Goal: Task Accomplishment & Management: Manage account settings

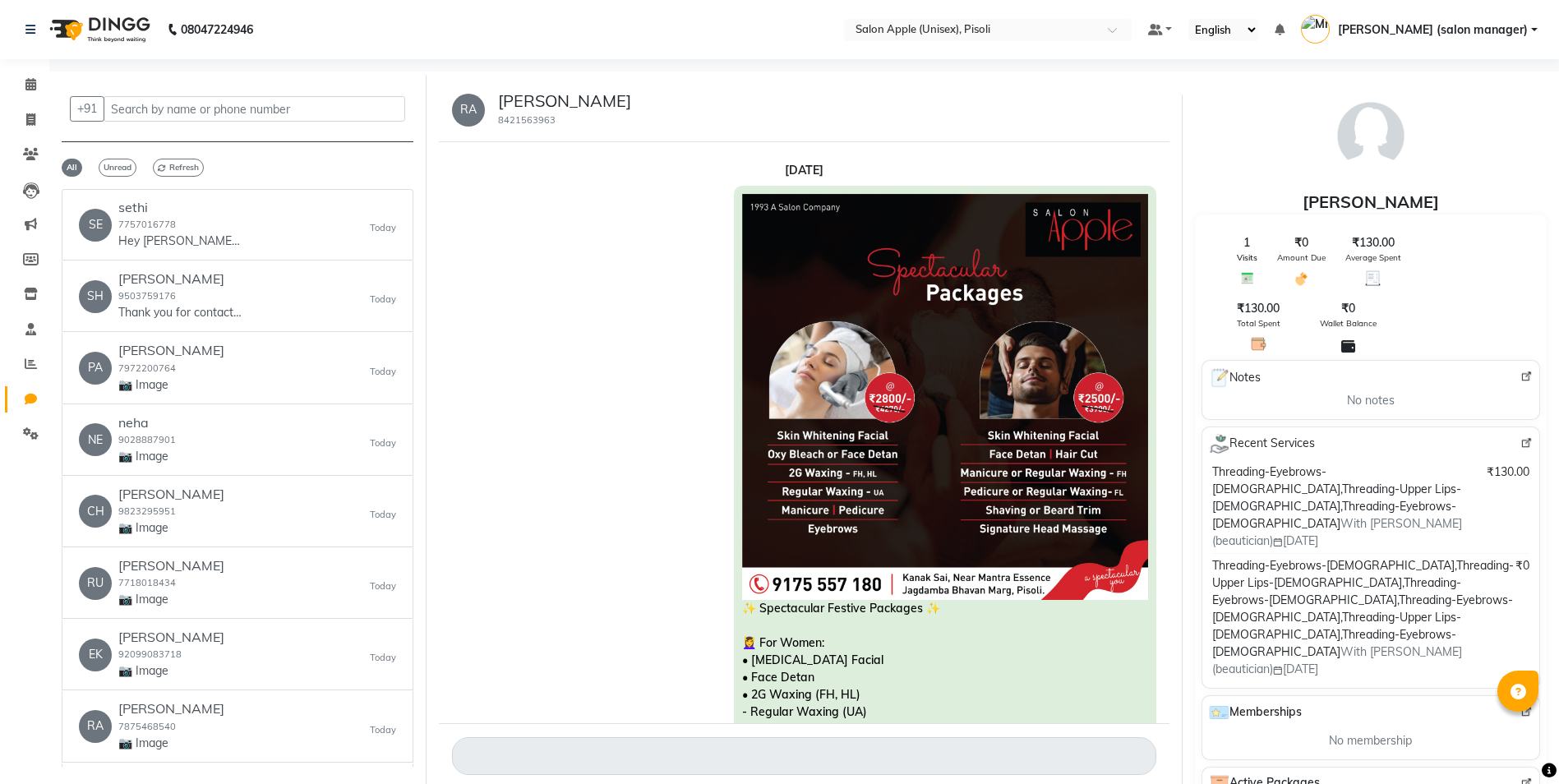
select select "100"
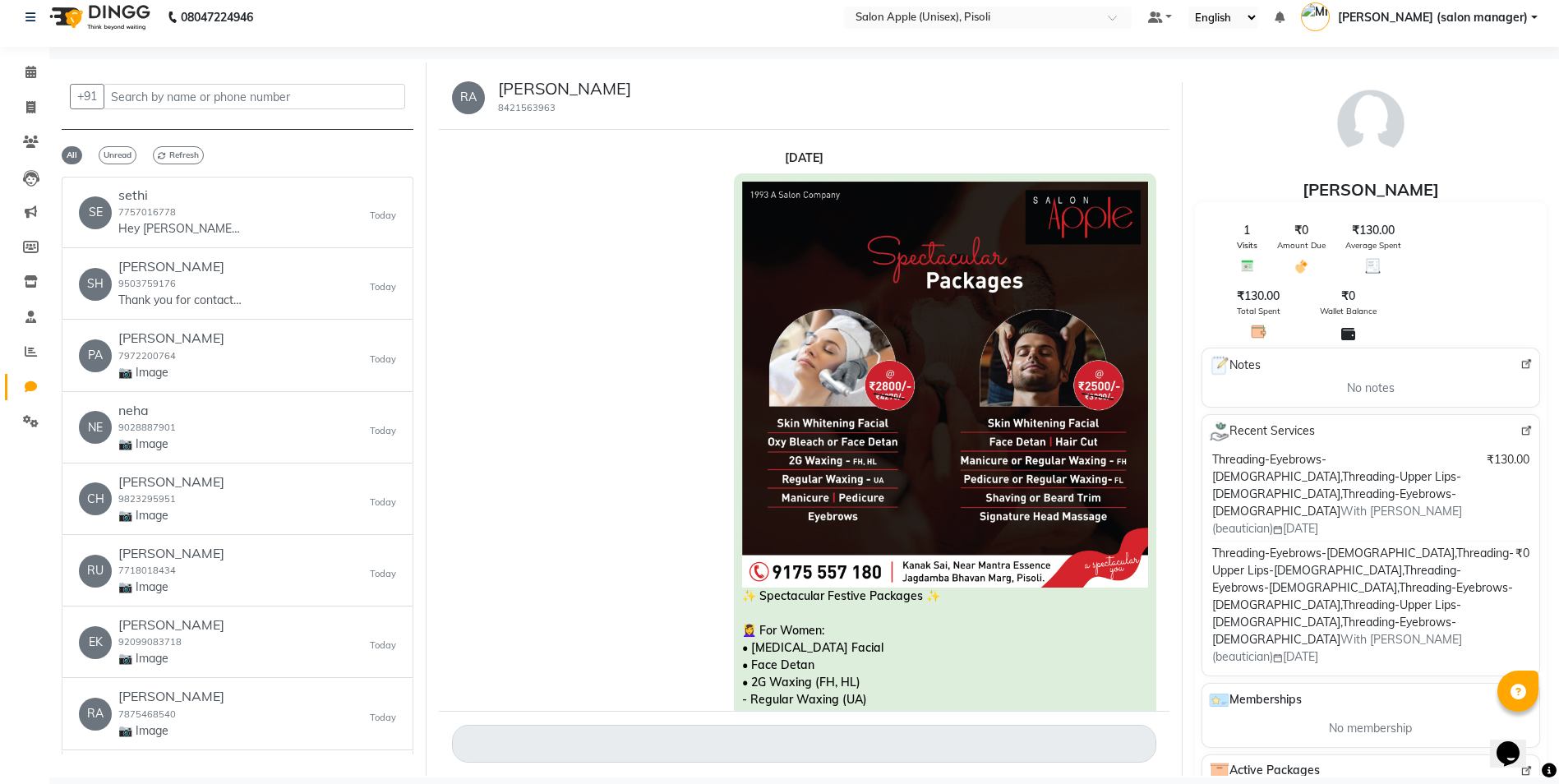
scroll to position [1835, 0]
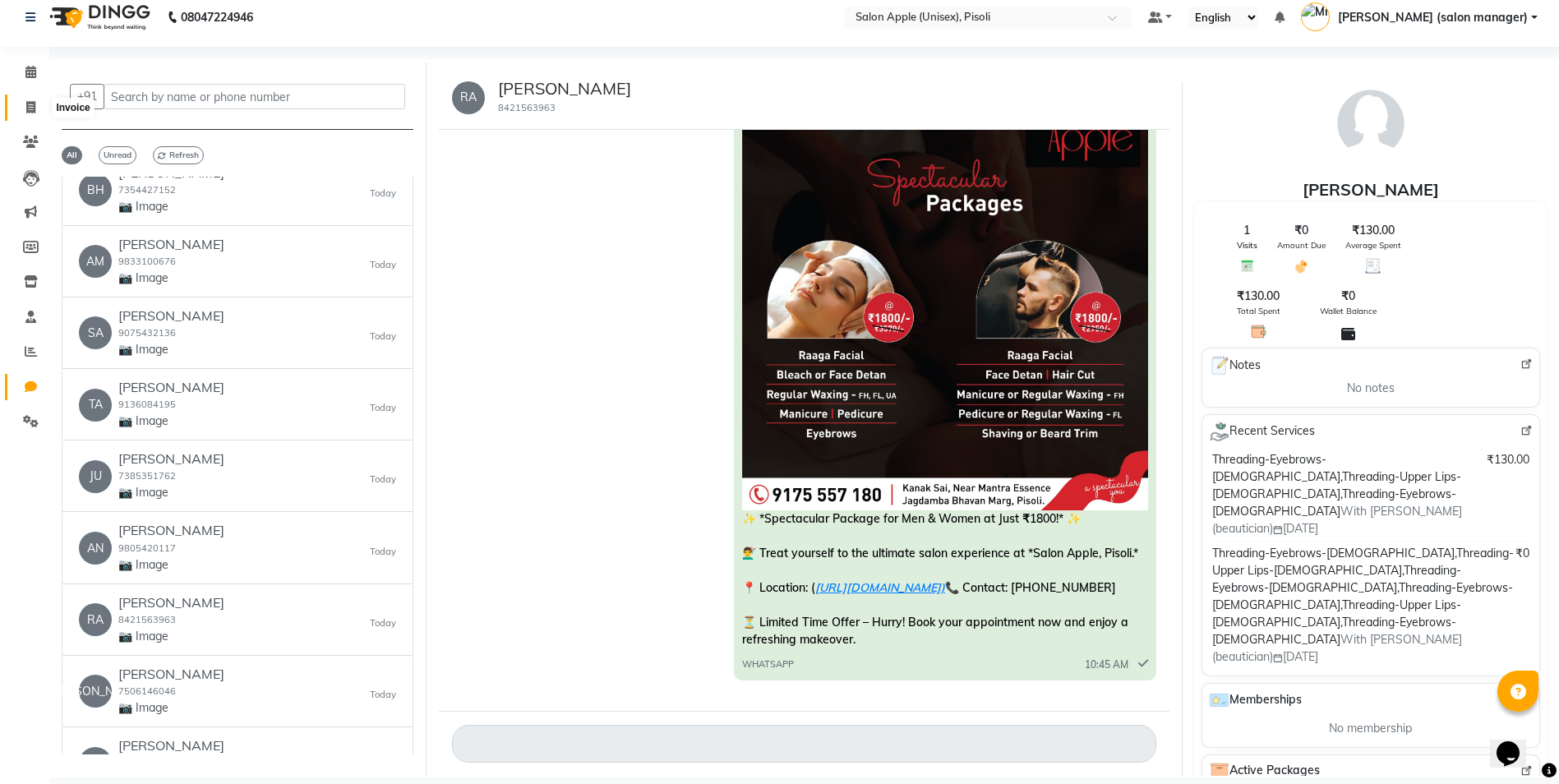
click at [30, 105] on icon at bounding box center [30, 107] width 9 height 13
select select "service"
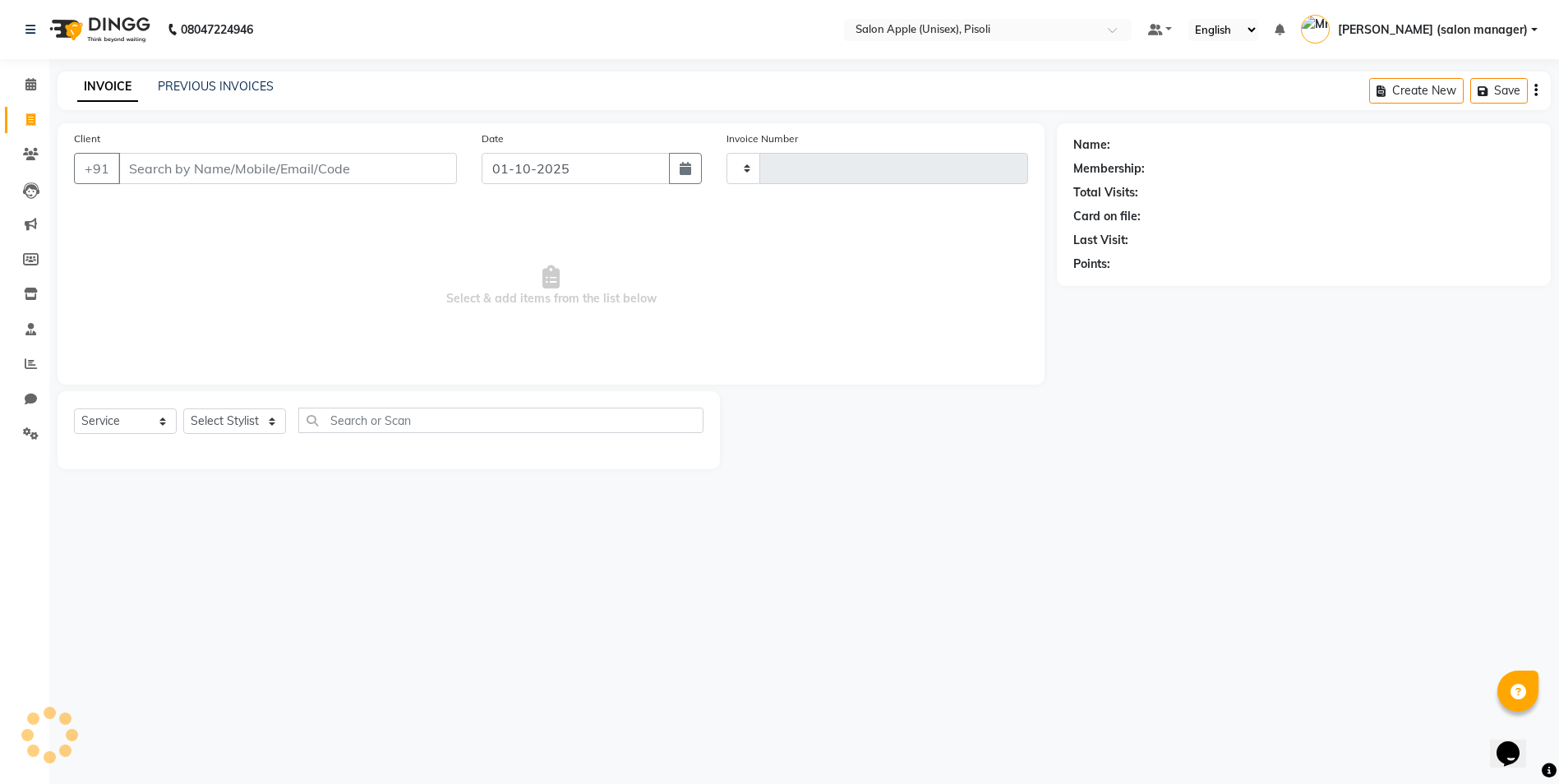
type input "0995"
select select "5282"
click at [165, 167] on input "Client" at bounding box center [289, 169] width 342 height 31
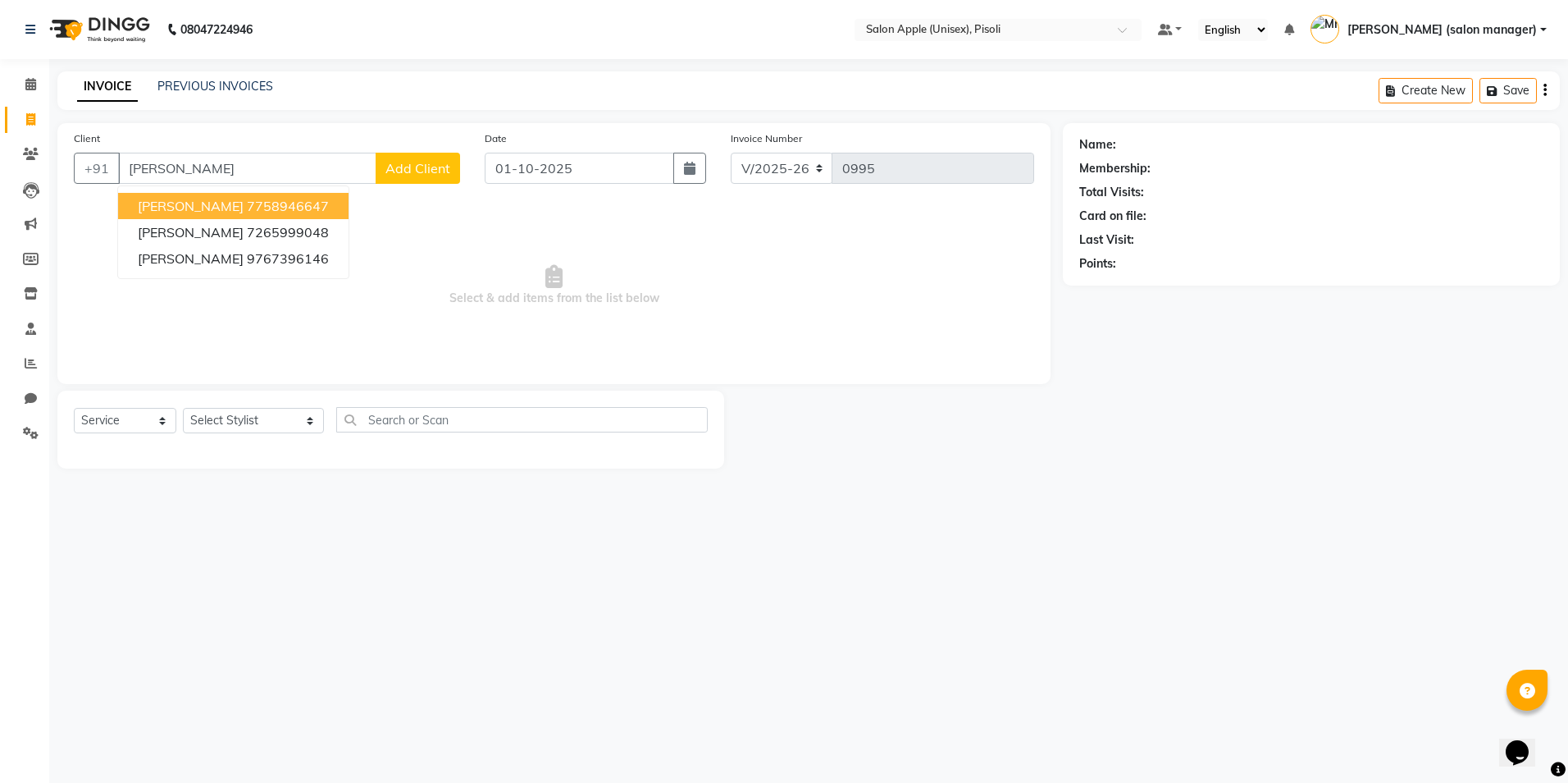
click at [296, 217] on button "[PERSON_NAME] 7758946647" at bounding box center [233, 205] width 230 height 26
type input "7758946647"
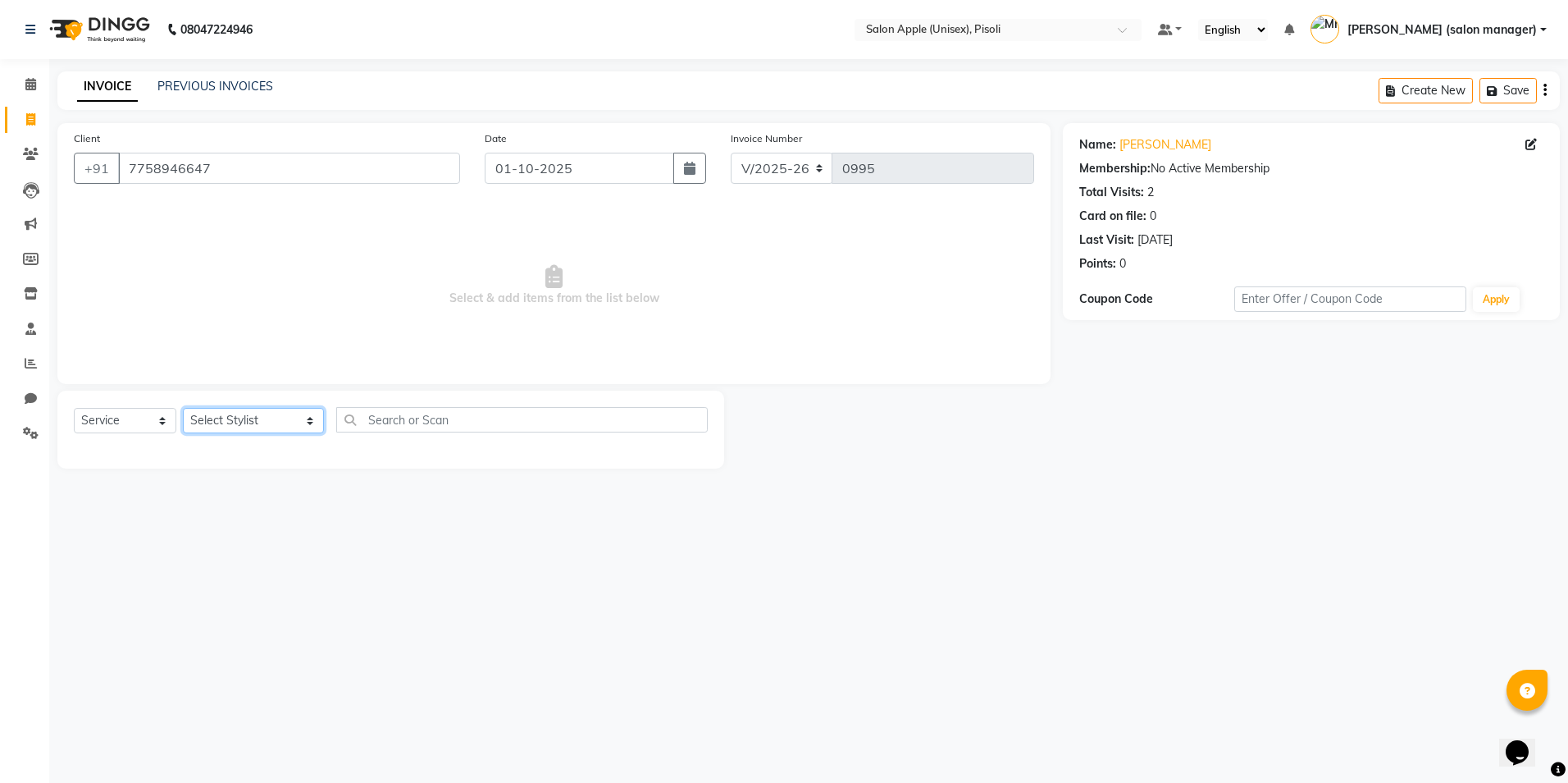
click at [281, 425] on select "Select Stylist [PERSON_NAME] Owner [PERSON_NAME] Owner [PERSON_NAME] [PERSON_NA…" at bounding box center [253, 420] width 141 height 25
select select "75908"
click at [183, 407] on select "Select Stylist [PERSON_NAME] Owner [PERSON_NAME] Owner [PERSON_NAME] [PERSON_NA…" at bounding box center [253, 420] width 141 height 25
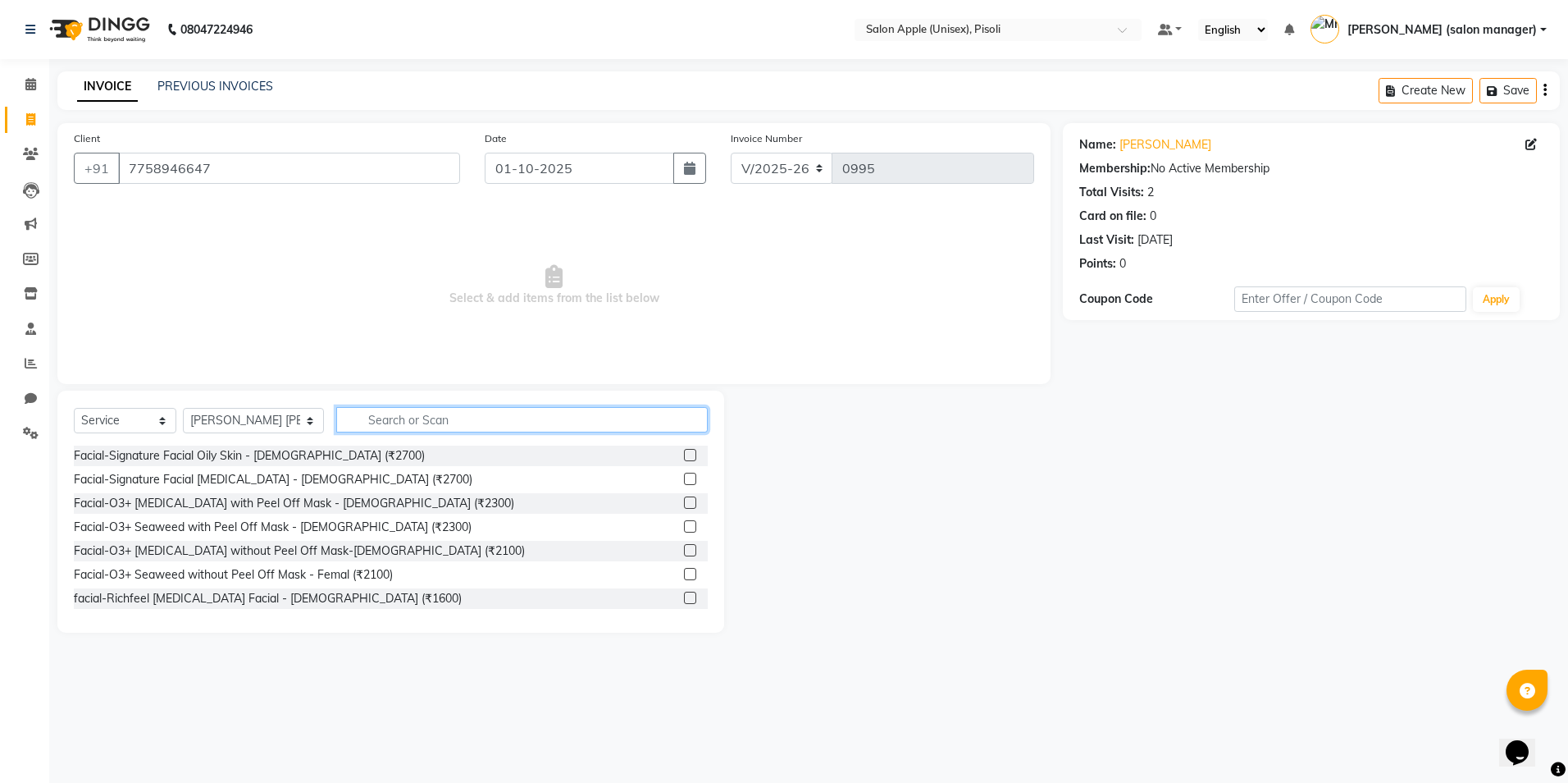
click at [444, 411] on input "text" at bounding box center [522, 419] width 371 height 25
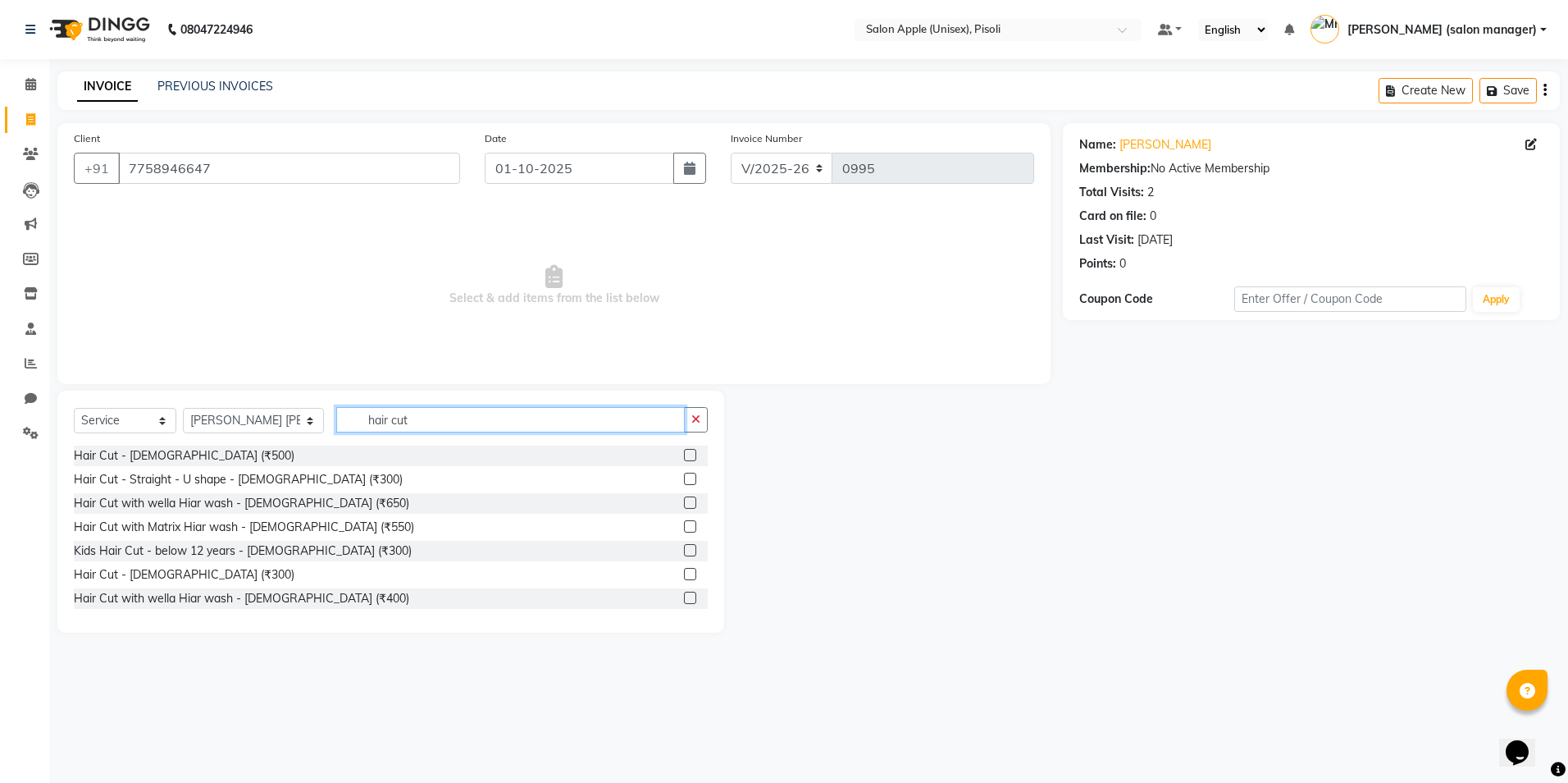
type input "hair cut"
click at [684, 456] on label at bounding box center [690, 455] width 13 height 13
click at [684, 456] on input "checkbox" at bounding box center [689, 455] width 11 height 11
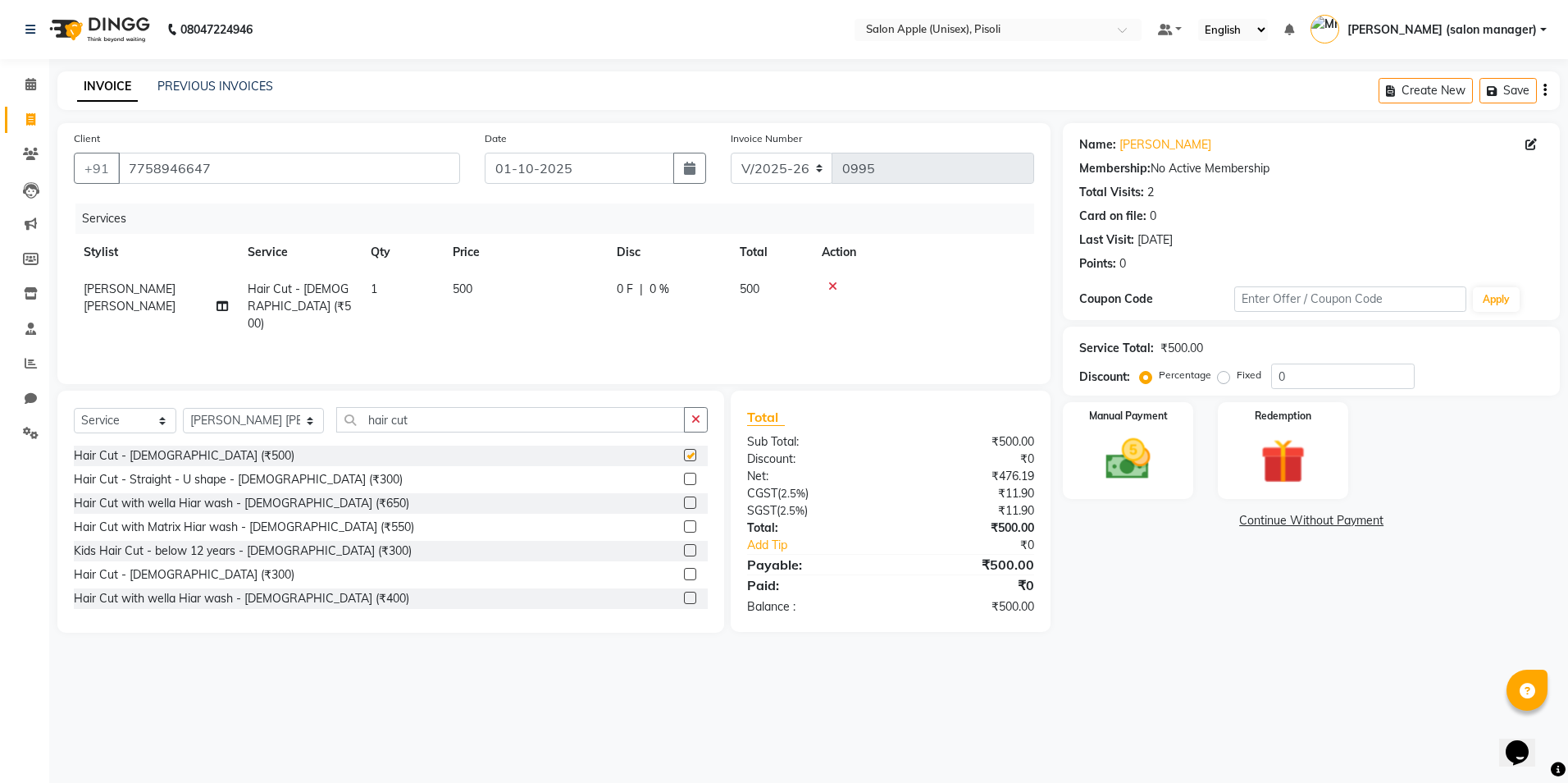
checkbox input "false"
click at [1132, 455] on img at bounding box center [1128, 460] width 76 height 54
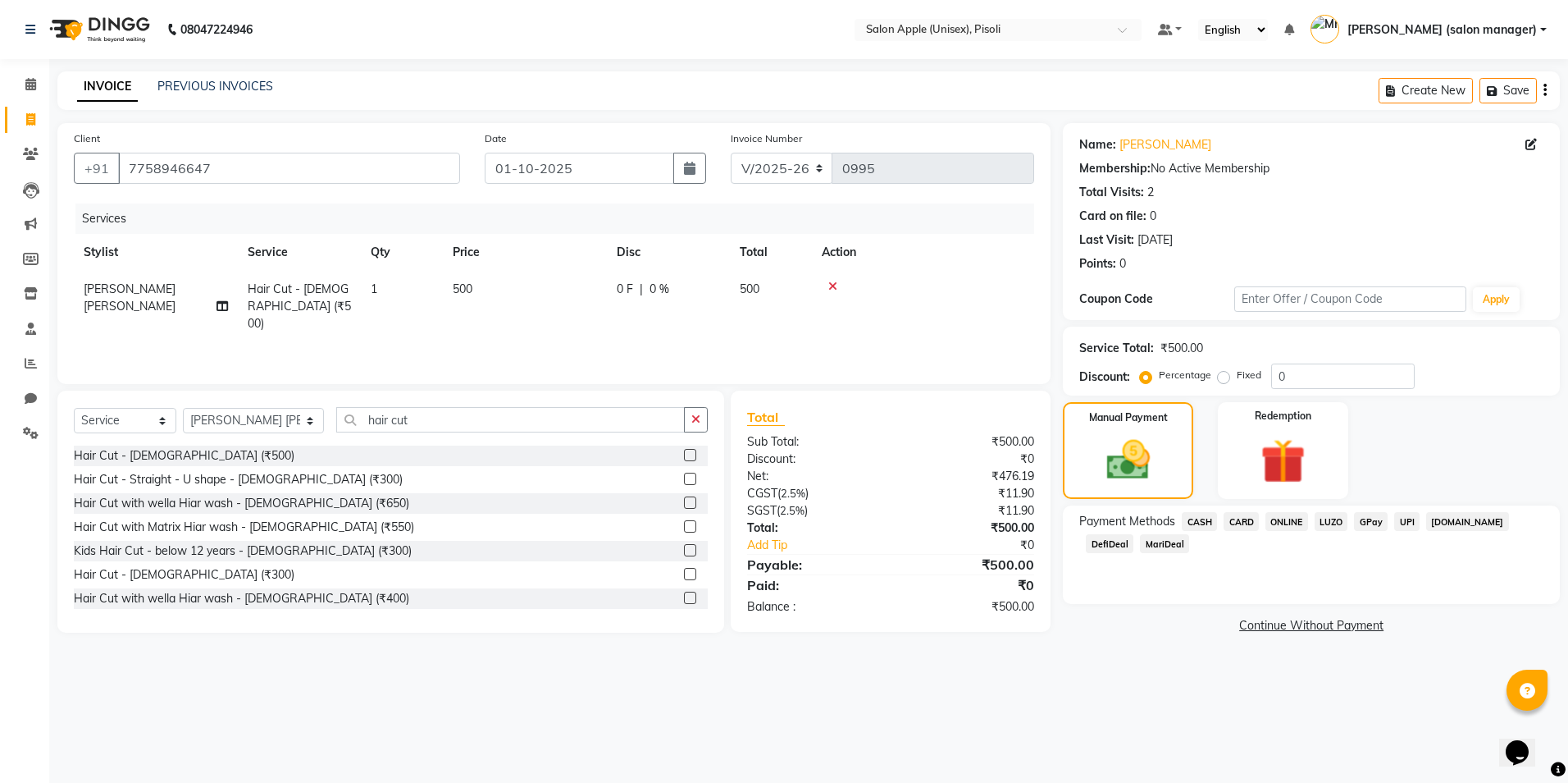
click at [1294, 527] on span "ONLINE" at bounding box center [1287, 521] width 43 height 18
click at [1294, 526] on span "ONLINE" at bounding box center [1287, 521] width 43 height 18
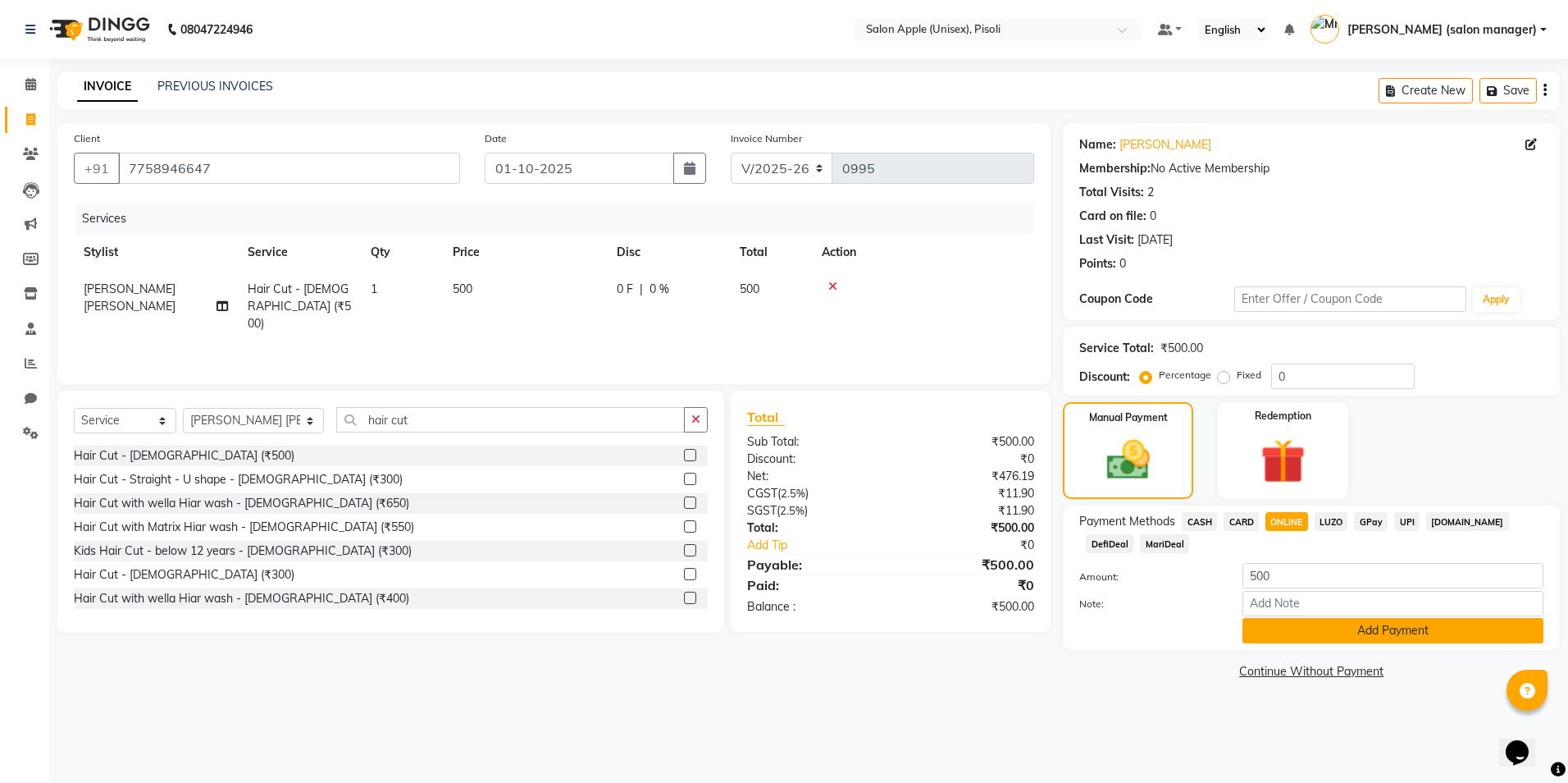
click at [1289, 632] on button "Add Payment" at bounding box center [1392, 630] width 301 height 25
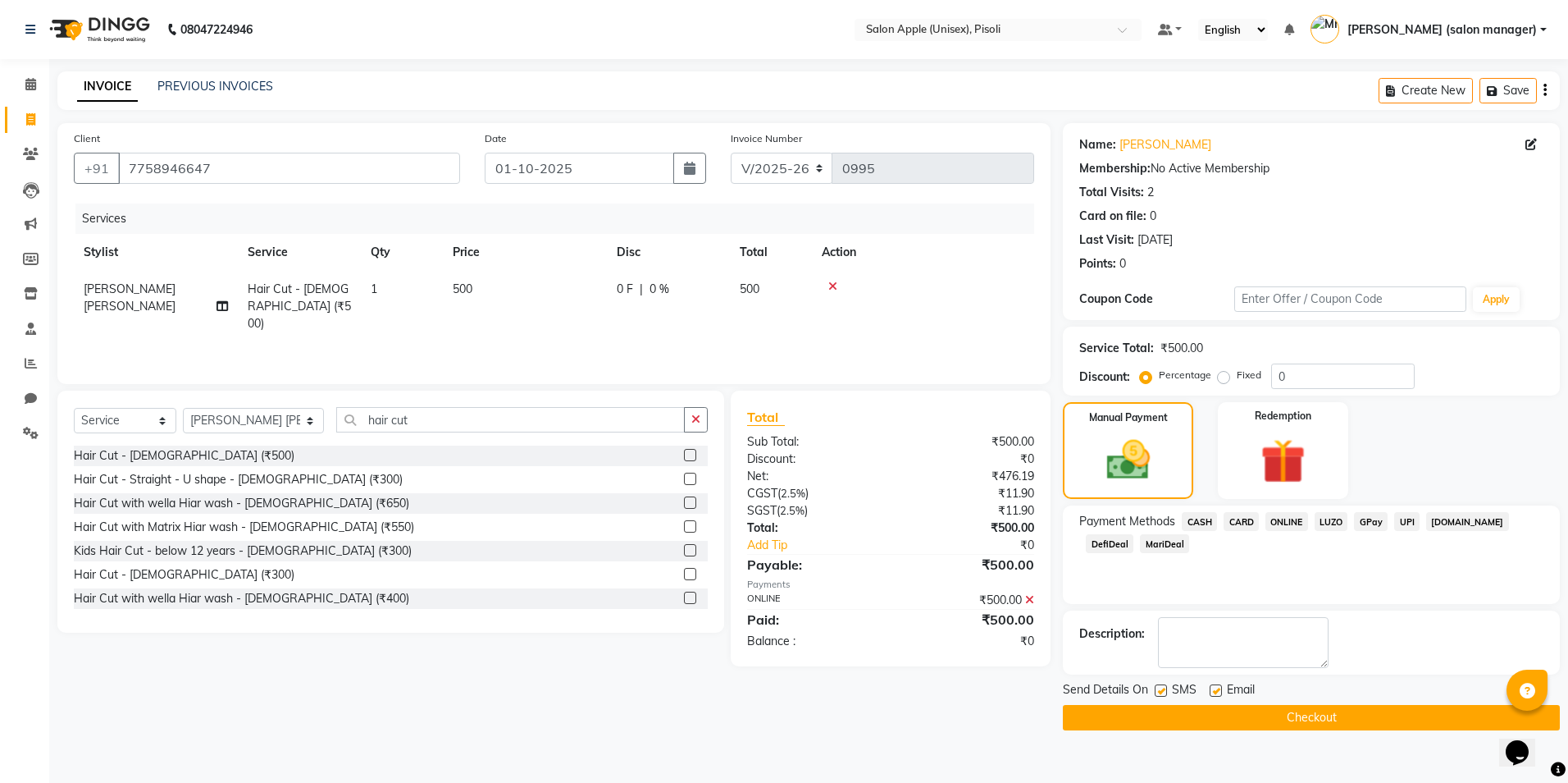
click at [1217, 693] on label at bounding box center [1215, 690] width 13 height 13
click at [1217, 693] on input "checkbox" at bounding box center [1214, 691] width 11 height 11
checkbox input "false"
click at [1214, 713] on button "Checkout" at bounding box center [1312, 717] width 497 height 25
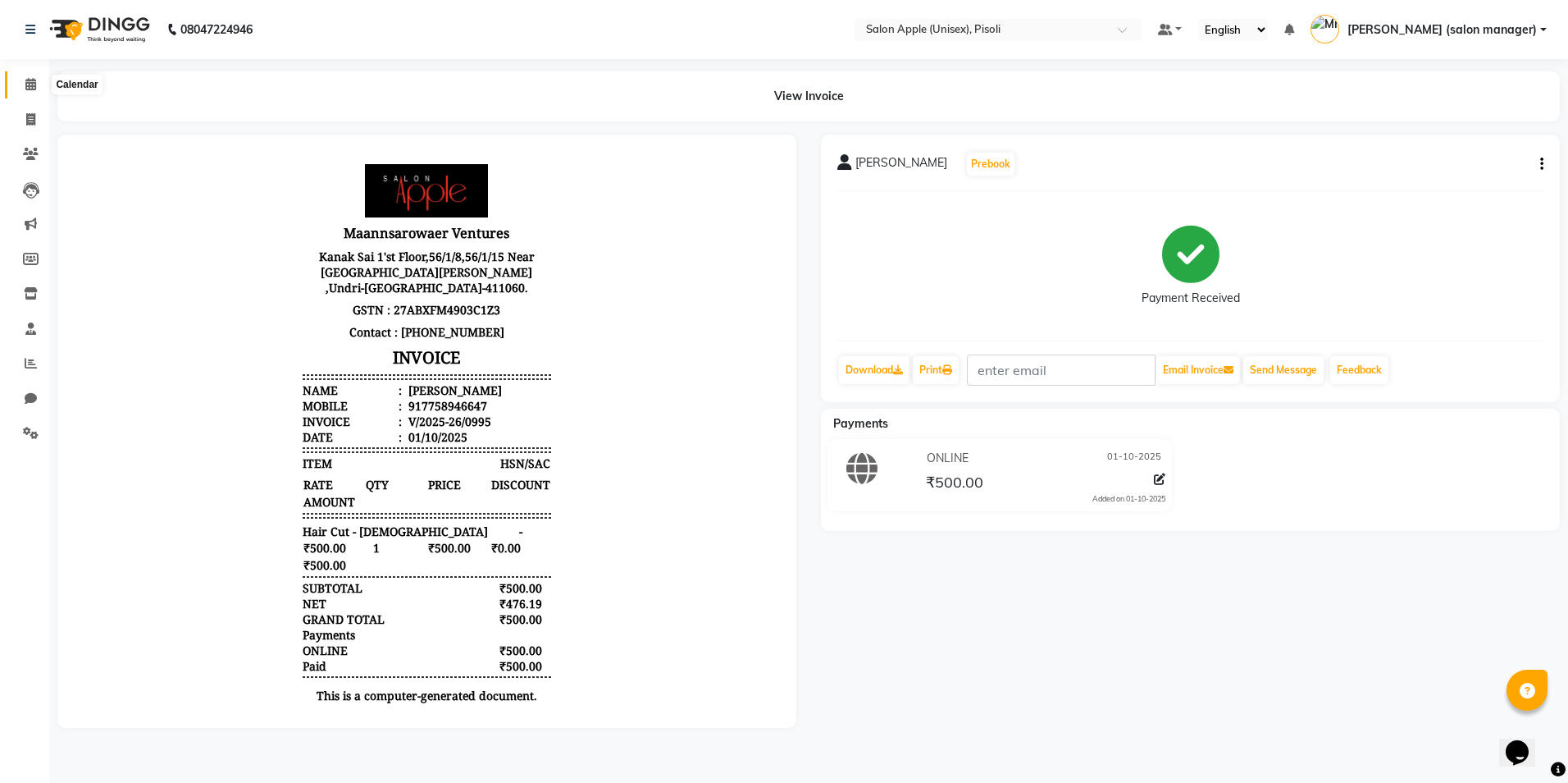
click at [26, 82] on icon at bounding box center [30, 84] width 11 height 13
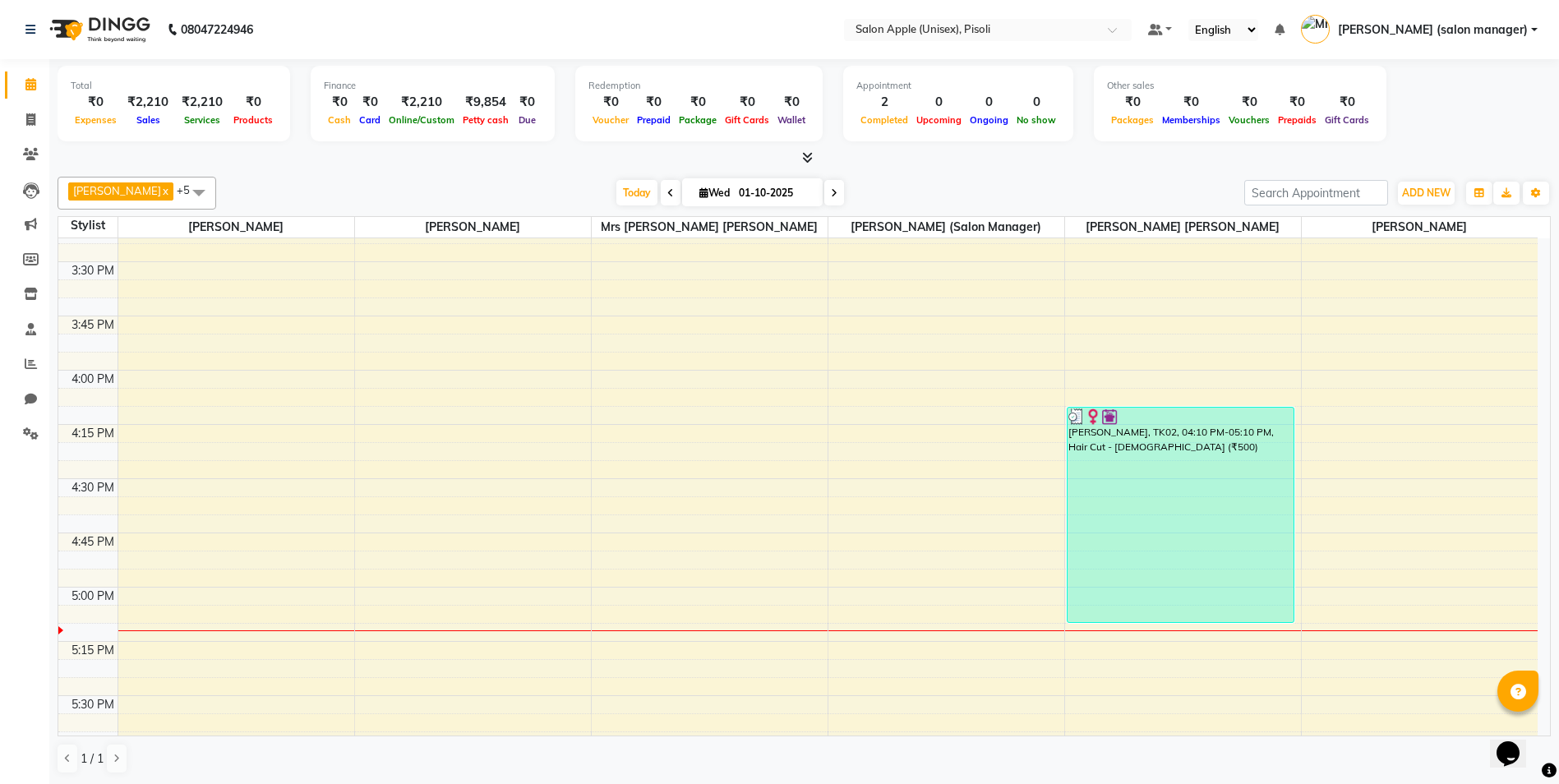
scroll to position [1643, 0]
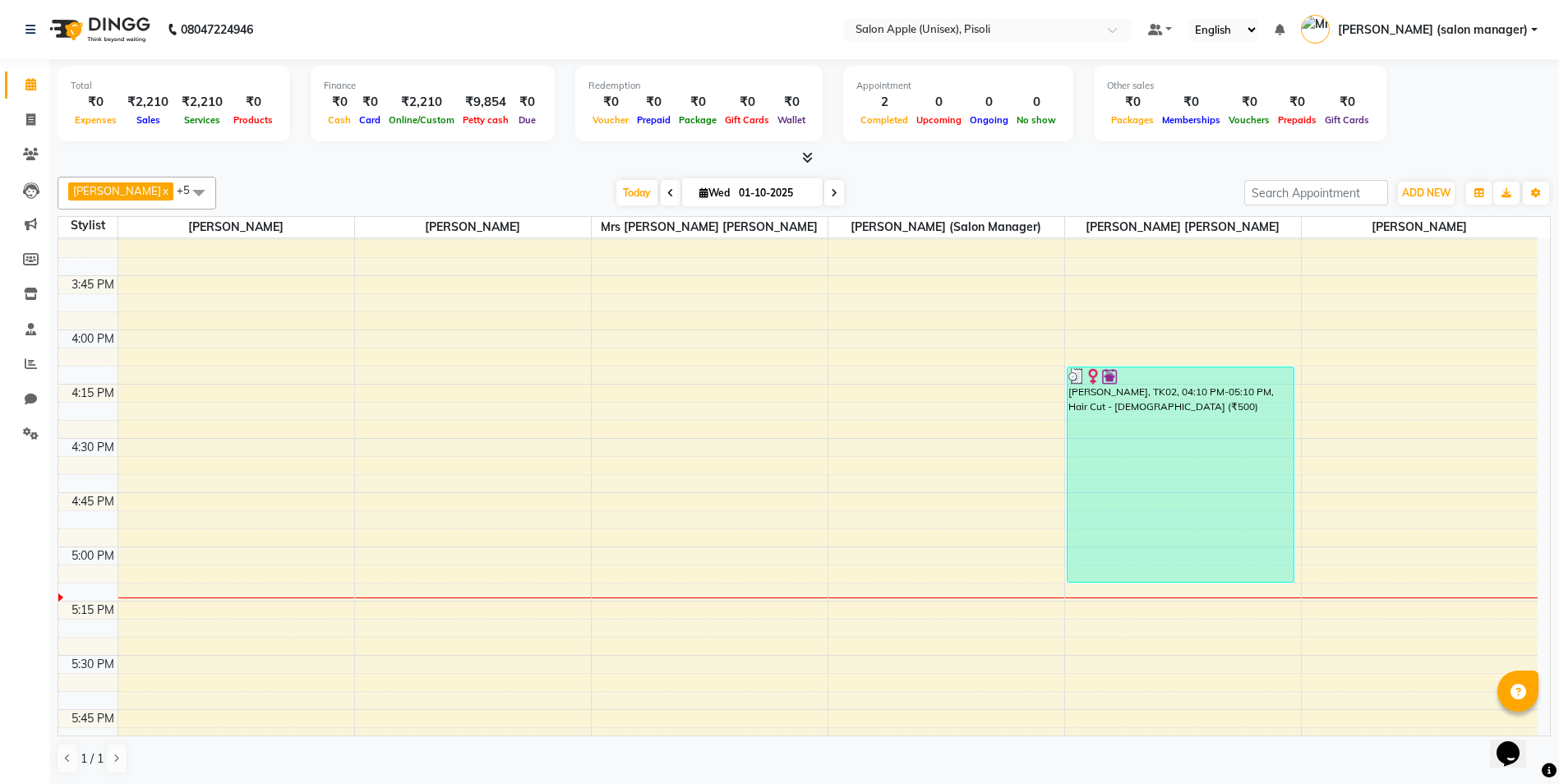
click at [804, 159] on icon at bounding box center [807, 157] width 11 height 13
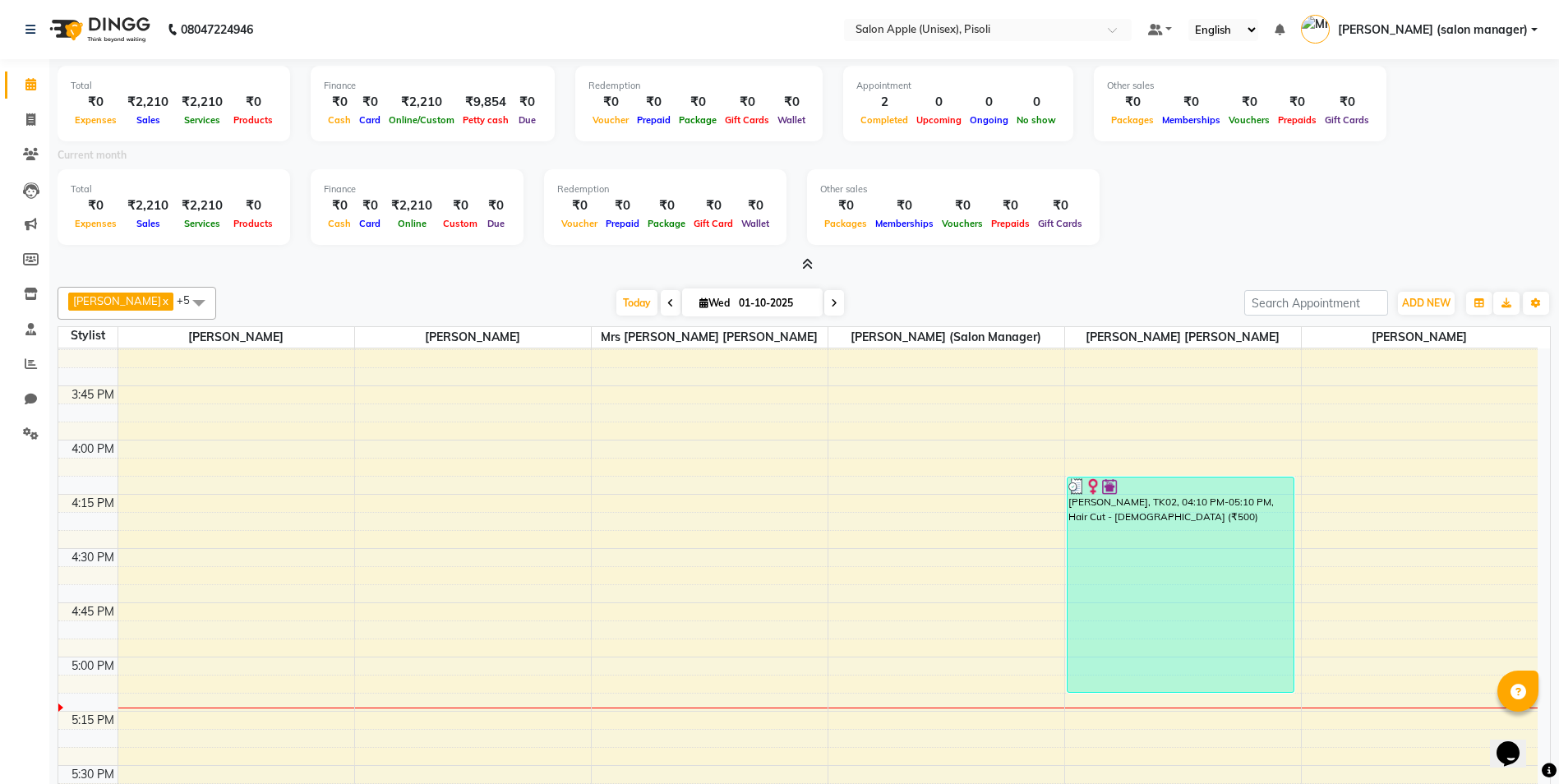
click at [807, 262] on icon at bounding box center [807, 264] width 11 height 13
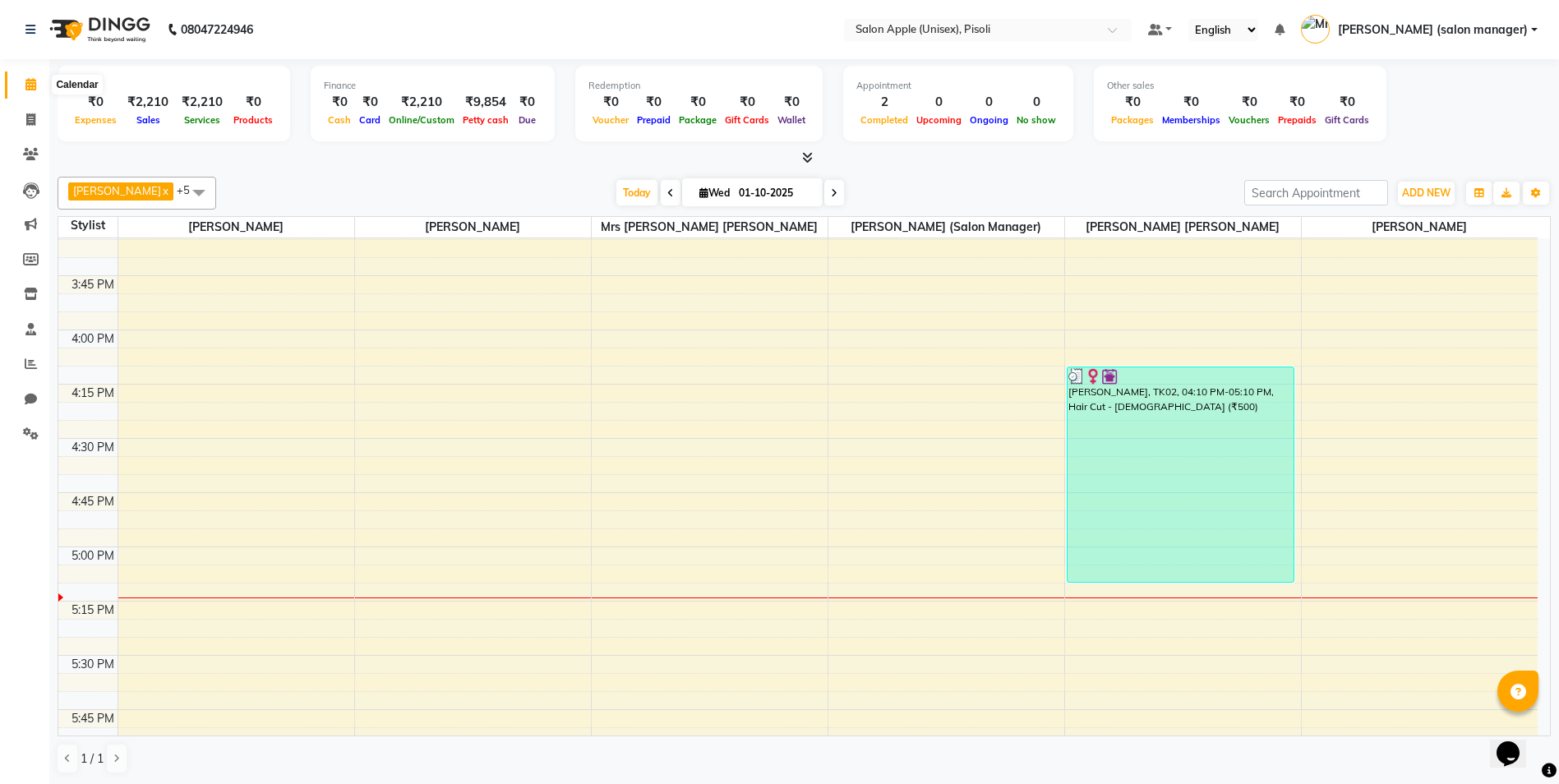
click at [25, 78] on icon at bounding box center [30, 84] width 11 height 13
click at [35, 124] on icon at bounding box center [30, 119] width 9 height 13
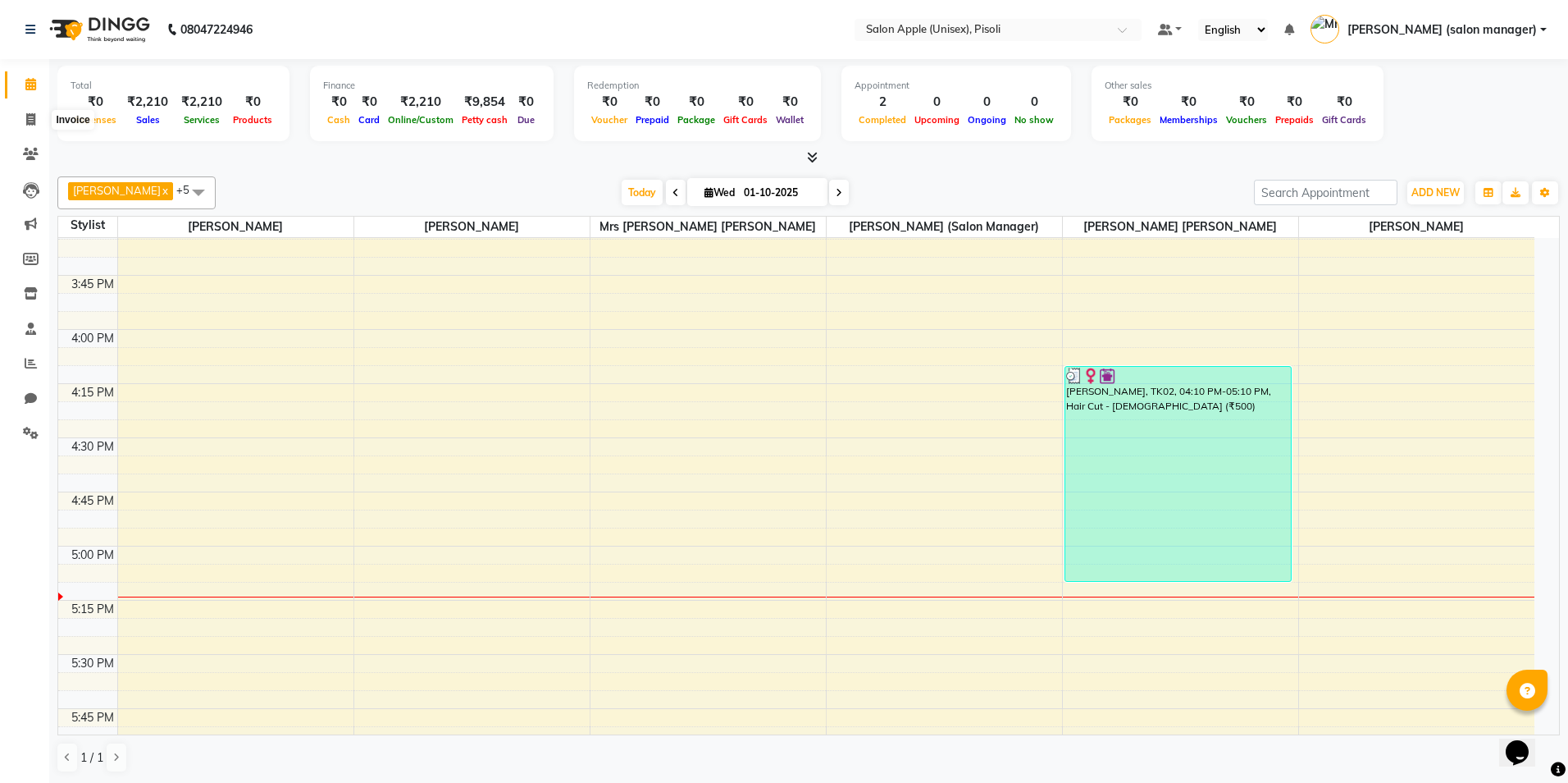
select select "5282"
select select "service"
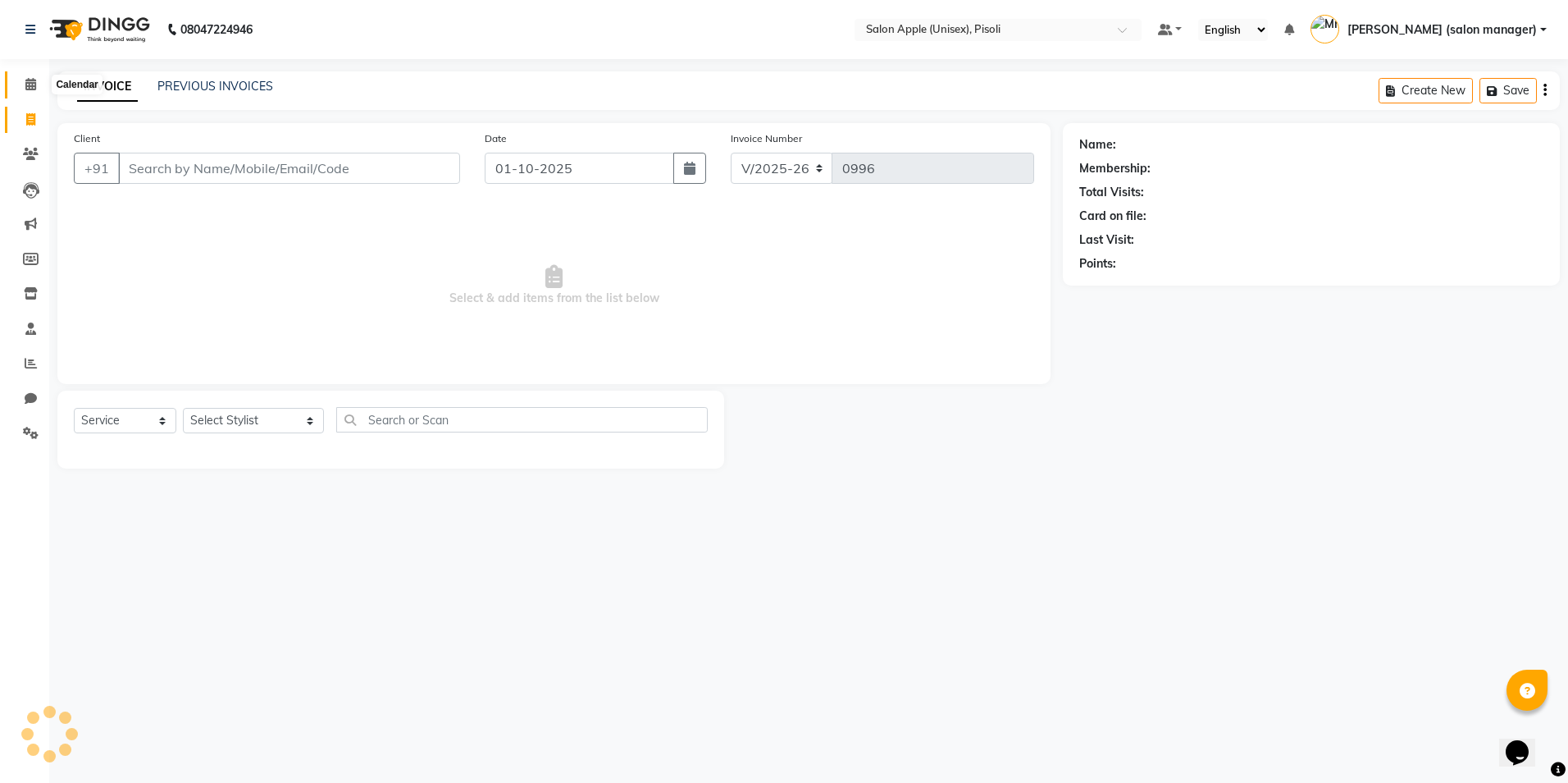
click at [32, 81] on icon at bounding box center [30, 84] width 11 height 13
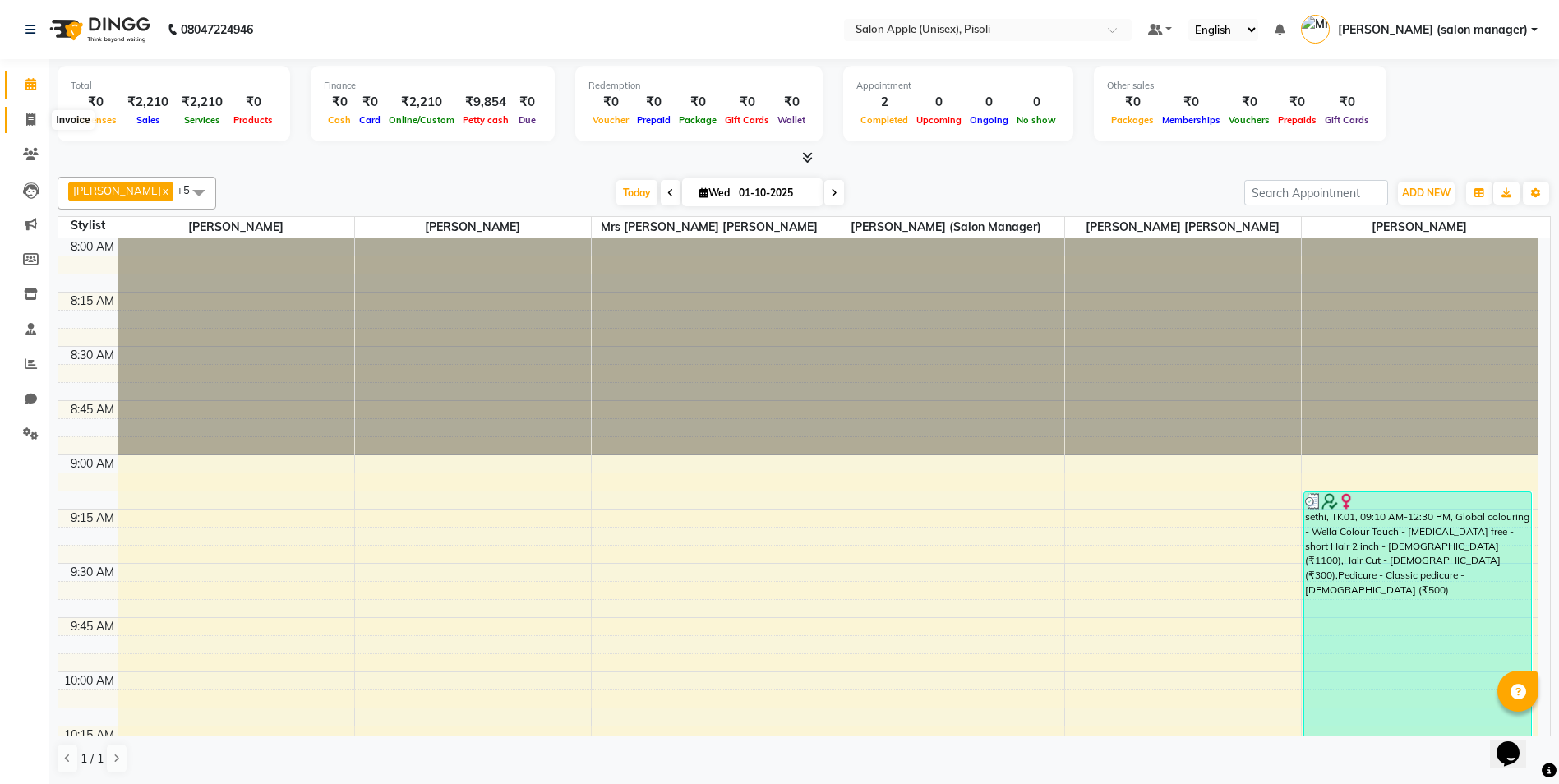
click at [30, 116] on icon at bounding box center [30, 119] width 9 height 13
select select "service"
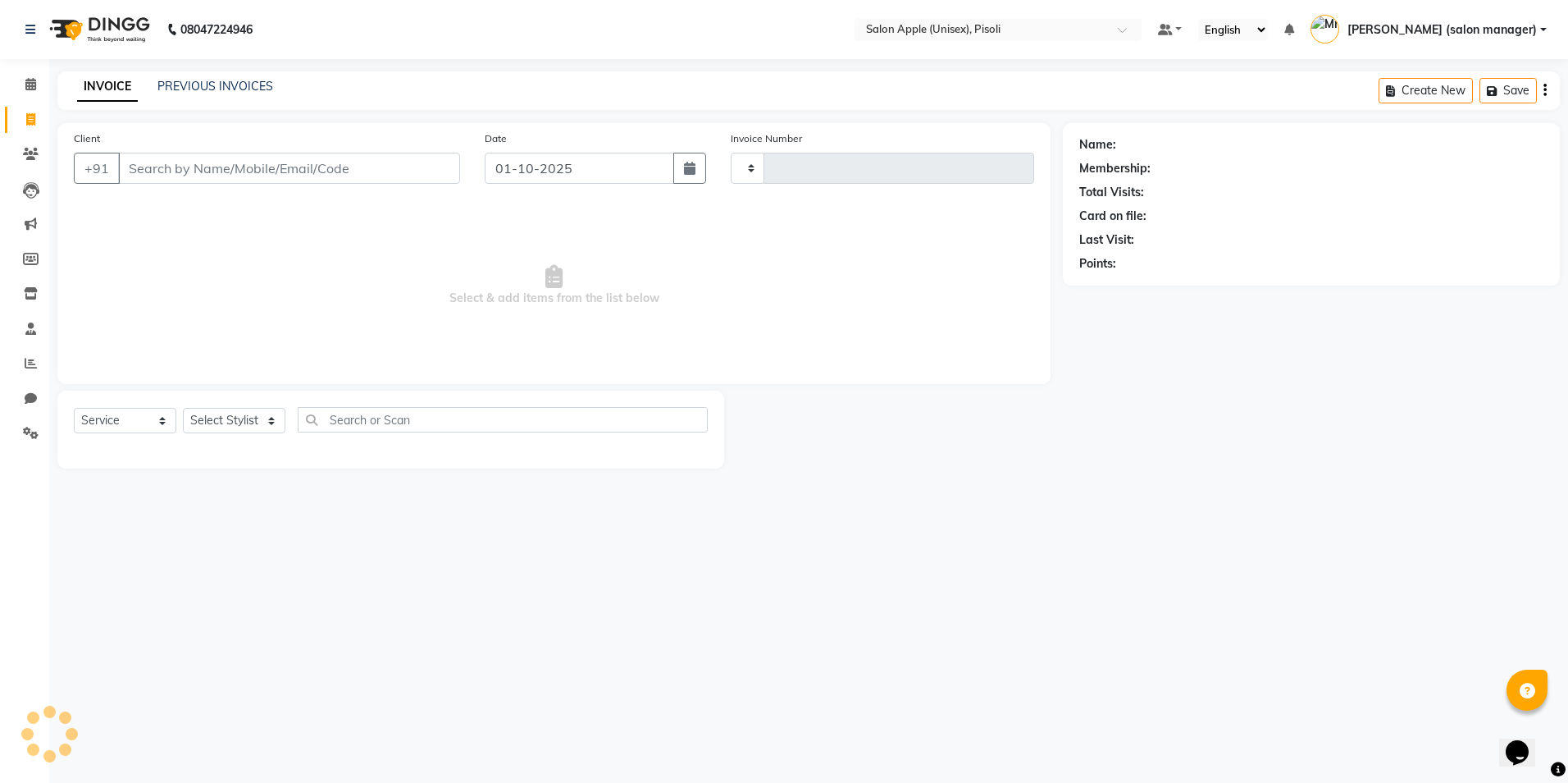
type input "0996"
select select "5282"
click at [159, 165] on input "Client" at bounding box center [288, 168] width 341 height 31
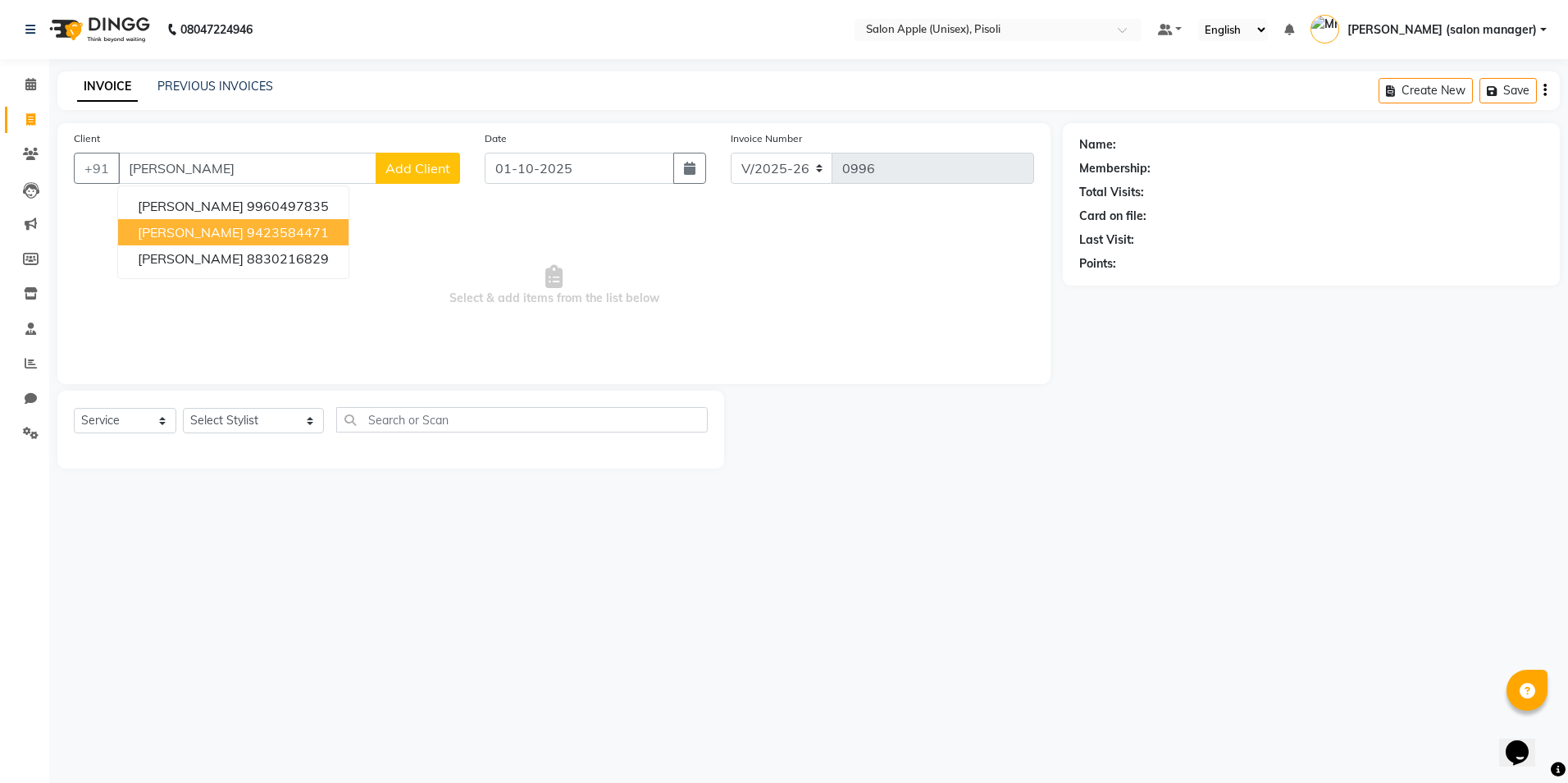
click at [244, 229] on span "[PERSON_NAME]" at bounding box center [190, 231] width 105 height 16
type input "9423584471"
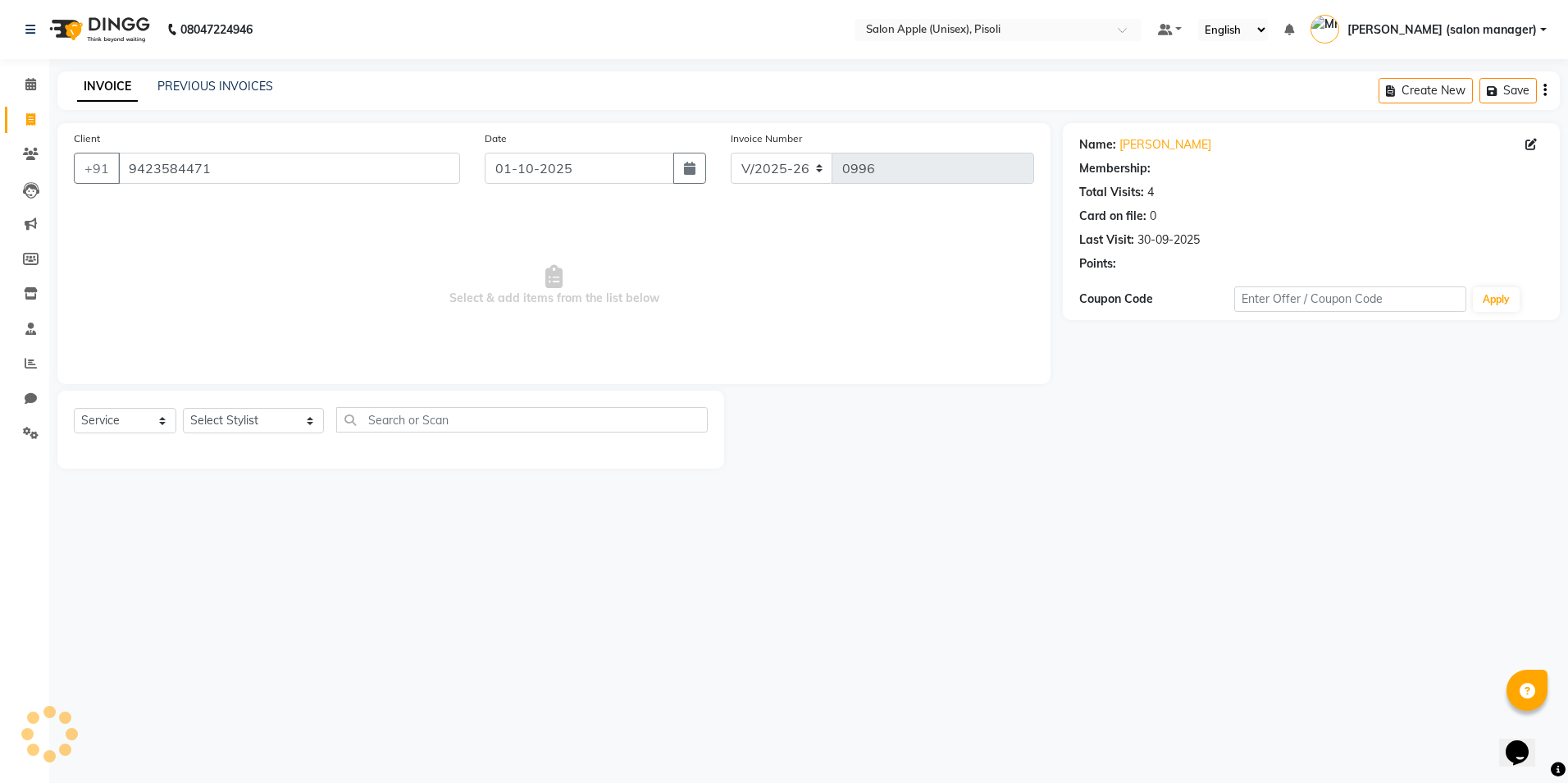
select select "1: Object"
click at [220, 421] on select "Select Stylist [PERSON_NAME] Owner [PERSON_NAME] Owner [PERSON_NAME] [PERSON_NA…" at bounding box center [253, 420] width 141 height 25
select select "34594"
click at [183, 407] on select "Select Stylist [PERSON_NAME] Owner [PERSON_NAME] Owner [PERSON_NAME] [PERSON_NA…" at bounding box center [253, 420] width 141 height 25
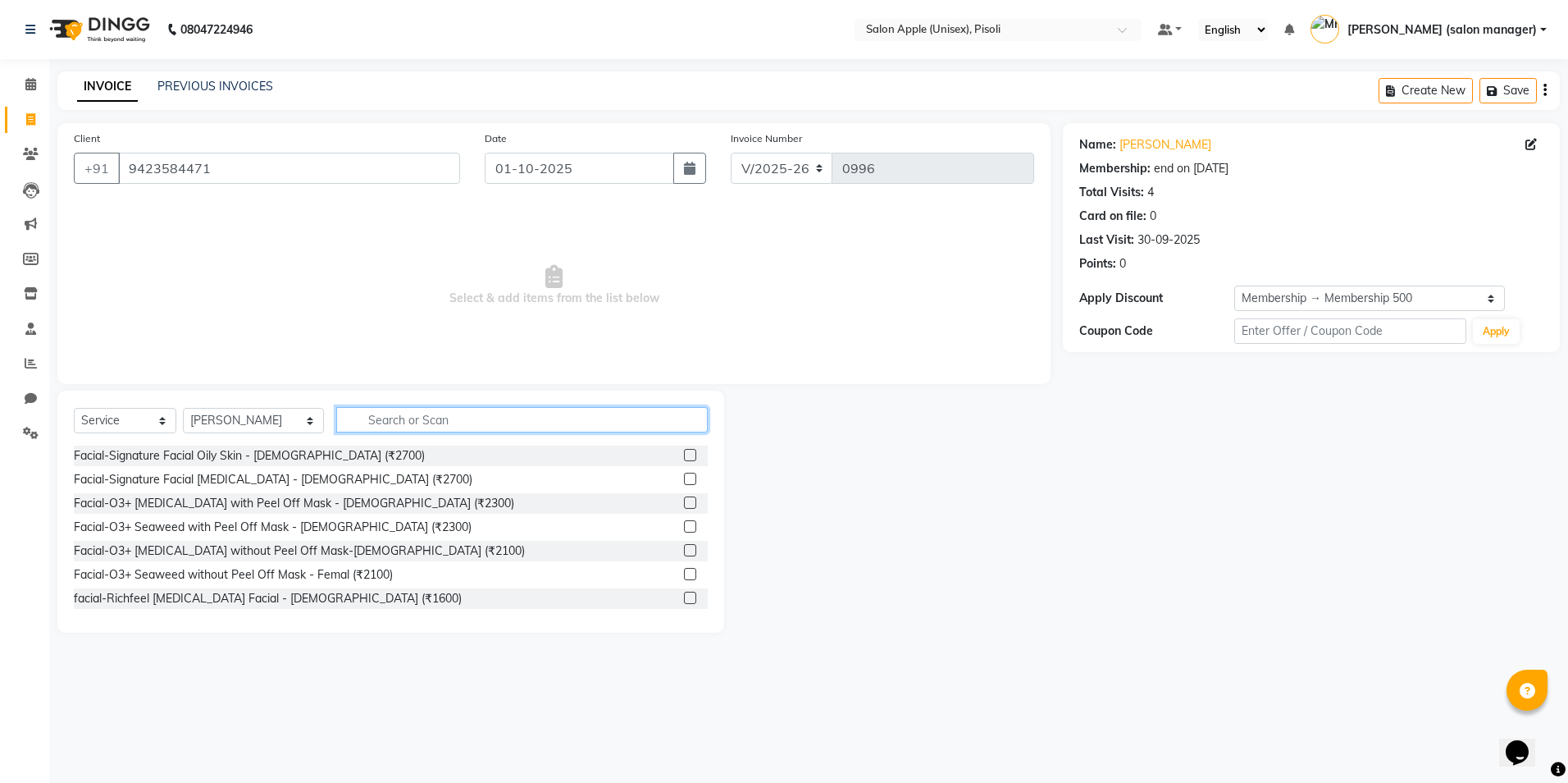
click at [403, 423] on input "text" at bounding box center [522, 419] width 371 height 25
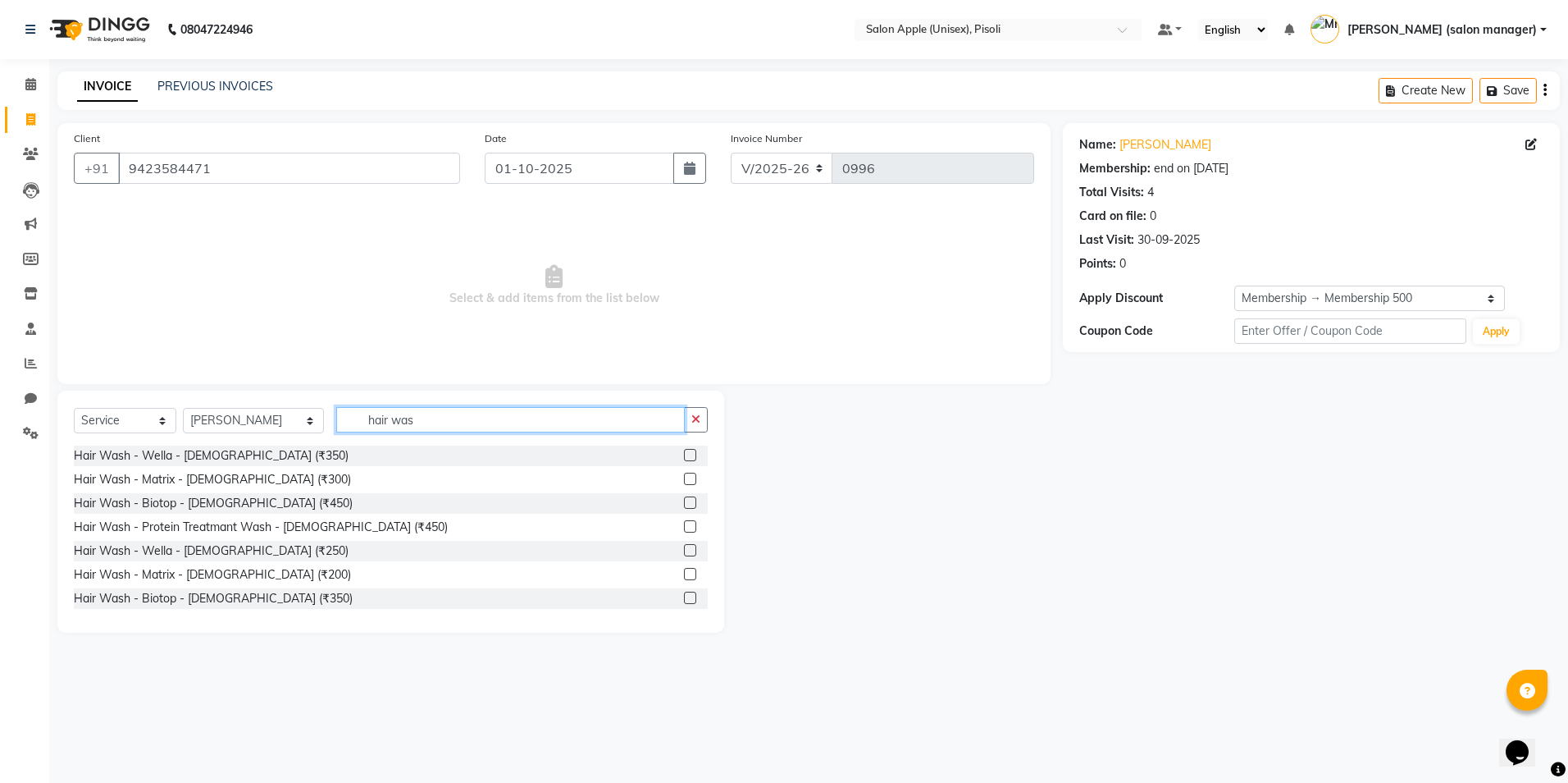
type input "hair was"
click at [684, 456] on label at bounding box center [690, 455] width 13 height 13
click at [684, 456] on input "checkbox" at bounding box center [689, 455] width 11 height 11
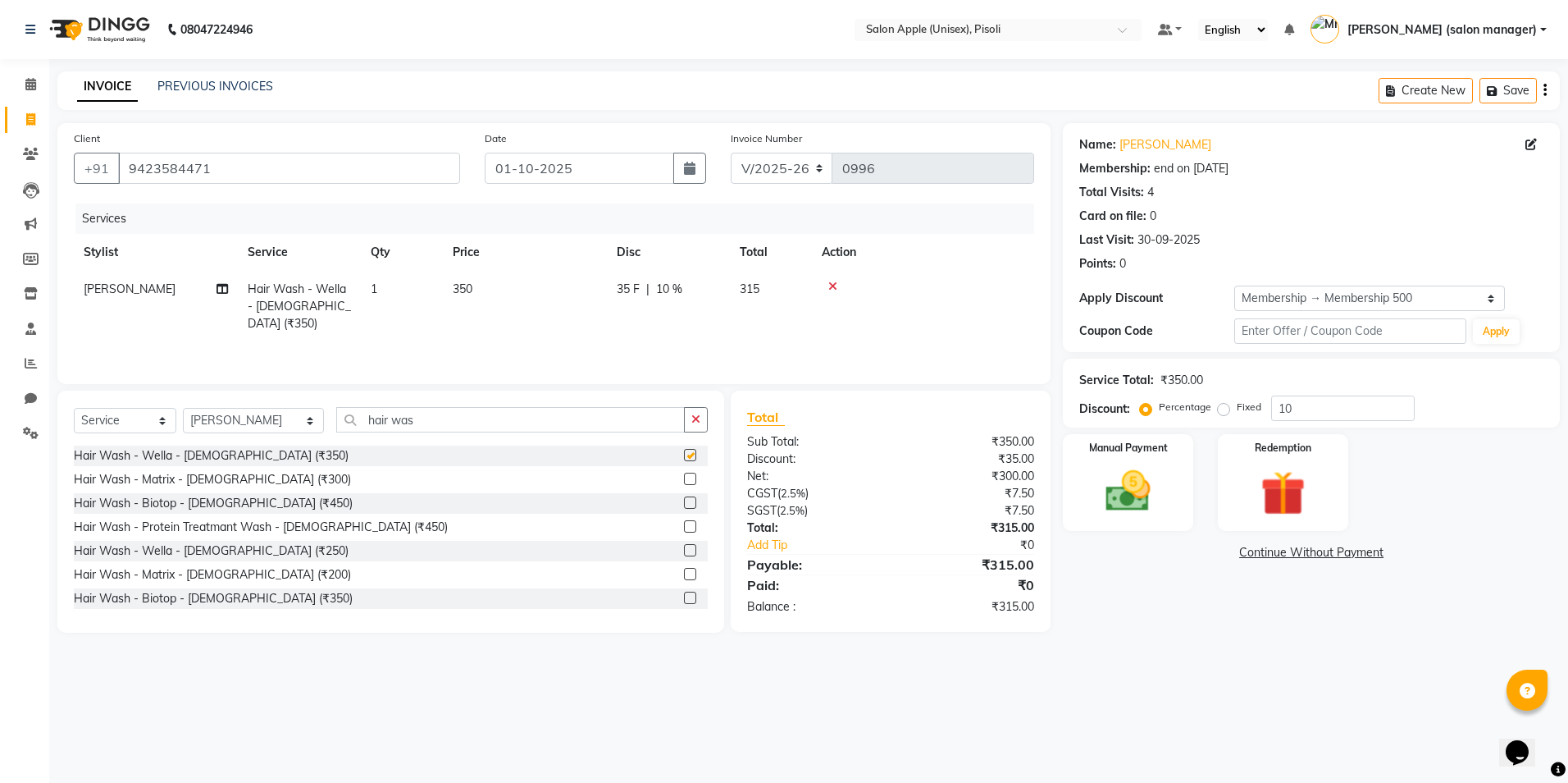
checkbox input "false"
click at [423, 417] on input "hair was" at bounding box center [511, 419] width 348 height 25
type input "h"
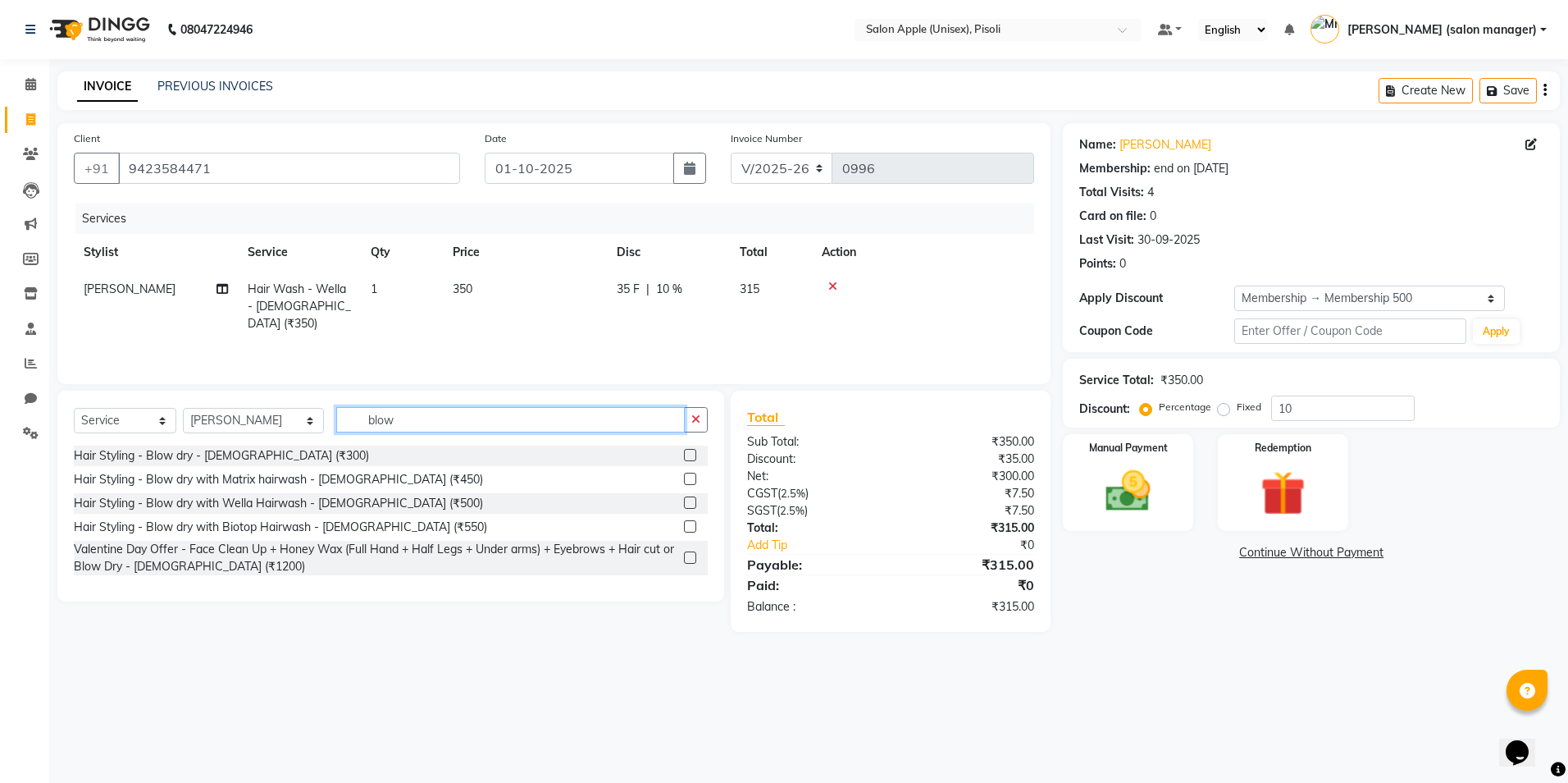
type input "blow"
click at [692, 457] on label at bounding box center [690, 455] width 13 height 13
click at [692, 457] on input "checkbox" at bounding box center [689, 455] width 11 height 11
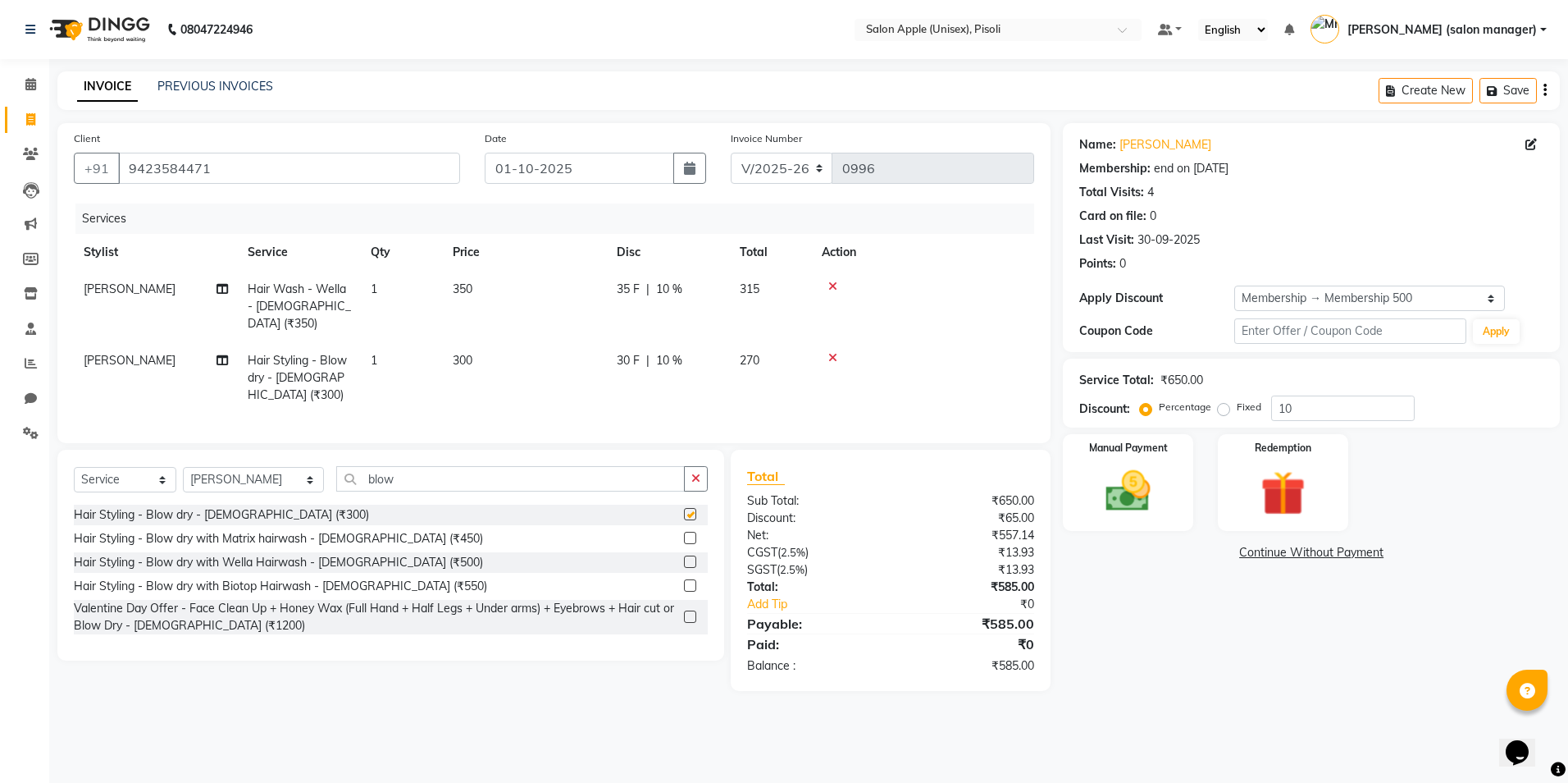
checkbox input "false"
click at [1206, 671] on div "Name: [PERSON_NAME] Membership: end on [DATE] Total Visits: 4 Card on file: 0 L…" at bounding box center [1317, 407] width 509 height 568
click at [1129, 488] on img at bounding box center [1128, 492] width 76 height 54
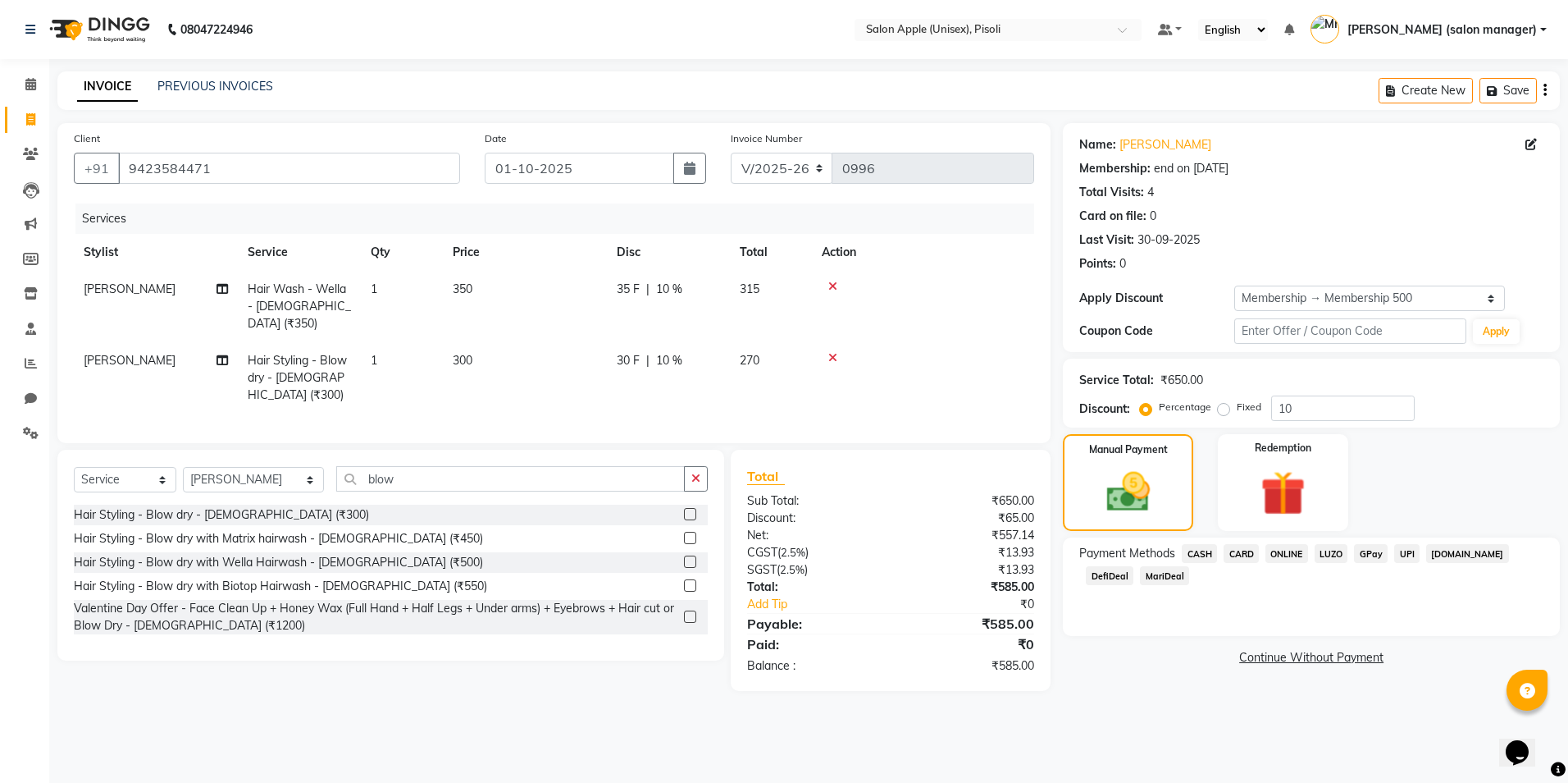
click at [1286, 555] on span "ONLINE" at bounding box center [1287, 553] width 43 height 18
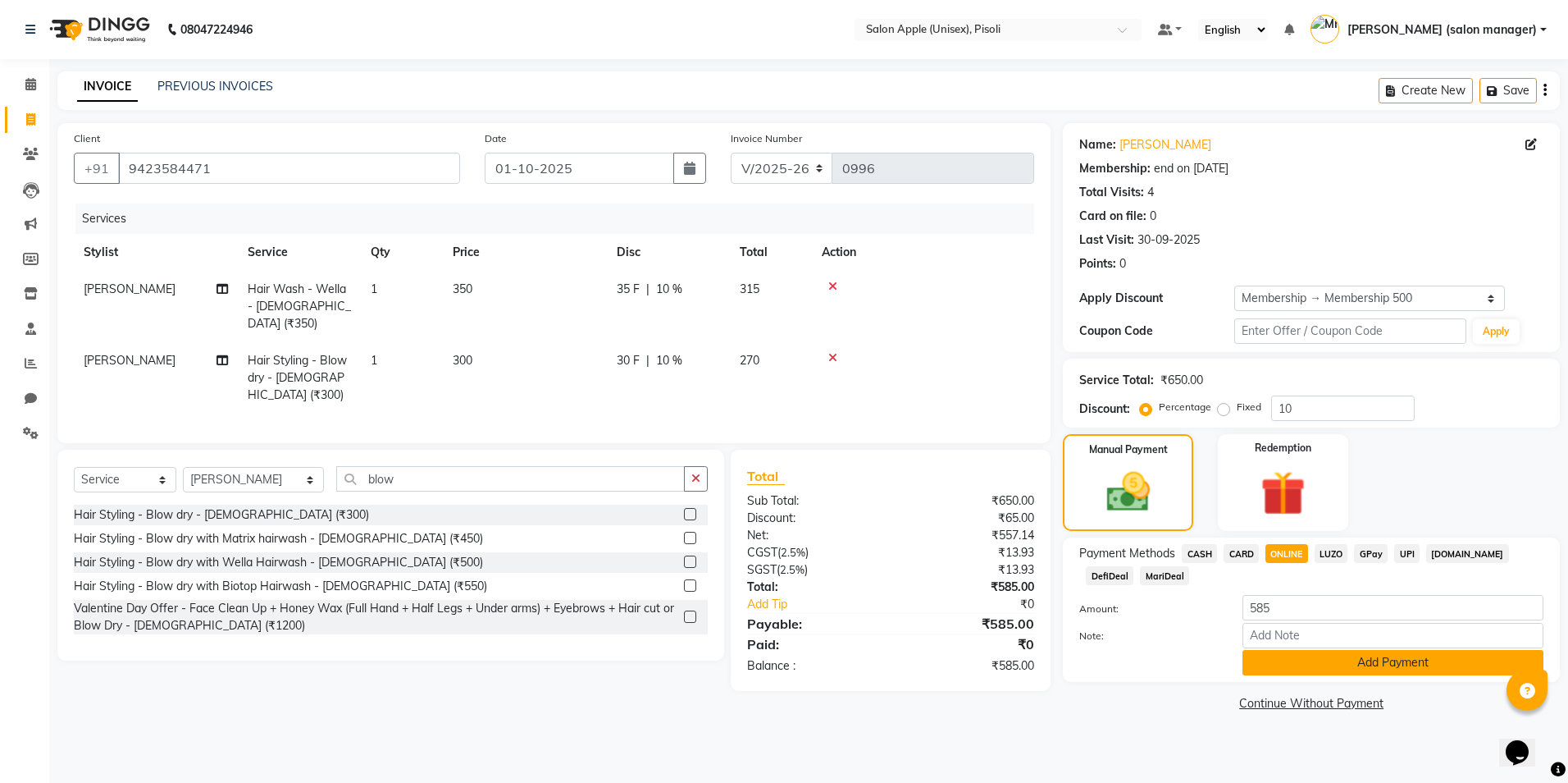
click at [1313, 668] on button "Add Payment" at bounding box center [1392, 662] width 301 height 25
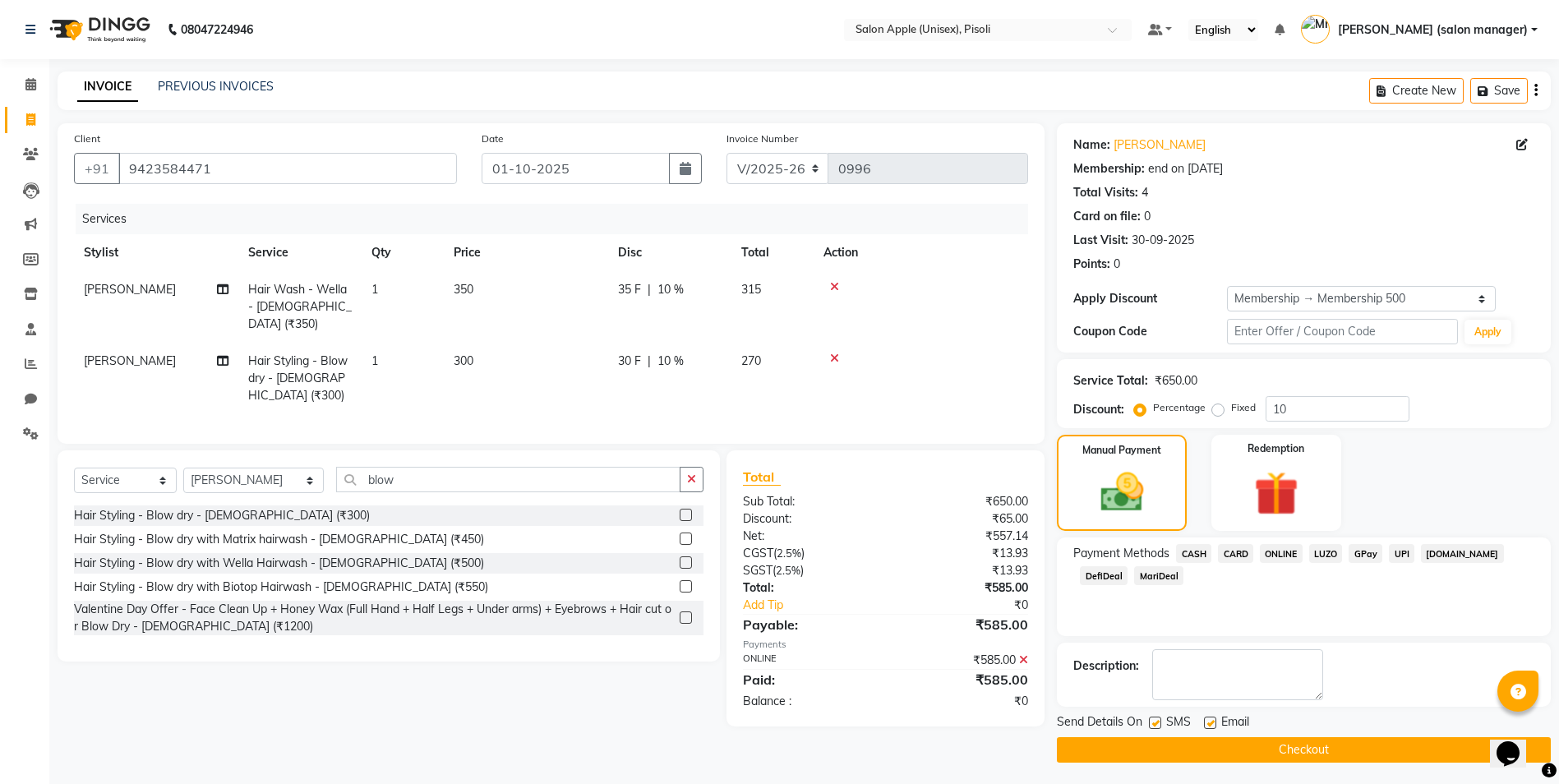
click at [1211, 725] on label at bounding box center [1210, 722] width 13 height 13
click at [1211, 725] on input "checkbox" at bounding box center [1209, 723] width 11 height 11
checkbox input "false"
click at [1196, 751] on button "Checkout" at bounding box center [1303, 749] width 493 height 25
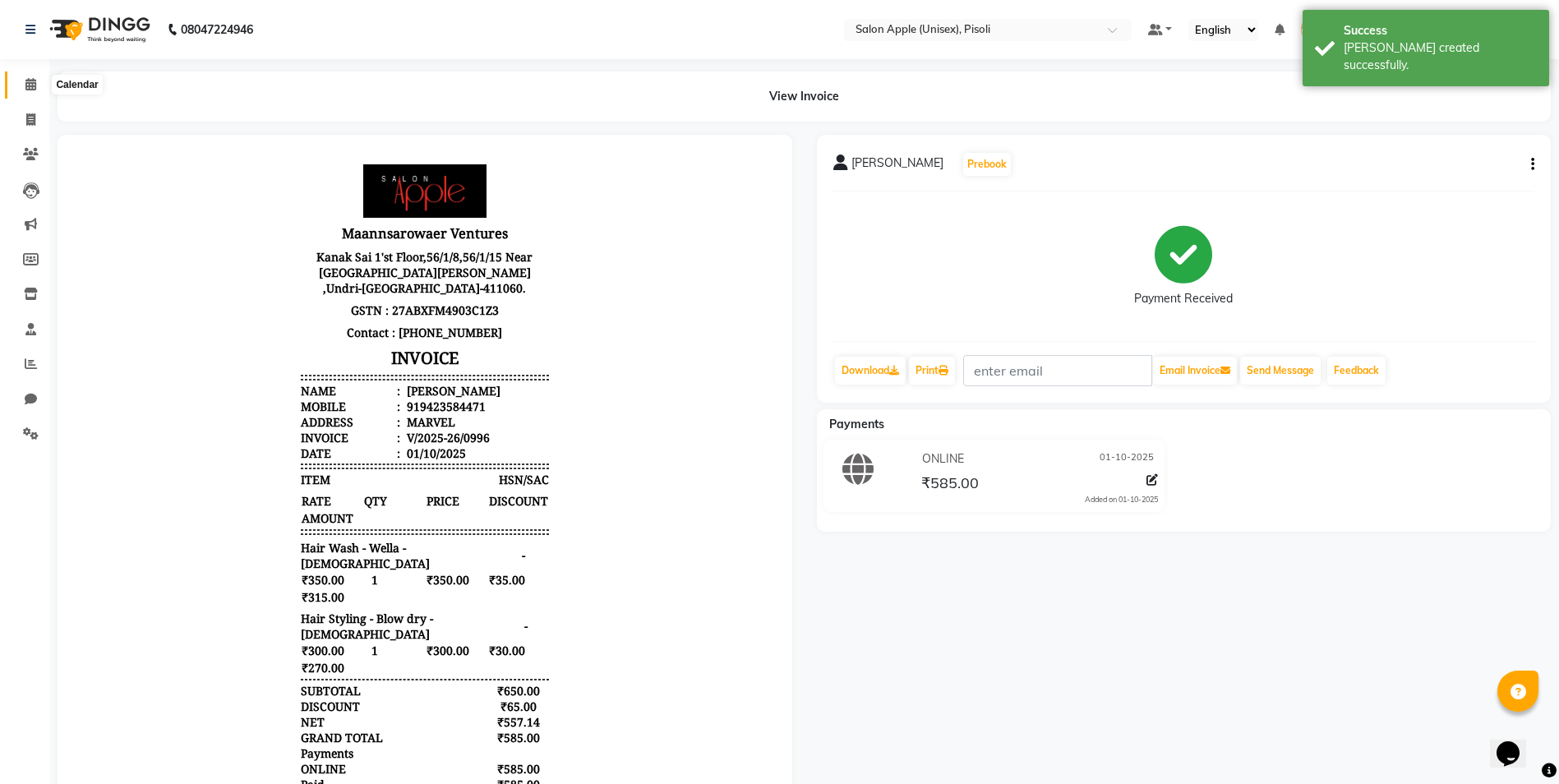
click at [31, 77] on span at bounding box center [31, 84] width 29 height 18
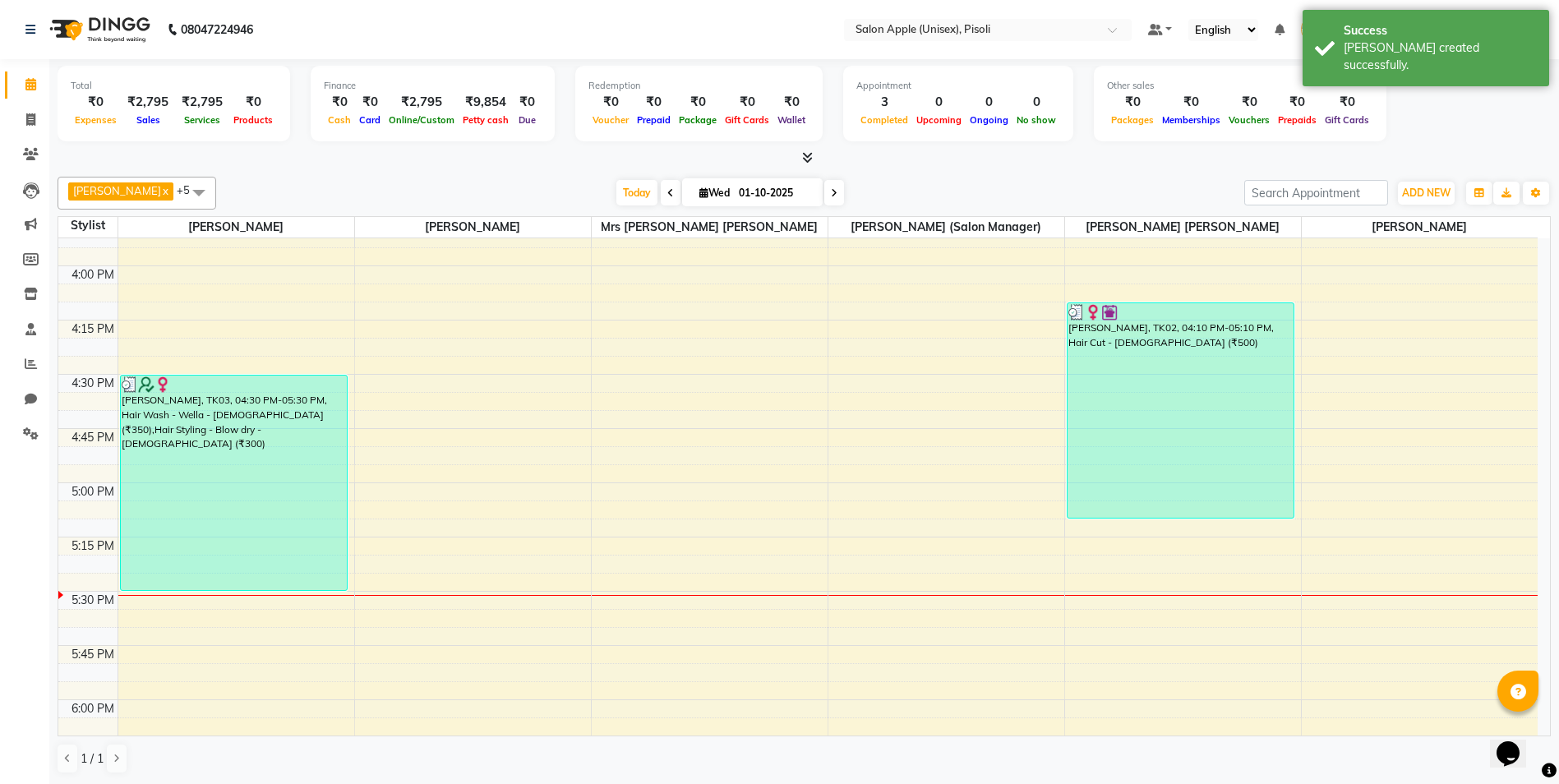
scroll to position [1707, 0]
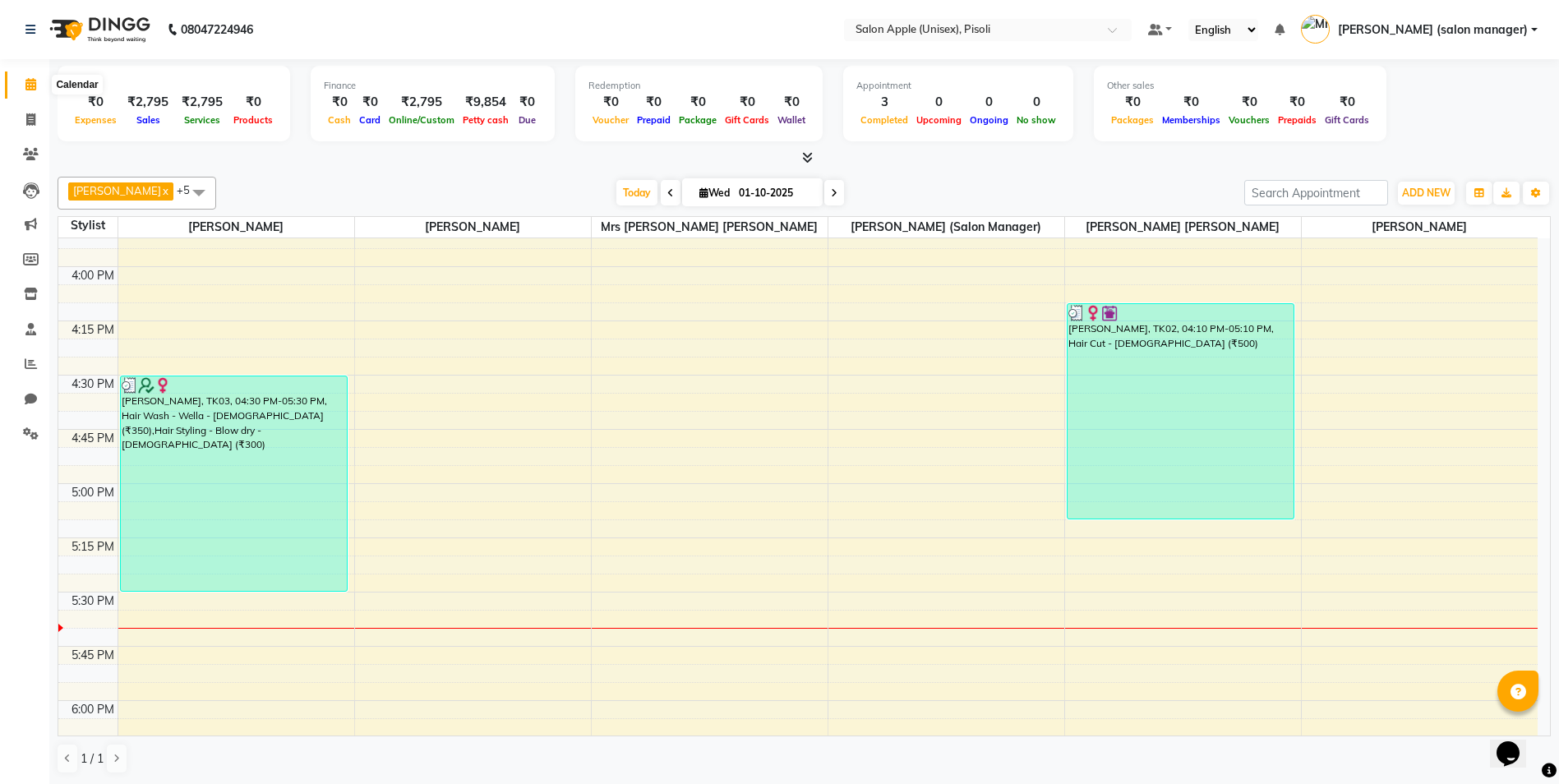
click at [40, 84] on span at bounding box center [31, 84] width 29 height 18
click at [28, 119] on icon at bounding box center [30, 119] width 9 height 13
select select "5282"
select select "service"
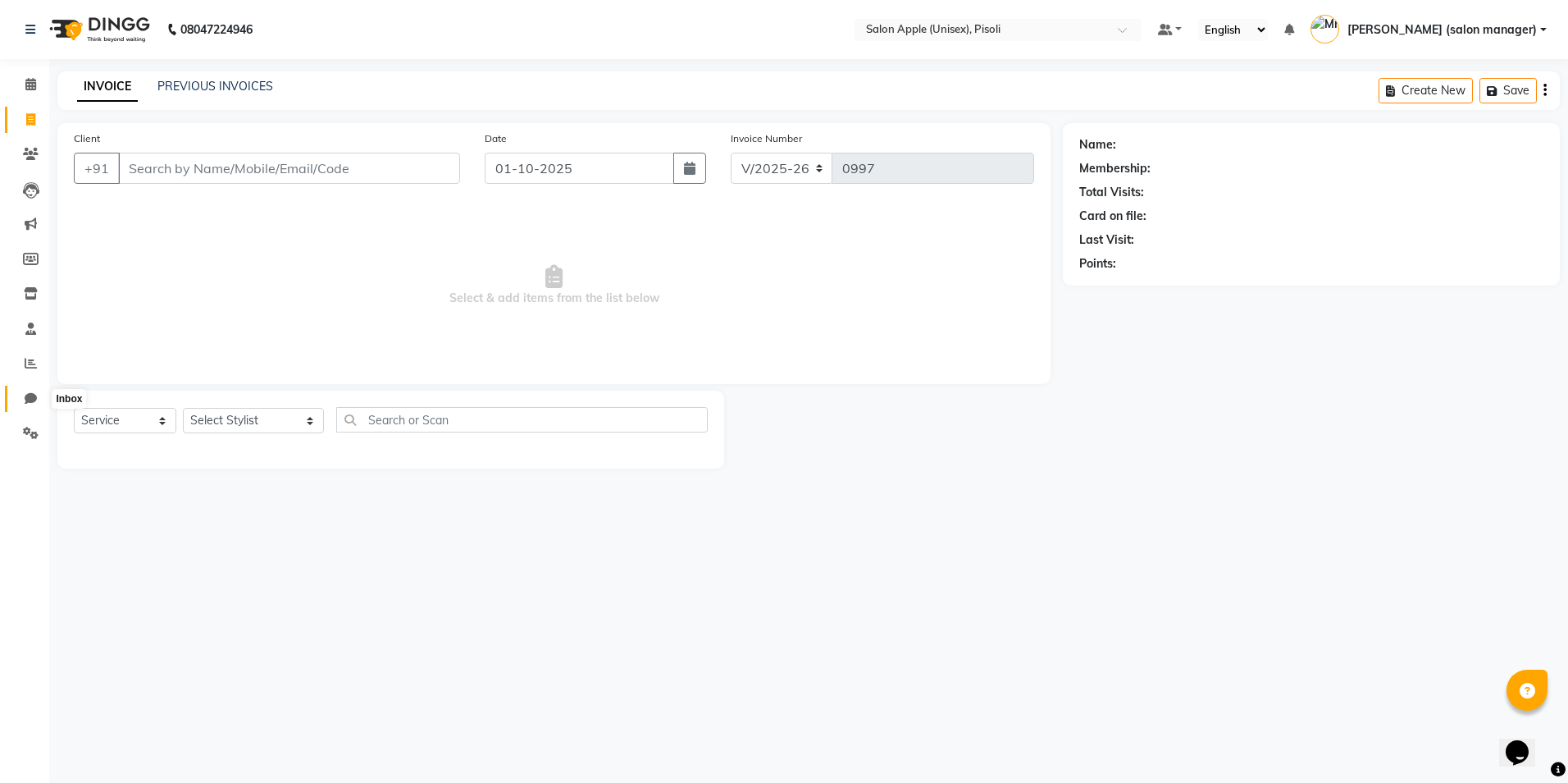
click at [33, 404] on icon at bounding box center [30, 398] width 13 height 13
select select "100"
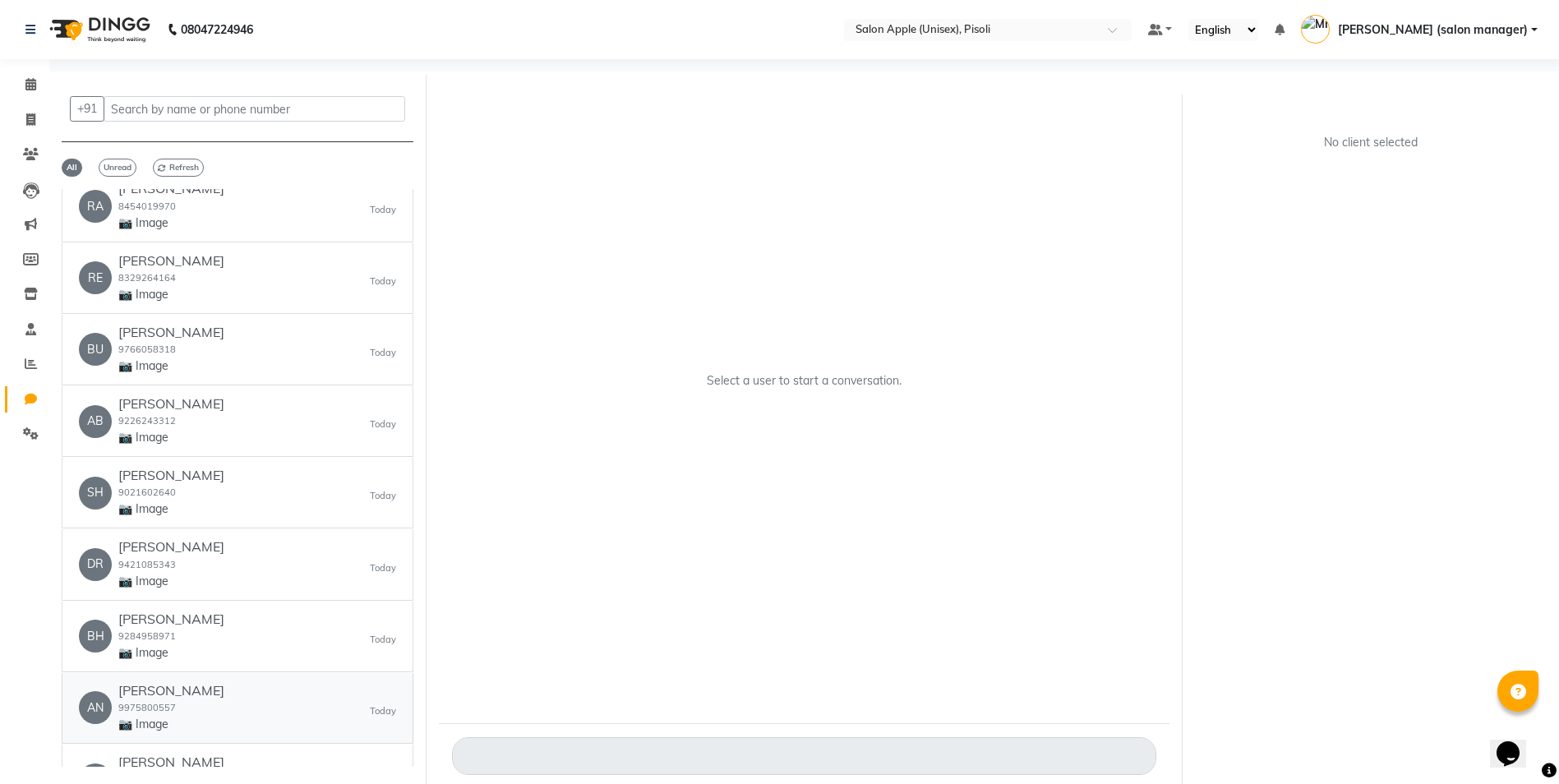
scroll to position [986, 0]
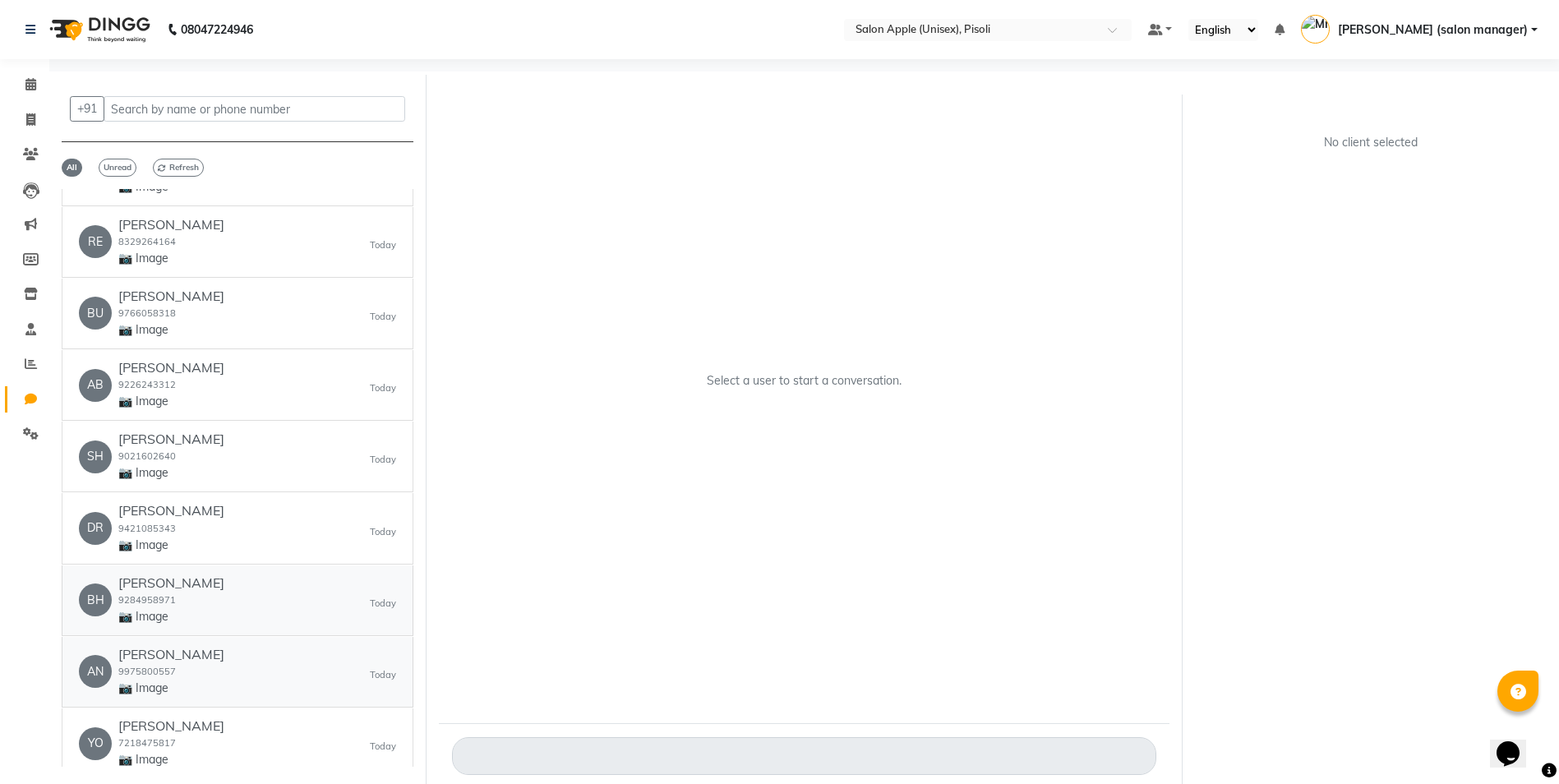
click at [280, 635] on div "RA [PERSON_NAME] 9423584471 Hey [PERSON_NAME], 🎉 Thank you for choosing Salon A…" at bounding box center [238, 478] width 352 height 578
click at [309, 666] on div "AN [PERSON_NAME] 9975800557 📷 Image [DATE]" at bounding box center [237, 672] width 317 height 50
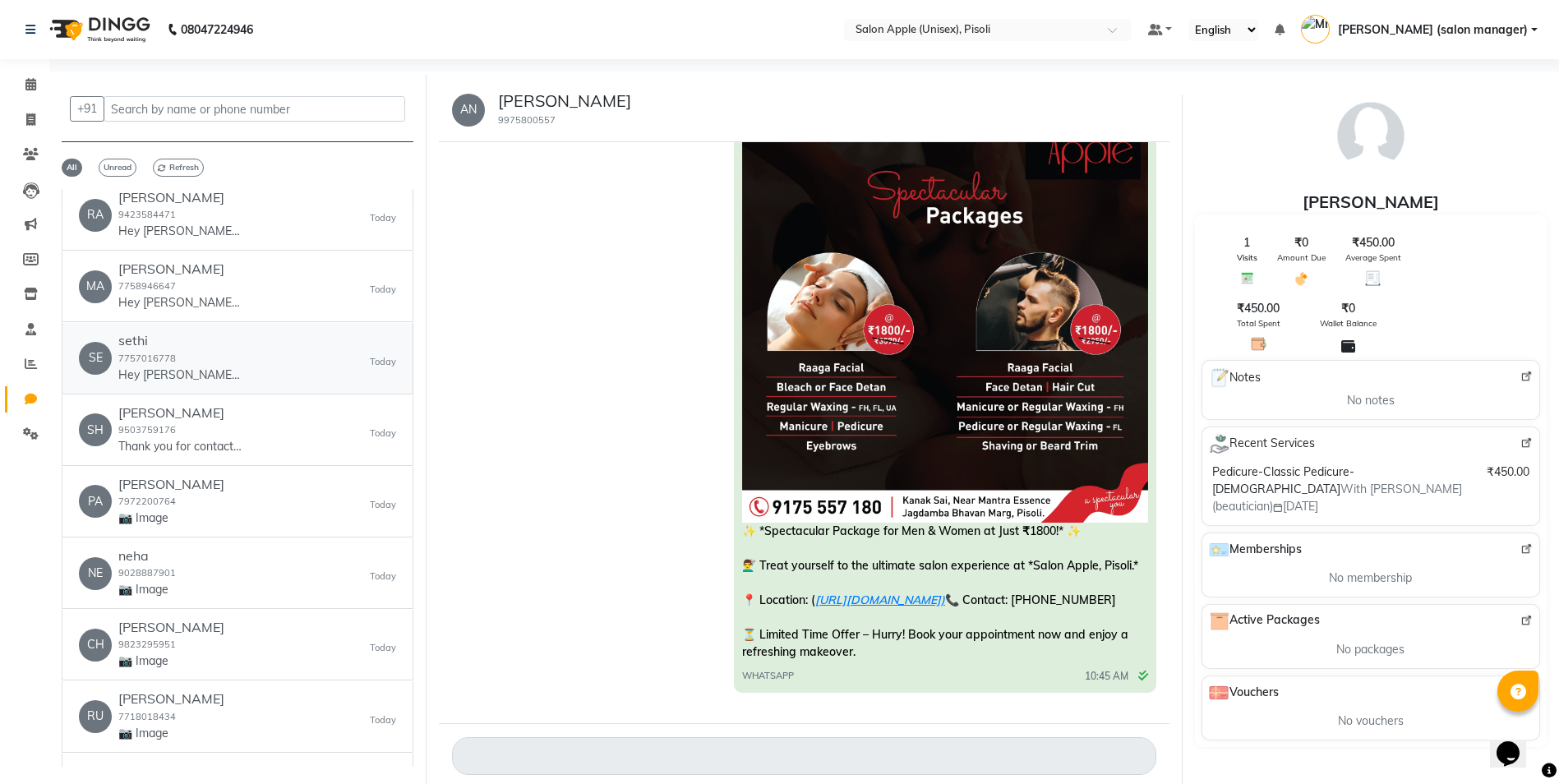
scroll to position [0, 0]
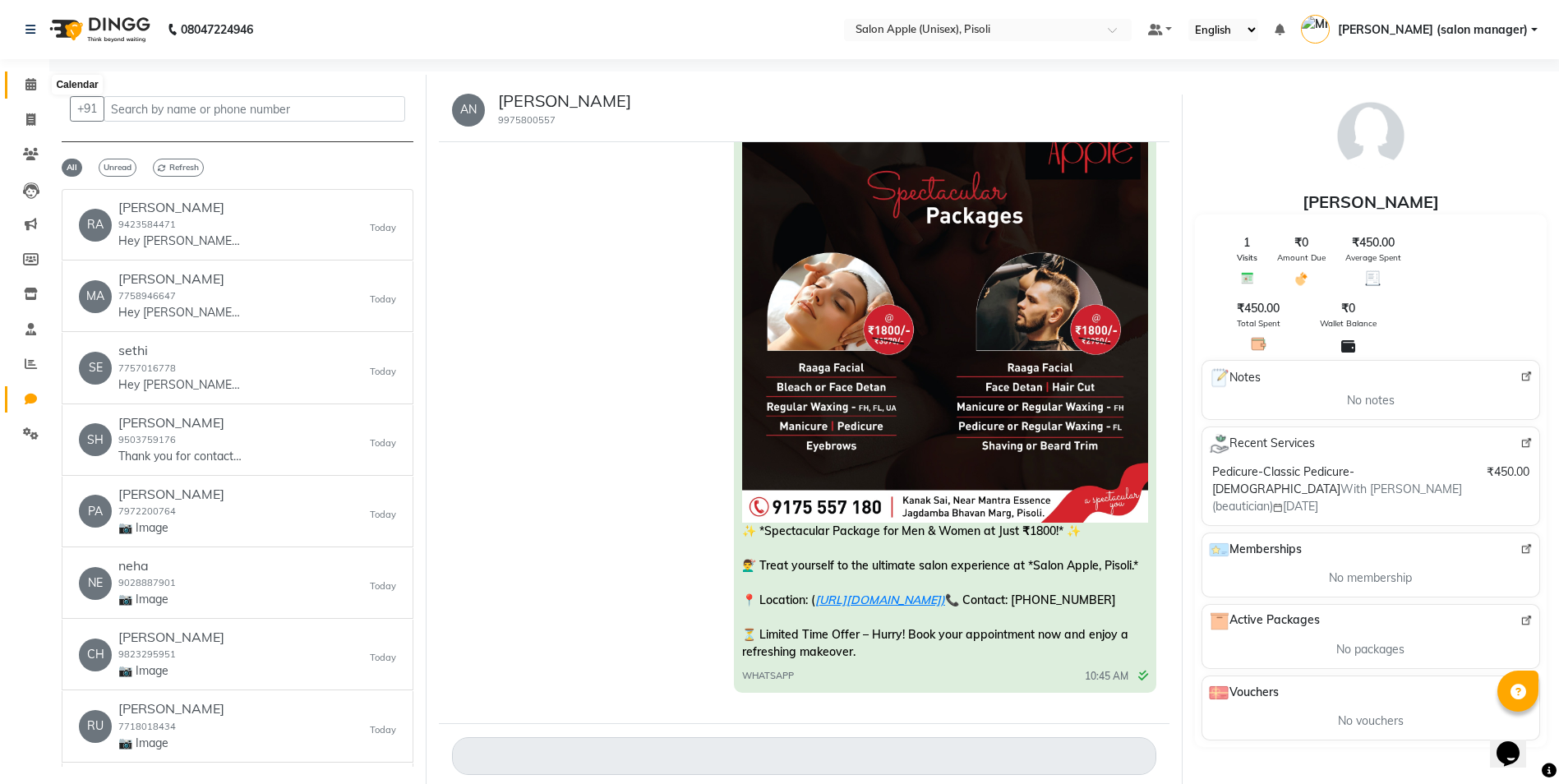
click at [35, 86] on icon at bounding box center [30, 84] width 11 height 13
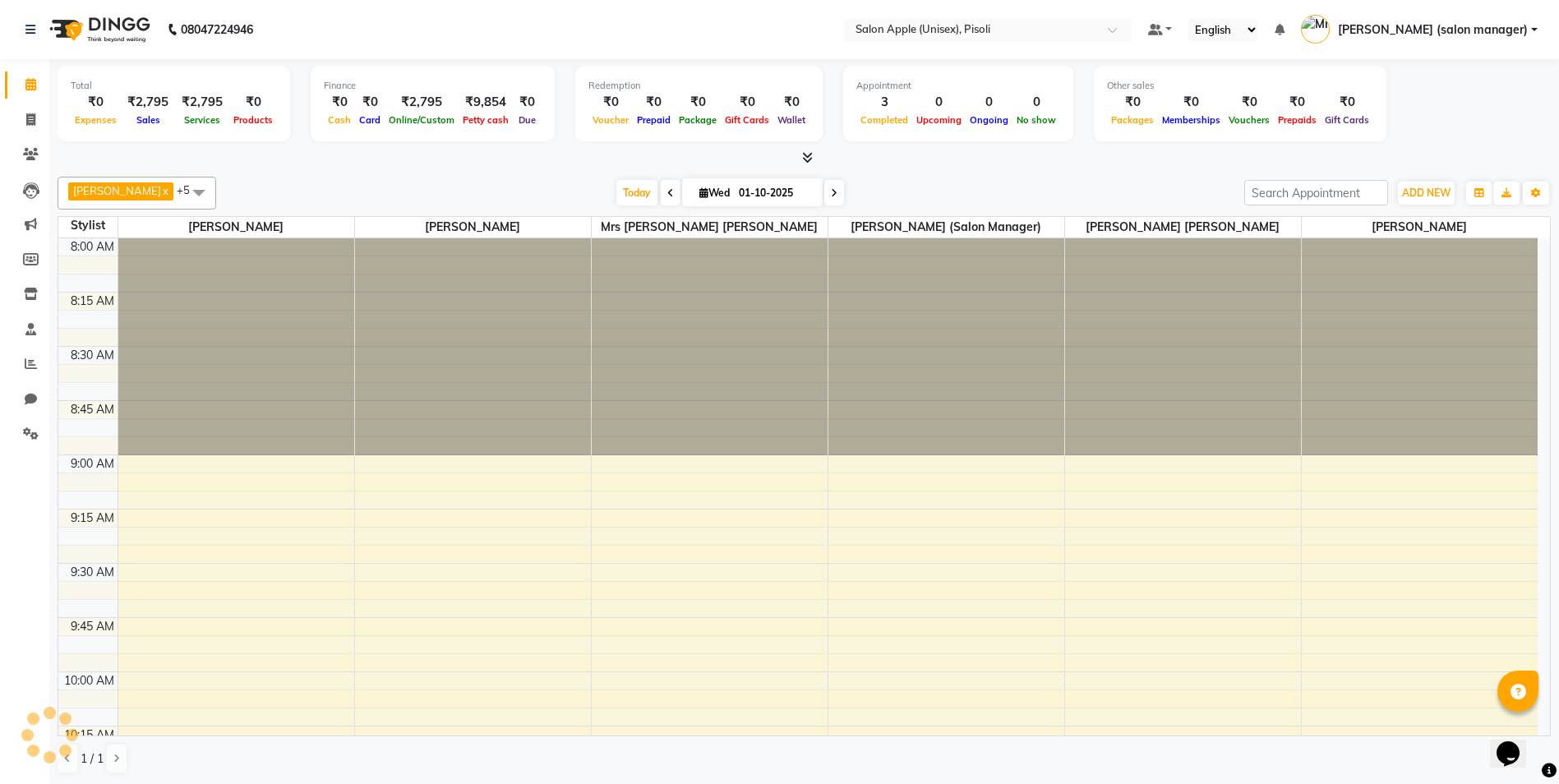
scroll to position [1953, 0]
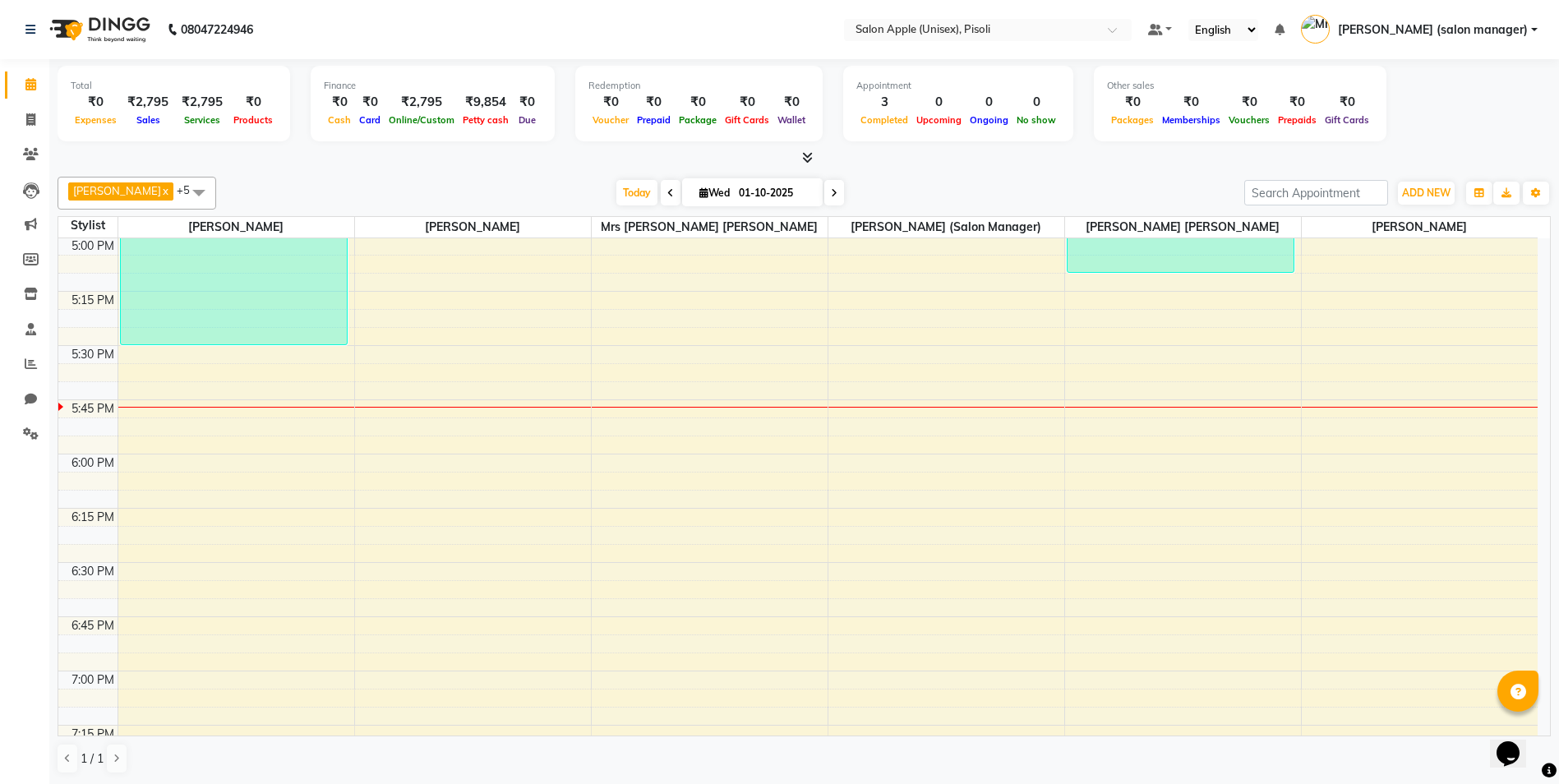
click at [809, 156] on icon at bounding box center [807, 157] width 11 height 13
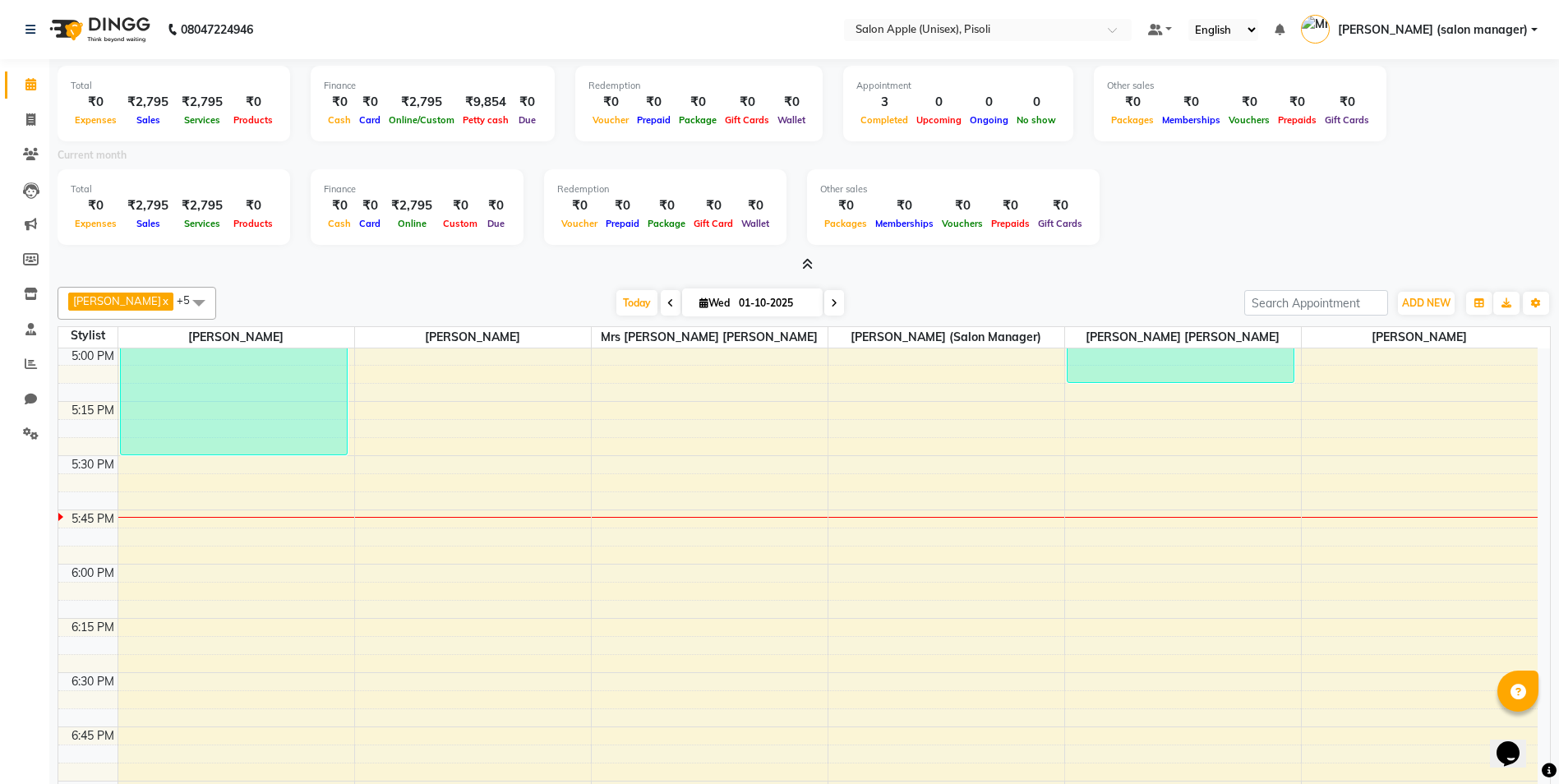
click at [810, 262] on icon at bounding box center [807, 264] width 11 height 13
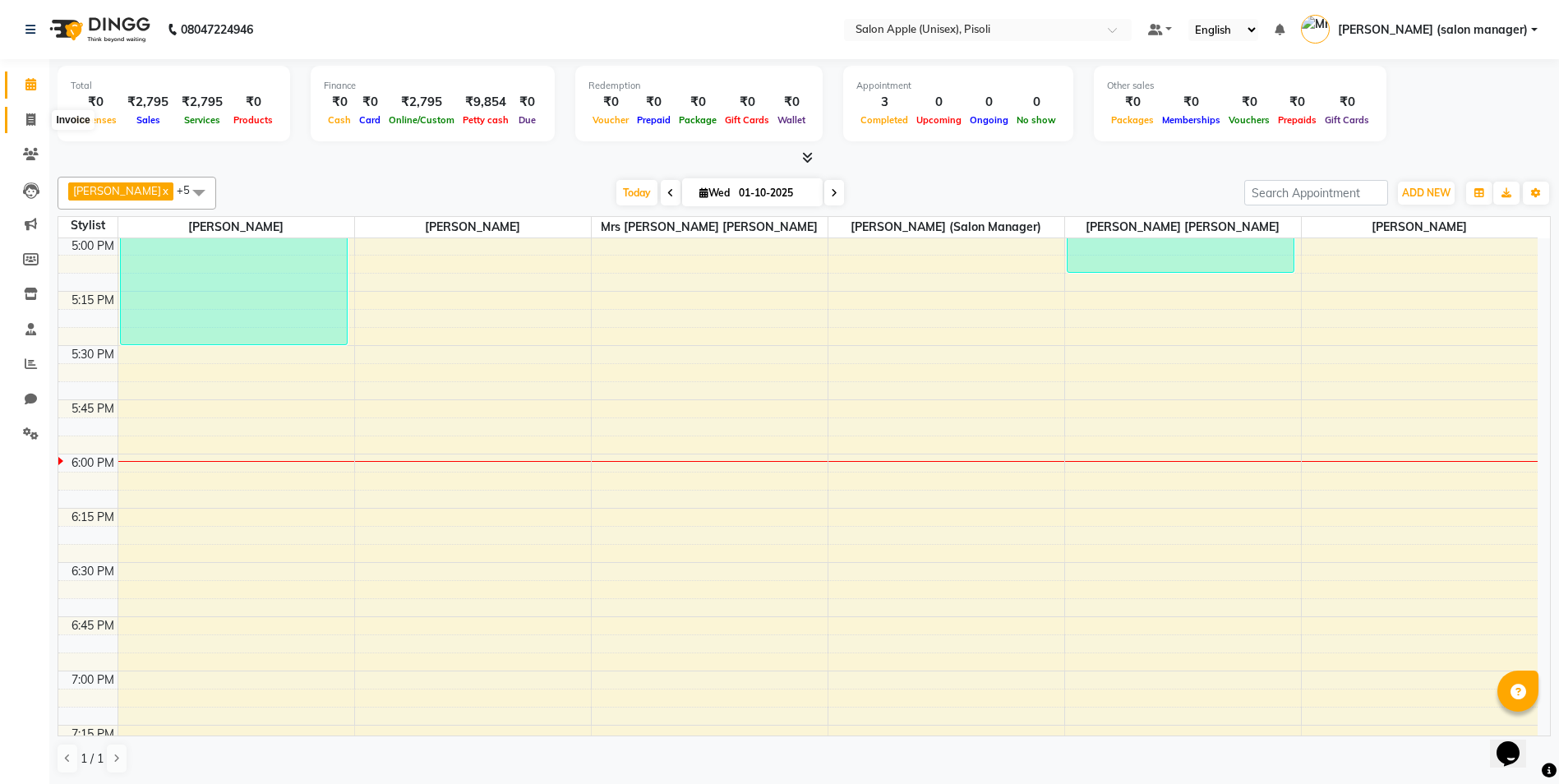
click at [26, 116] on icon at bounding box center [30, 119] width 9 height 13
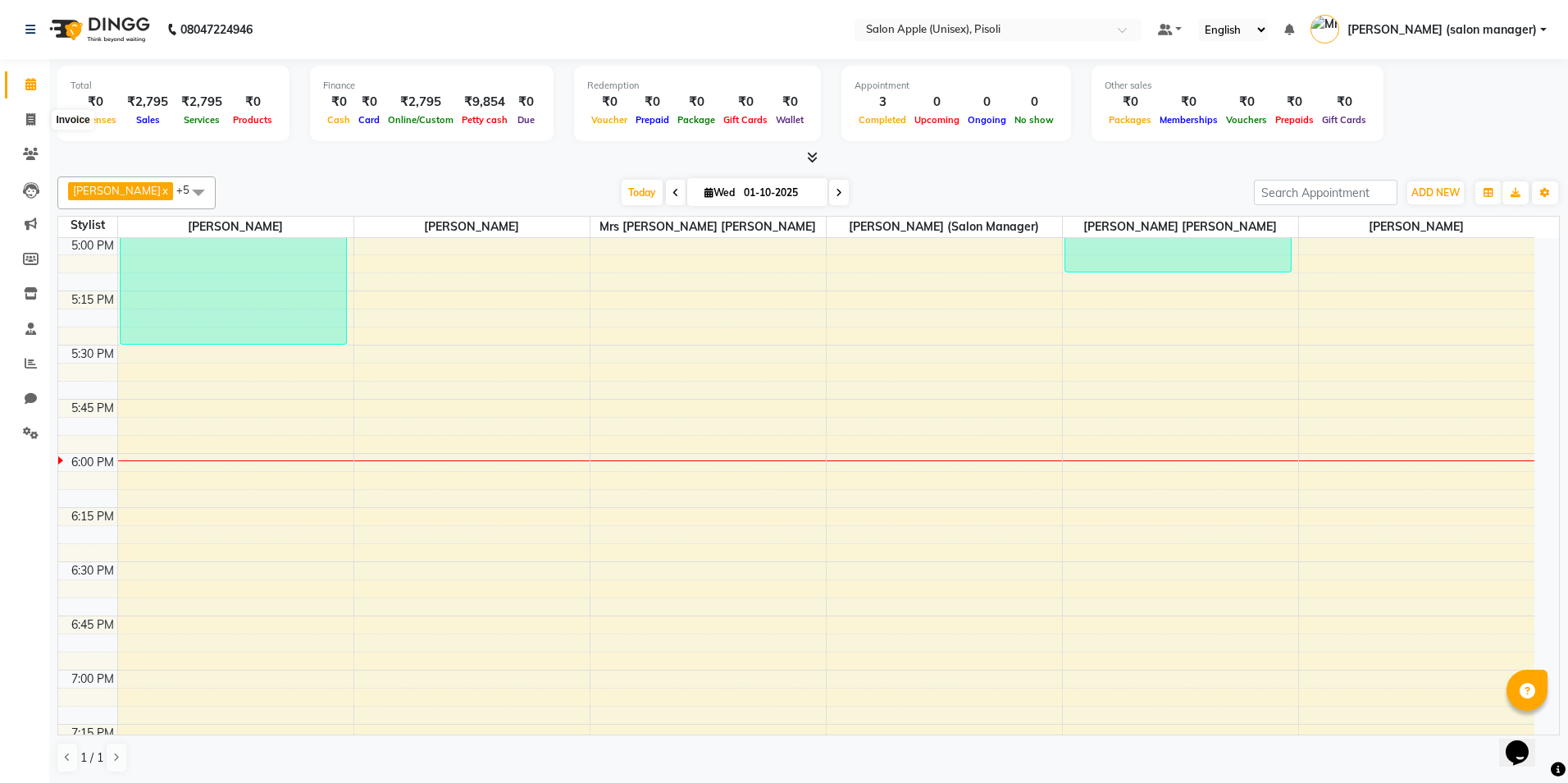
select select "5282"
select select "service"
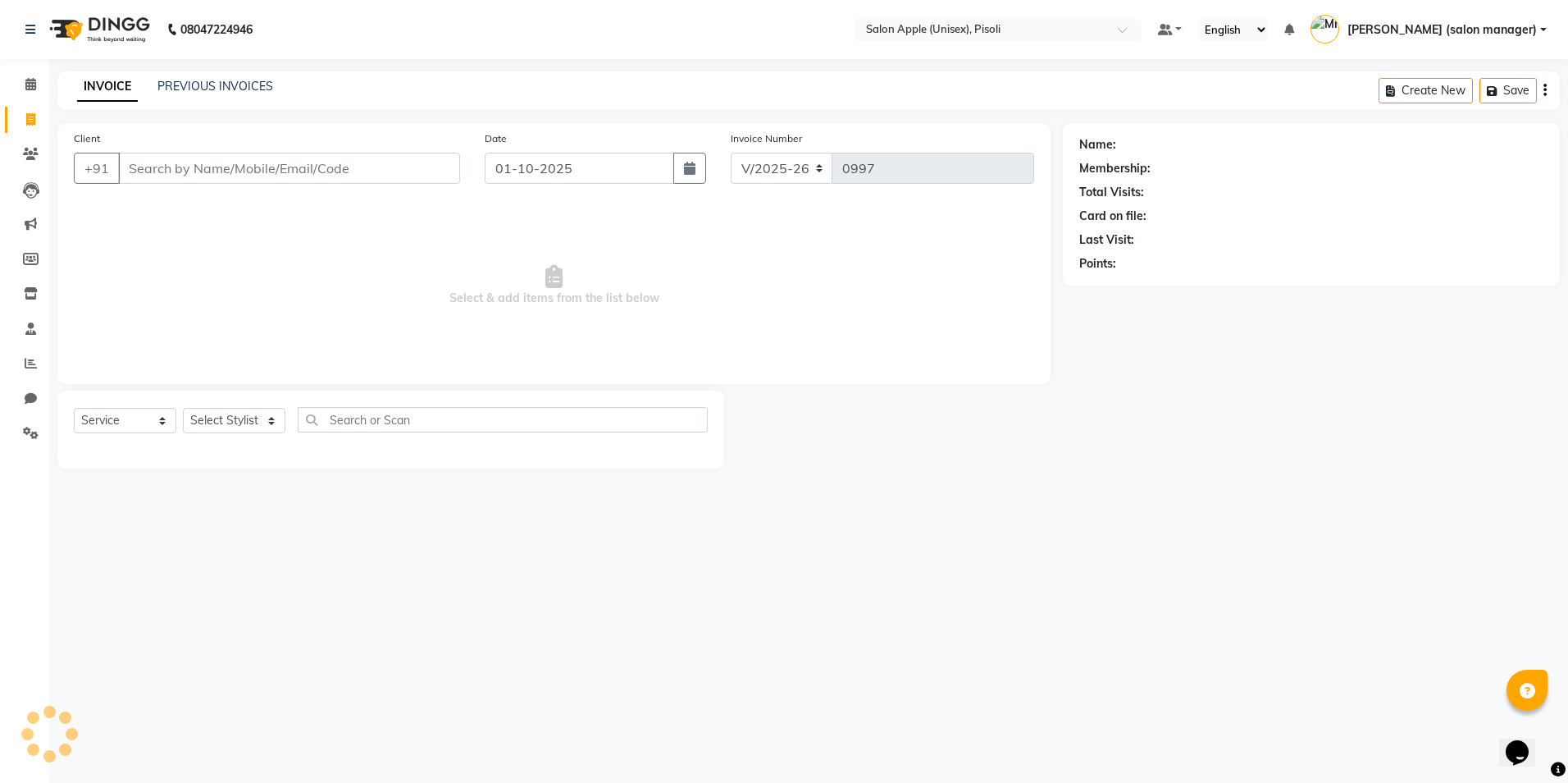
click at [190, 160] on input "Client" at bounding box center [288, 168] width 341 height 31
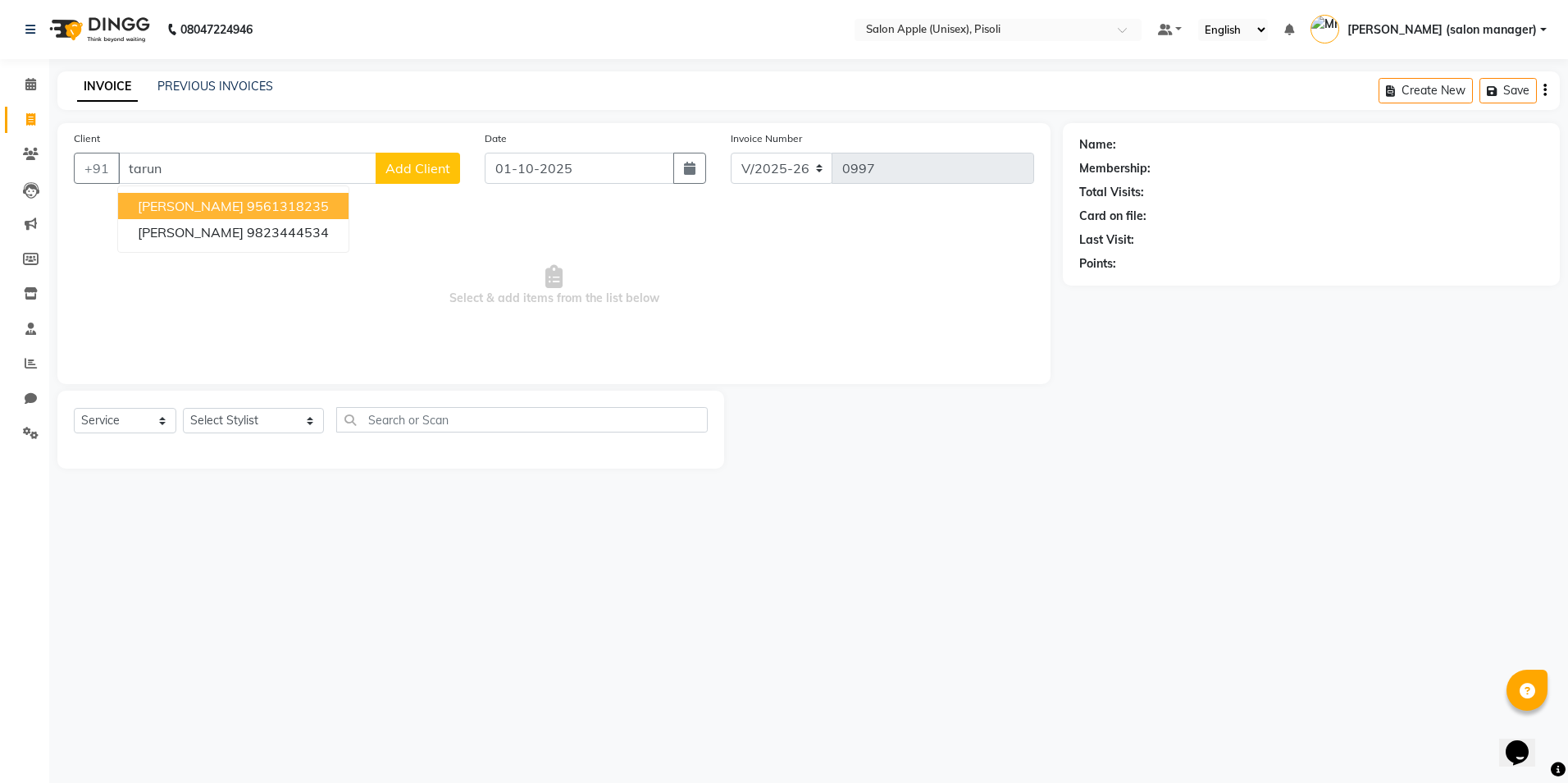
click at [199, 218] on button "[PERSON_NAME] 9561318235" at bounding box center [233, 205] width 230 height 26
type input "9561318235"
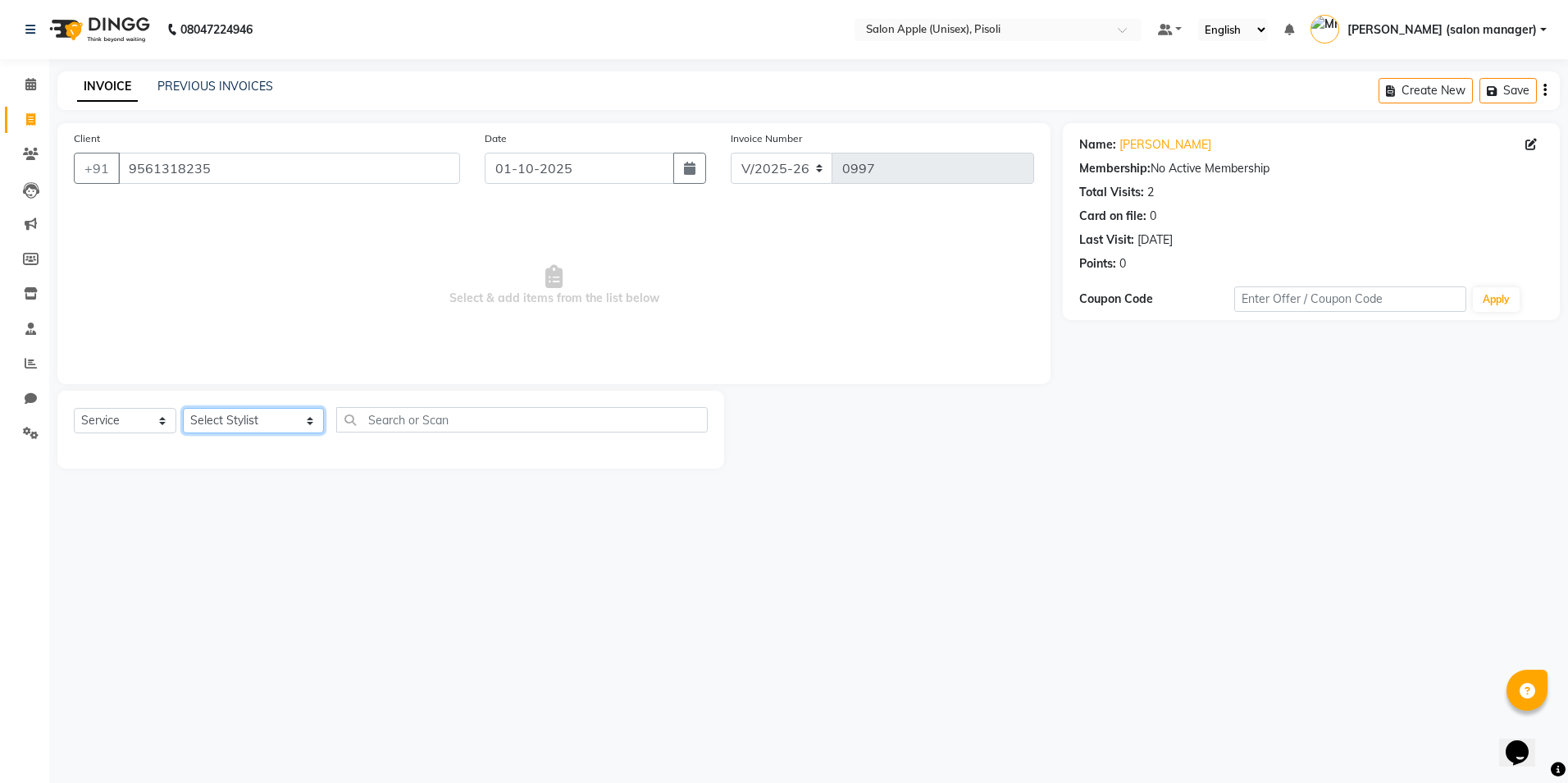
click at [219, 419] on select "Select Stylist [PERSON_NAME] Owner [PERSON_NAME] Owner [PERSON_NAME] [PERSON_NA…" at bounding box center [253, 420] width 141 height 25
select select "70544"
click at [183, 407] on select "Select Stylist [PERSON_NAME] Owner [PERSON_NAME] Owner [PERSON_NAME] [PERSON_NA…" at bounding box center [253, 420] width 141 height 25
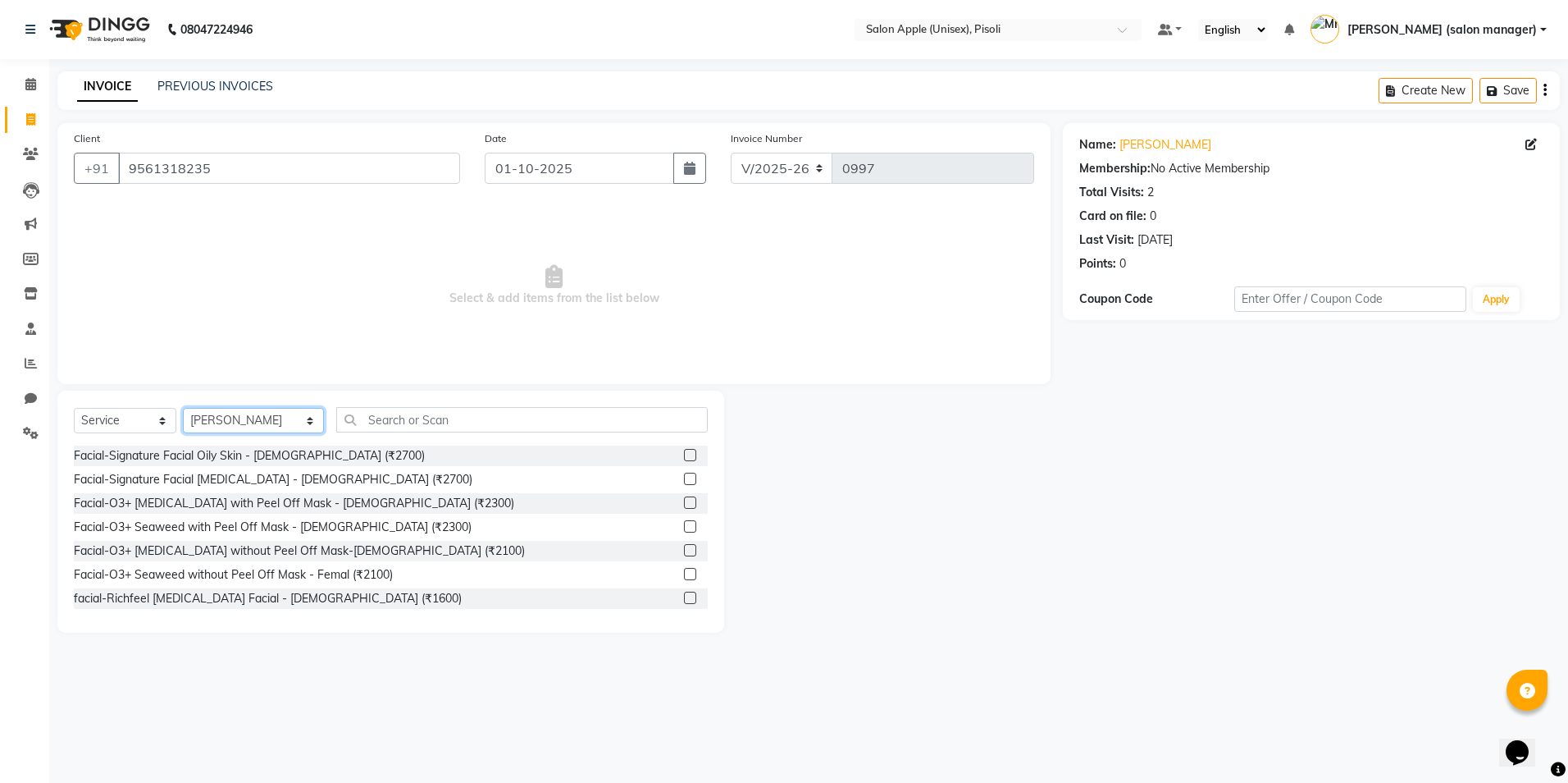
click at [225, 419] on select "Select Stylist [PERSON_NAME] Owner [PERSON_NAME] Owner [PERSON_NAME] [PERSON_NA…" at bounding box center [253, 420] width 141 height 25
click at [183, 407] on select "Select Stylist [PERSON_NAME] Owner [PERSON_NAME] Owner [PERSON_NAME] [PERSON_NA…" at bounding box center [253, 420] width 141 height 25
drag, startPoint x: 398, startPoint y: 395, endPoint x: 399, endPoint y: 407, distance: 12.0
click at [399, 407] on div "Select Service Product Membership Package Voucher Prepaid Gift Card Select Styl…" at bounding box center [390, 511] width 666 height 242
click at [399, 407] on input "text" at bounding box center [522, 419] width 371 height 25
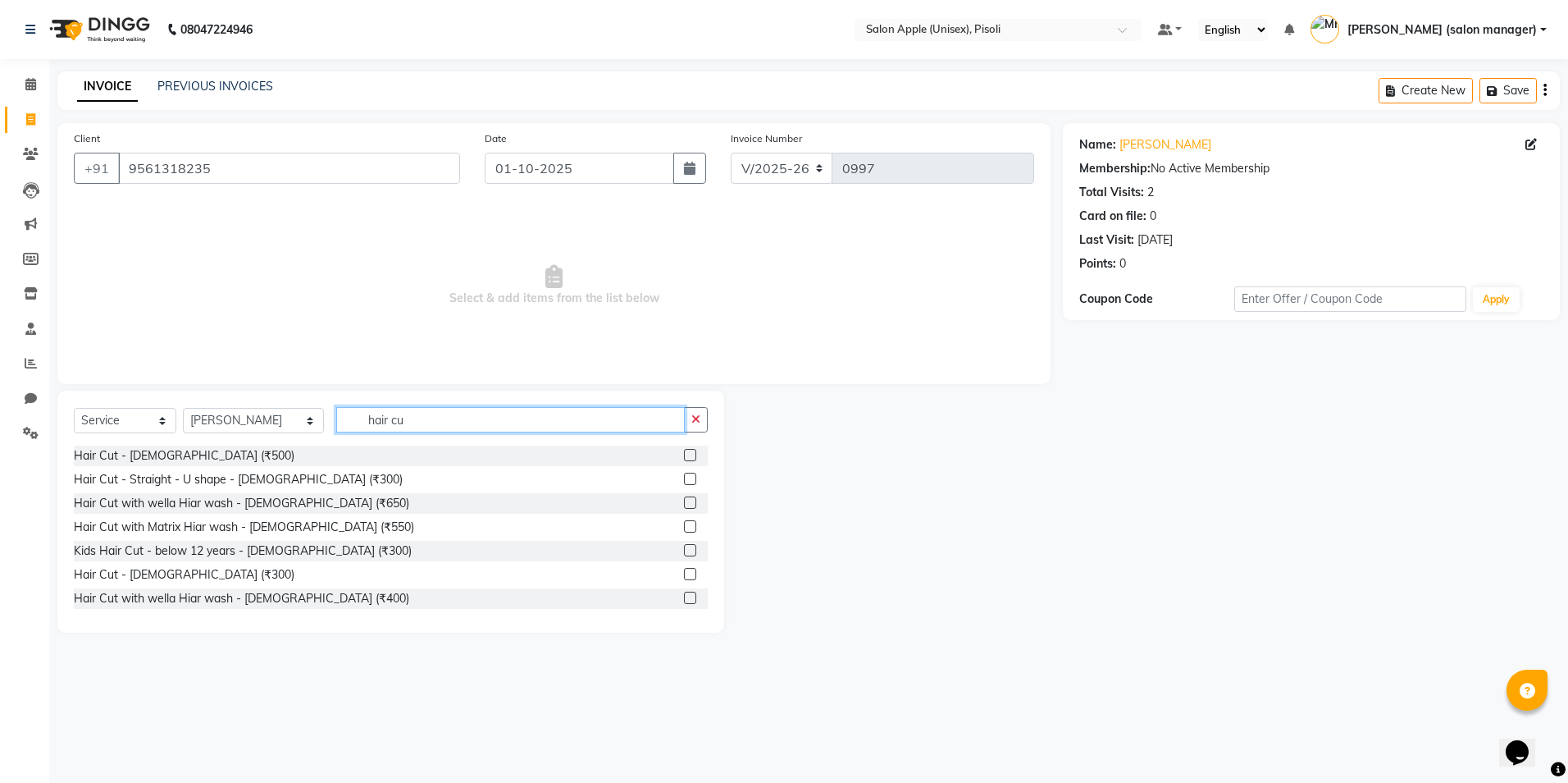
type input "hair cu"
click at [684, 574] on label at bounding box center [690, 574] width 13 height 13
click at [684, 574] on input "checkbox" at bounding box center [689, 574] width 11 height 11
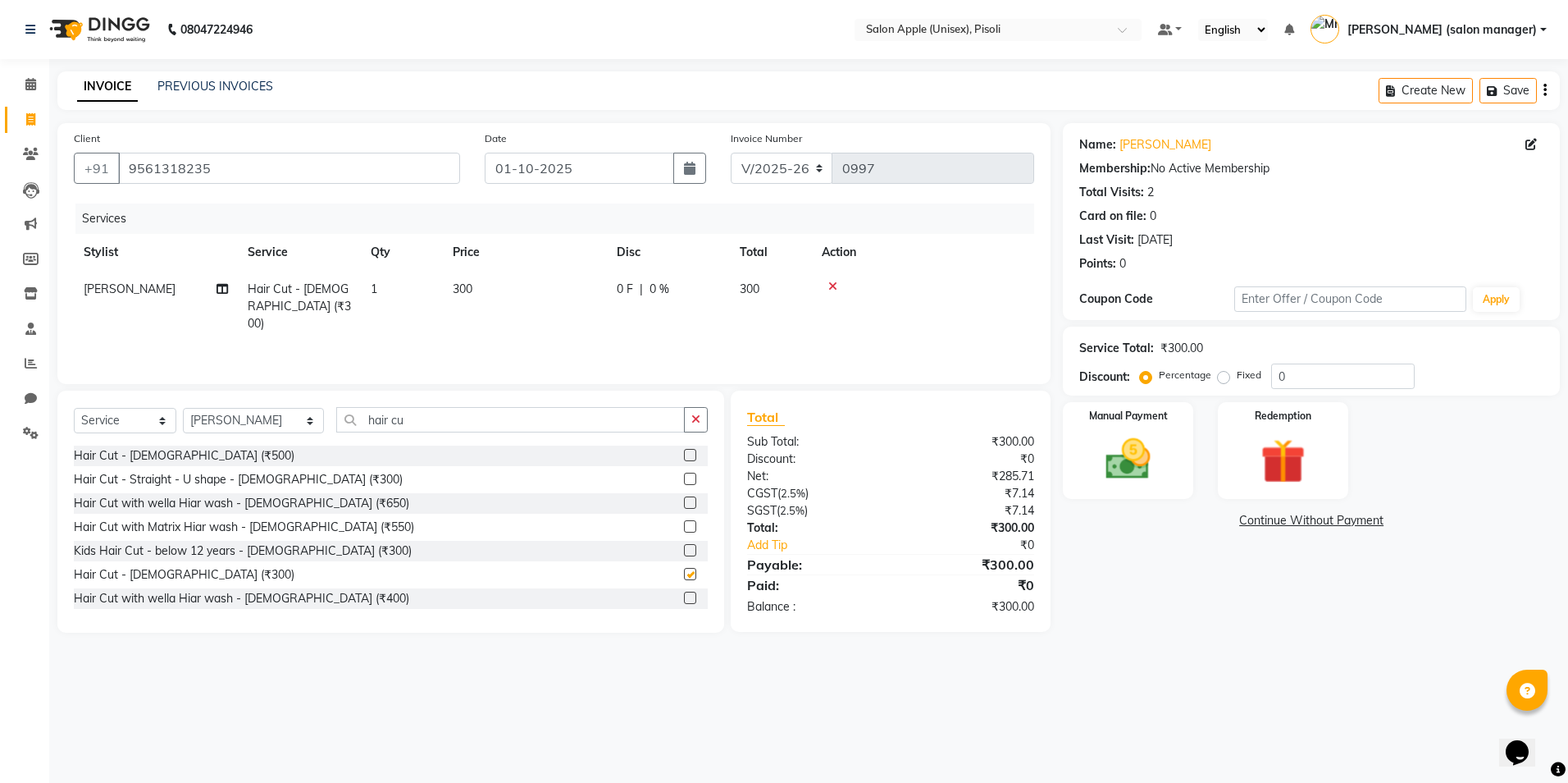
checkbox input "false"
click at [416, 421] on input "hair cu" at bounding box center [511, 419] width 348 height 25
type input "h"
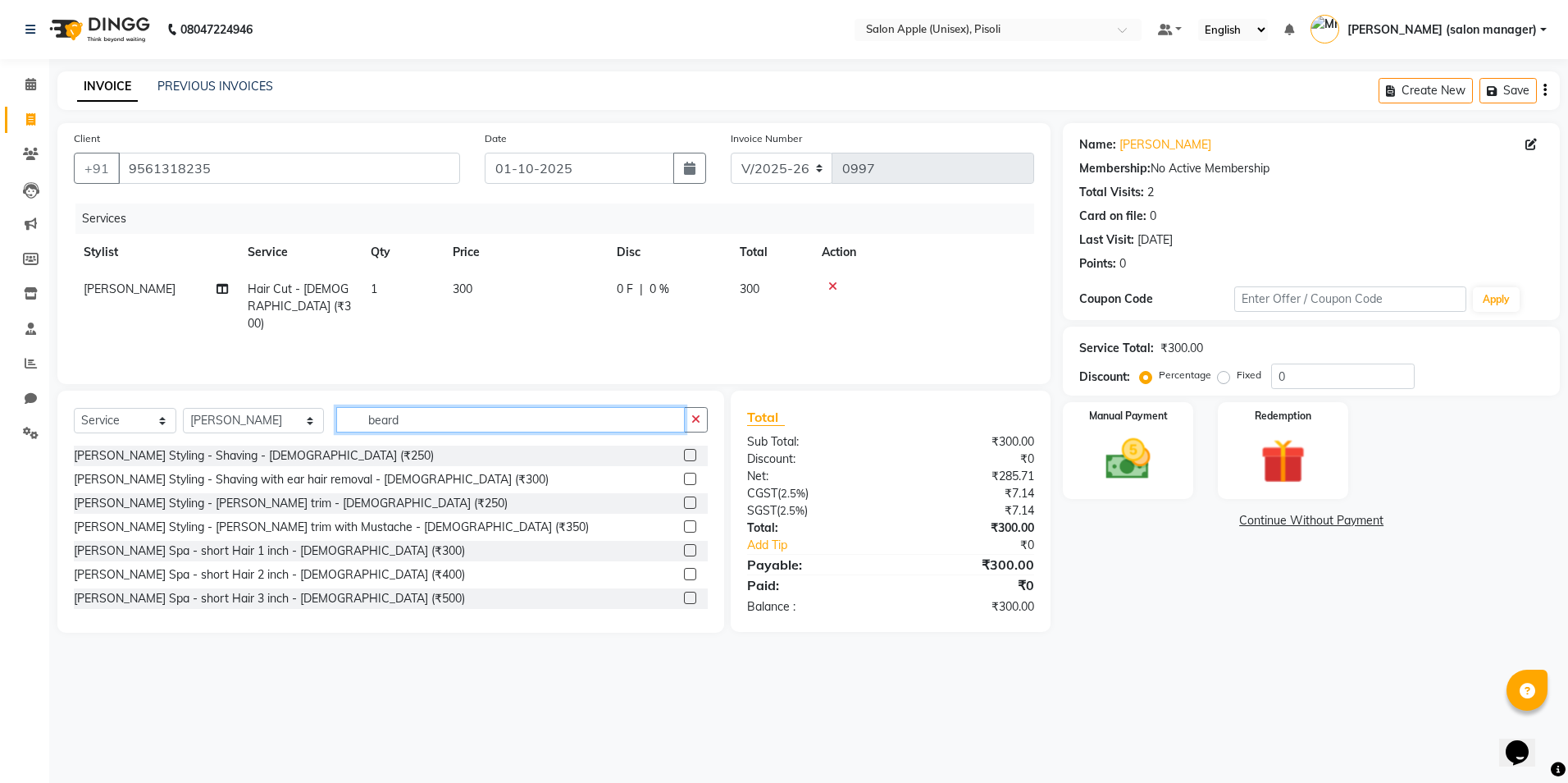
type input "beard"
click at [684, 530] on label at bounding box center [690, 526] width 13 height 13
click at [684, 530] on input "checkbox" at bounding box center [689, 527] width 11 height 11
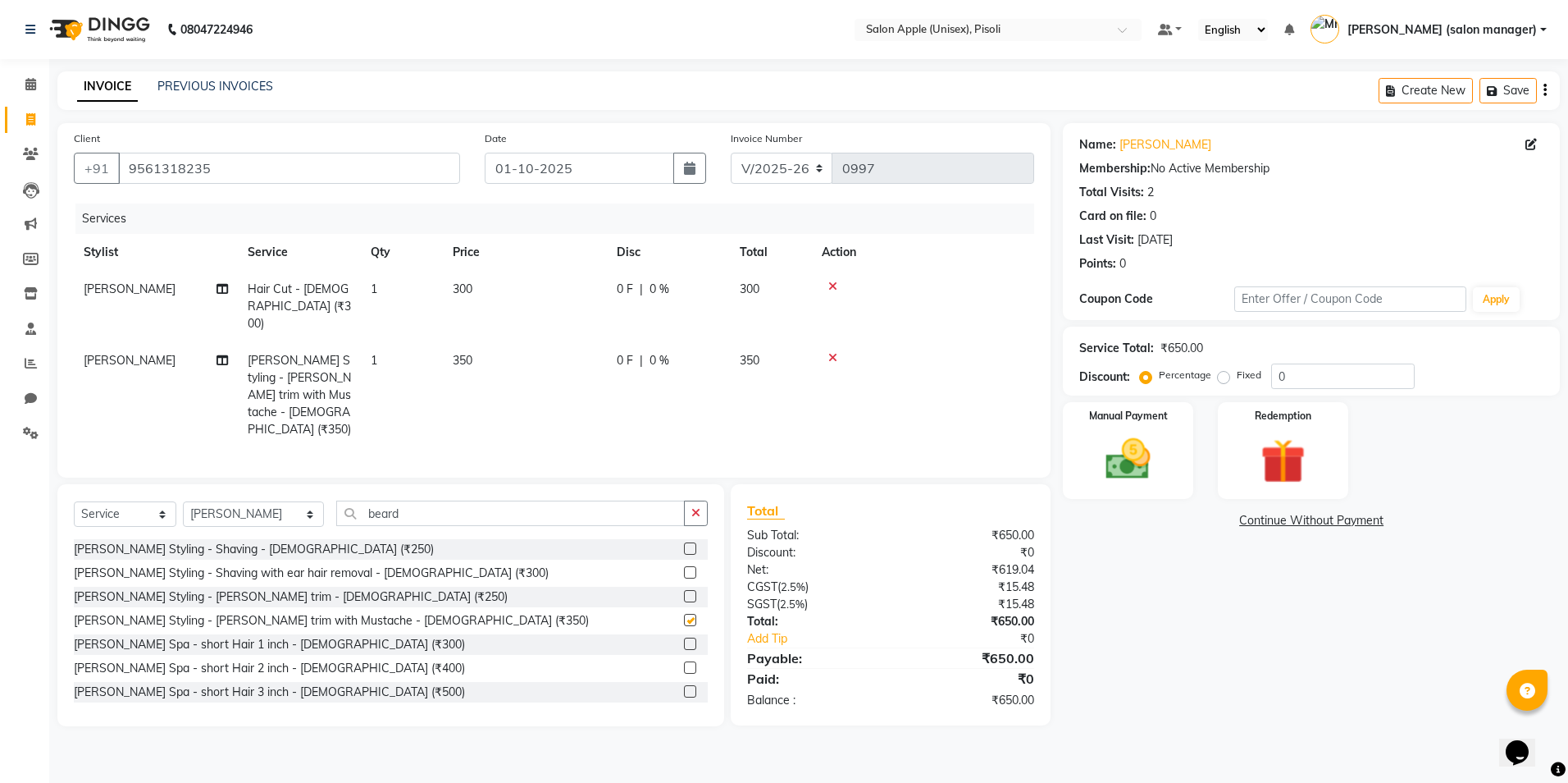
checkbox input "false"
click at [1507, 92] on button "Save" at bounding box center [1507, 91] width 57 height 25
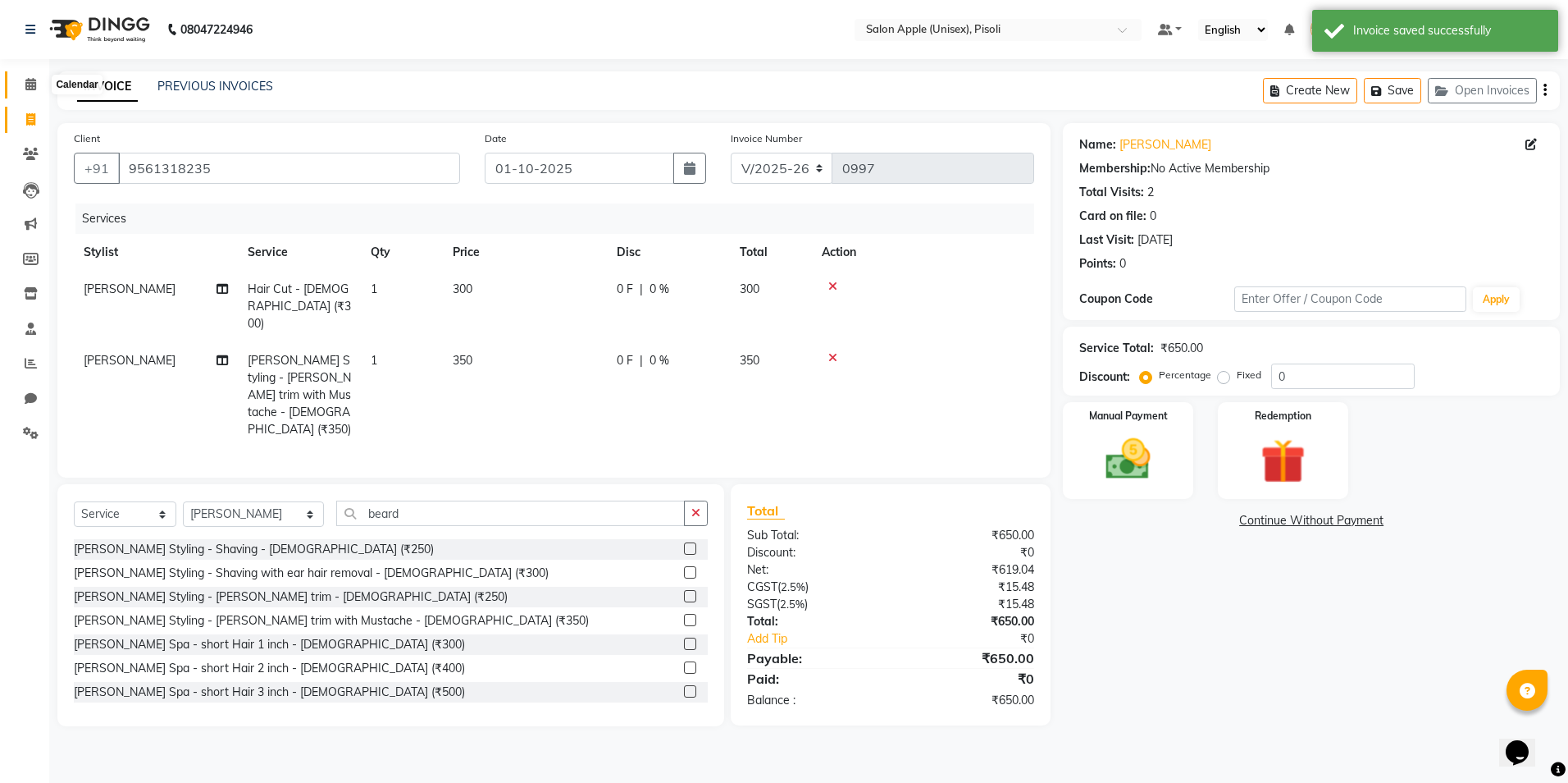
click at [32, 83] on icon at bounding box center [30, 84] width 11 height 13
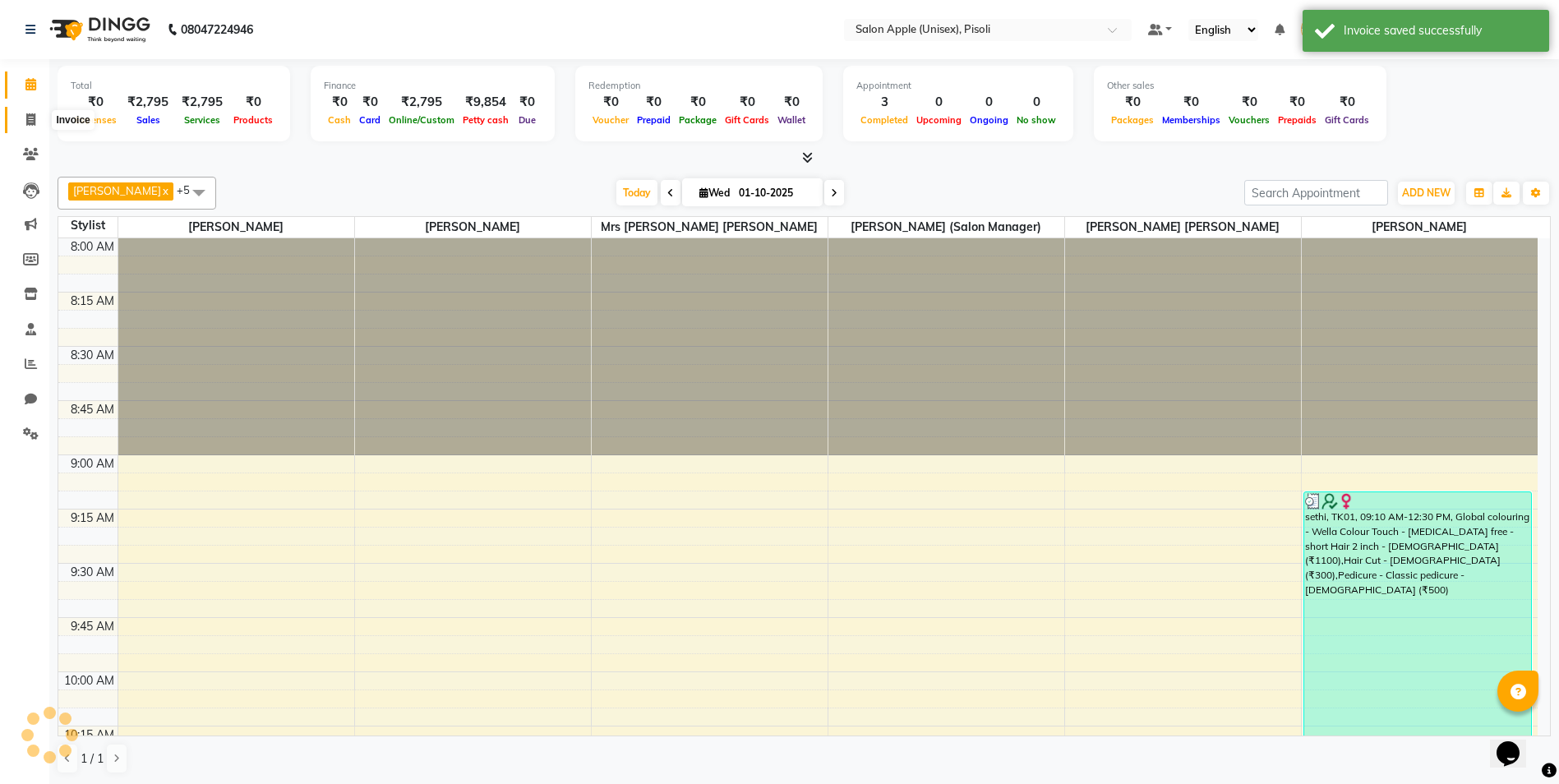
click at [31, 120] on icon at bounding box center [30, 119] width 9 height 13
select select "service"
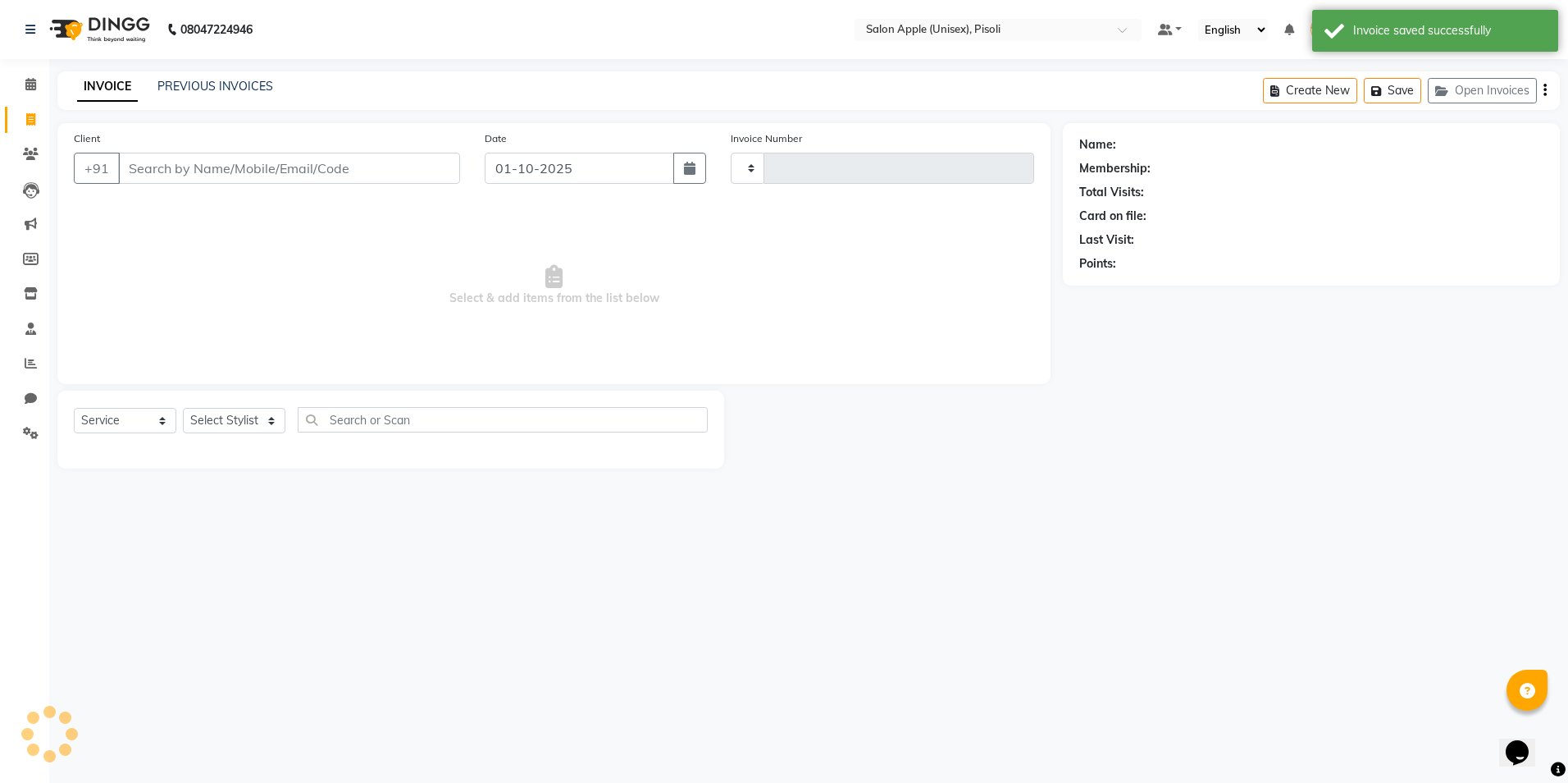
type input "0997"
select select "5282"
click at [237, 84] on link "PREVIOUS INVOICES" at bounding box center [216, 85] width 116 height 15
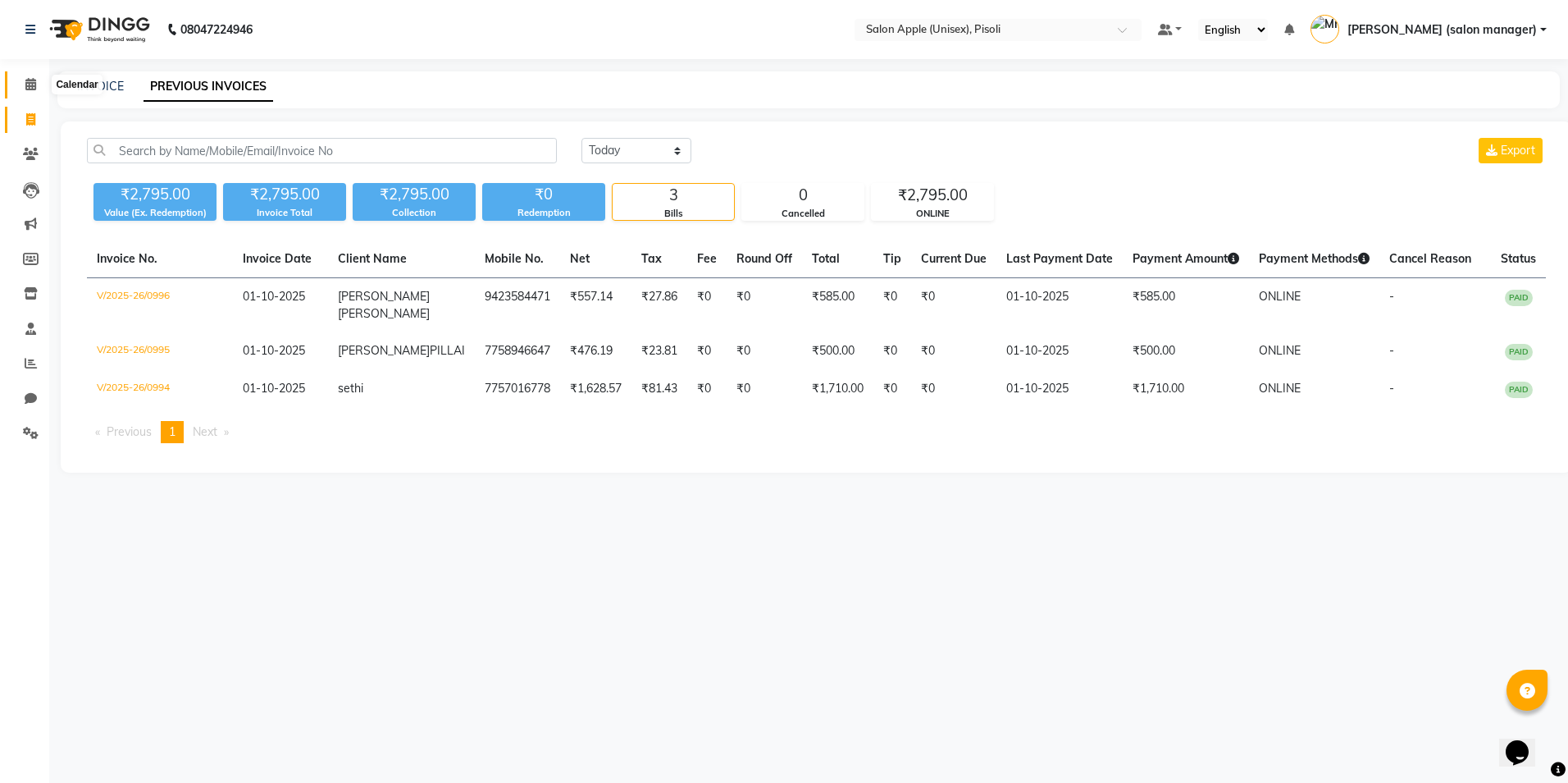
click at [31, 82] on icon at bounding box center [30, 84] width 11 height 13
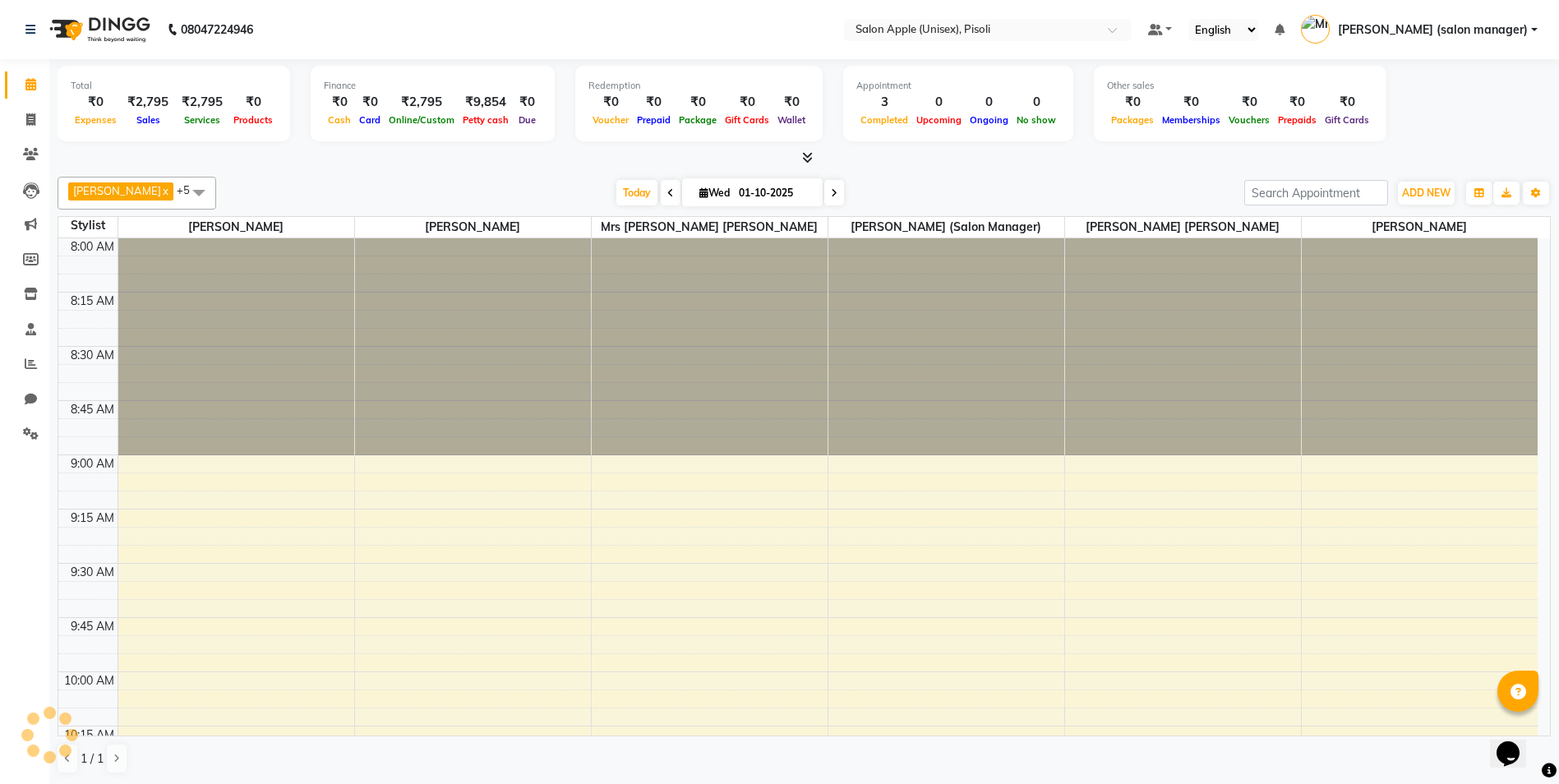
scroll to position [2170, 0]
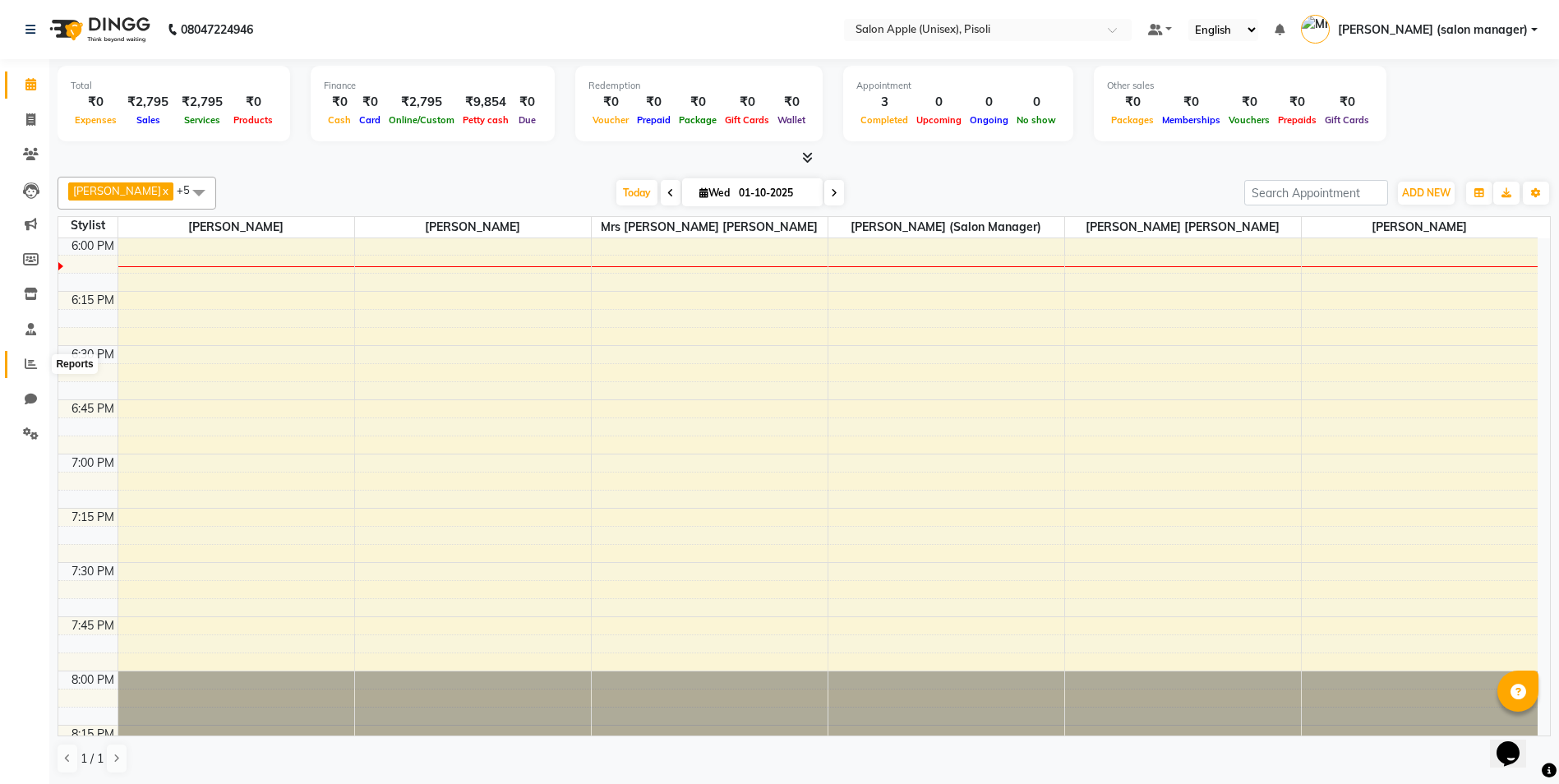
click at [26, 363] on icon at bounding box center [30, 363] width 13 height 13
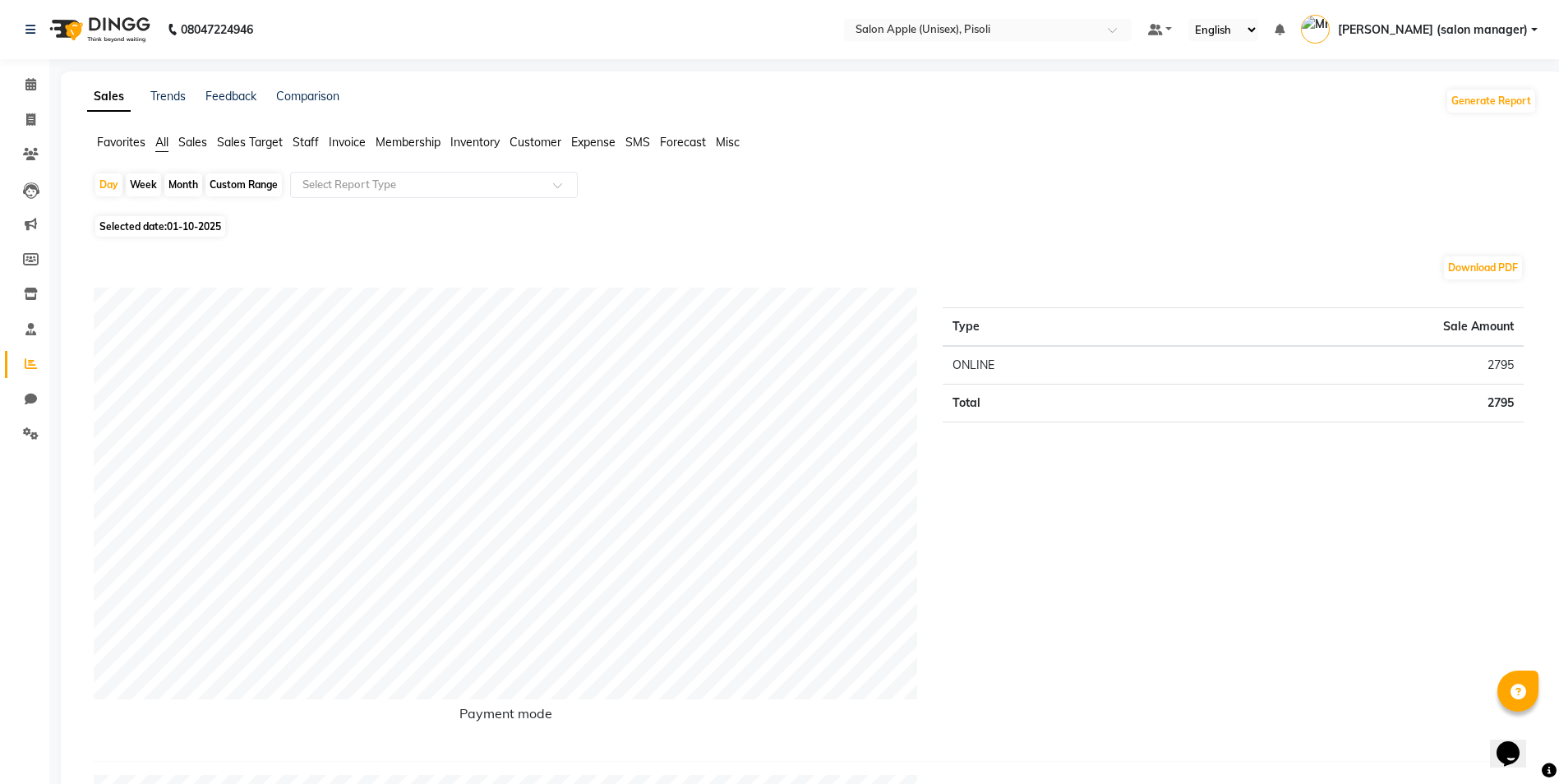
click at [188, 143] on span "Sales" at bounding box center [193, 141] width 29 height 15
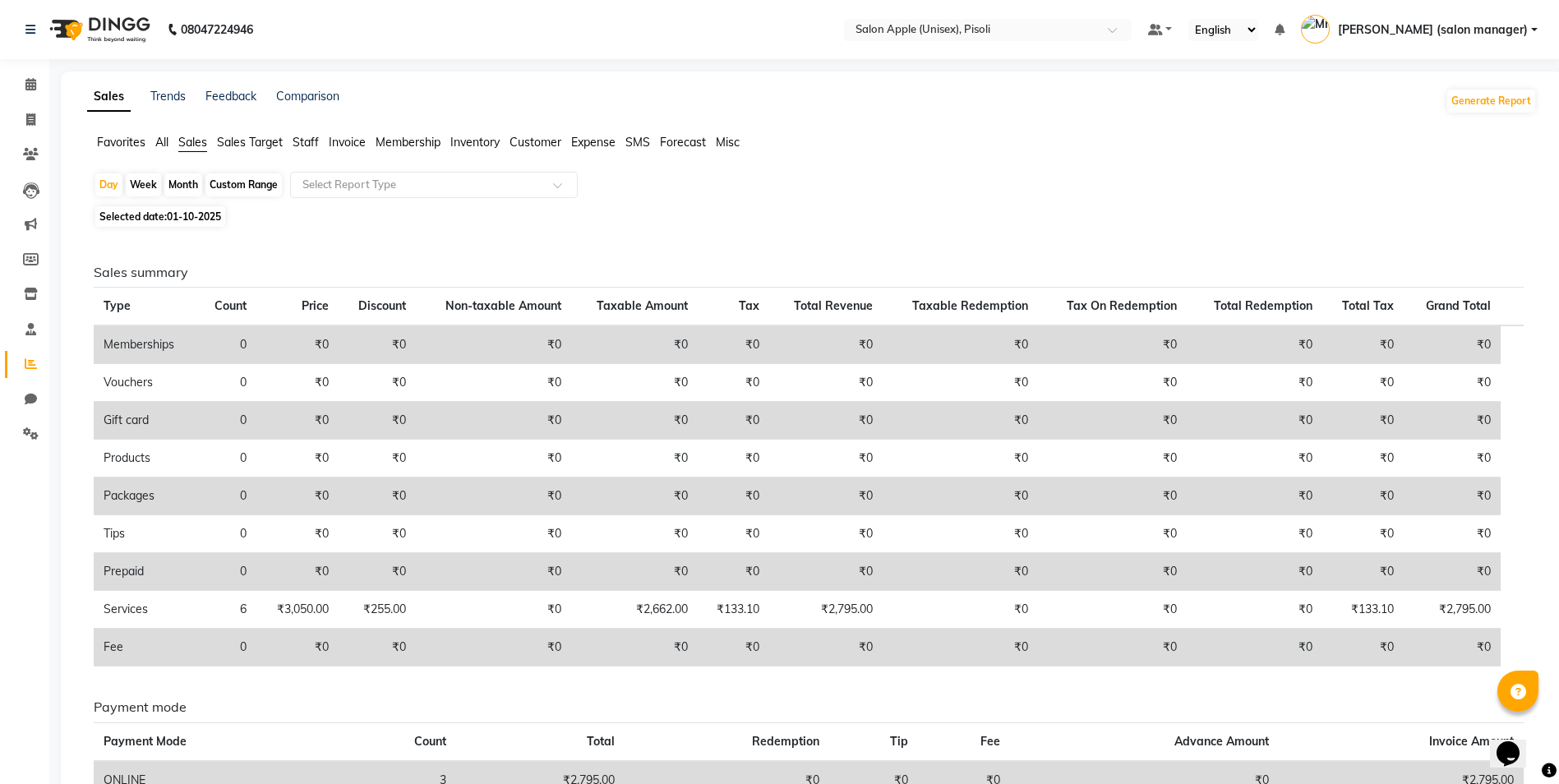
click at [228, 188] on div "Custom Range" at bounding box center [243, 185] width 77 height 23
select select "10"
select select "2025"
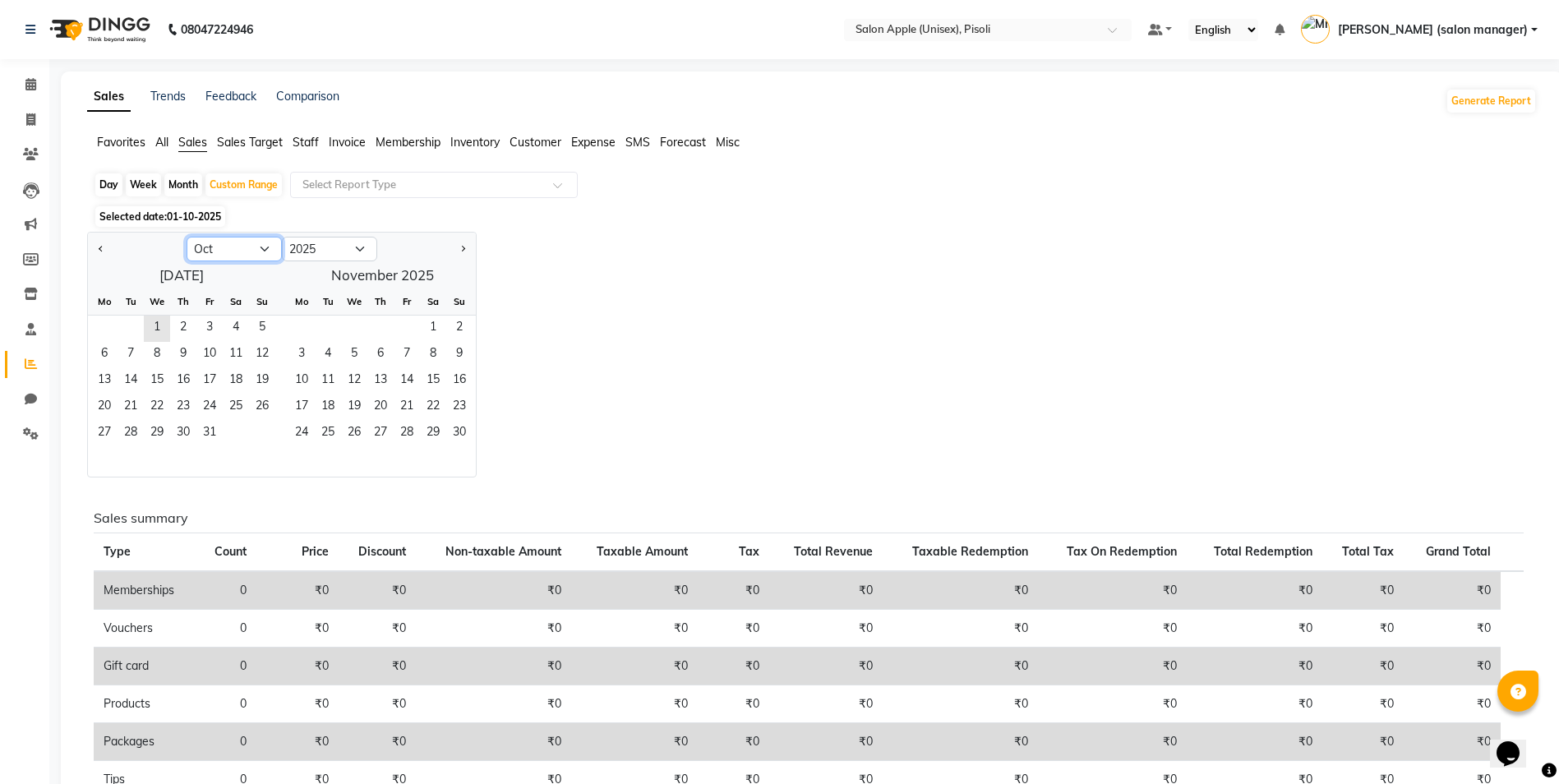
click at [227, 247] on select "Jan Feb Mar Apr May Jun [DATE] Aug Sep Oct Nov Dec" at bounding box center [234, 248] width 95 height 24
select select "9"
click at [186, 236] on select "Jan Feb Mar Apr May Jun [DATE] Aug Sep Oct Nov Dec" at bounding box center [234, 248] width 95 height 24
click at [108, 327] on span "1" at bounding box center [104, 328] width 26 height 26
click at [135, 423] on span "30" at bounding box center [130, 433] width 26 height 26
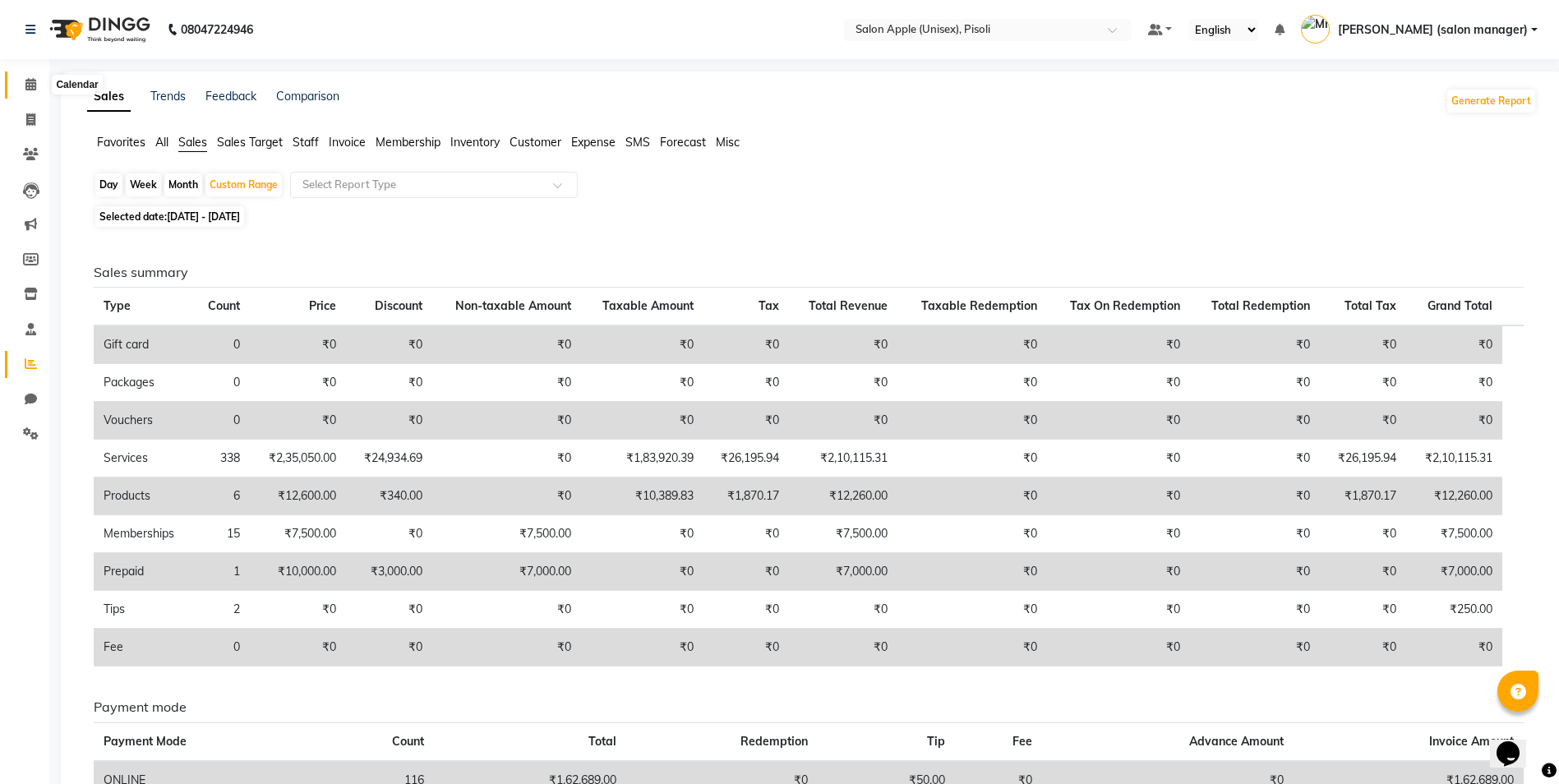
click at [27, 82] on icon at bounding box center [30, 84] width 11 height 13
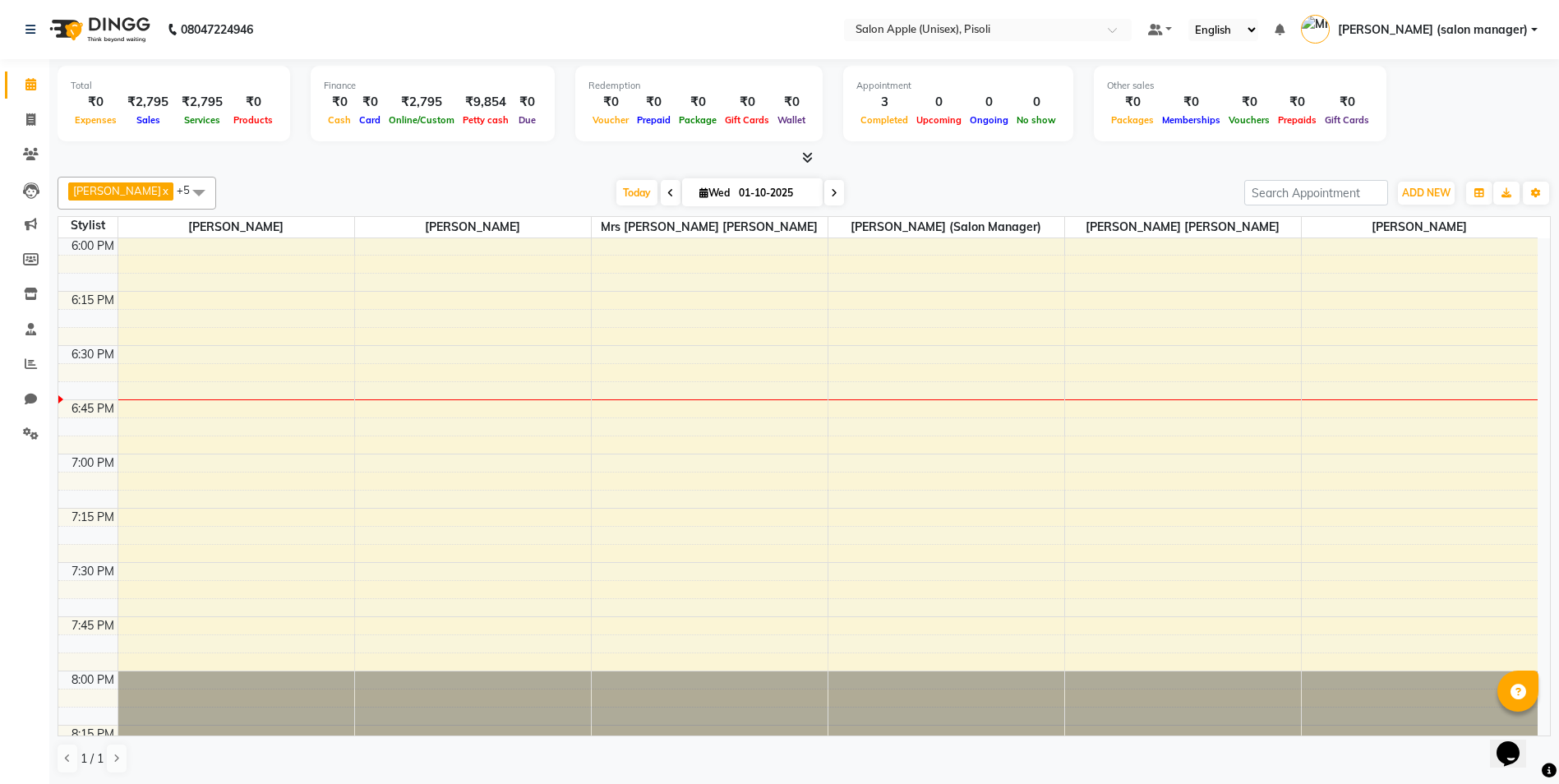
scroll to position [1, 0]
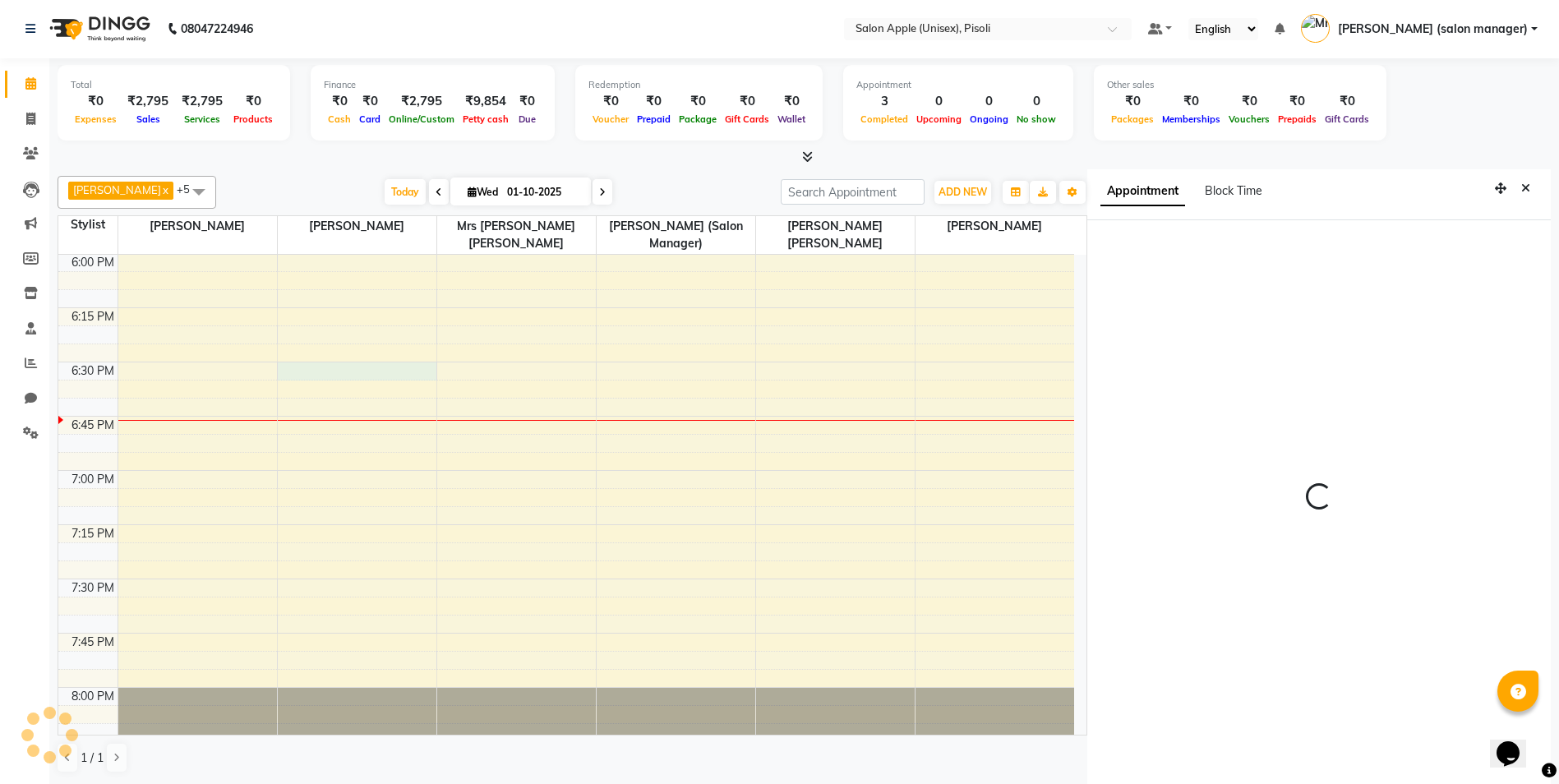
scroll to position [8, 0]
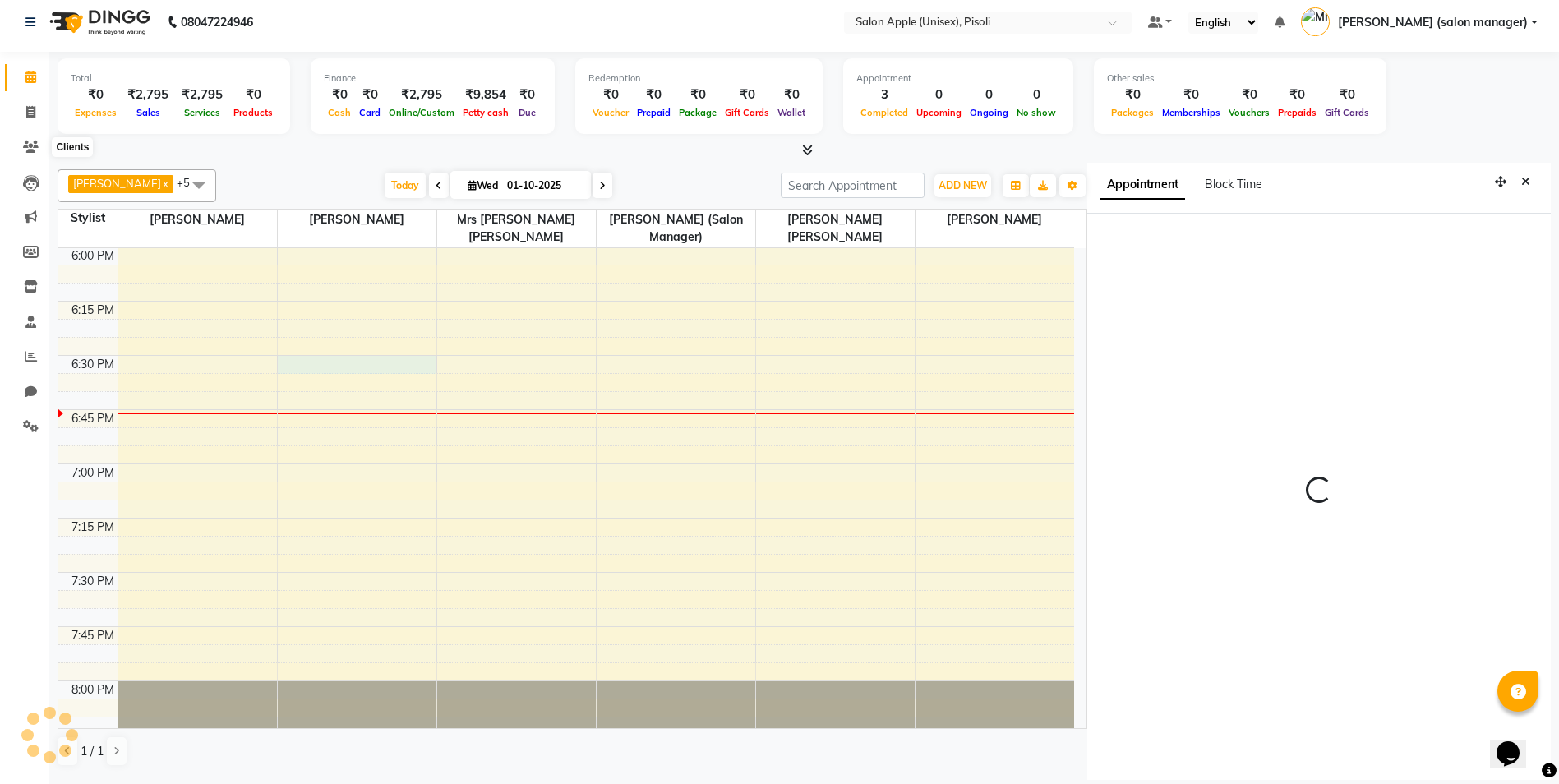
select select "1110"
select select "68043"
select select "tentative"
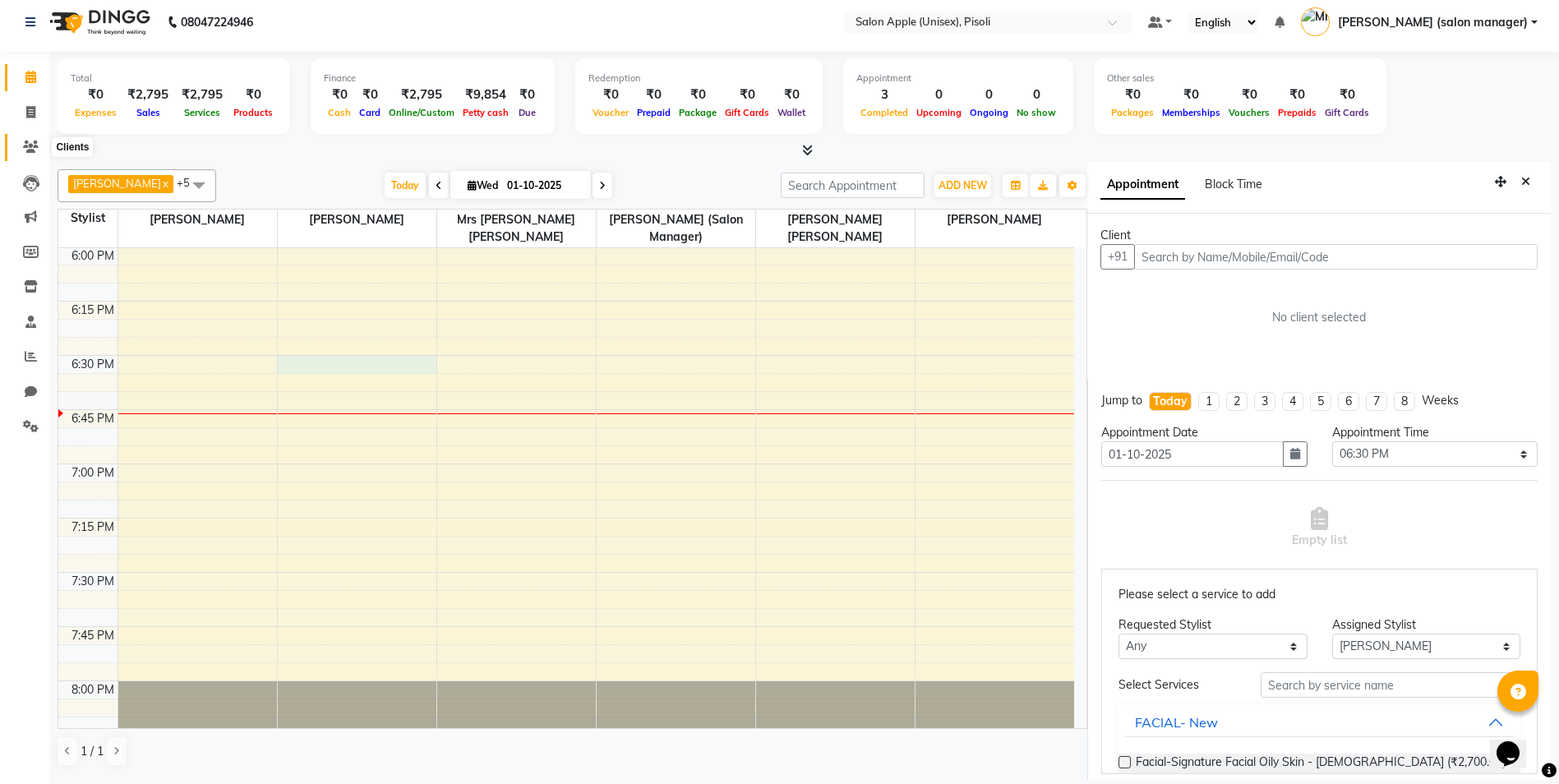
click at [30, 142] on icon at bounding box center [31, 146] width 16 height 13
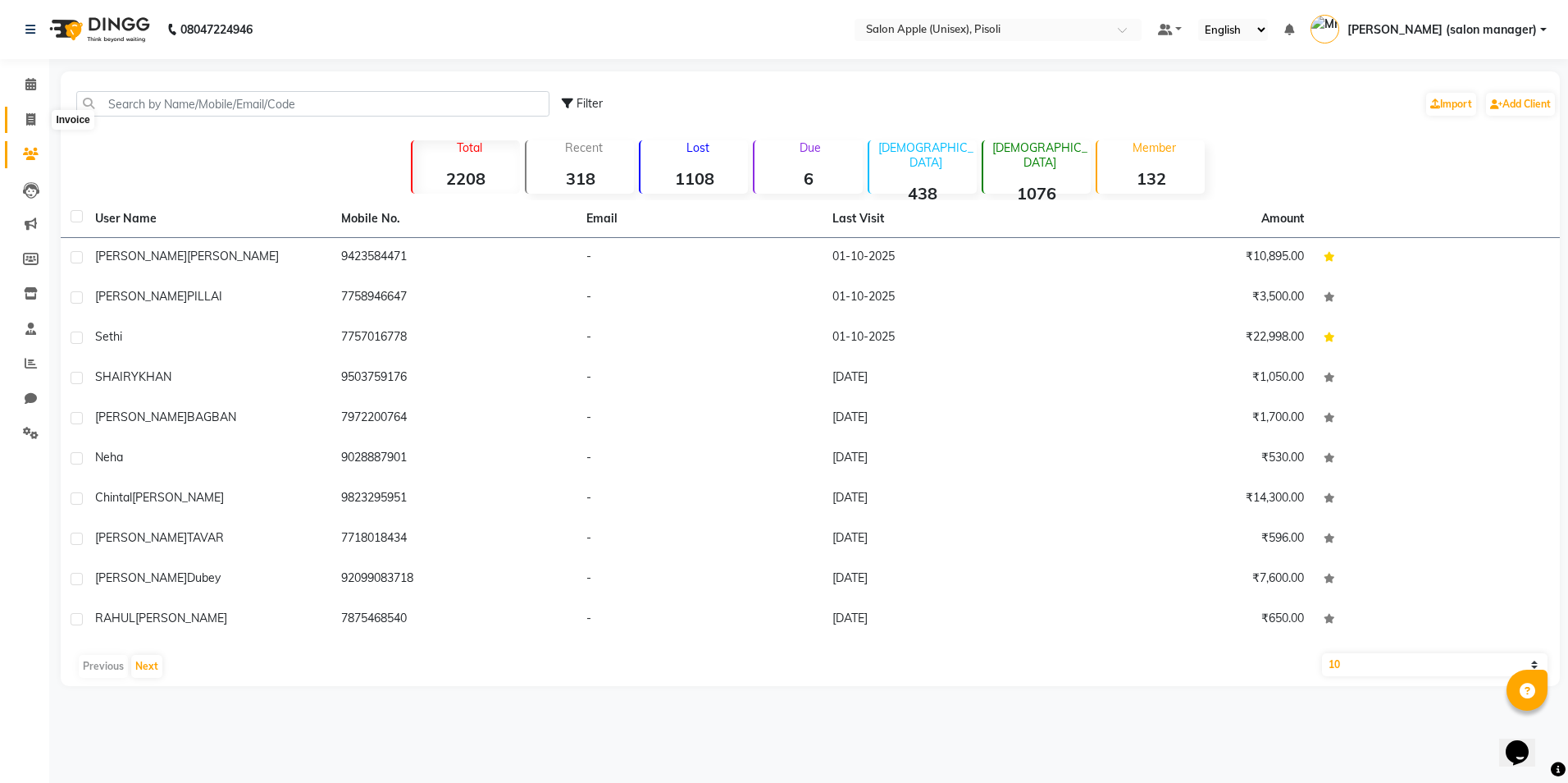
click at [30, 119] on icon at bounding box center [30, 119] width 9 height 13
select select "5282"
select select "service"
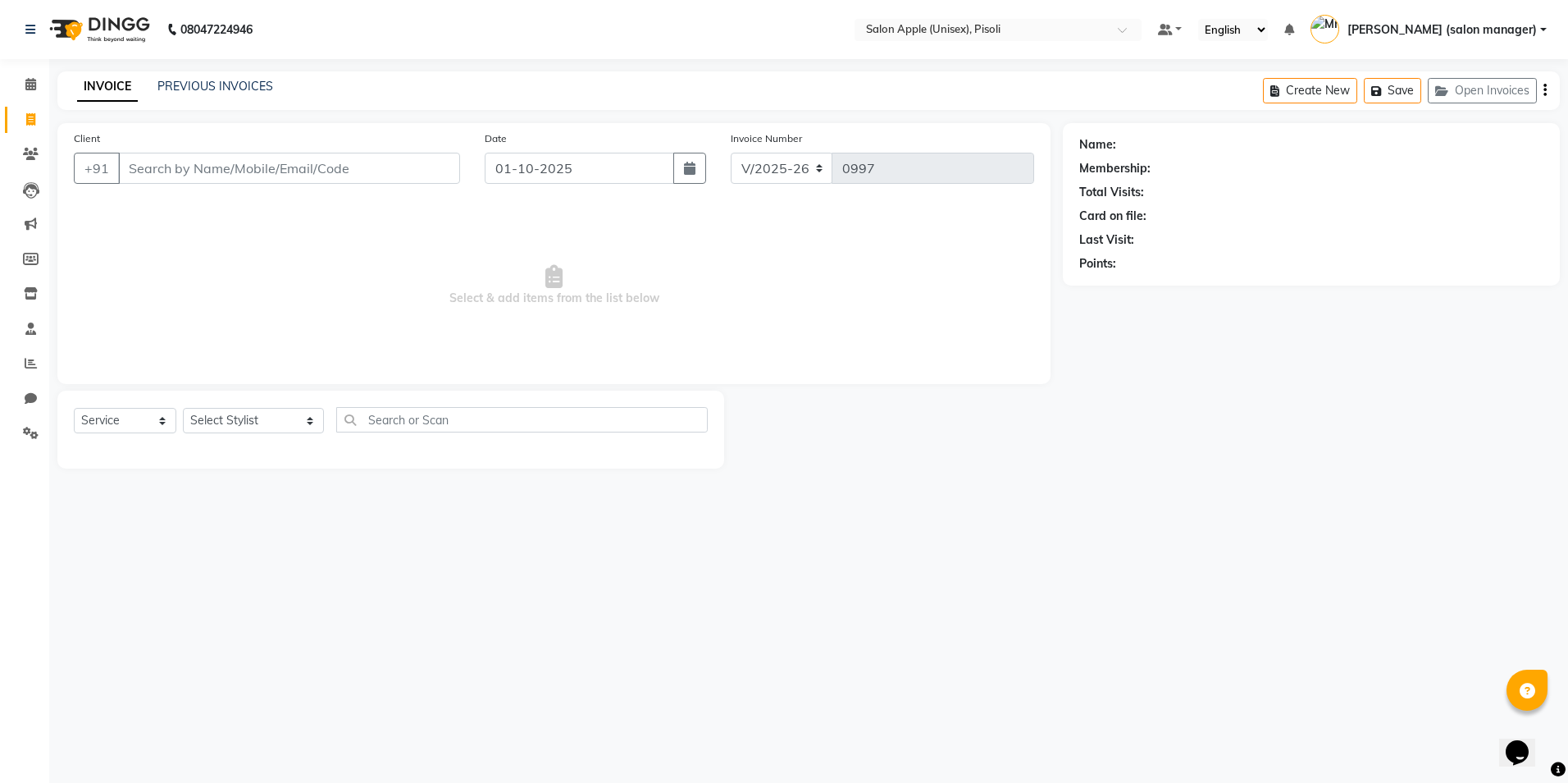
click at [259, 169] on input "Client" at bounding box center [288, 168] width 341 height 31
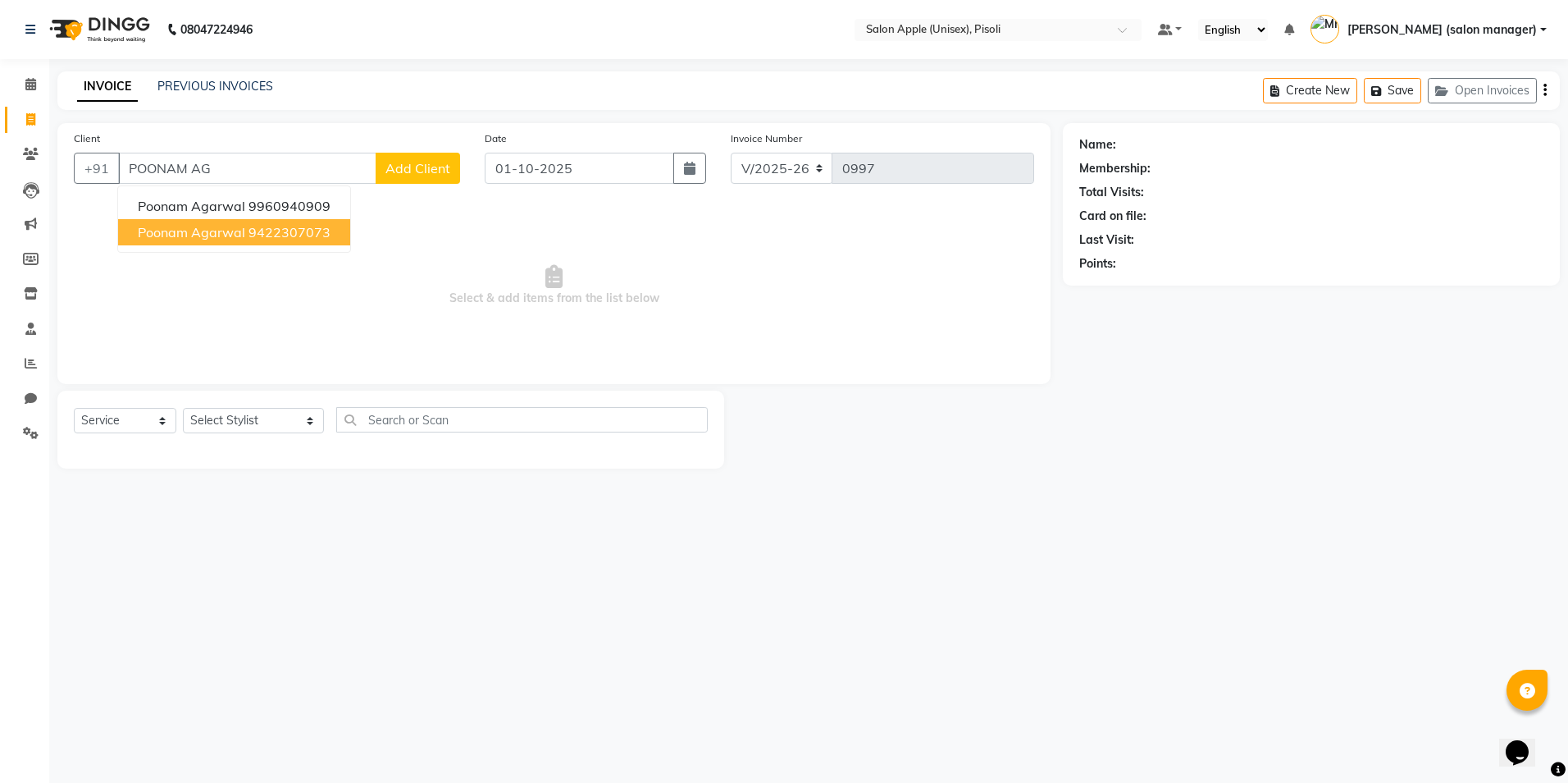
click at [260, 241] on button "poonam agarwal 9422307073" at bounding box center [234, 231] width 232 height 26
type input "9422307073"
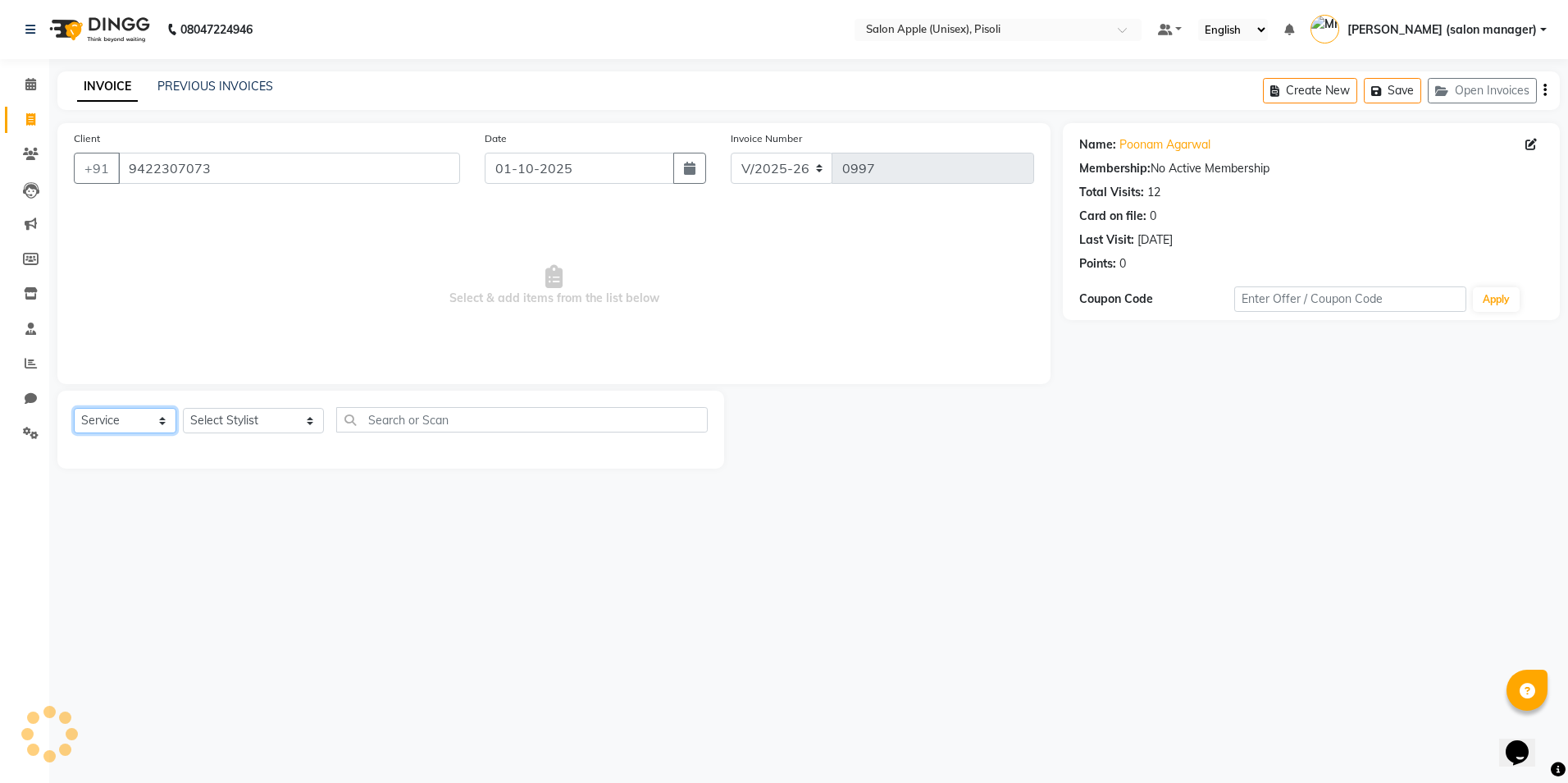
click at [142, 428] on select "Select Service Product Membership Package Voucher Prepaid Gift Card" at bounding box center [125, 420] width 103 height 25
select select "product"
click at [74, 407] on select "Select Service Product Membership Package Voucher Prepaid Gift Card" at bounding box center [125, 420] width 103 height 25
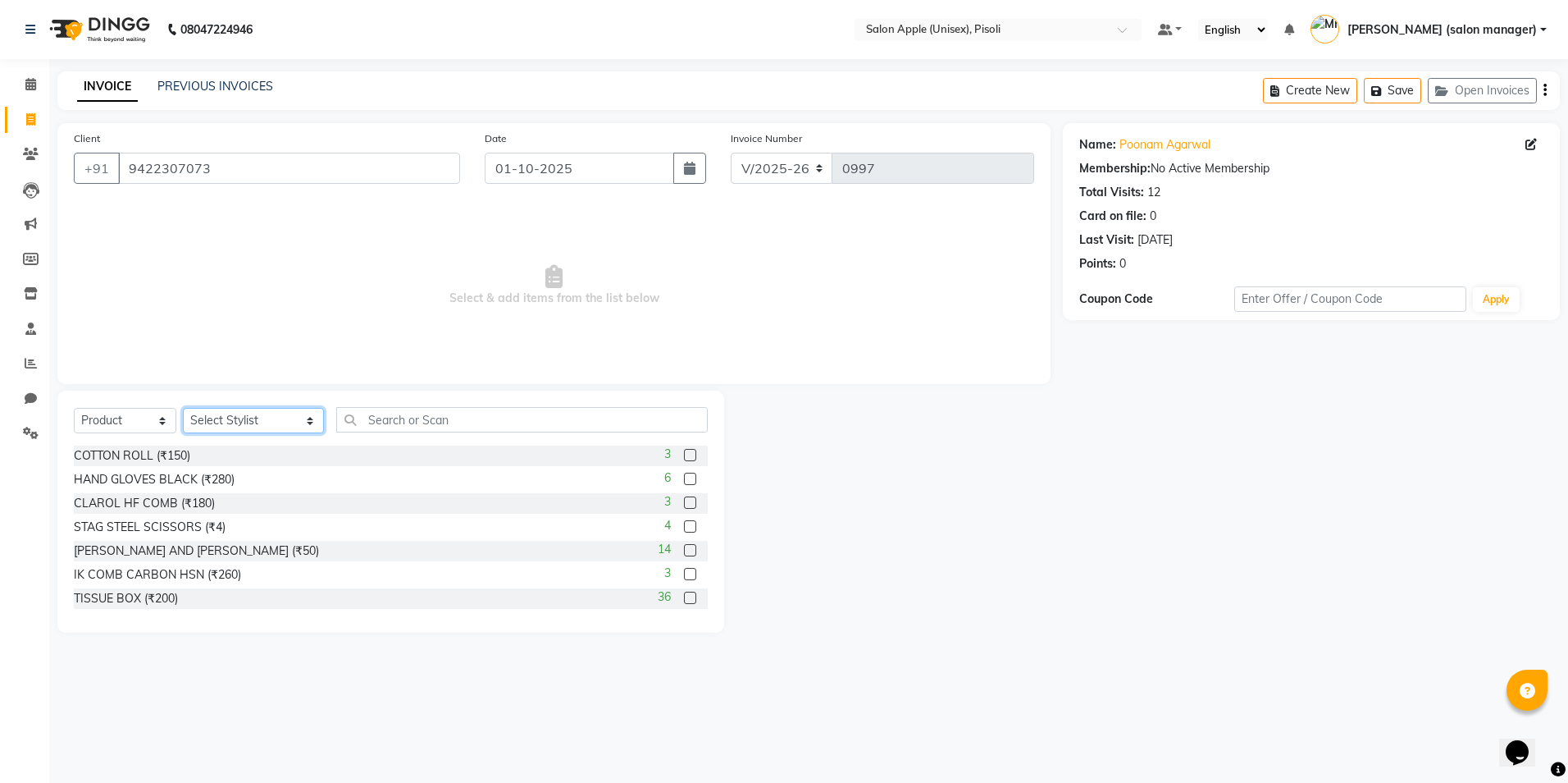
click at [258, 423] on select "Select Stylist [PERSON_NAME] Owner [PERSON_NAME] Owner [PERSON_NAME] [PERSON_NA…" at bounding box center [253, 420] width 141 height 25
select select "50460"
click at [183, 407] on select "Select Stylist [PERSON_NAME] Owner [PERSON_NAME] Owner [PERSON_NAME] [PERSON_NA…" at bounding box center [253, 420] width 141 height 25
click at [400, 428] on input "text" at bounding box center [522, 419] width 371 height 25
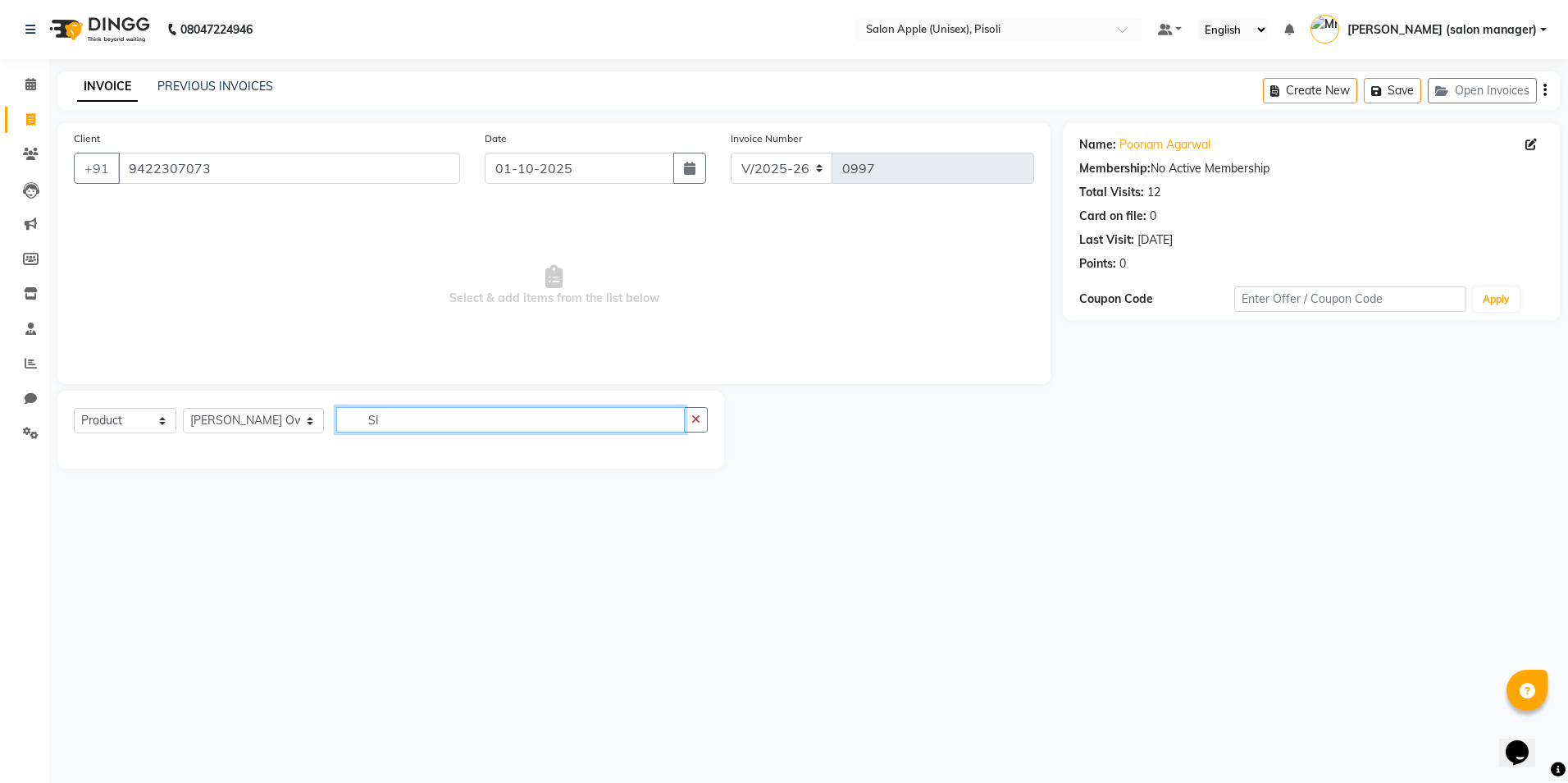
type input "S"
type input "O"
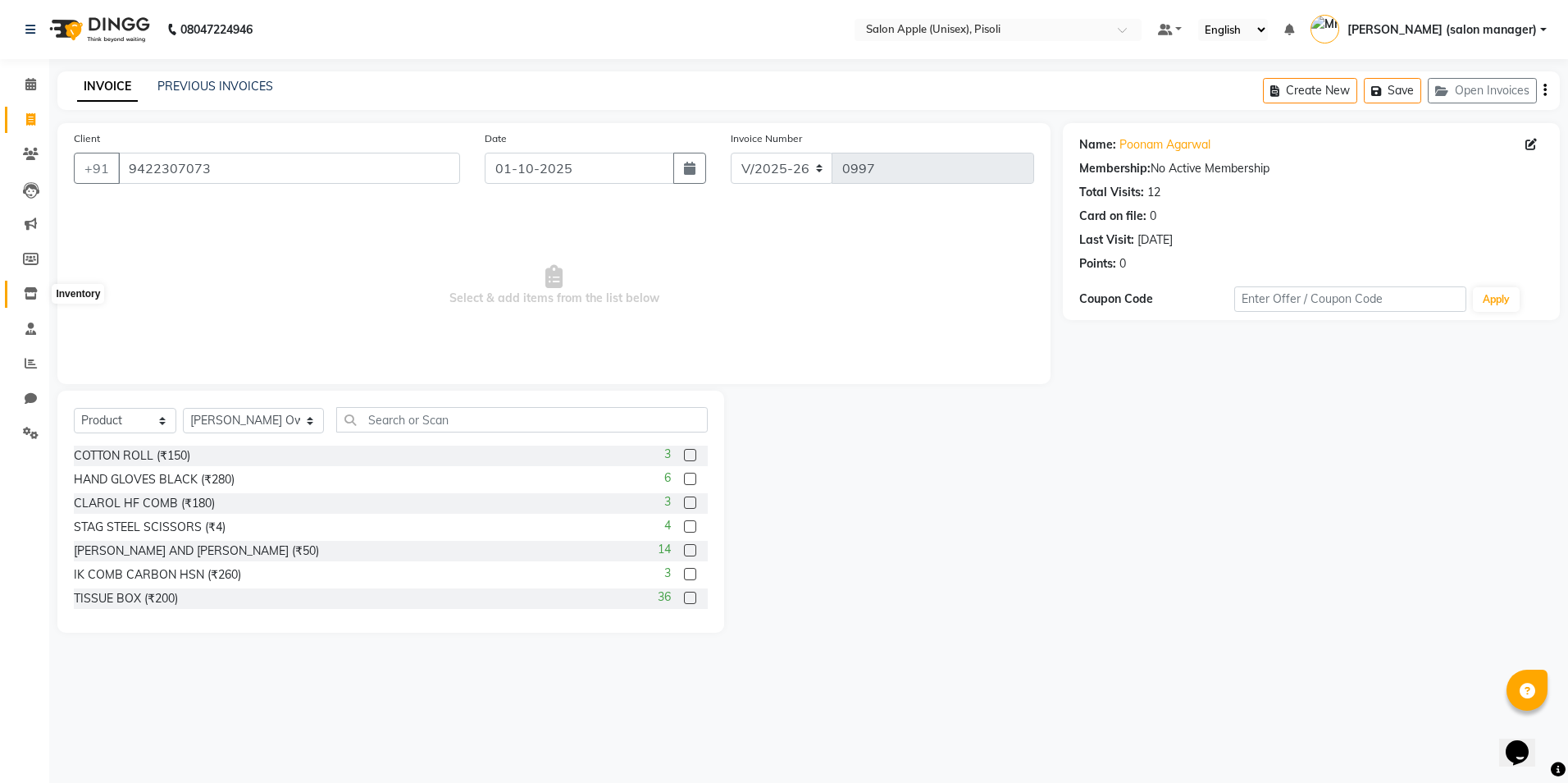
click at [28, 289] on icon at bounding box center [31, 293] width 14 height 13
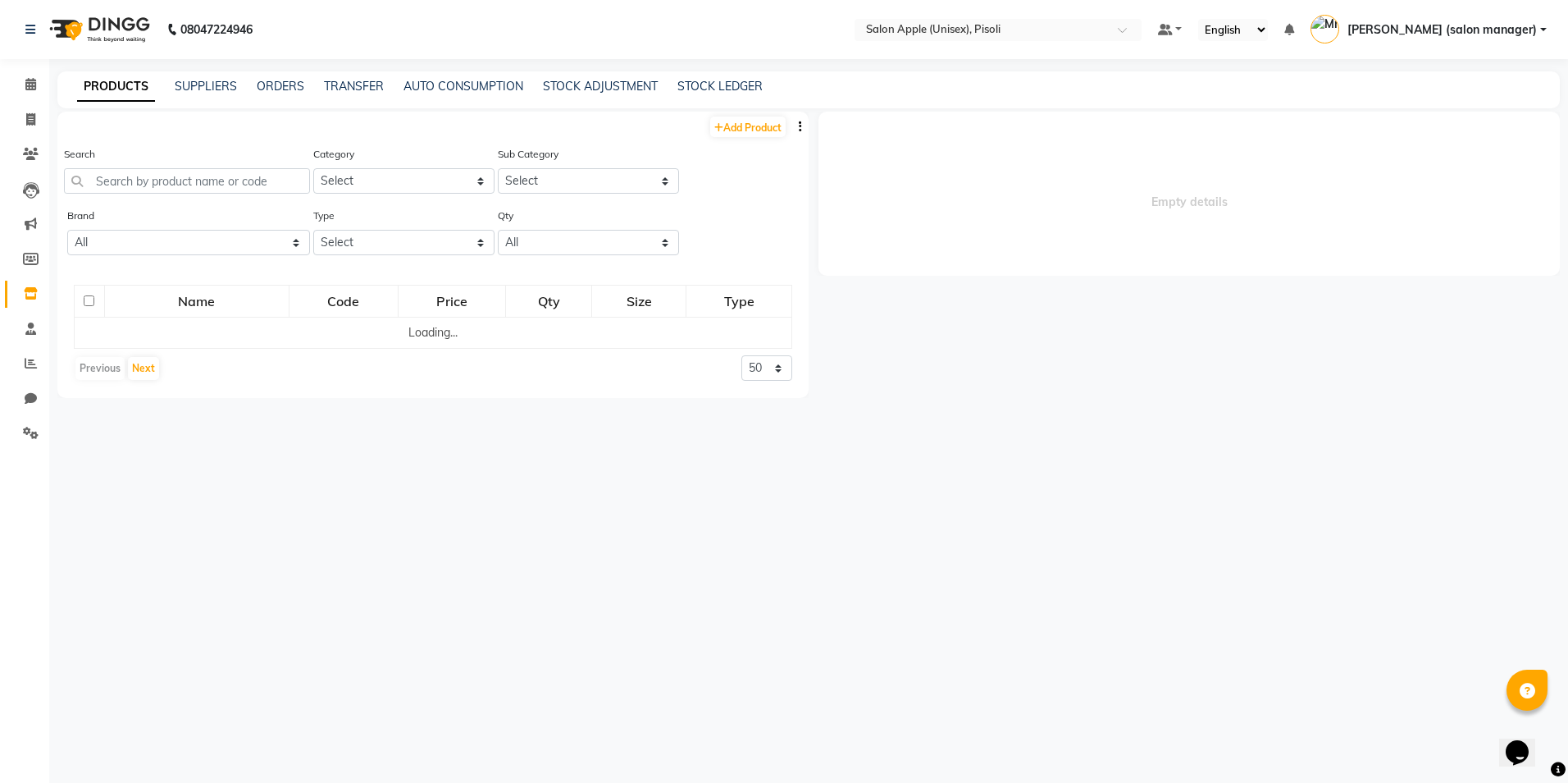
select select
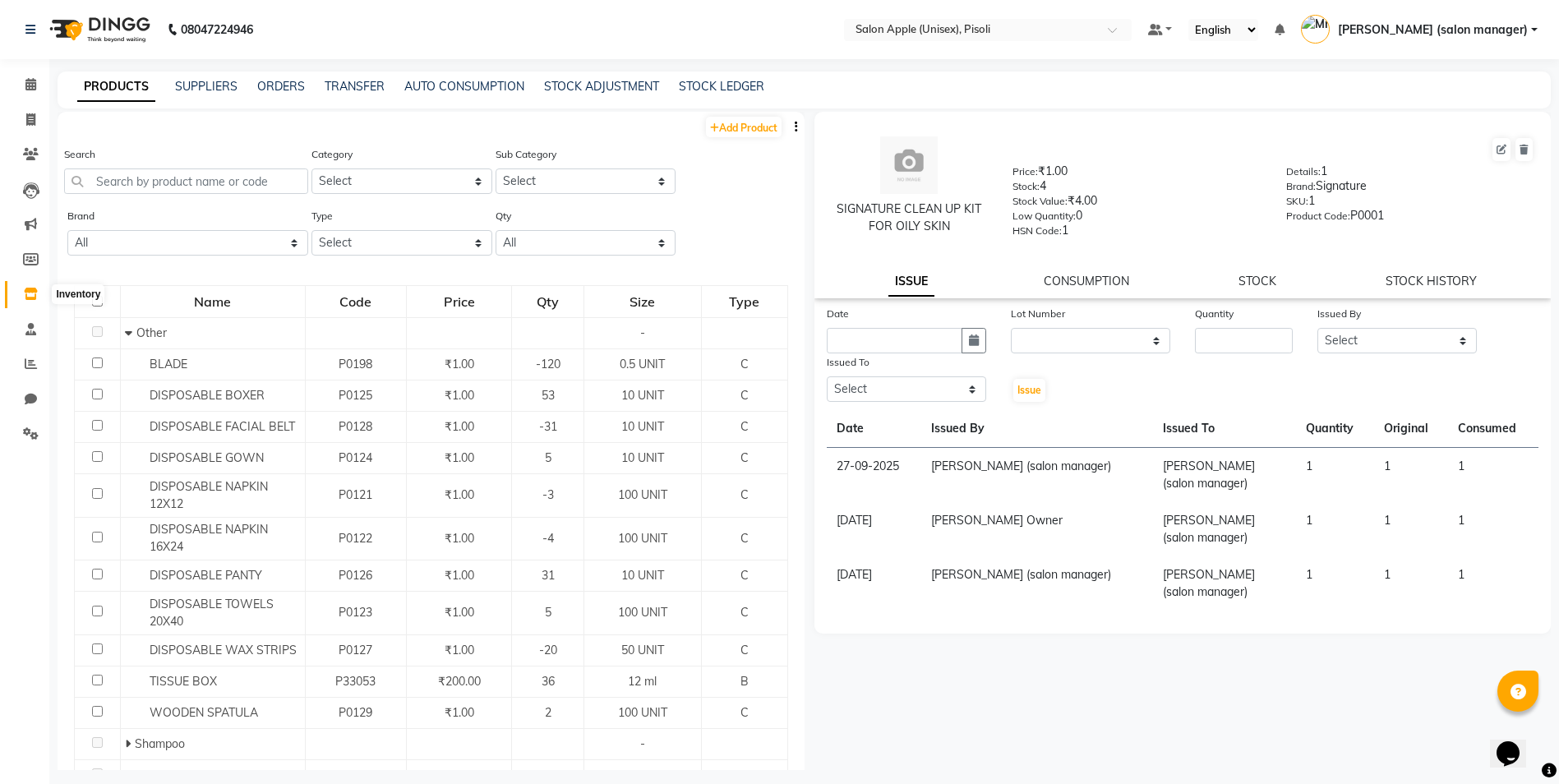
click at [32, 294] on icon at bounding box center [31, 294] width 14 height 13
click at [633, 79] on link "STOCK ADJUSTMENT" at bounding box center [601, 85] width 115 height 15
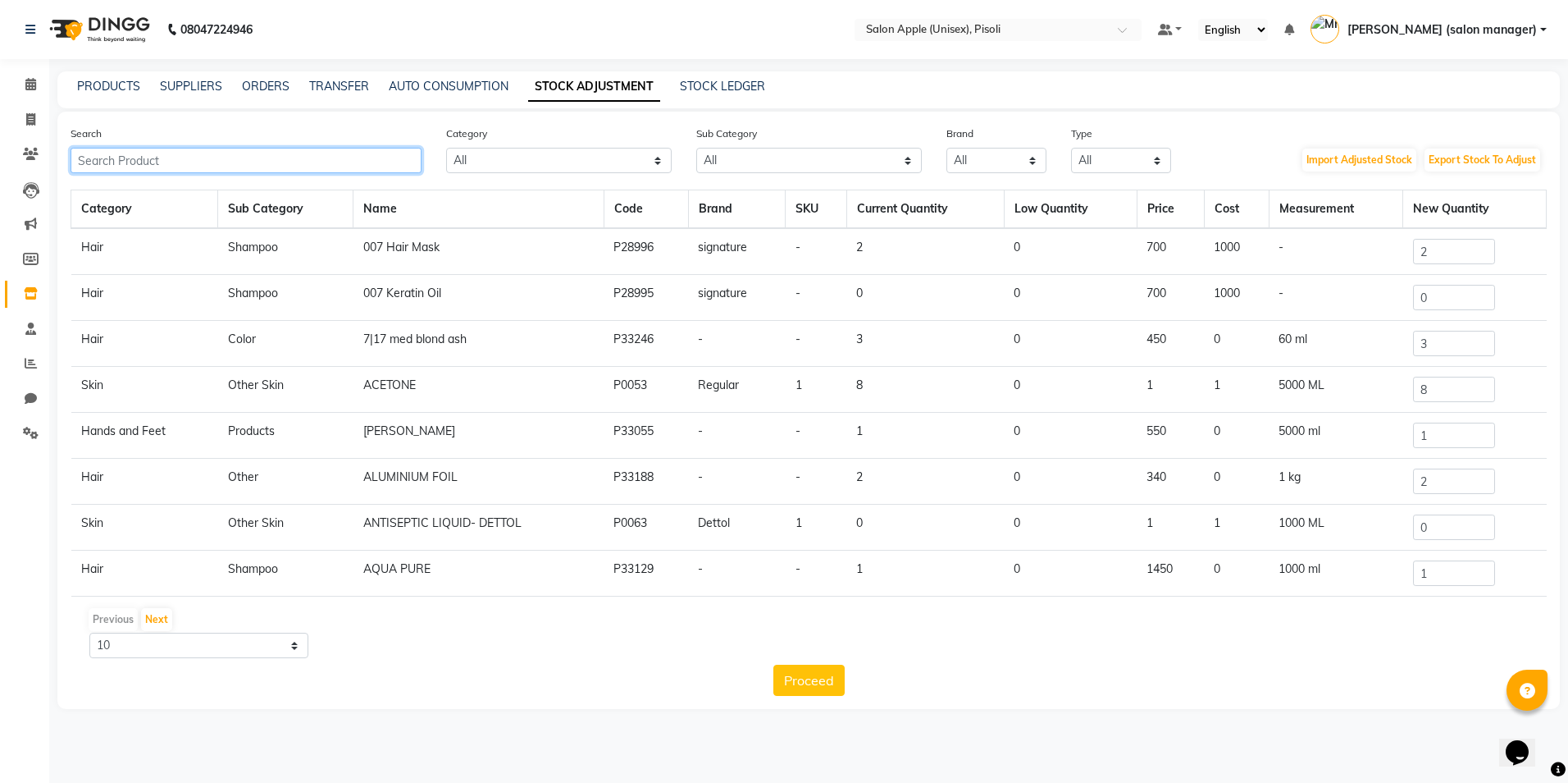
click at [170, 161] on input "text" at bounding box center [246, 161] width 351 height 25
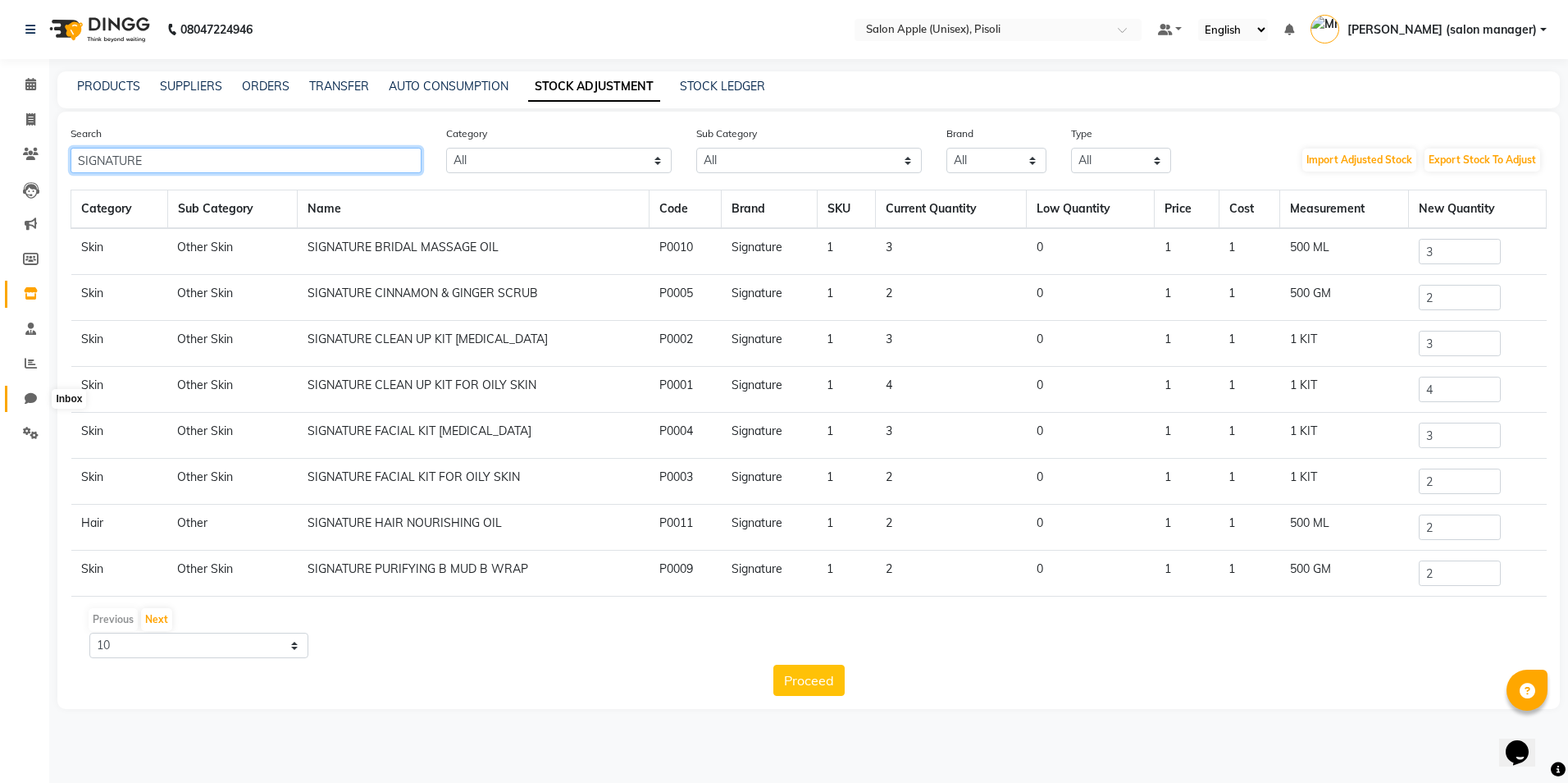
type input "SIGNATURE"
click at [35, 398] on icon at bounding box center [30, 398] width 13 height 13
select select "100"
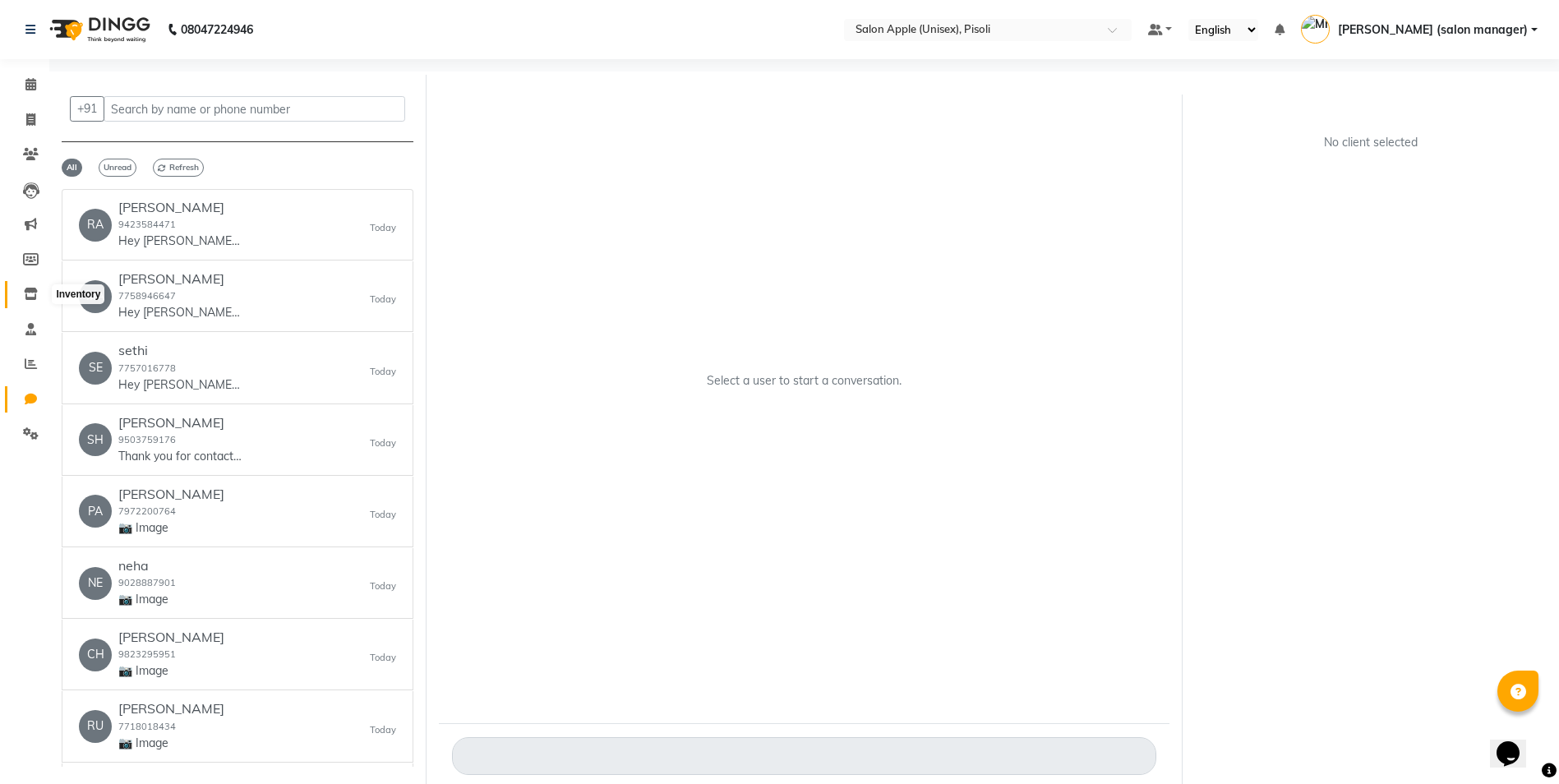
click at [34, 298] on icon at bounding box center [31, 294] width 14 height 13
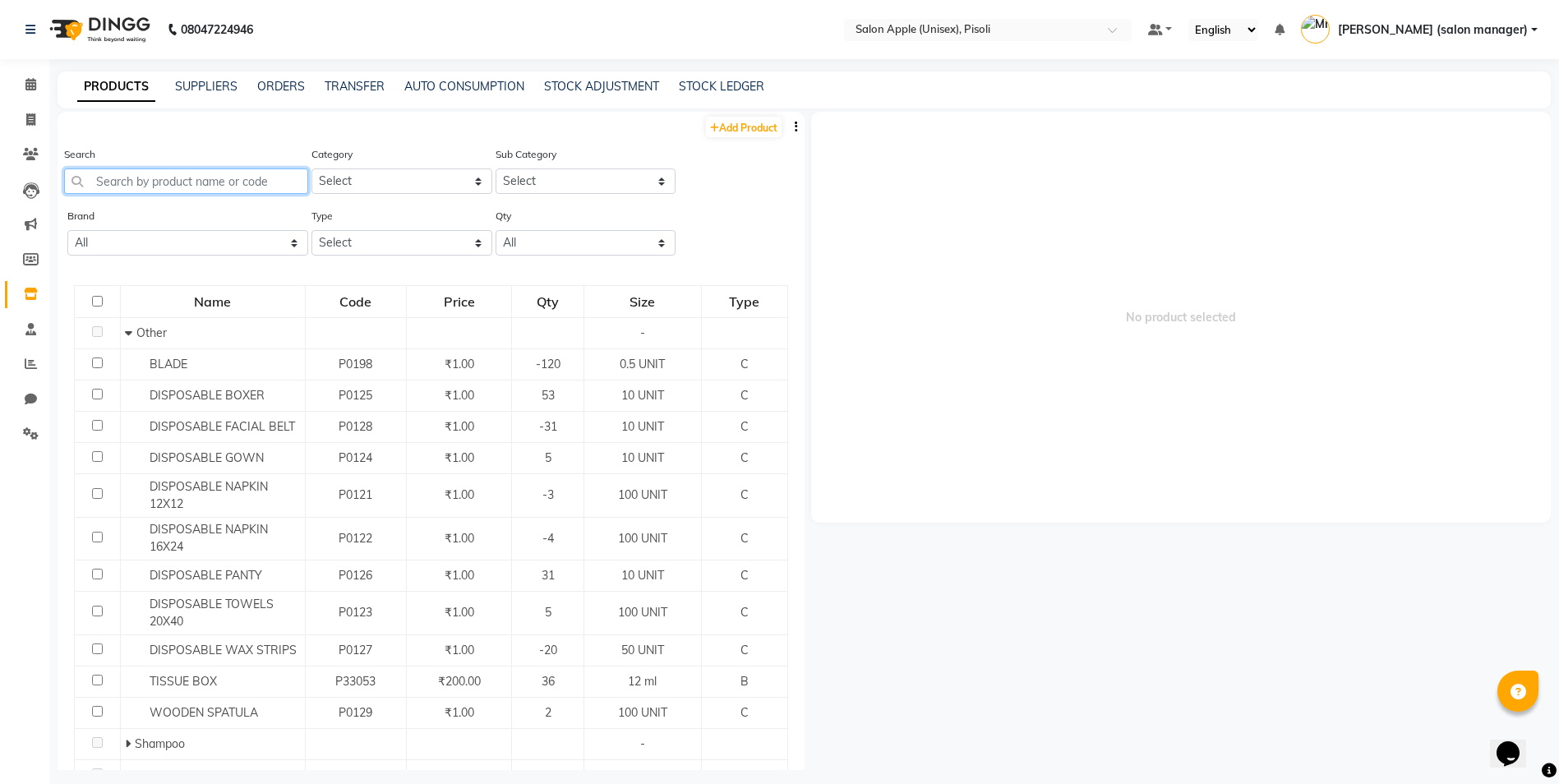
click at [172, 186] on input "text" at bounding box center [186, 181] width 244 height 25
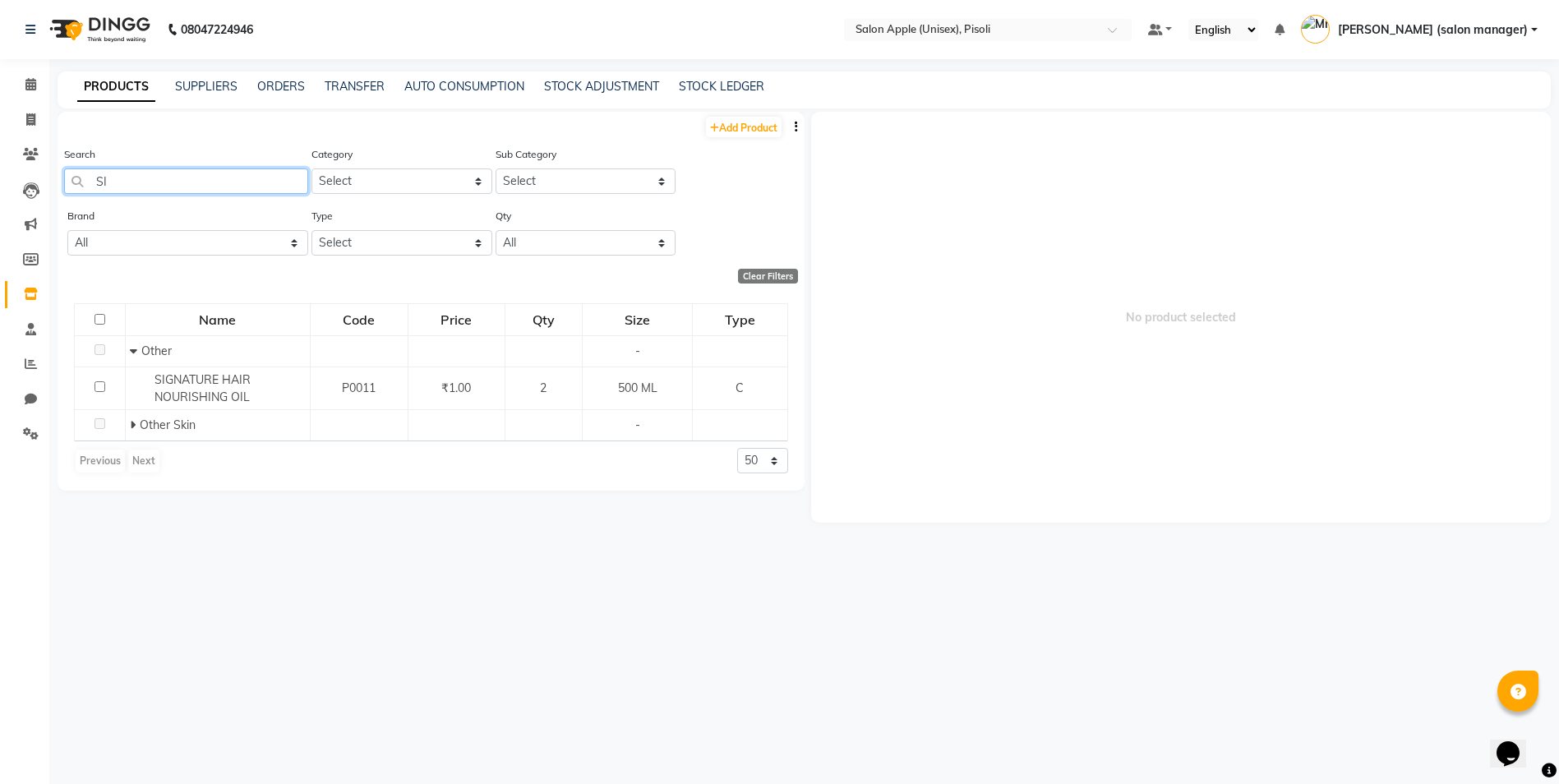
type input "S"
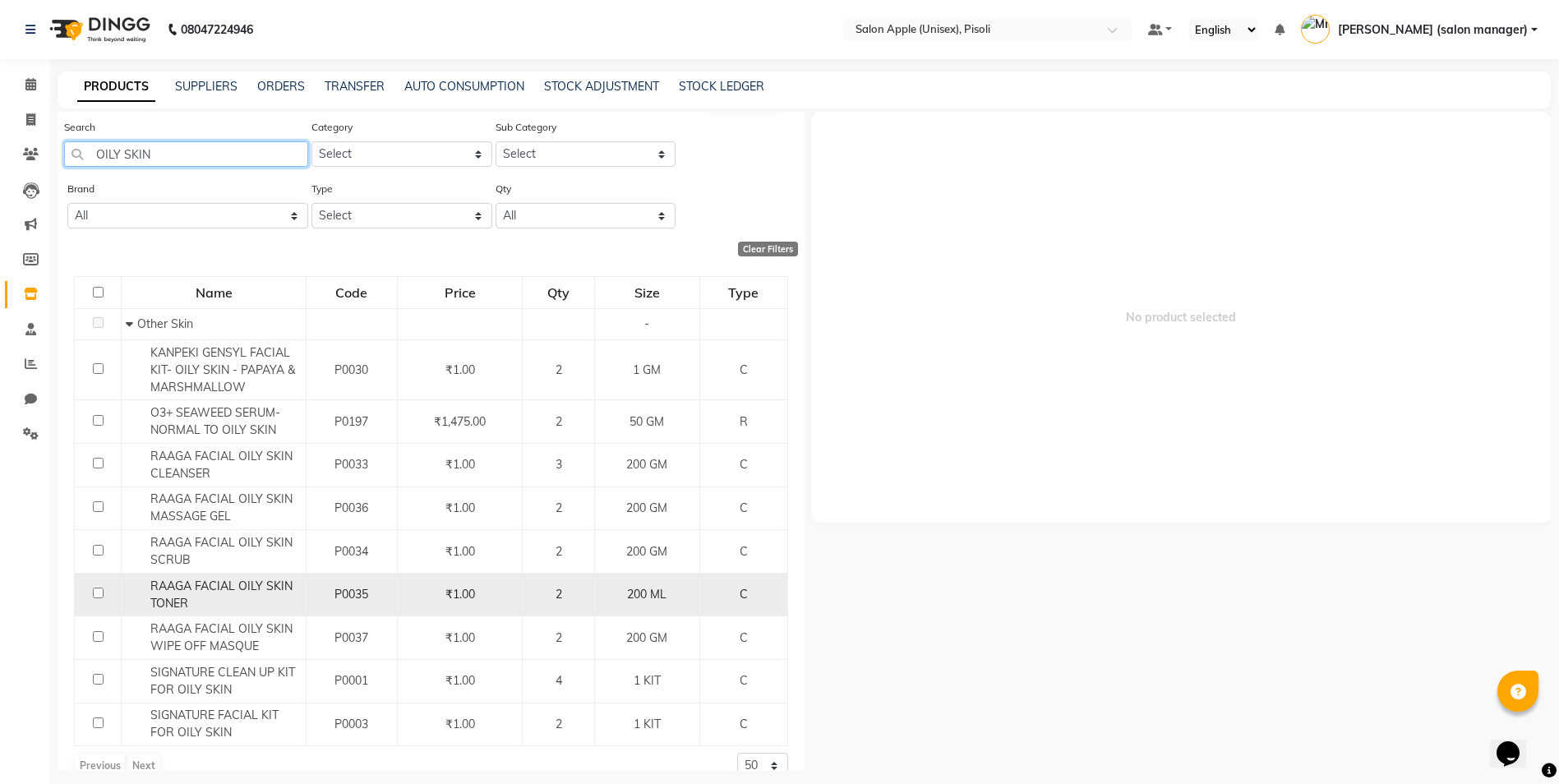
scroll to position [52, 0]
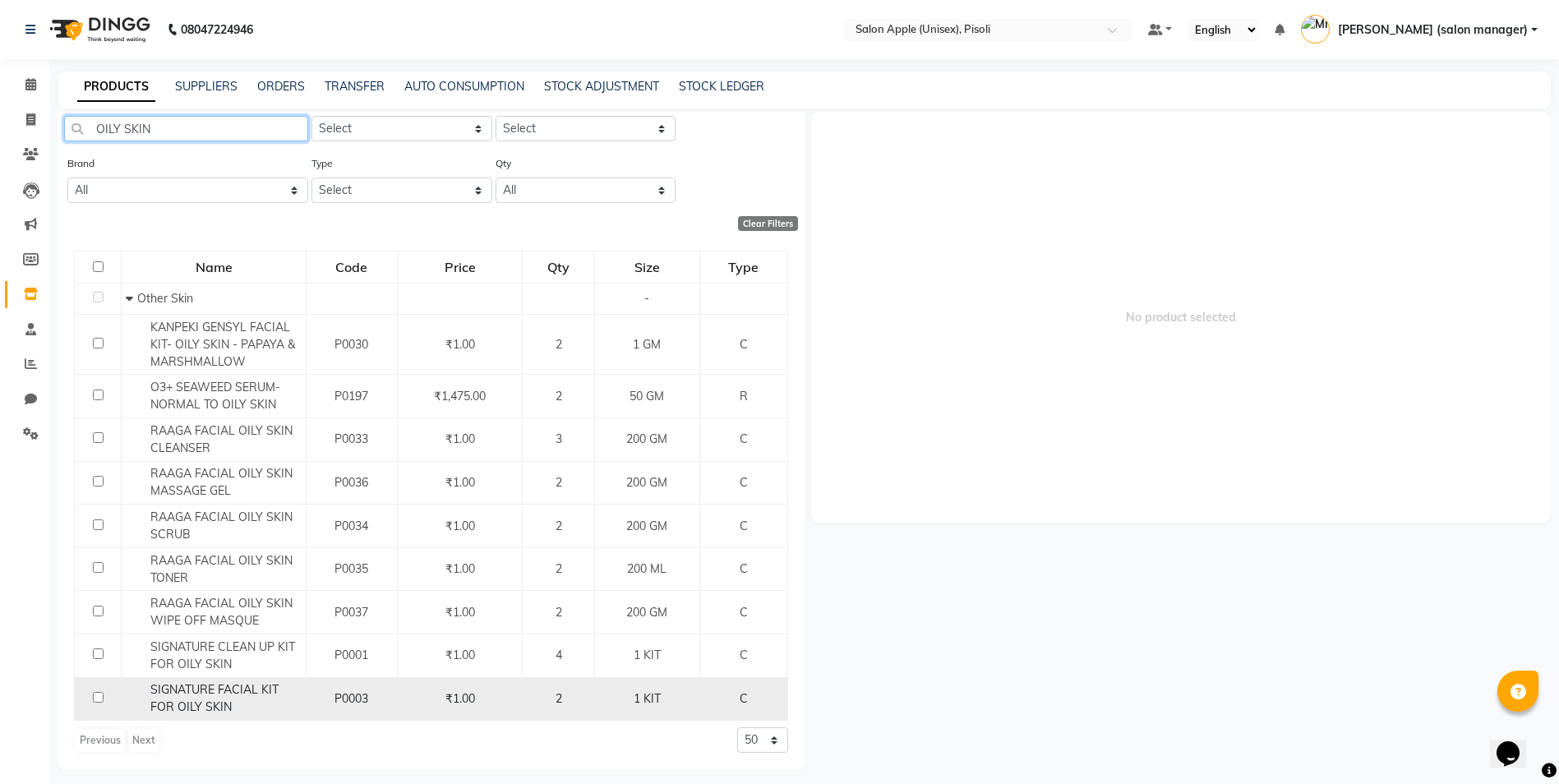
type input "OILY SKIN"
click at [96, 699] on input "checkbox" at bounding box center [98, 697] width 11 height 11
checkbox input "true"
select select
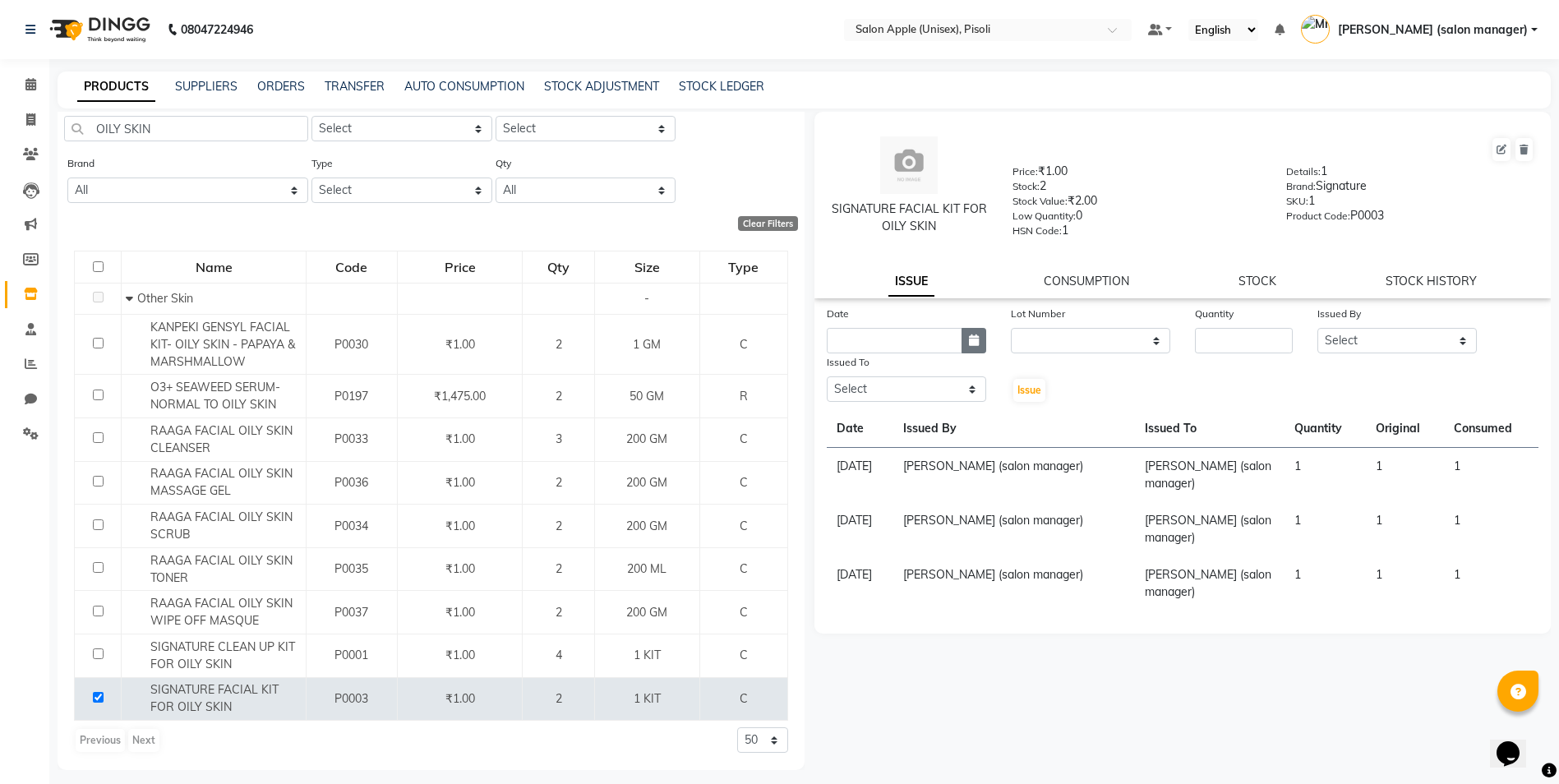
click at [971, 345] on icon "button" at bounding box center [973, 340] width 10 height 12
select select "10"
select select "2025"
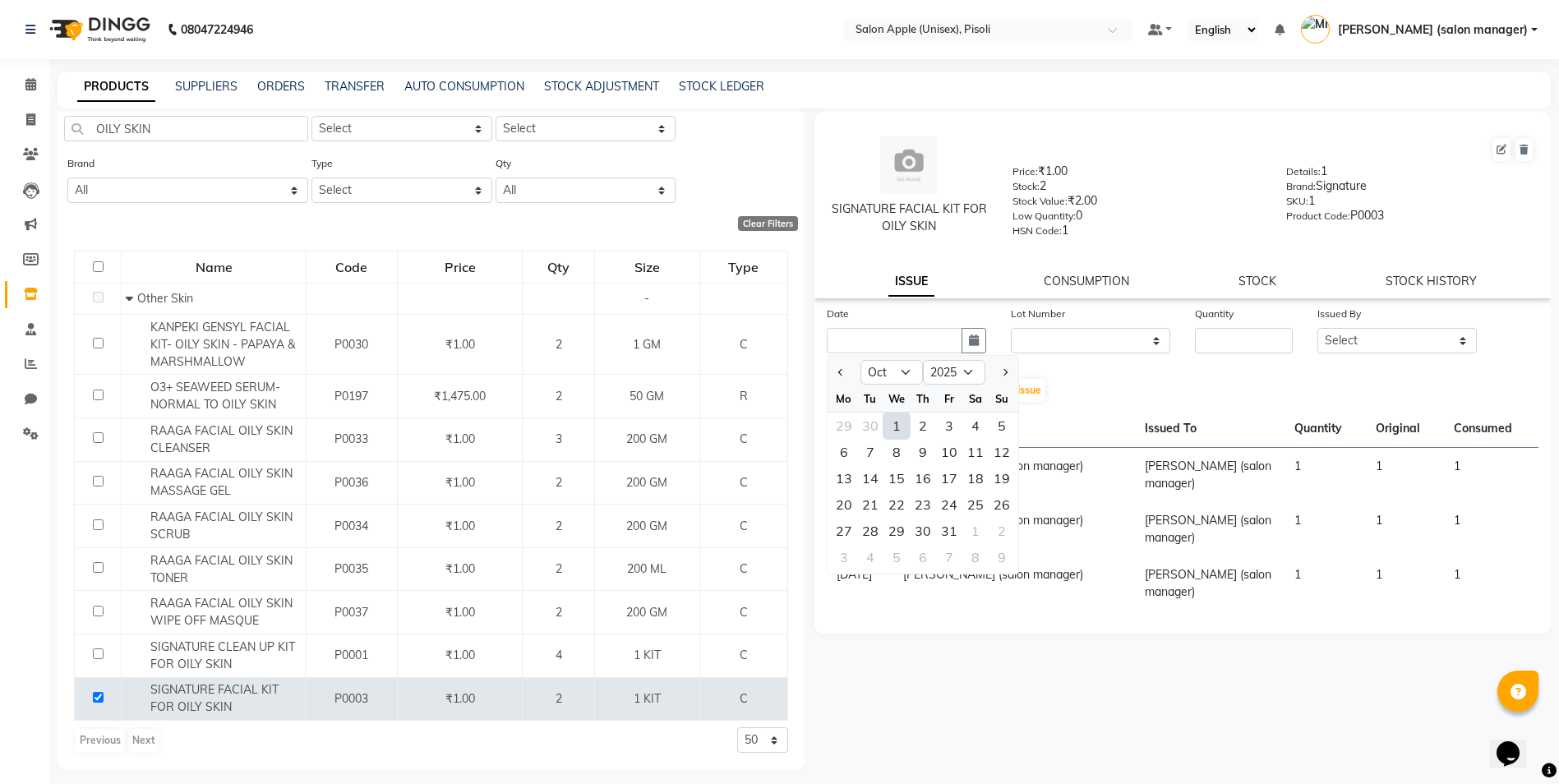
click at [898, 431] on div "1" at bounding box center [896, 425] width 26 height 26
type input "01-10-2025"
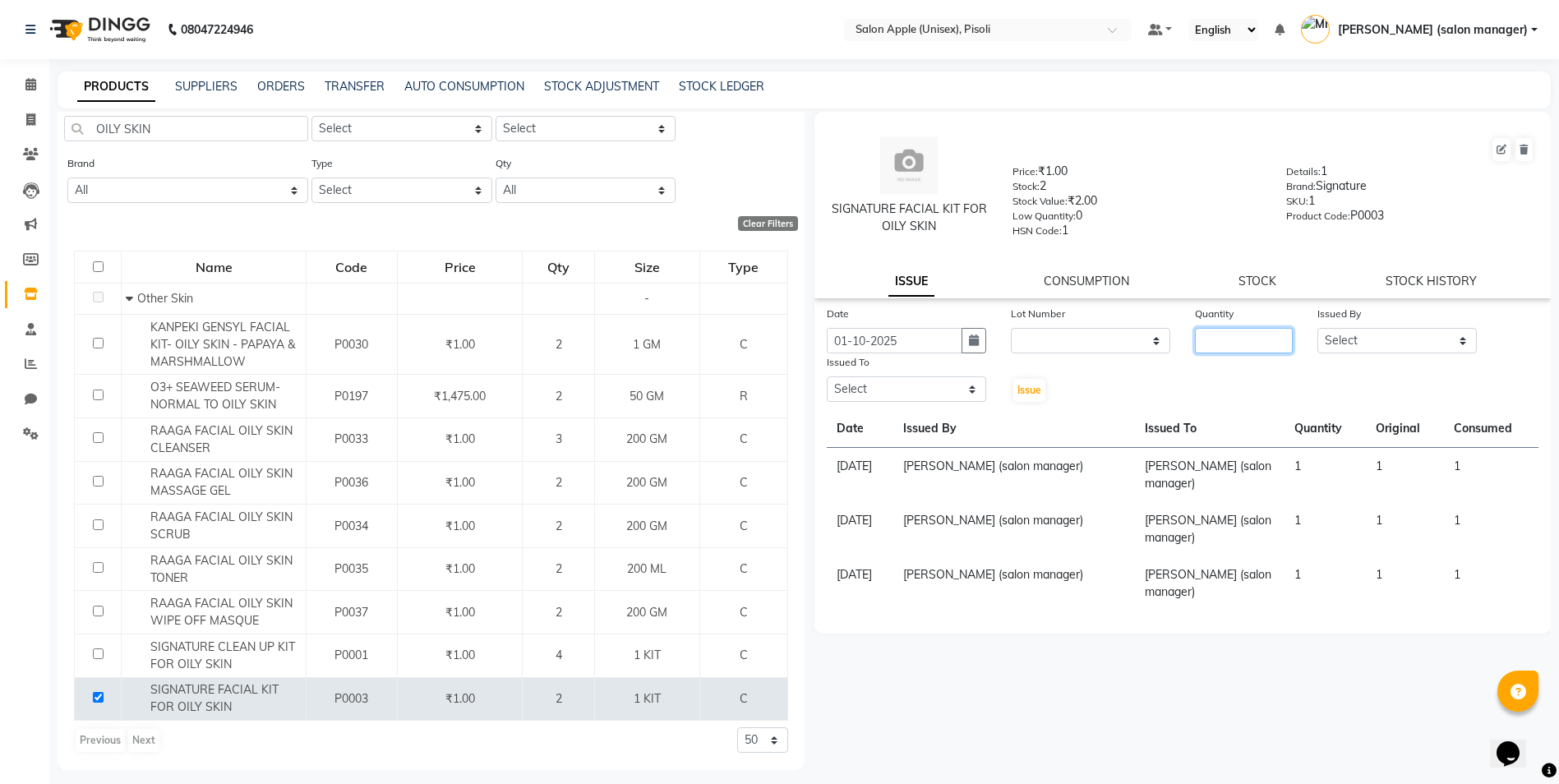
click at [1239, 342] on input "number" at bounding box center [1243, 340] width 98 height 25
type input "1"
click at [1353, 341] on select "Select [PERSON_NAME] Owner [PERSON_NAME] Owner [PERSON_NAME] [PERSON_NAME] (sal…" at bounding box center [1397, 340] width 159 height 25
select select "50460"
click at [1318, 328] on select "Select [PERSON_NAME] Owner [PERSON_NAME] Owner [PERSON_NAME] [PERSON_NAME] (sal…" at bounding box center [1397, 340] width 159 height 25
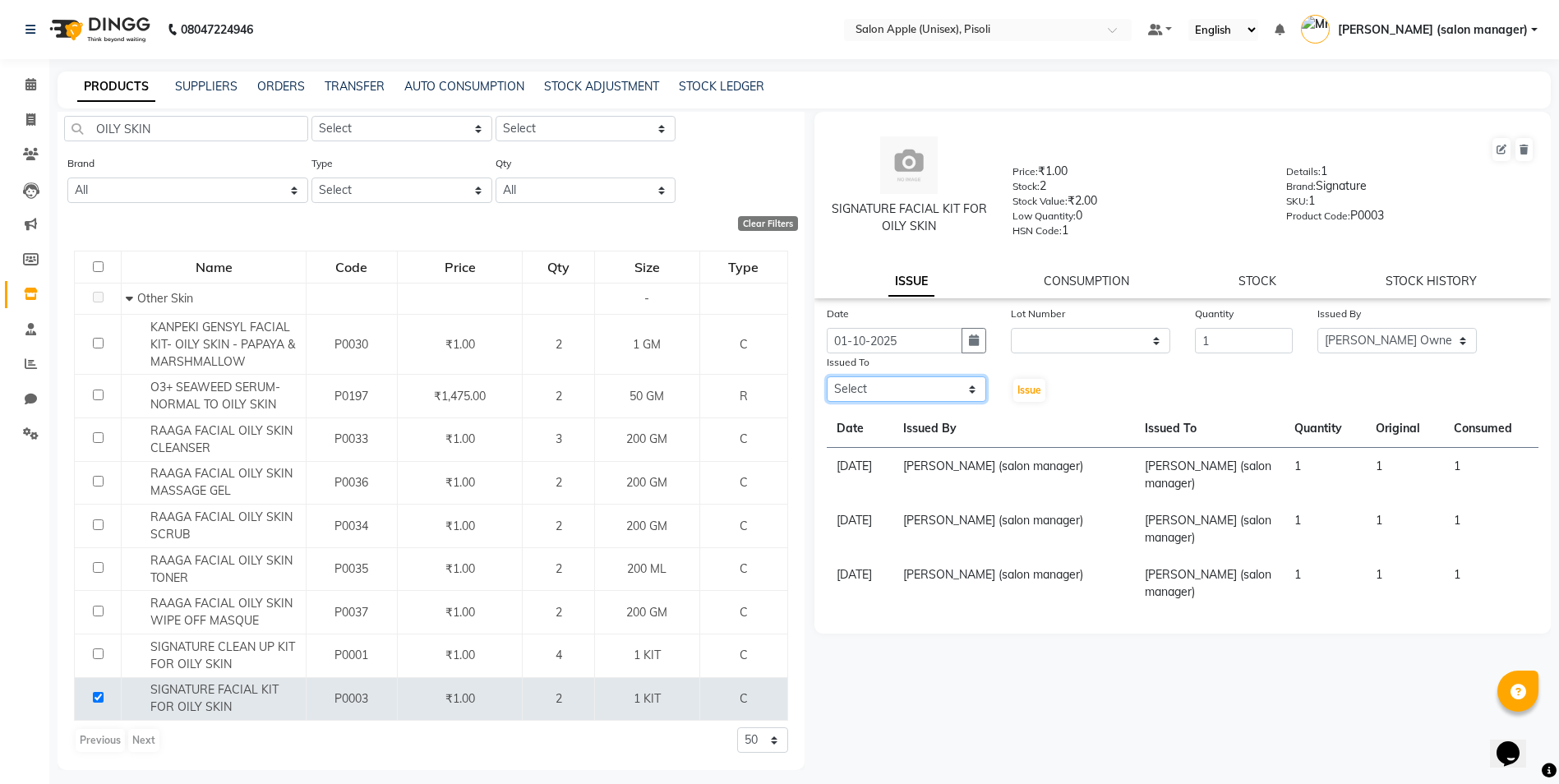
click at [888, 395] on select "Select [PERSON_NAME] Owner [PERSON_NAME] Owner [PERSON_NAME] [PERSON_NAME] (sal…" at bounding box center [907, 389] width 159 height 25
select select "34592"
click at [827, 376] on select "Select [PERSON_NAME] Owner [PERSON_NAME] Owner [PERSON_NAME] [PERSON_NAME] (sal…" at bounding box center [907, 389] width 159 height 25
click at [1528, 150] on icon at bounding box center [1523, 149] width 9 height 10
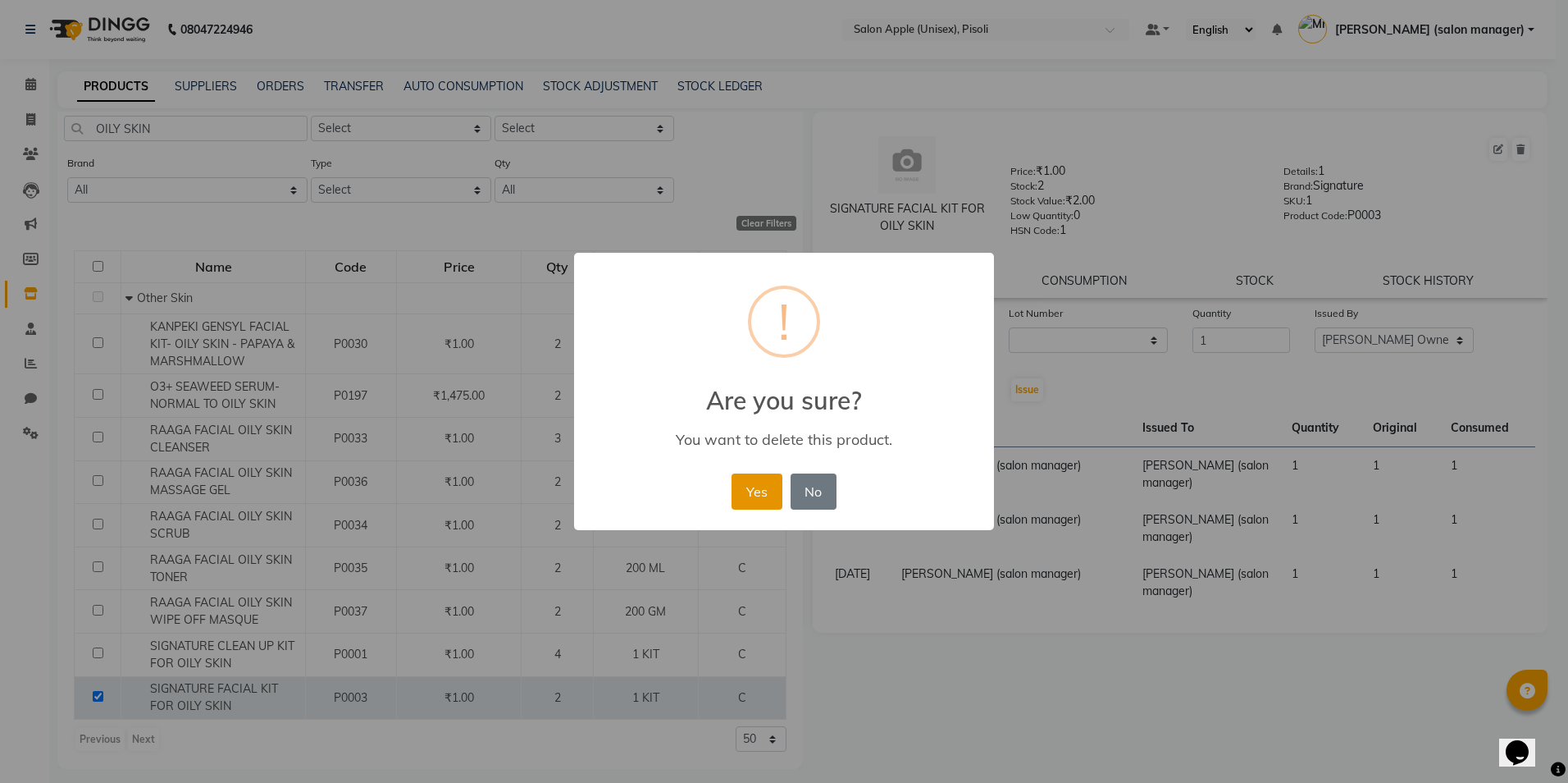
click at [753, 500] on button "Yes" at bounding box center [756, 491] width 50 height 36
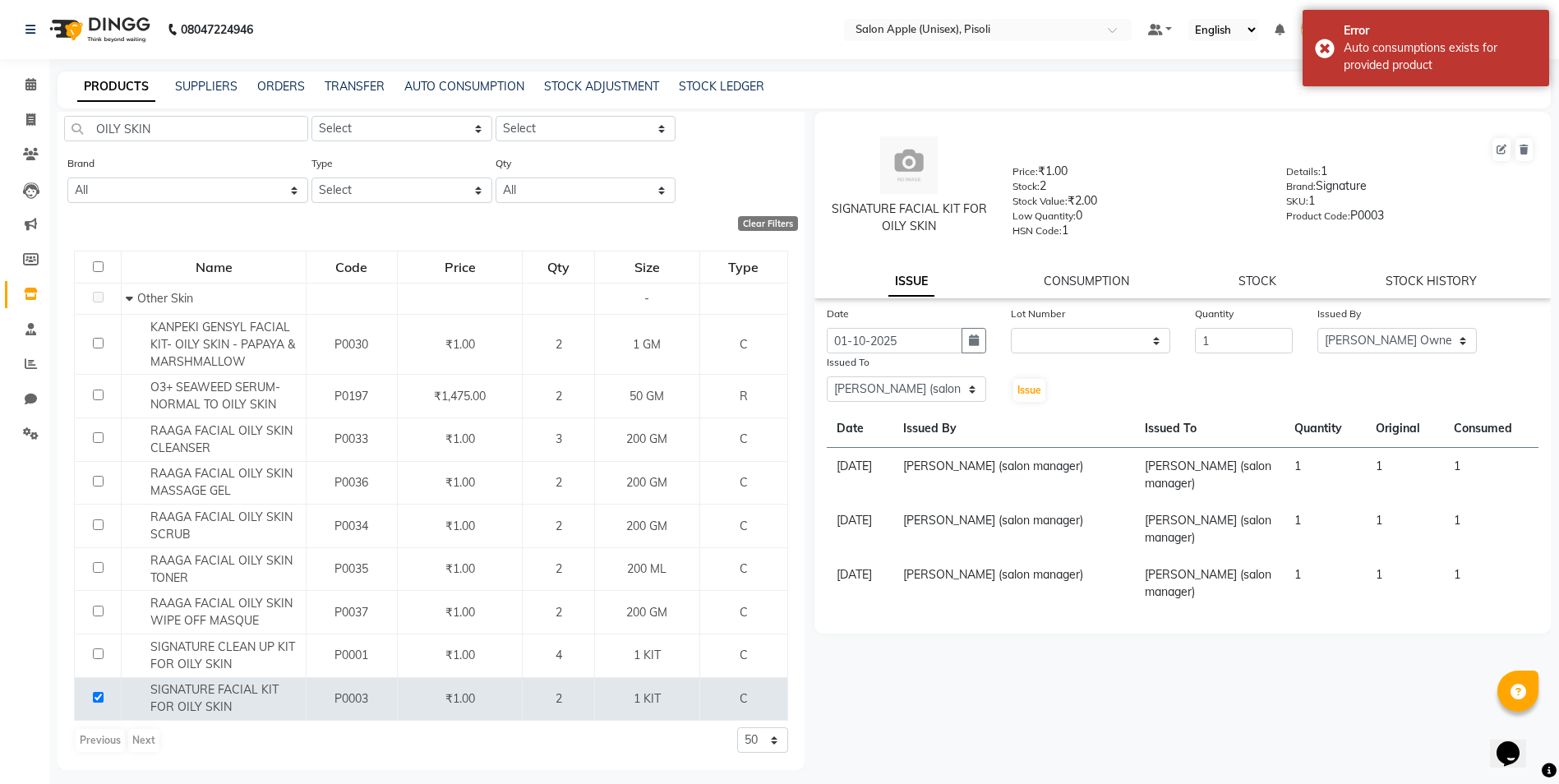
click at [1443, 202] on div "SKU: 1" at bounding box center [1411, 204] width 248 height 23
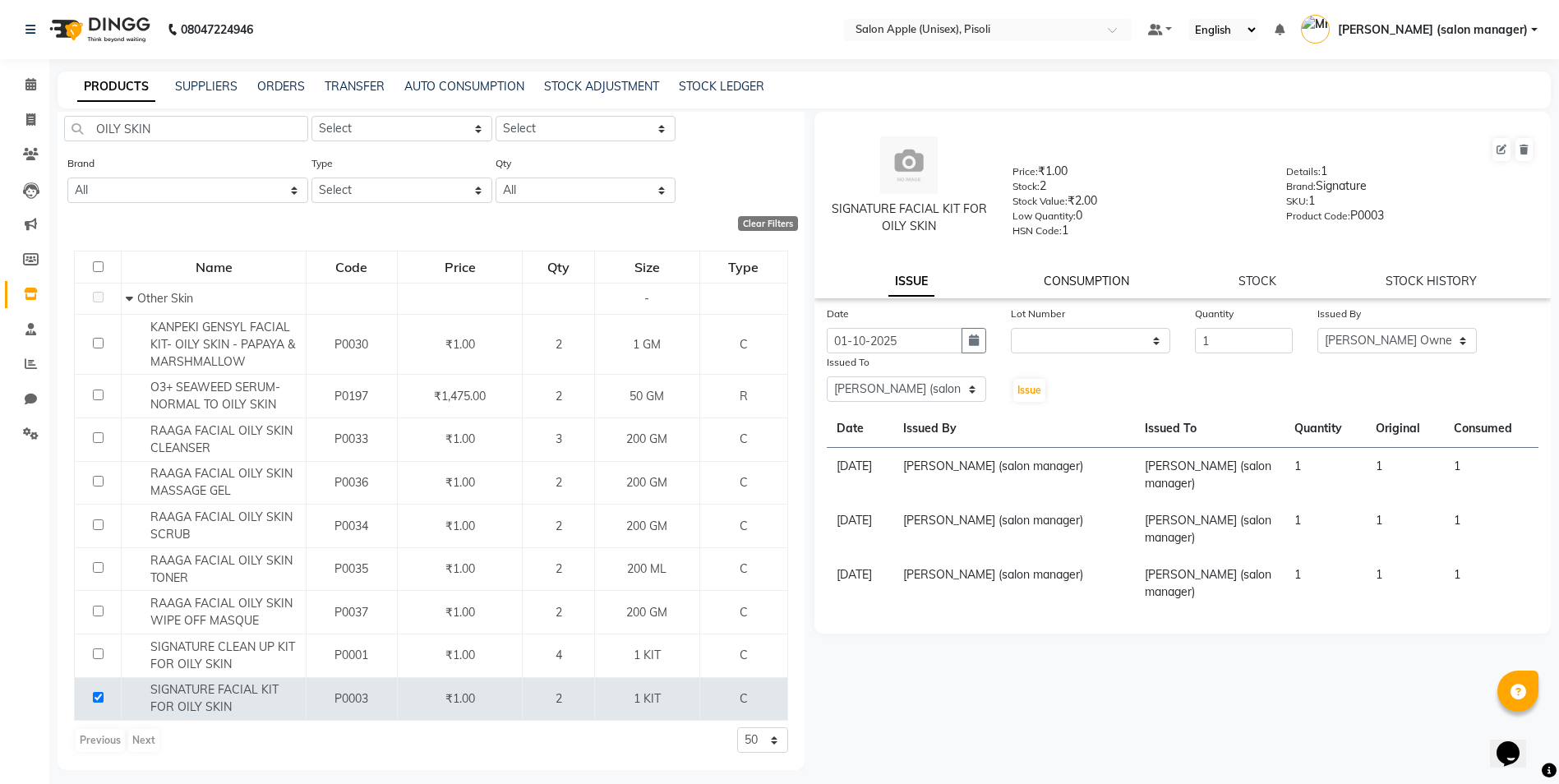
click at [1071, 275] on link "CONSUMPTION" at bounding box center [1087, 280] width 85 height 15
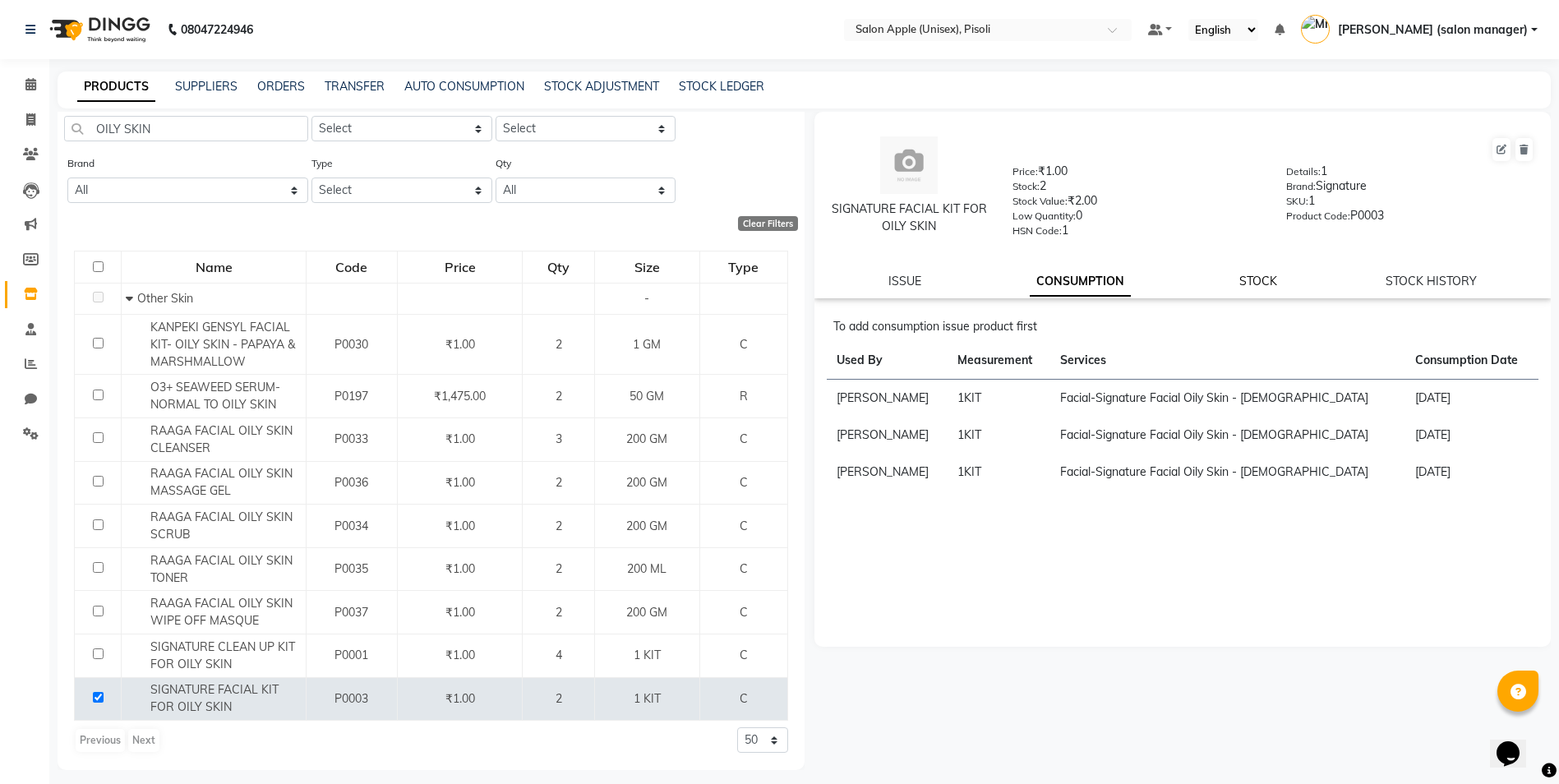
click at [1268, 284] on link "STOCK" at bounding box center [1257, 280] width 38 height 15
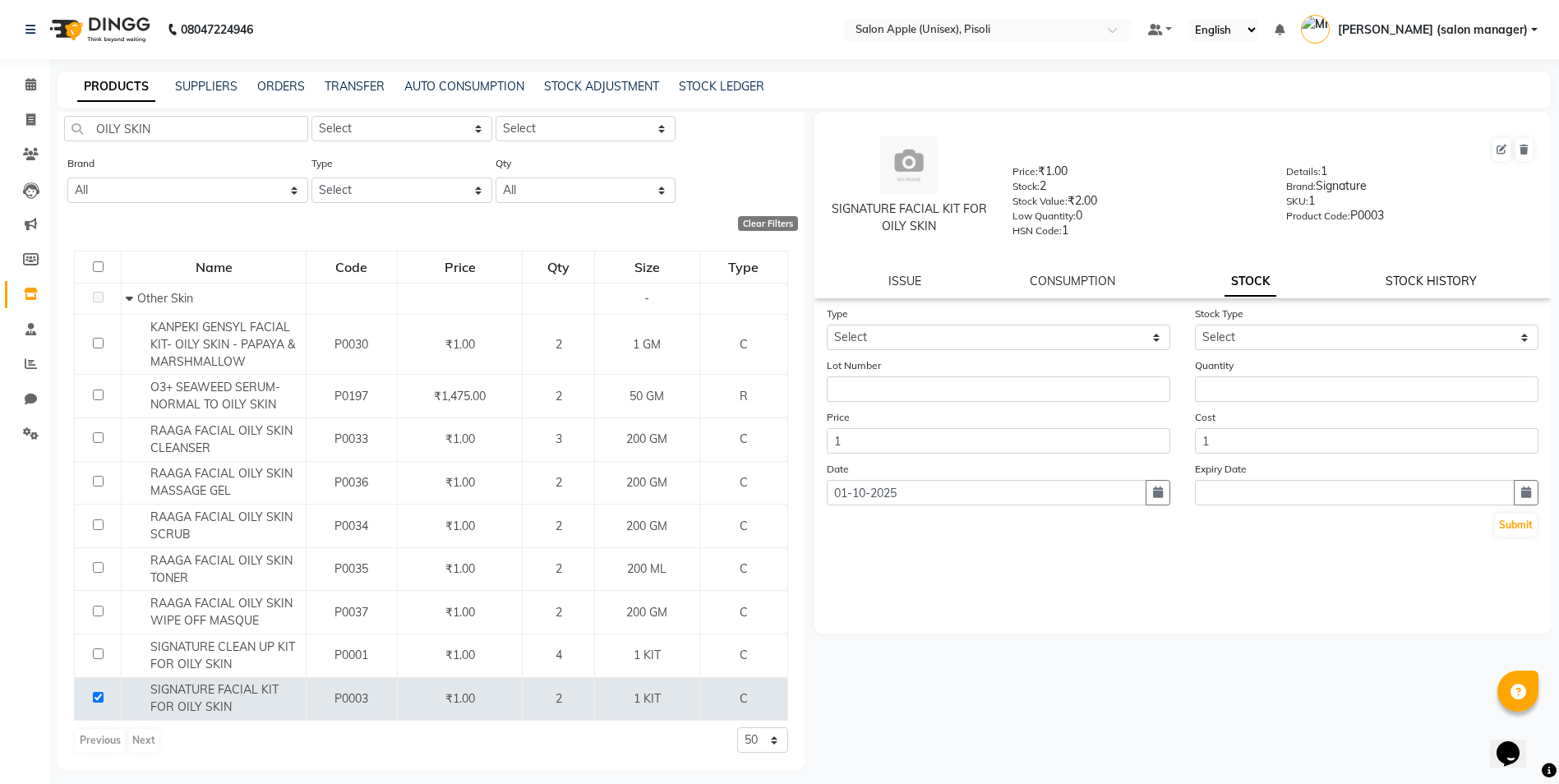
click at [1450, 283] on link "STOCK HISTORY" at bounding box center [1431, 280] width 91 height 15
select select "all"
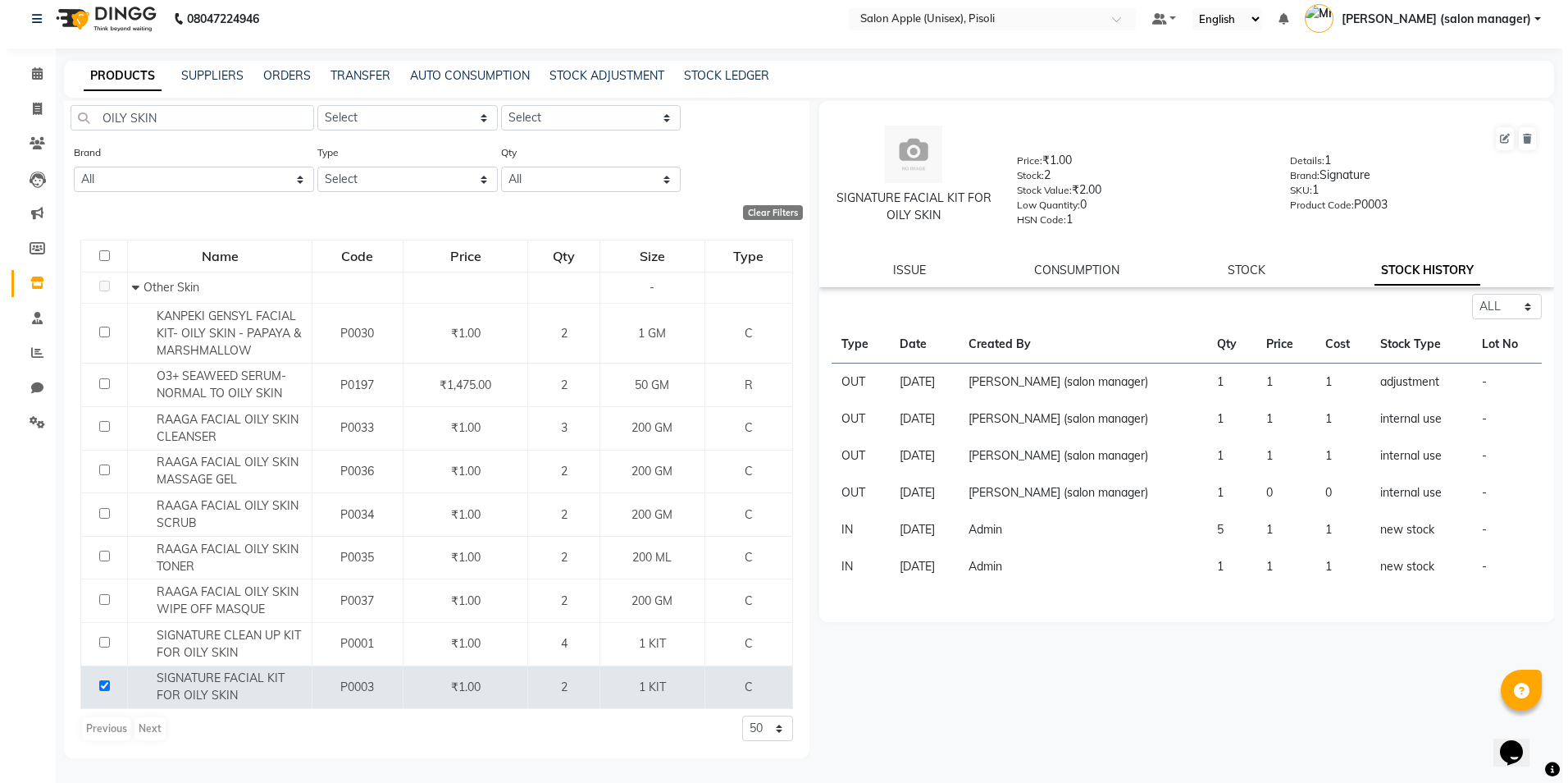
scroll to position [0, 0]
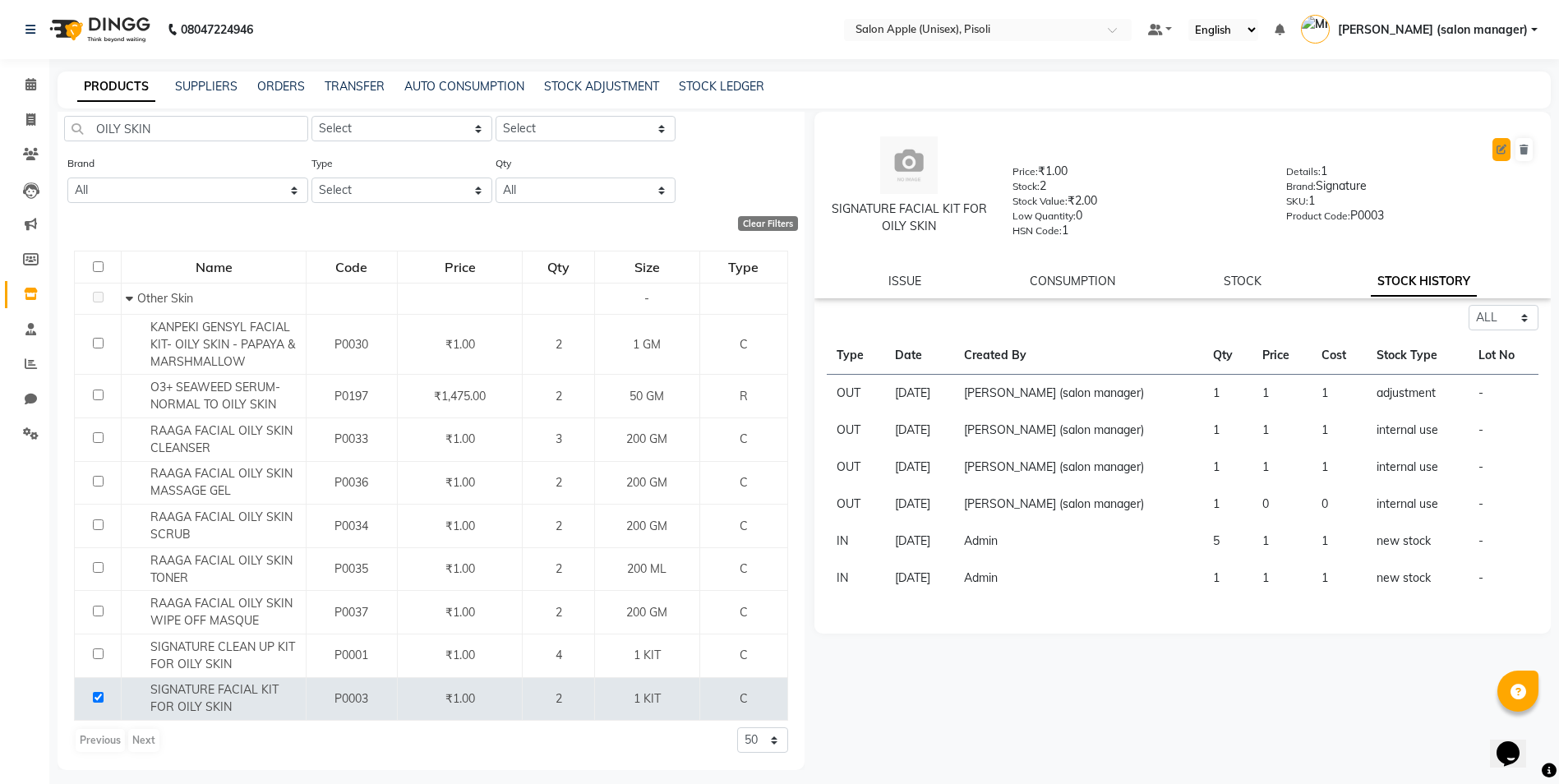
click at [1502, 145] on icon at bounding box center [1502, 149] width 10 height 10
select select "C"
select select "true"
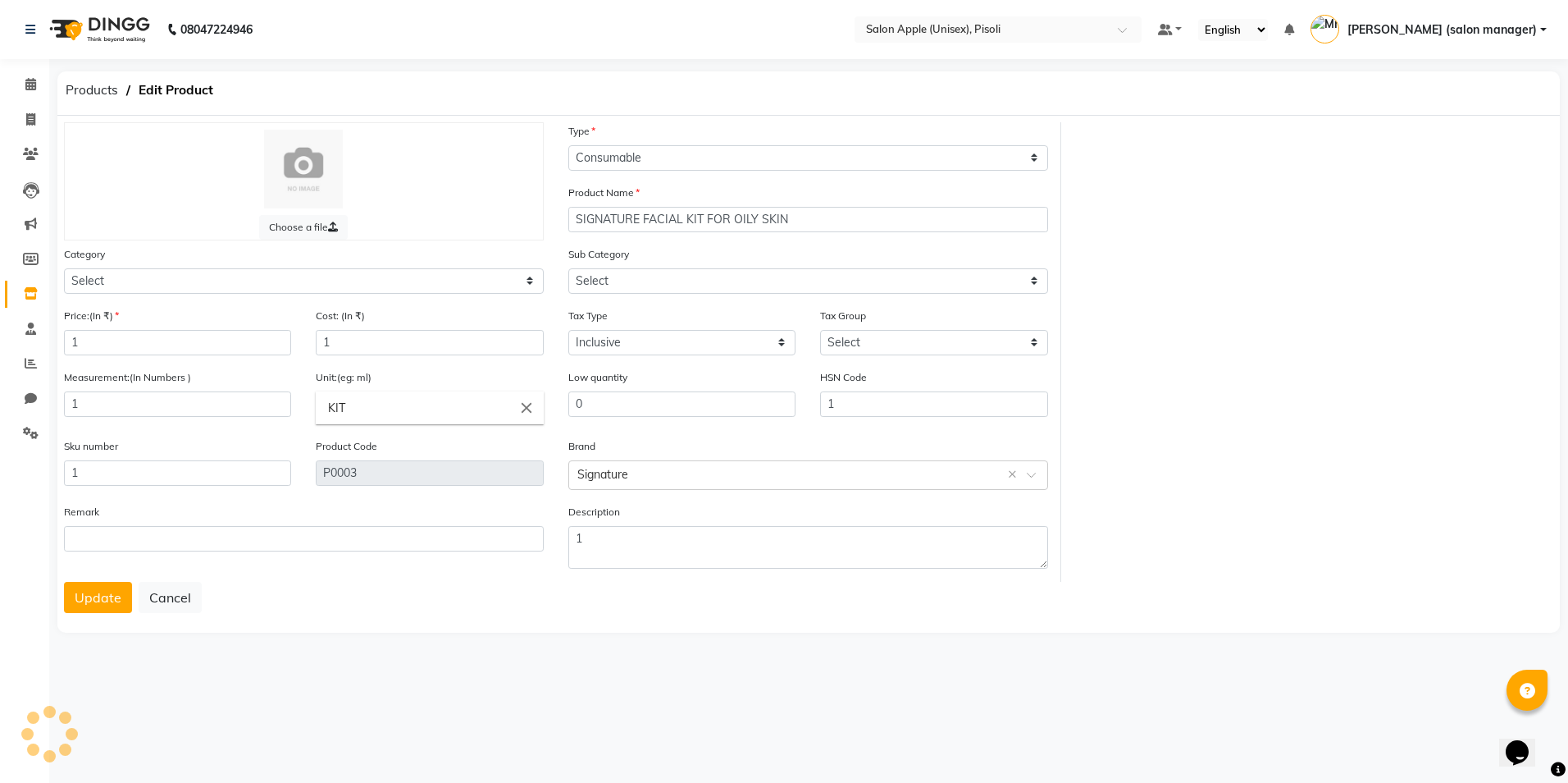
select select "1150"
select select "1165"
click at [119, 595] on button "Update" at bounding box center [98, 597] width 68 height 31
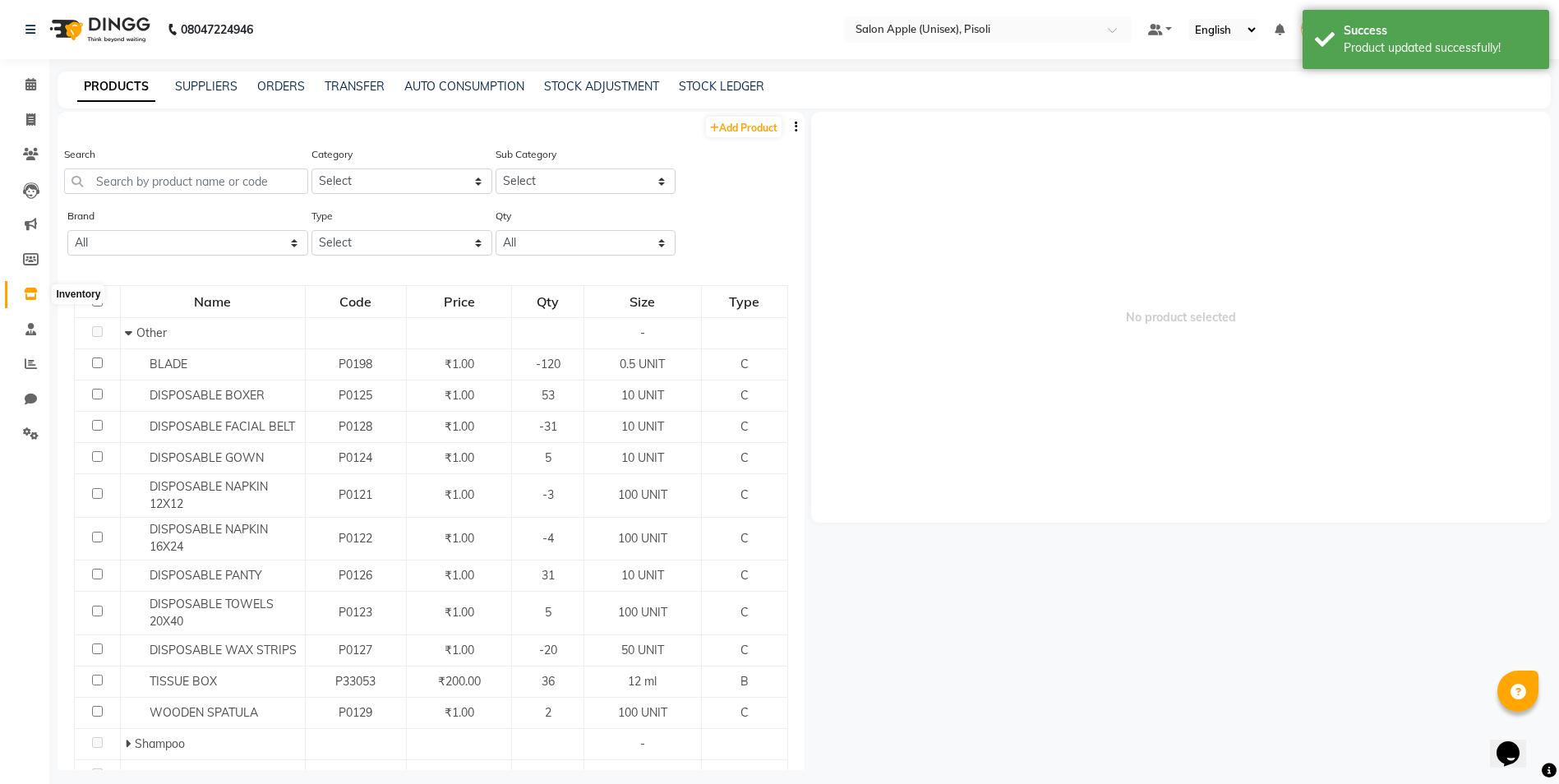
click at [36, 293] on icon at bounding box center [31, 294] width 14 height 13
click at [585, 80] on link "STOCK ADJUSTMENT" at bounding box center [601, 85] width 115 height 15
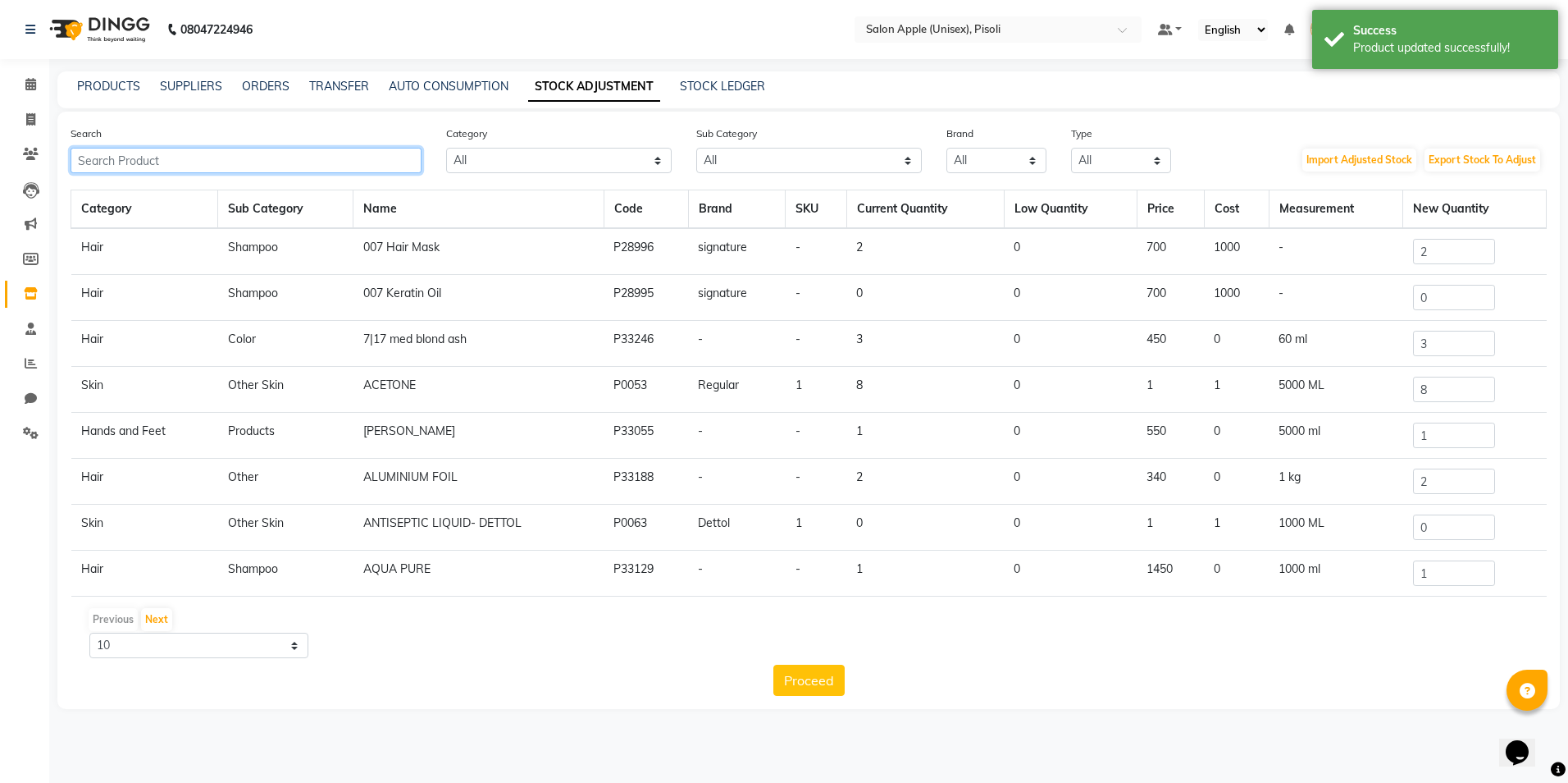
click at [251, 152] on input "text" at bounding box center [246, 161] width 351 height 25
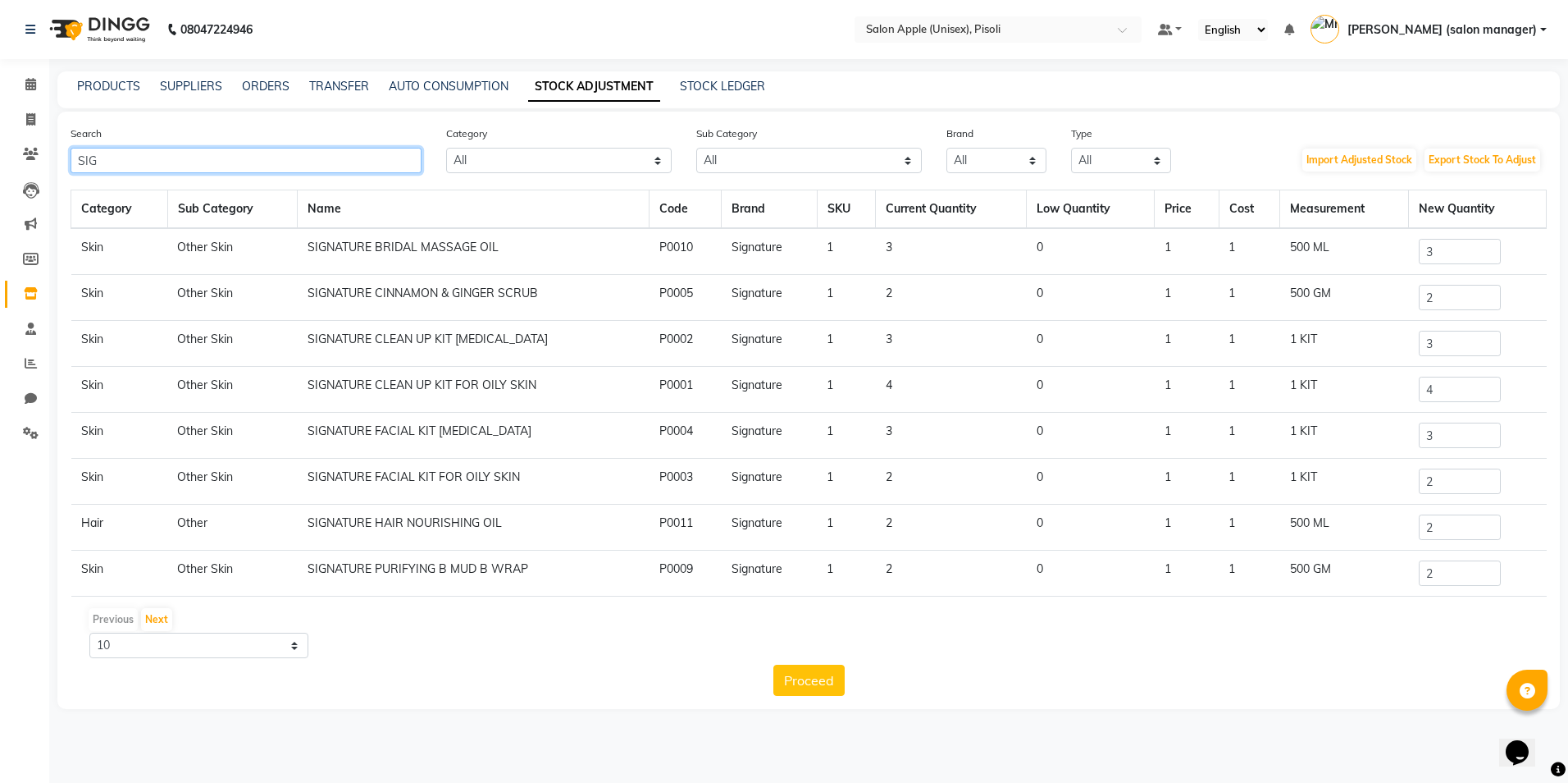
type input "SIG"
click at [1454, 486] on input "2" at bounding box center [1459, 481] width 82 height 25
click at [547, 710] on main "PRODUCTS SUPPLIERS ORDERS TRANSFER AUTO CONSUMPTION STOCK ADJUSTMENT STOCK LEDG…" at bounding box center [809, 403] width 1519 height 662
click at [104, 87] on link "PRODUCTS" at bounding box center [108, 85] width 63 height 15
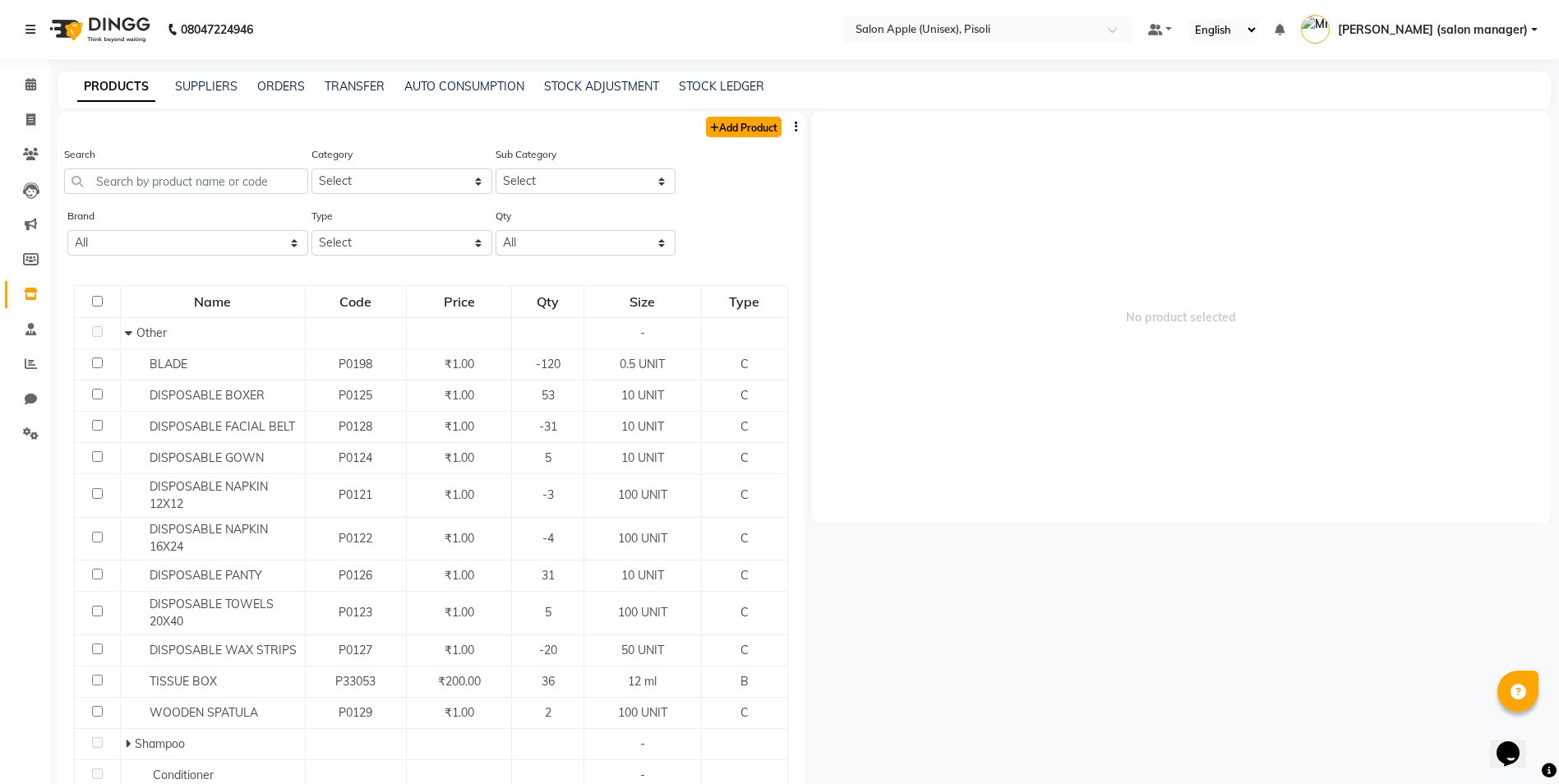
click at [757, 123] on link "Add Product" at bounding box center [744, 126] width 76 height 20
select select "true"
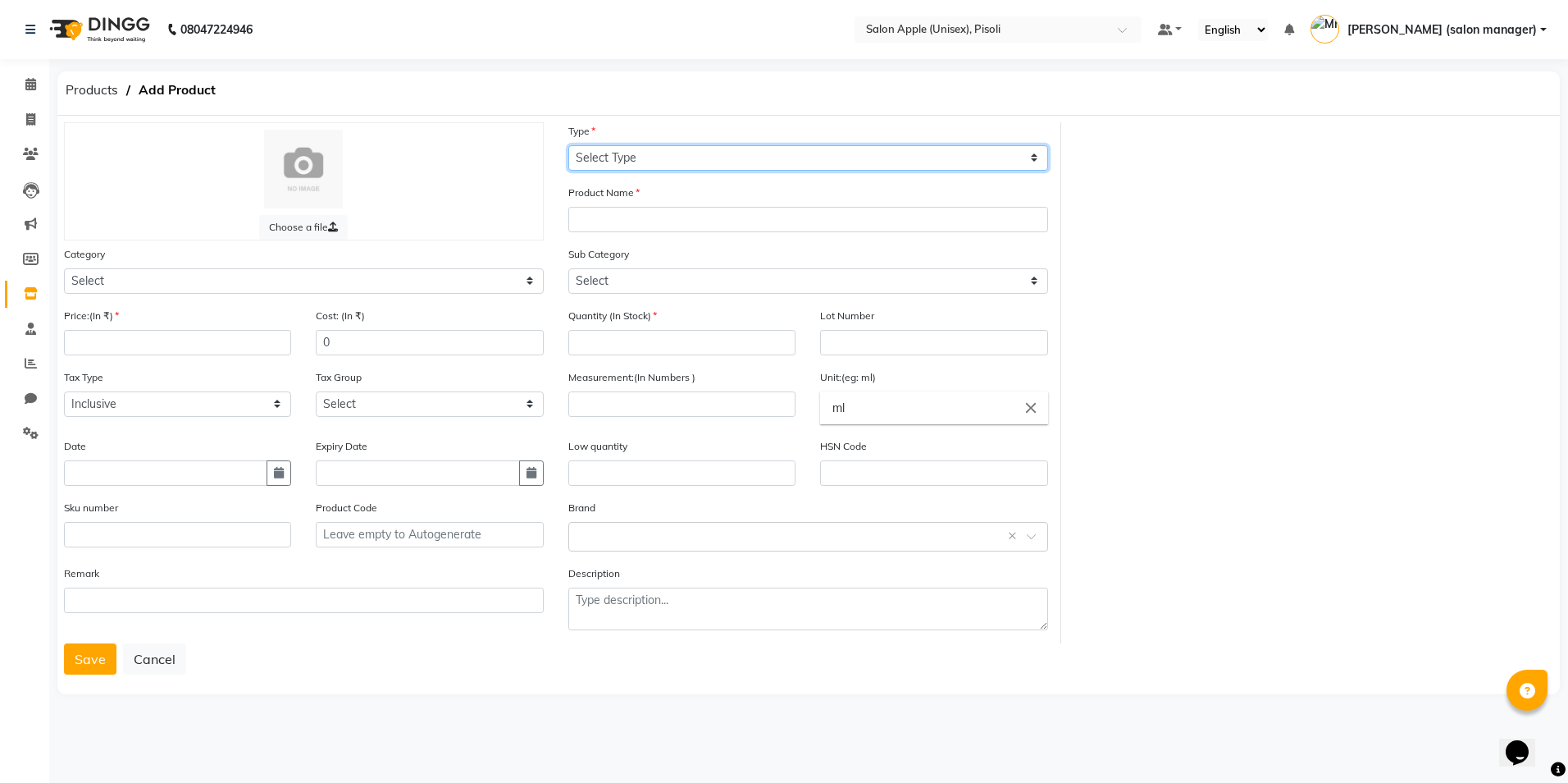
click at [627, 154] on select "Select Type Both Retail Consumable" at bounding box center [808, 158] width 480 height 25
select select "B"
click at [568, 145] on select "Select Type Both Retail Consumable" at bounding box center [808, 158] width 480 height 25
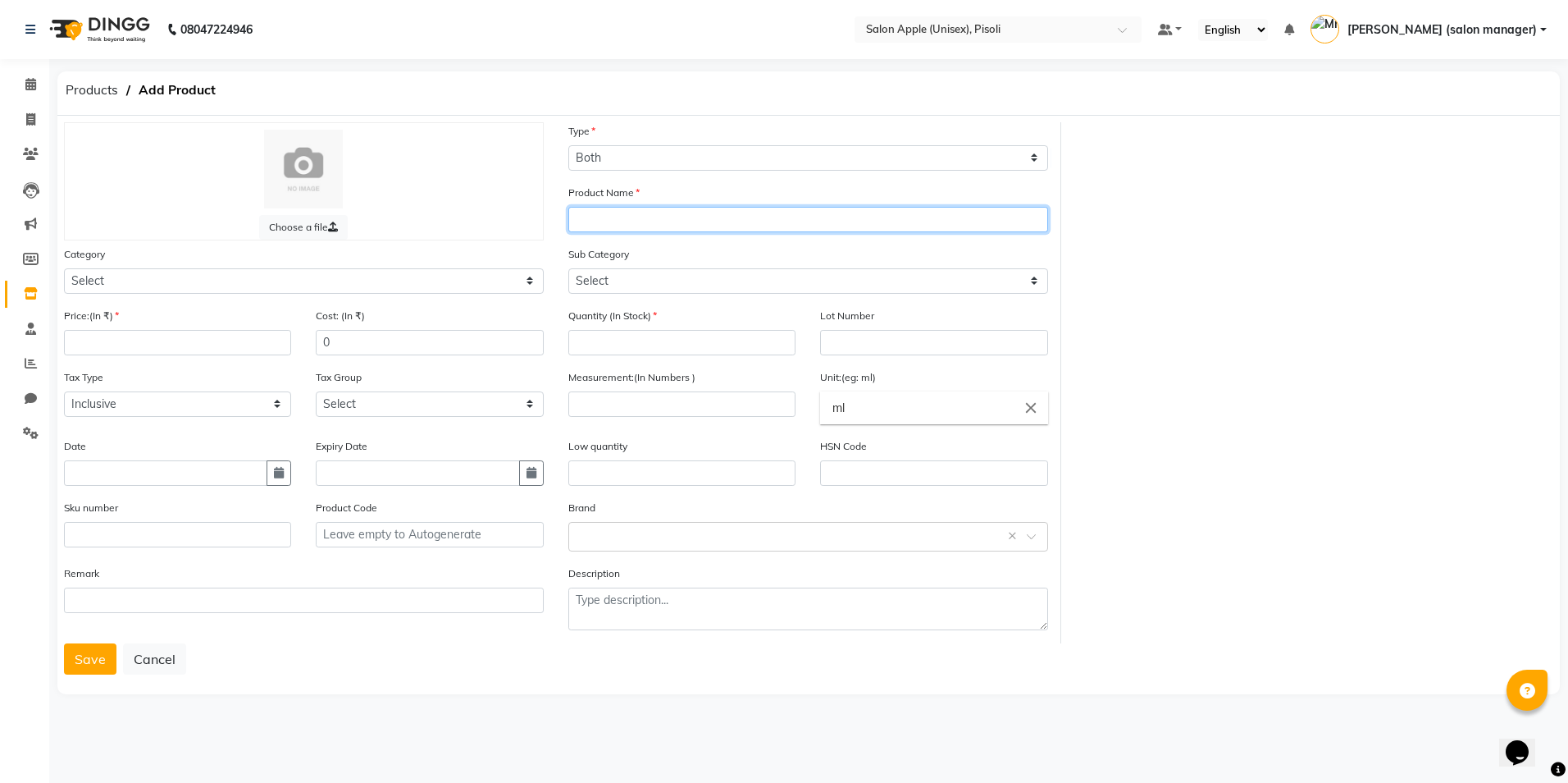
click at [623, 219] on input "text" at bounding box center [808, 220] width 480 height 25
type input "SIGNATURE FACIAL KIT FOR OILY SKIN"
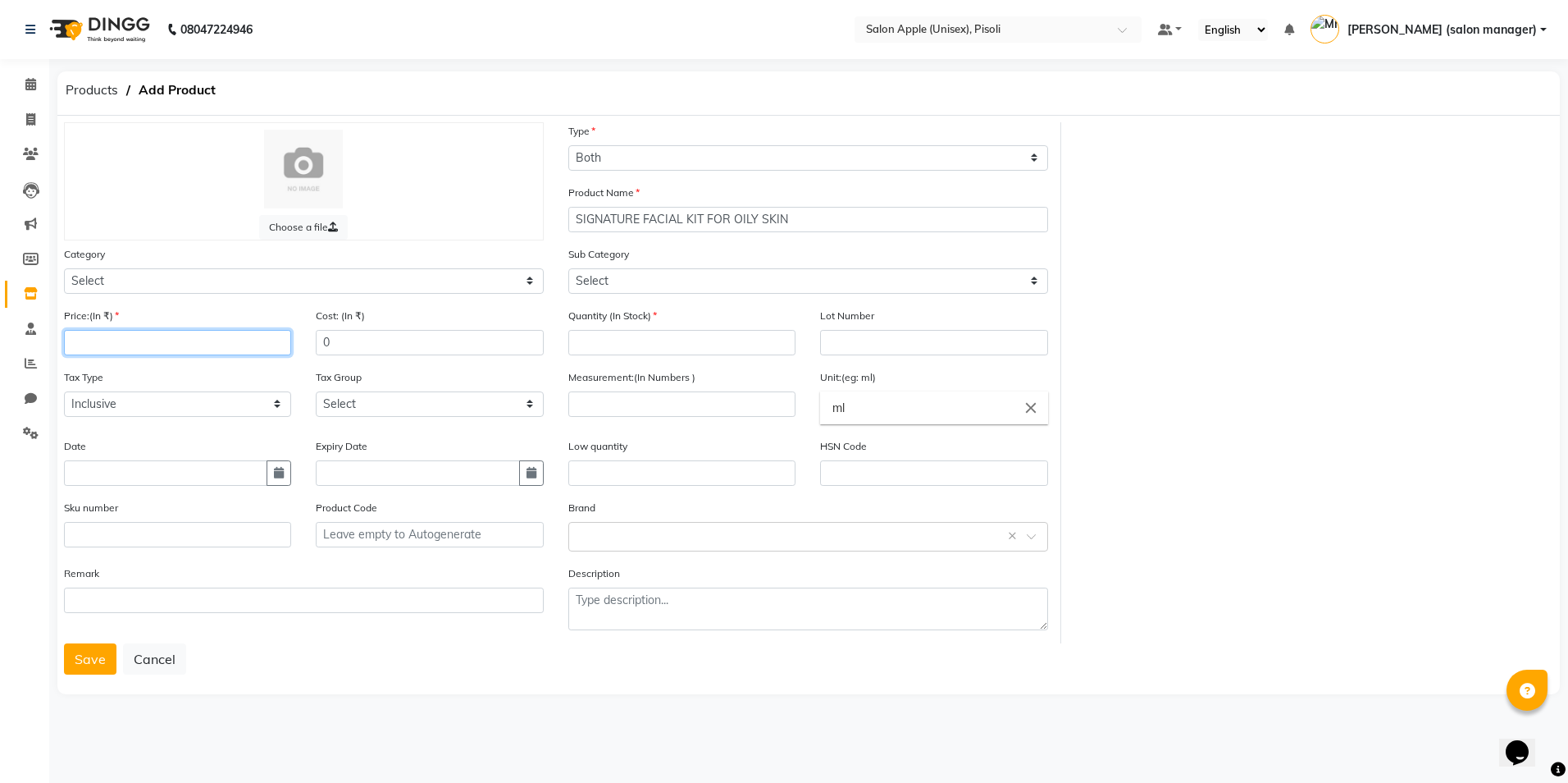
type input "1"
type input "01-10-2025"
type input "0"
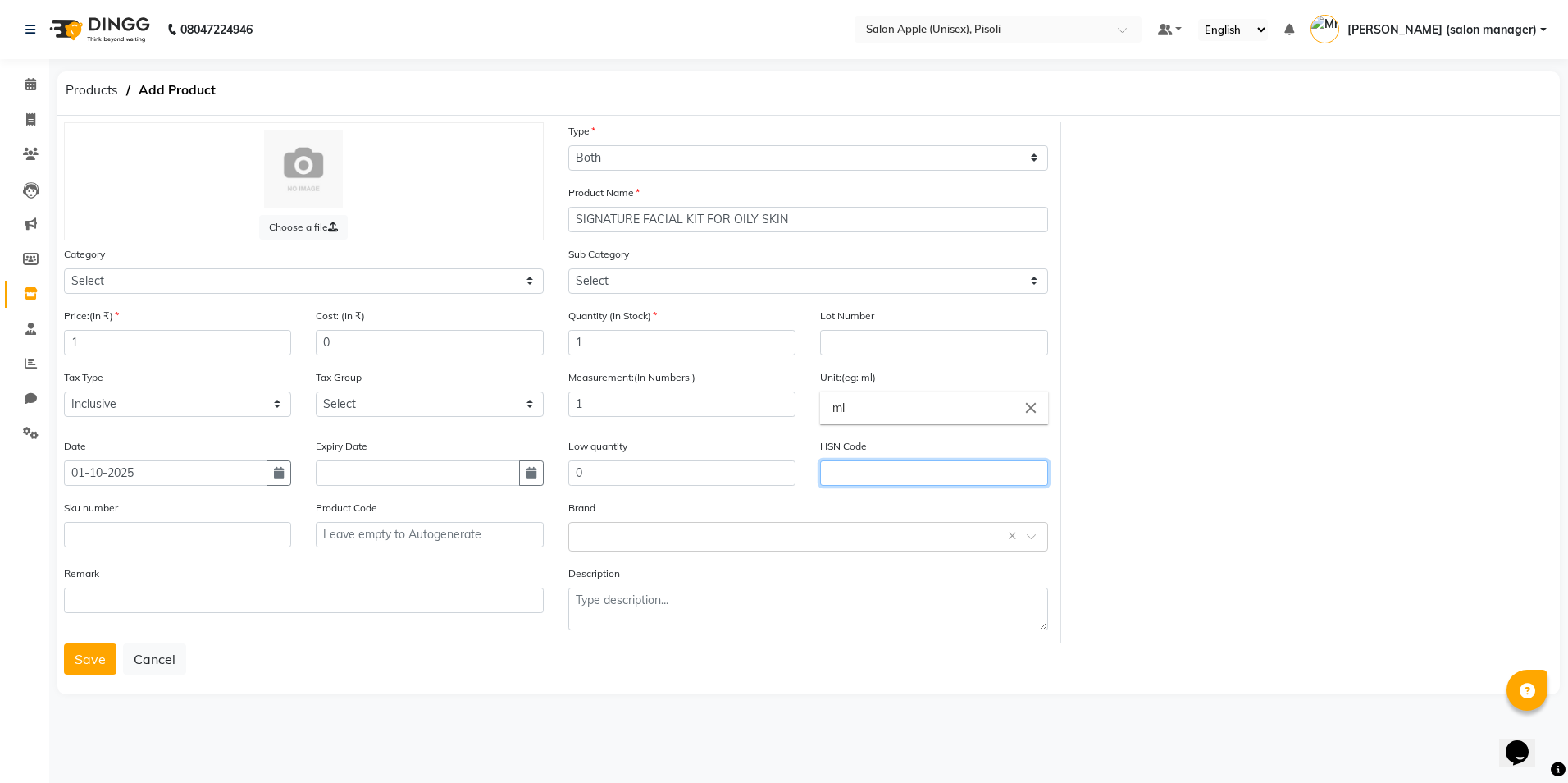
type input "1"
type textarea "1"
click at [278, 291] on select "Select Hair Skin Makeup Personal Care Appliances [PERSON_NAME] Waxing Disposabl…" at bounding box center [304, 281] width 480 height 25
select select "1150"
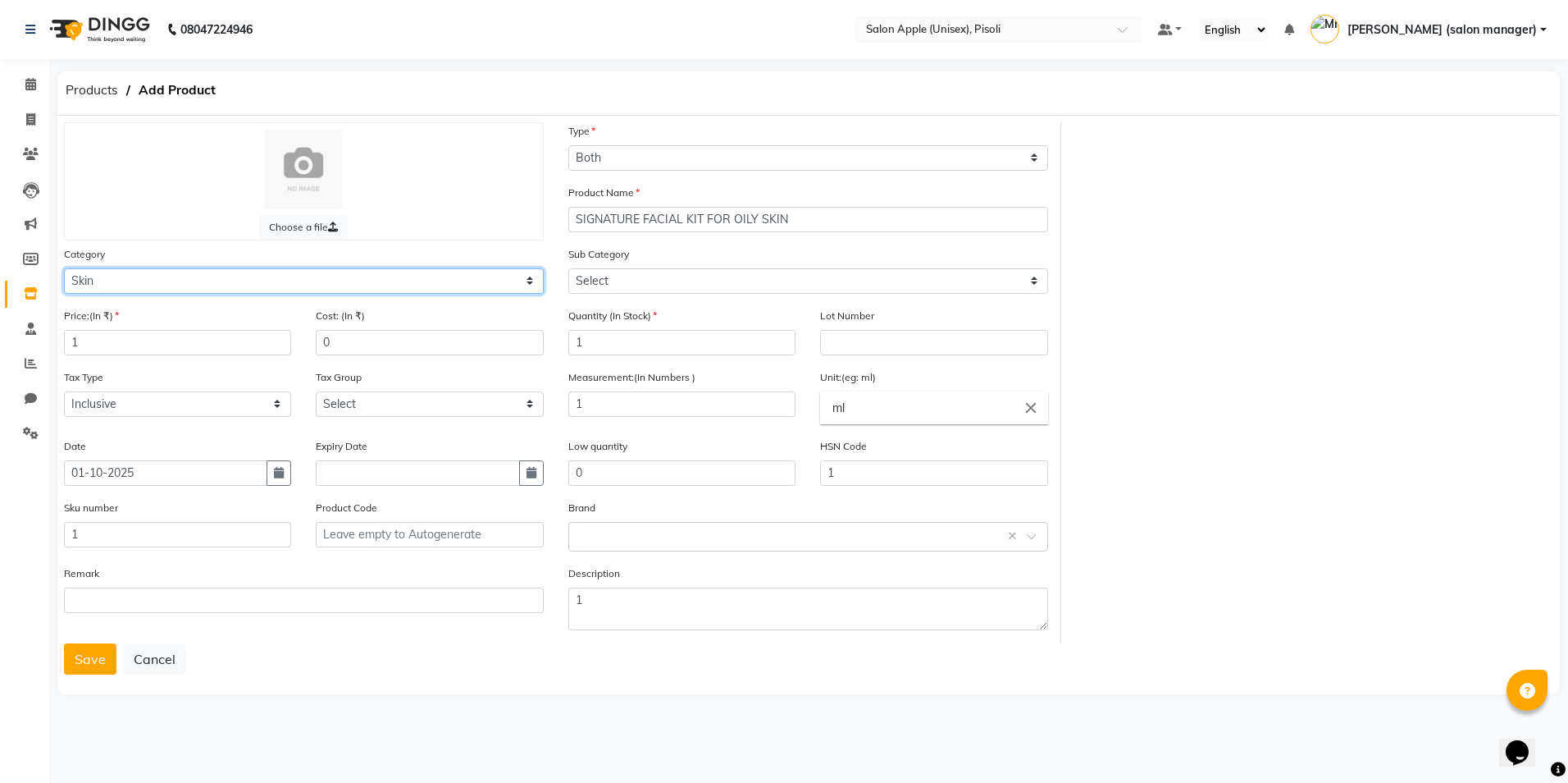
click at [64, 268] on select "Select Hair Skin Makeup Personal Care Appliances [PERSON_NAME] Waxing Disposabl…" at bounding box center [304, 281] width 480 height 25
click at [659, 280] on select "Select Cleanser Facial Moisturiser Serum Toner Sun Care Masks Lip Care Eye Care…" at bounding box center [808, 281] width 480 height 25
select select "1152"
click at [568, 268] on select "Select Cleanser Facial Moisturiser Serum Toner Sun Care Masks Lip Care Eye Care…" at bounding box center [808, 281] width 480 height 25
click at [86, 650] on button "Save" at bounding box center [90, 659] width 52 height 31
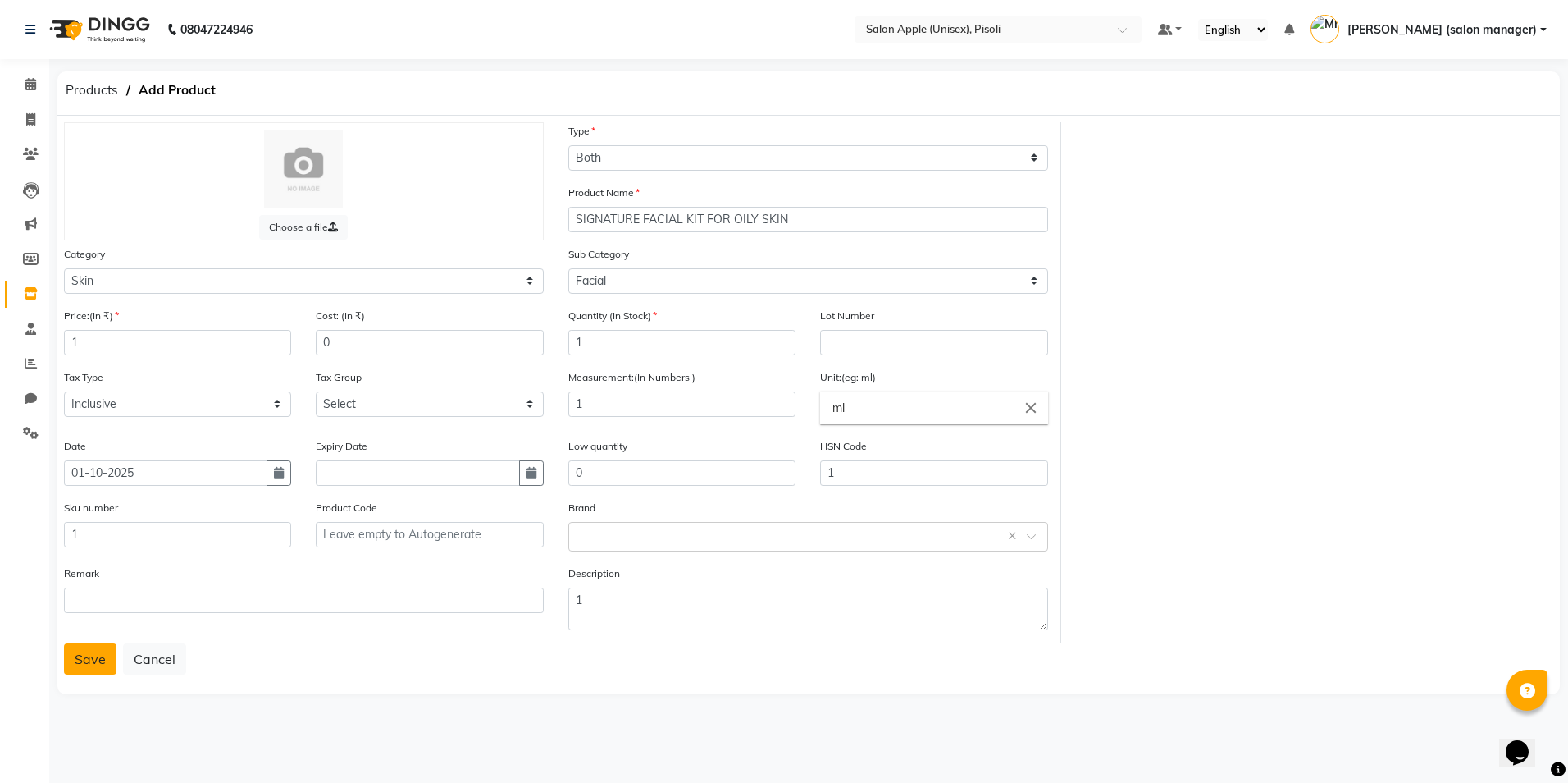
click at [74, 648] on button "Save" at bounding box center [90, 659] width 52 height 31
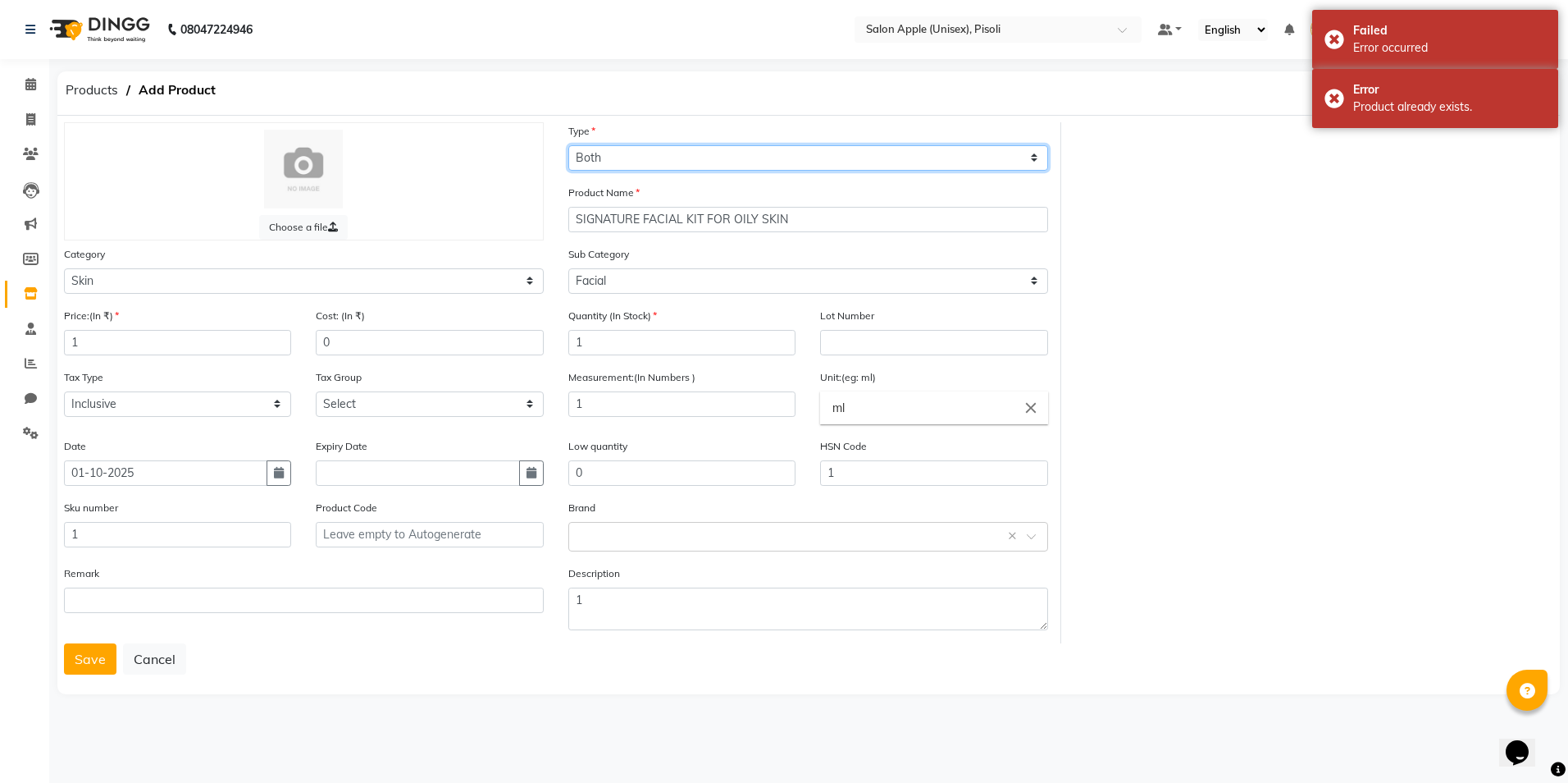
click at [630, 161] on select "Select Type Both Retail Consumable" at bounding box center [808, 158] width 480 height 25
select select "R"
click at [568, 145] on select "Select Type Both Retail Consumable" at bounding box center [808, 158] width 480 height 25
click at [74, 665] on button "Save" at bounding box center [90, 659] width 52 height 31
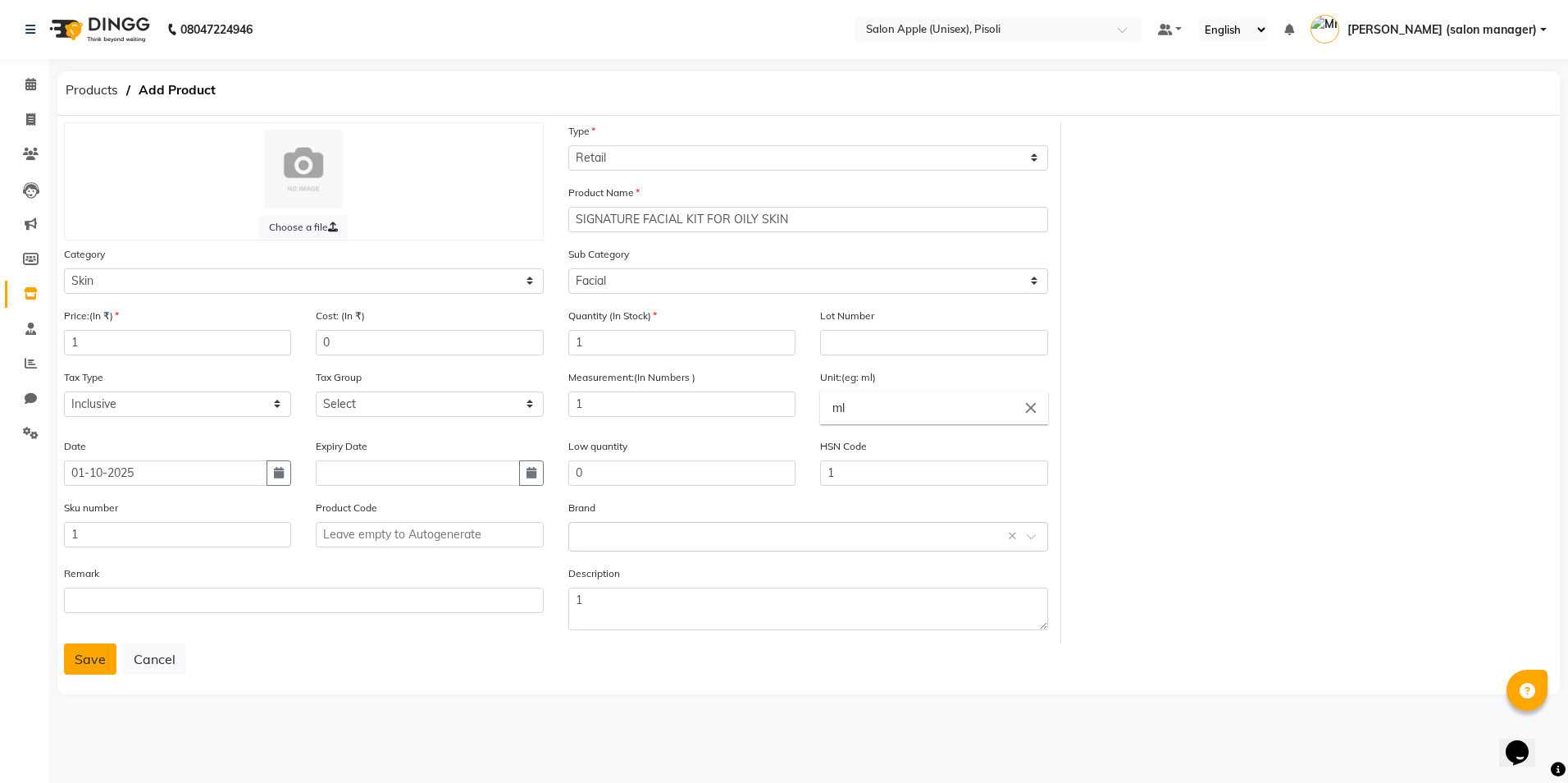
click at [86, 664] on button "Save" at bounding box center [90, 659] width 52 height 31
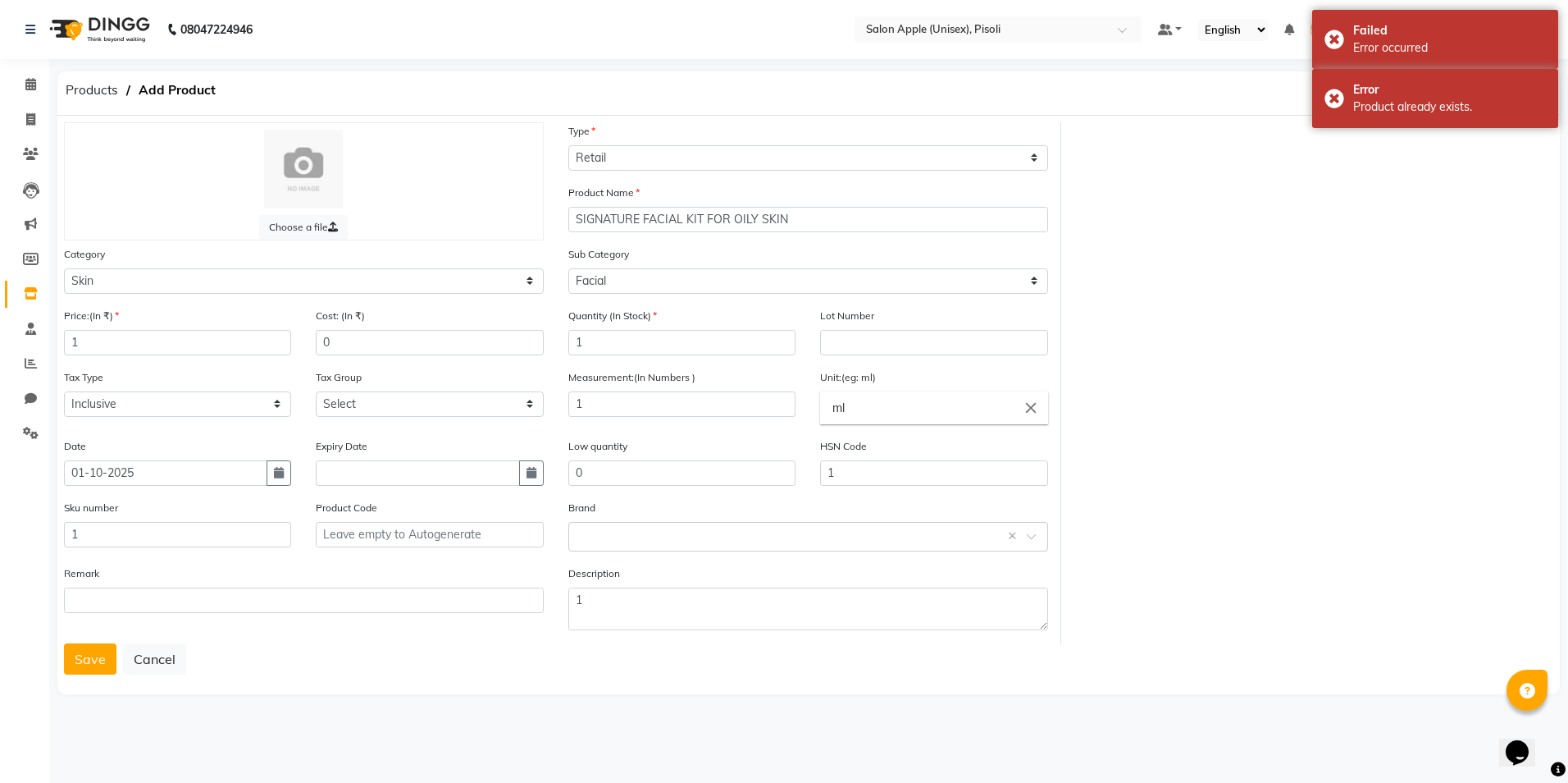
click at [1032, 406] on icon "close" at bounding box center [1030, 407] width 18 height 18
click at [850, 528] on link "gms" at bounding box center [933, 519] width 227 height 42
type input "gms"
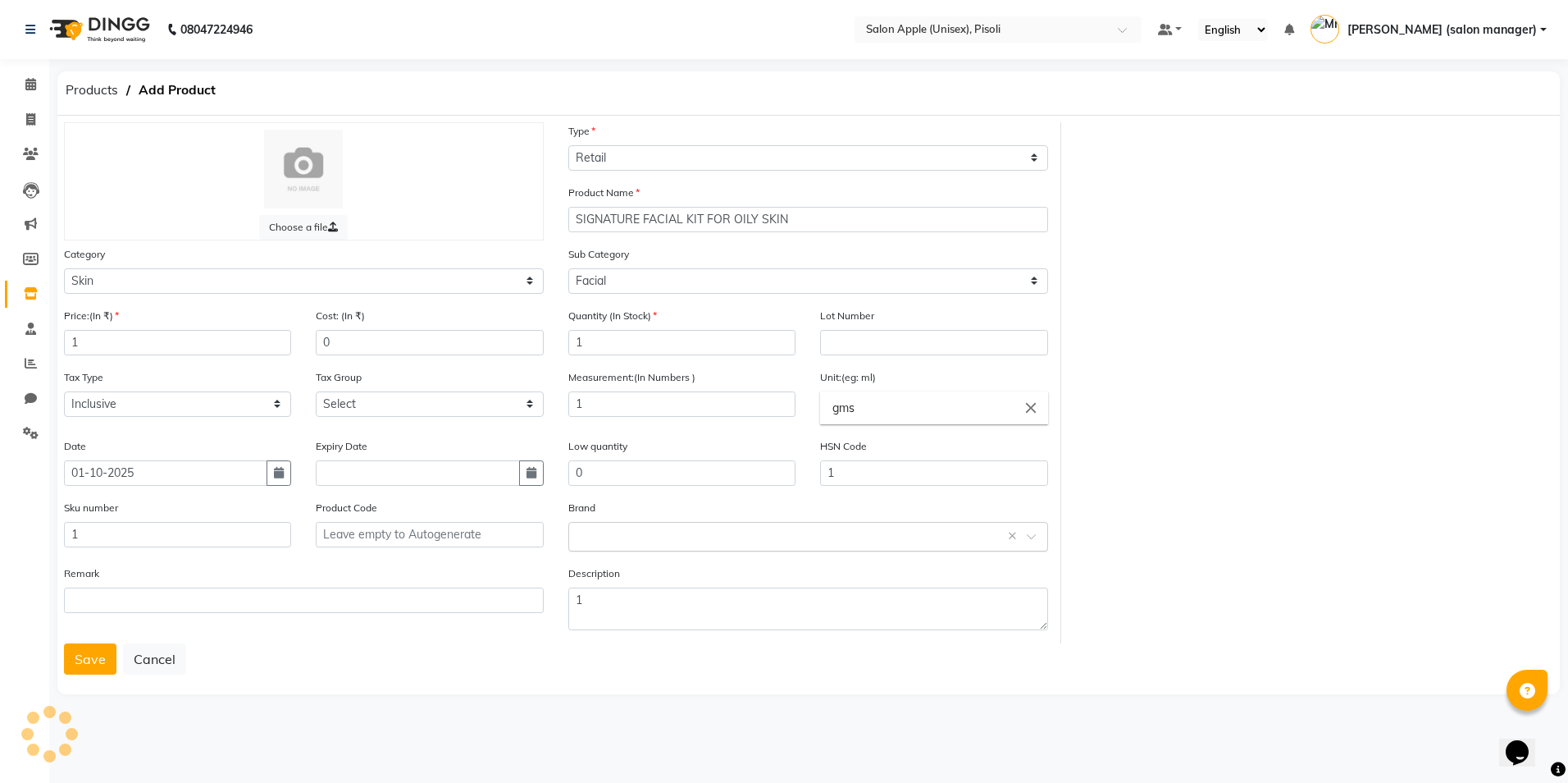
click at [1030, 542] on span at bounding box center [1036, 541] width 20 height 17
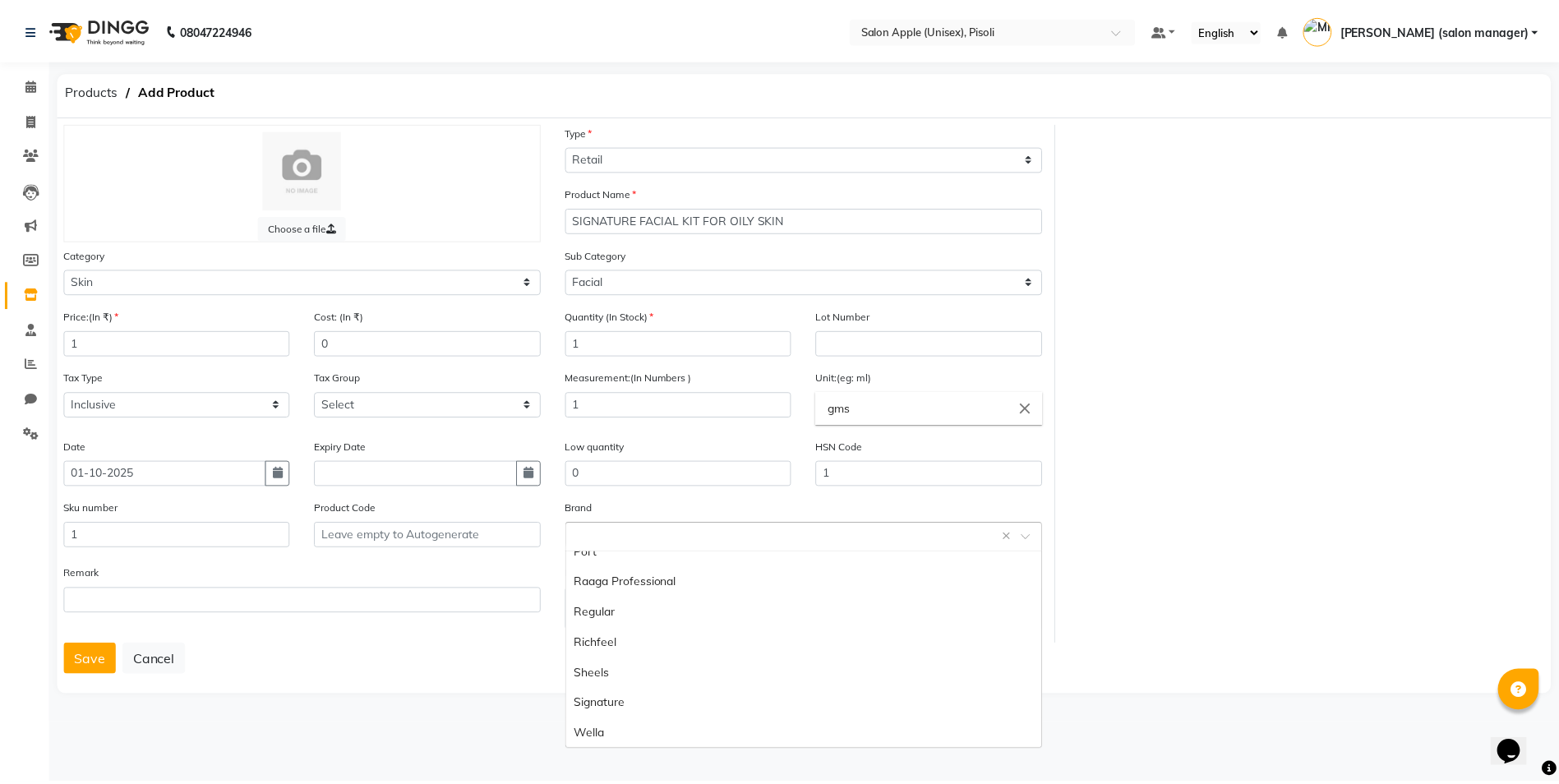
scroll to position [411, 0]
click at [581, 705] on div "Signature" at bounding box center [810, 703] width 479 height 30
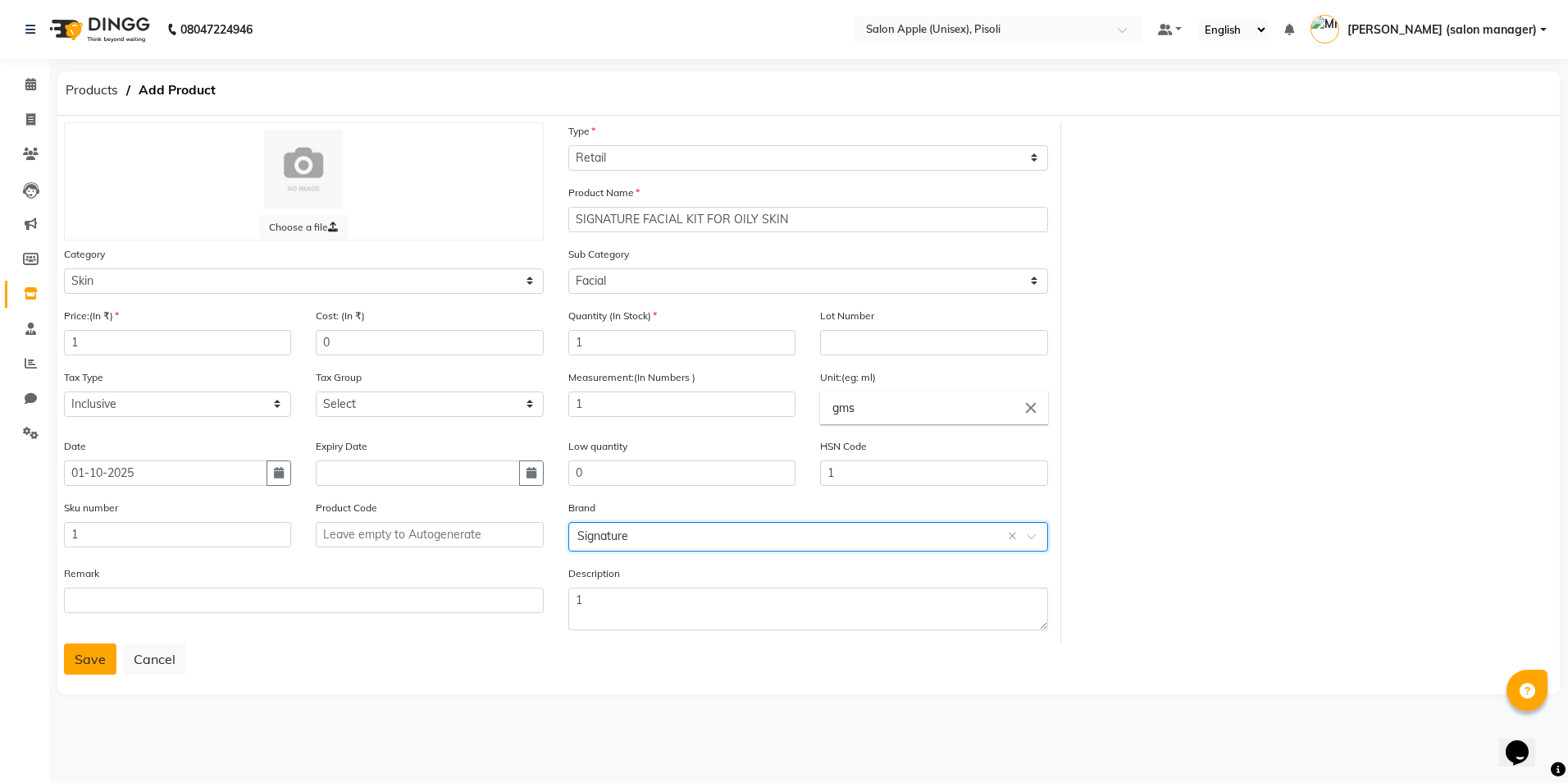
click at [86, 660] on button "Save" at bounding box center [90, 659] width 52 height 31
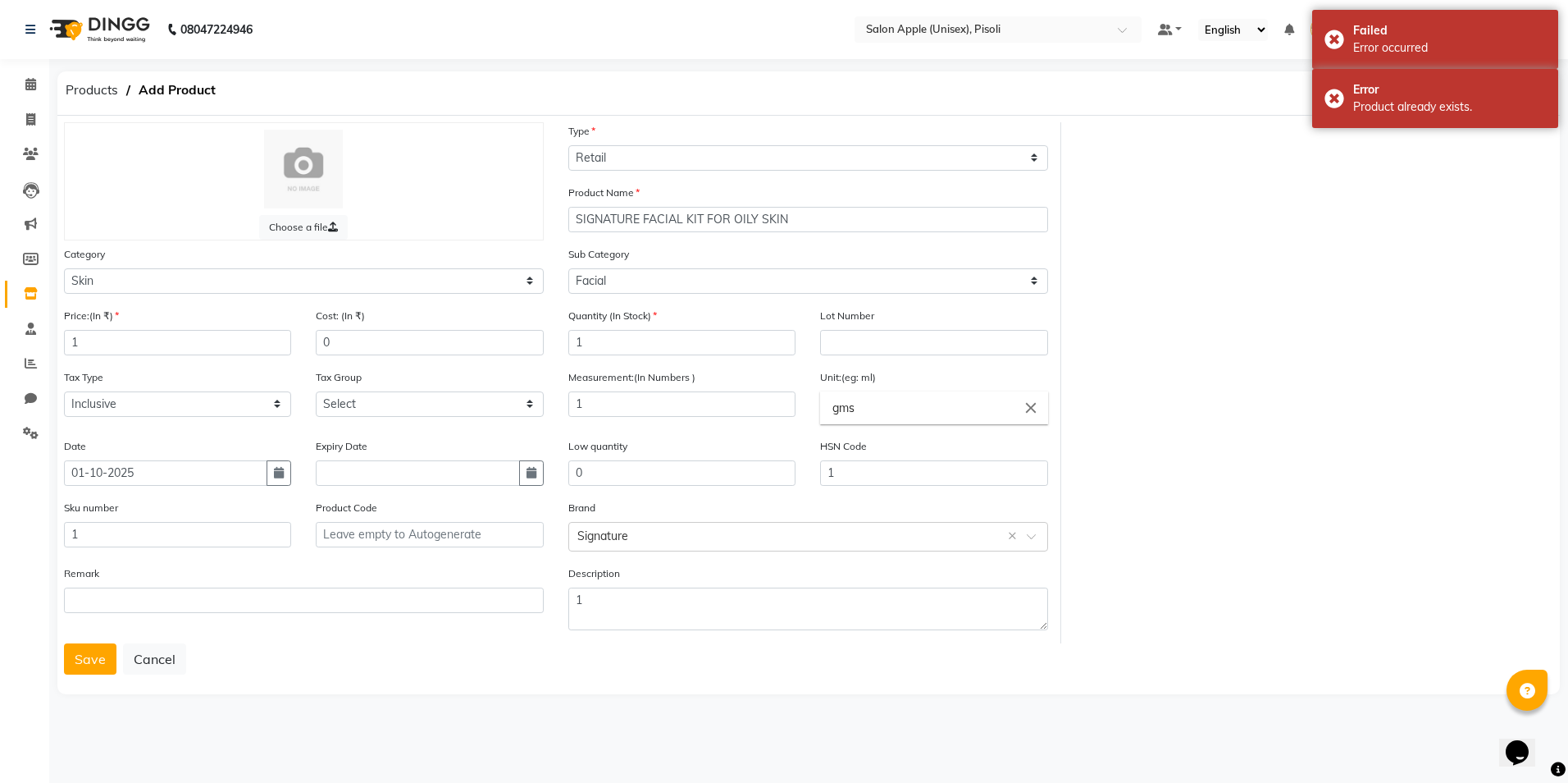
click at [1272, 425] on div "Choose a file Type Select Type Both Retail Consumable Product Name SIGNATURE FA…" at bounding box center [808, 382] width 1514 height 521
drag, startPoint x: 14, startPoint y: 82, endPoint x: 33, endPoint y: 83, distance: 19.0
click at [16, 83] on link "Calendar" at bounding box center [24, 85] width 40 height 27
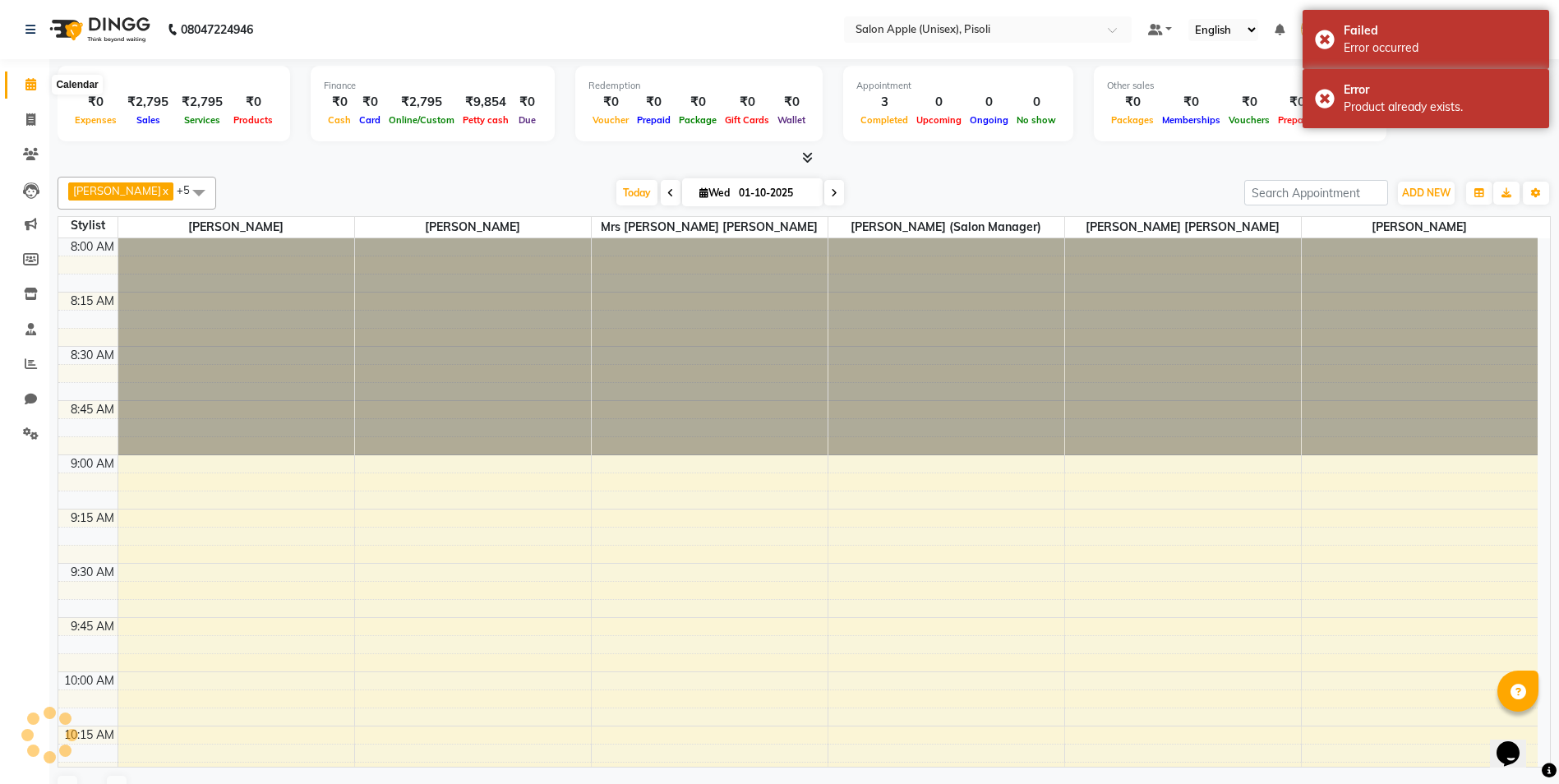
click at [33, 83] on icon at bounding box center [30, 84] width 11 height 13
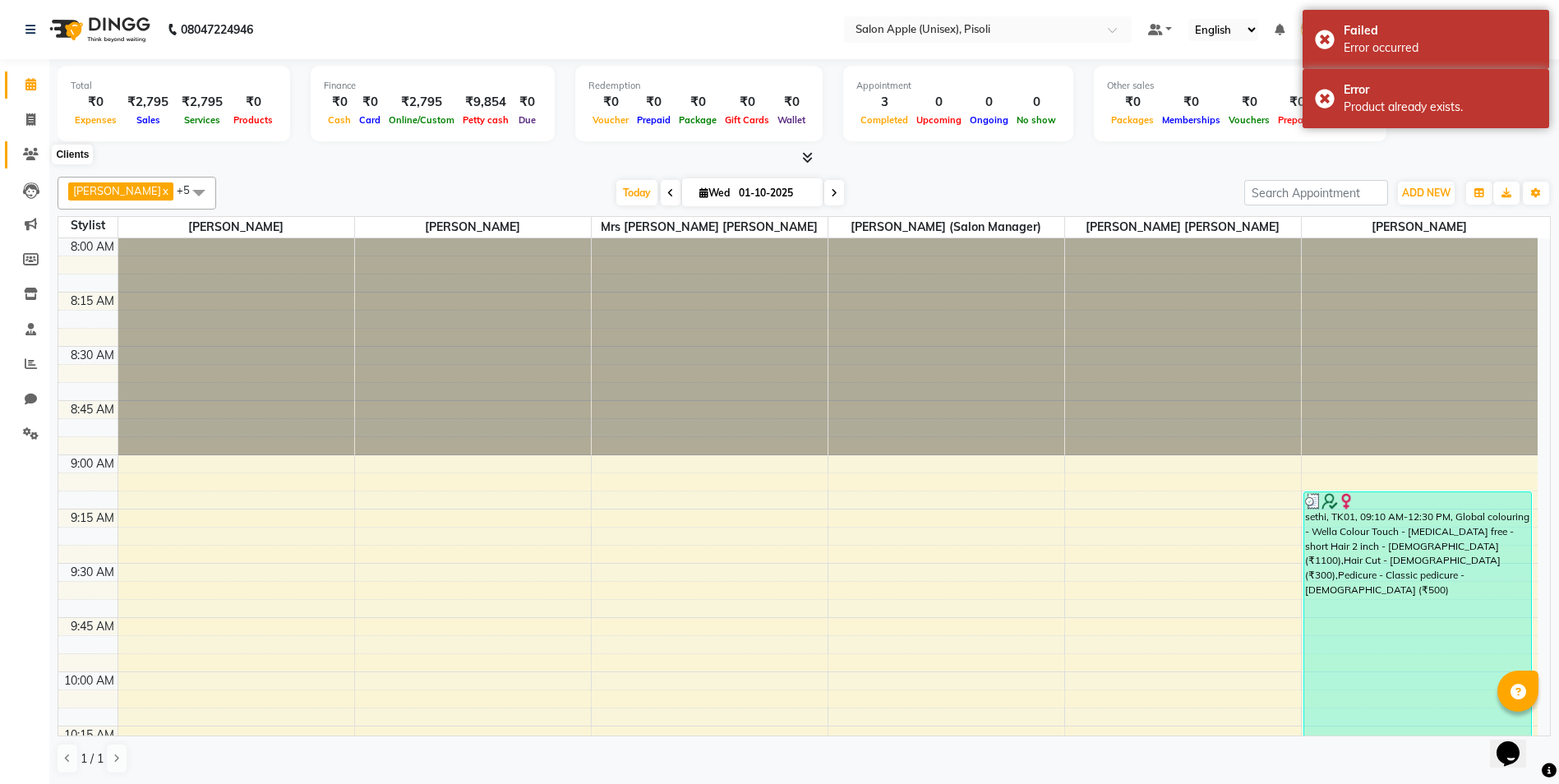
click at [30, 159] on icon at bounding box center [31, 154] width 16 height 13
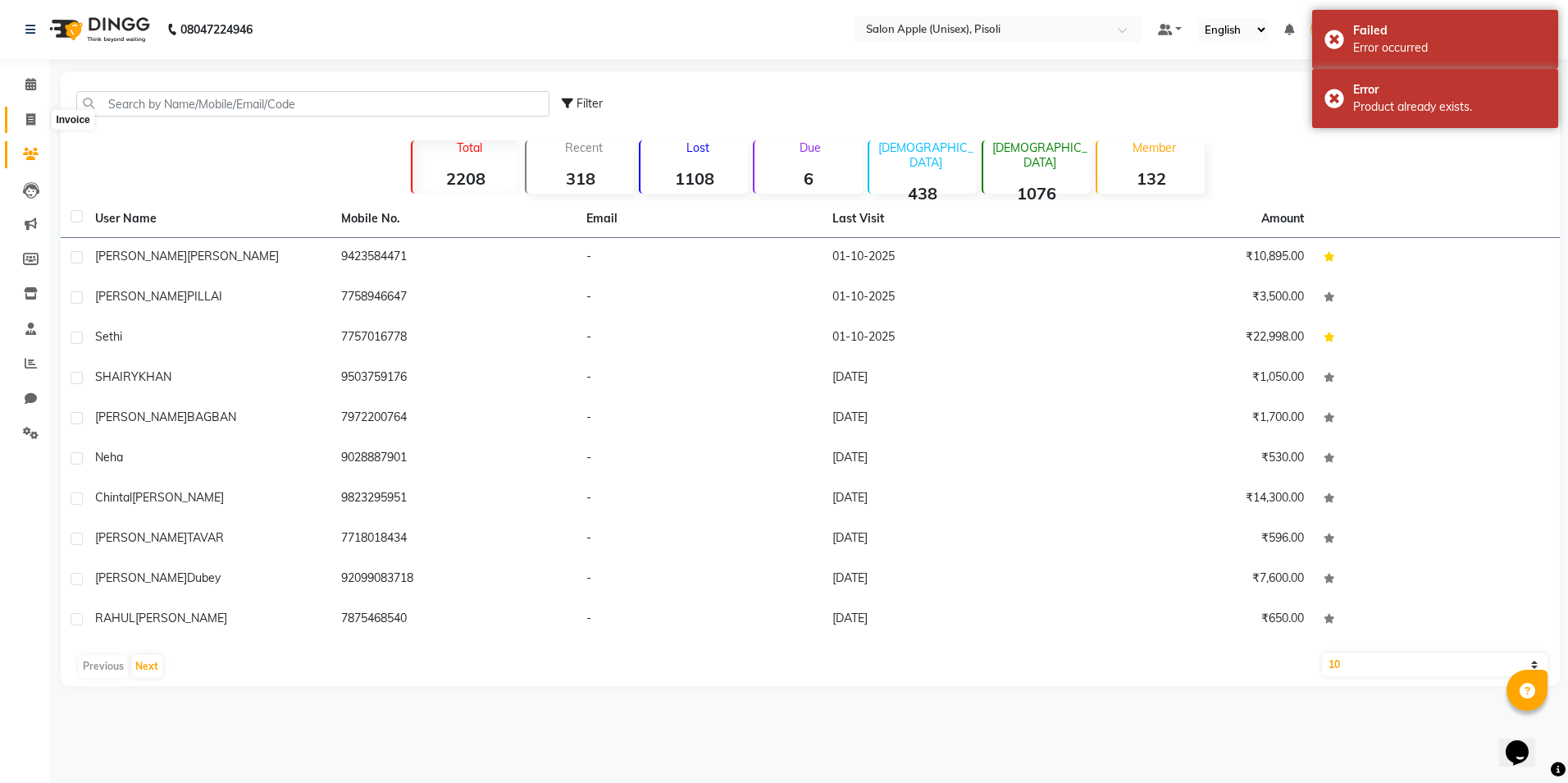
click at [34, 115] on icon at bounding box center [30, 119] width 9 height 13
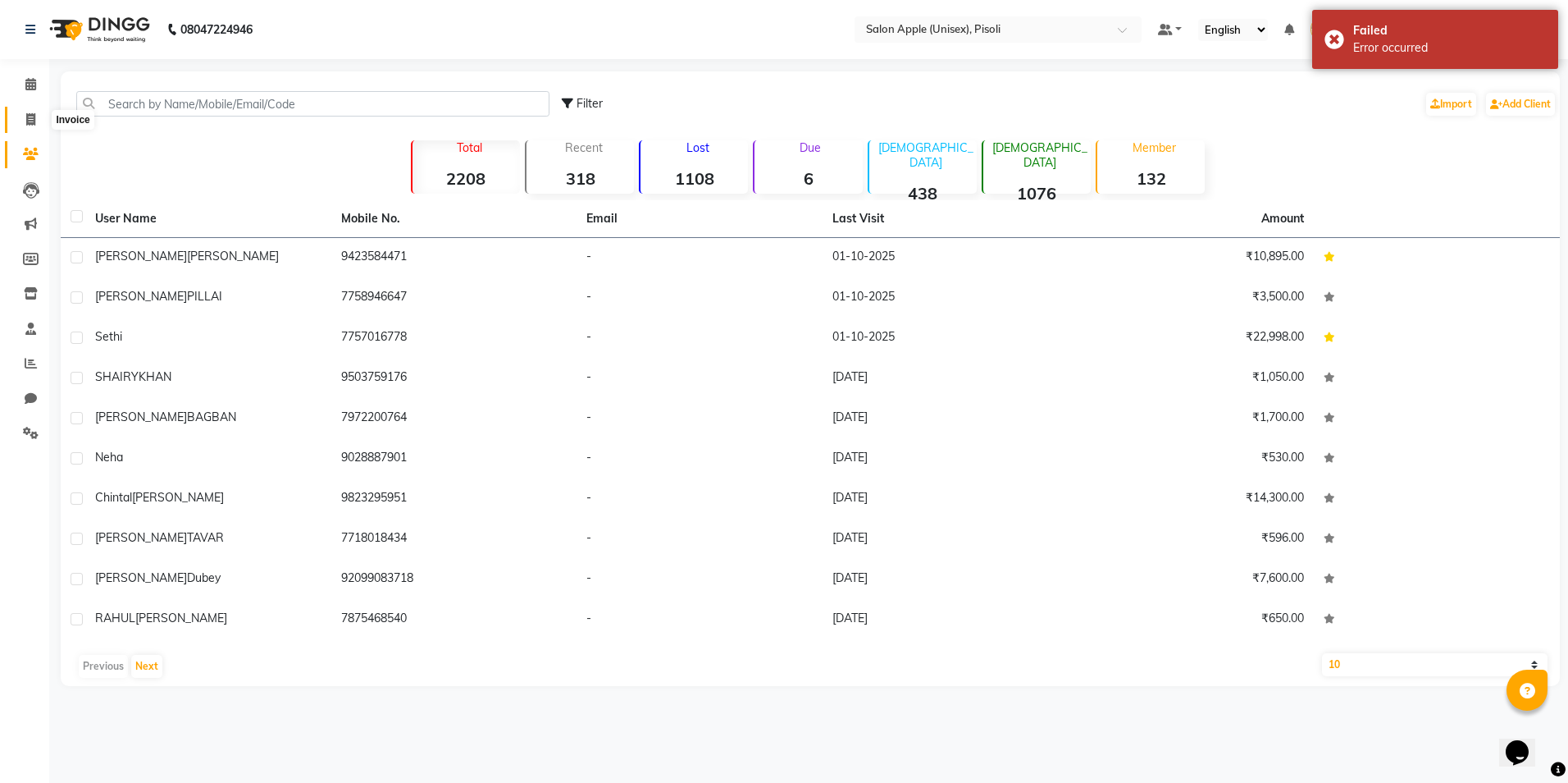
select select "5282"
select select "service"
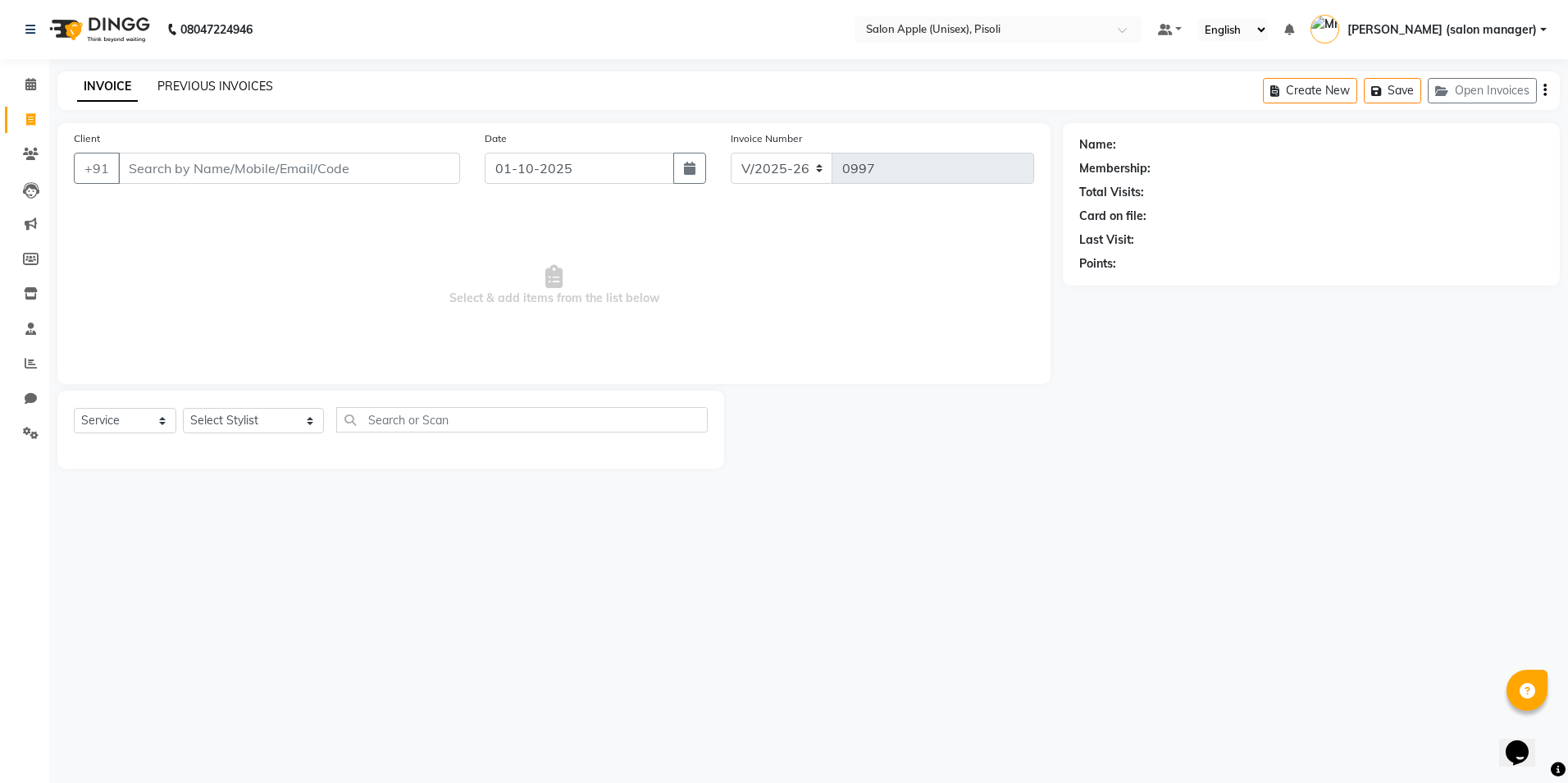
click at [251, 79] on link "PREVIOUS INVOICES" at bounding box center [216, 85] width 116 height 15
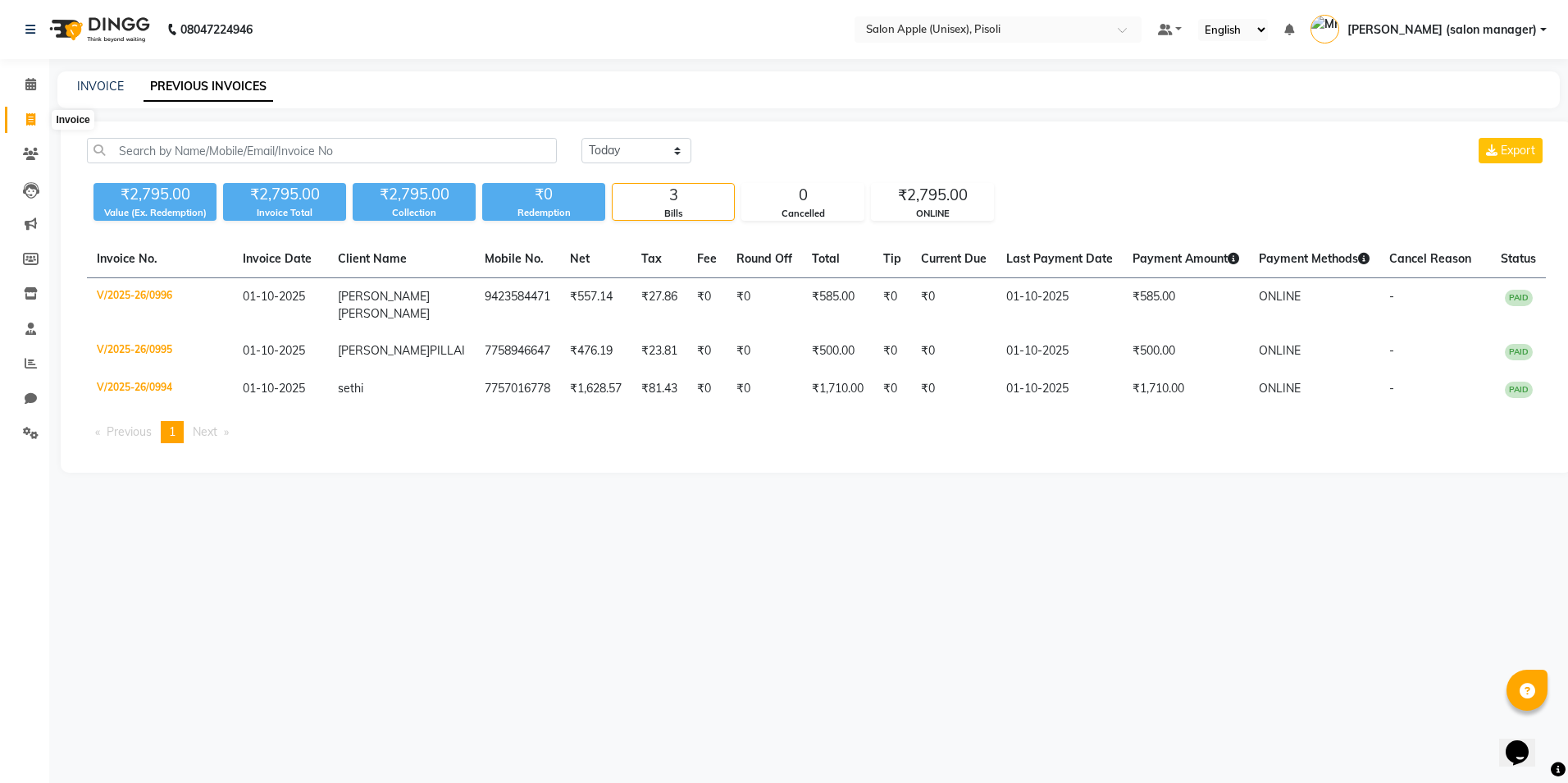
click at [32, 124] on icon at bounding box center [30, 119] width 9 height 13
select select "service"
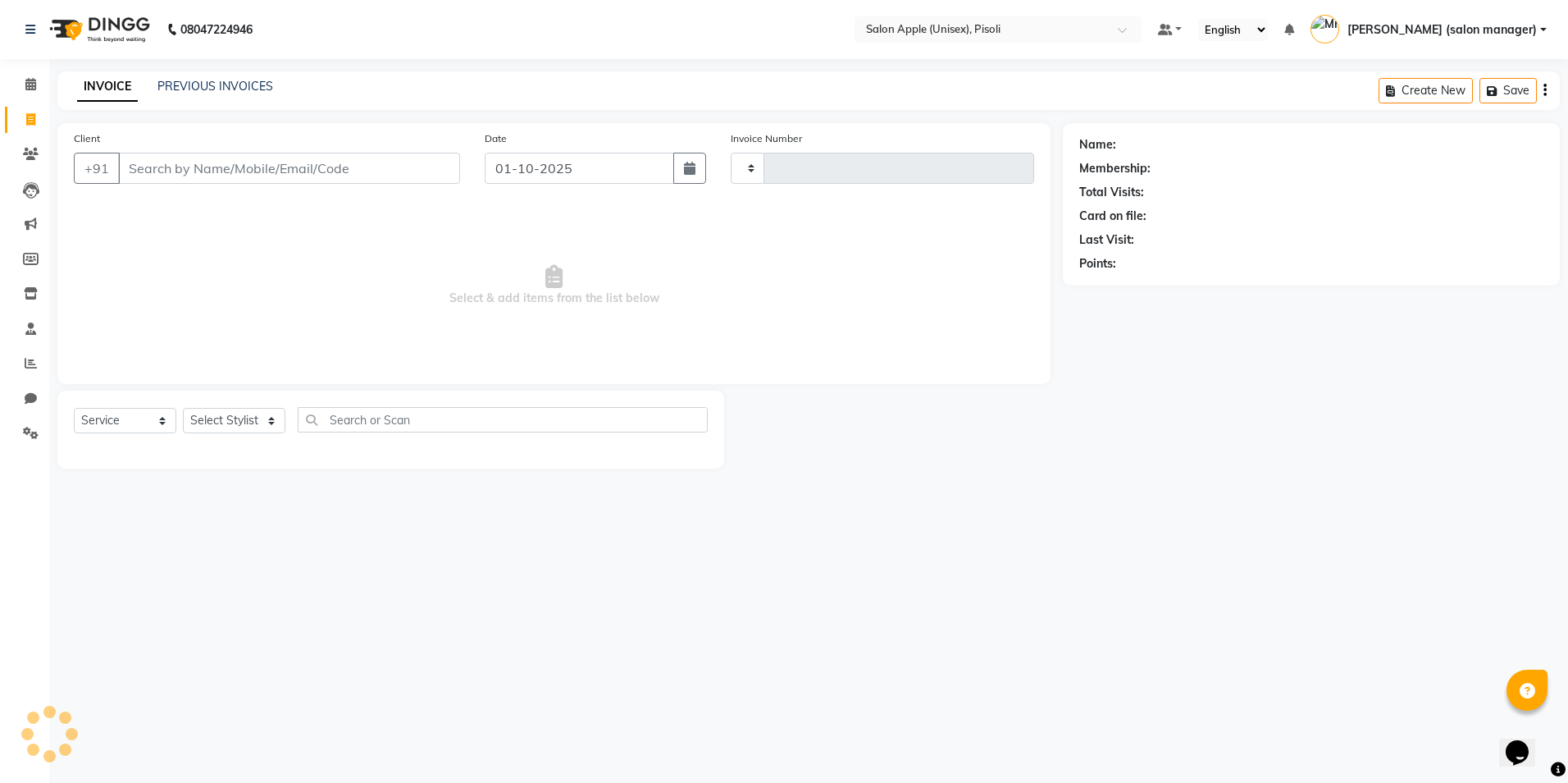
type input "0997"
select select "5282"
click at [30, 264] on icon at bounding box center [31, 258] width 15 height 13
select select
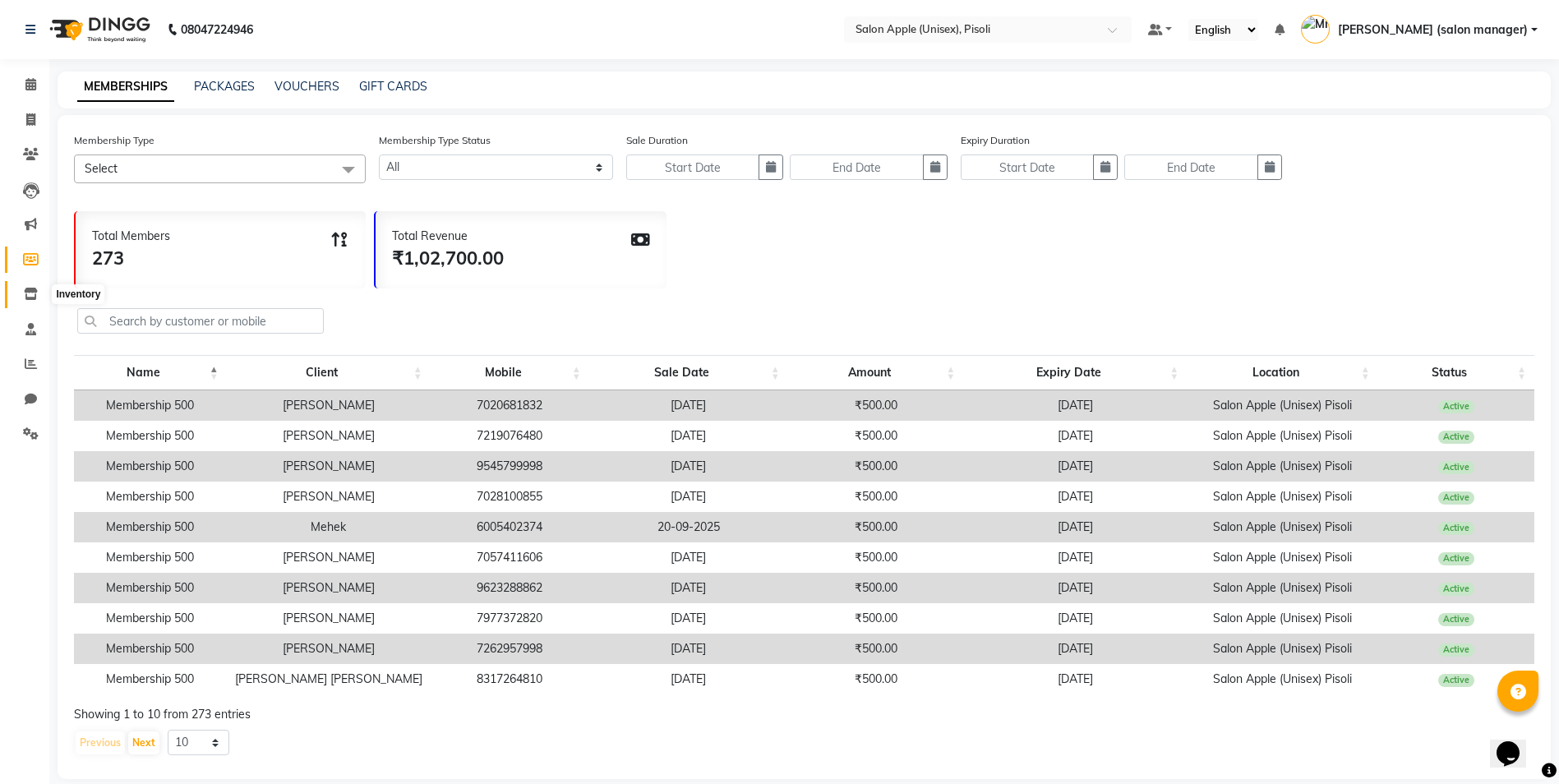
click at [31, 293] on icon at bounding box center [31, 294] width 14 height 13
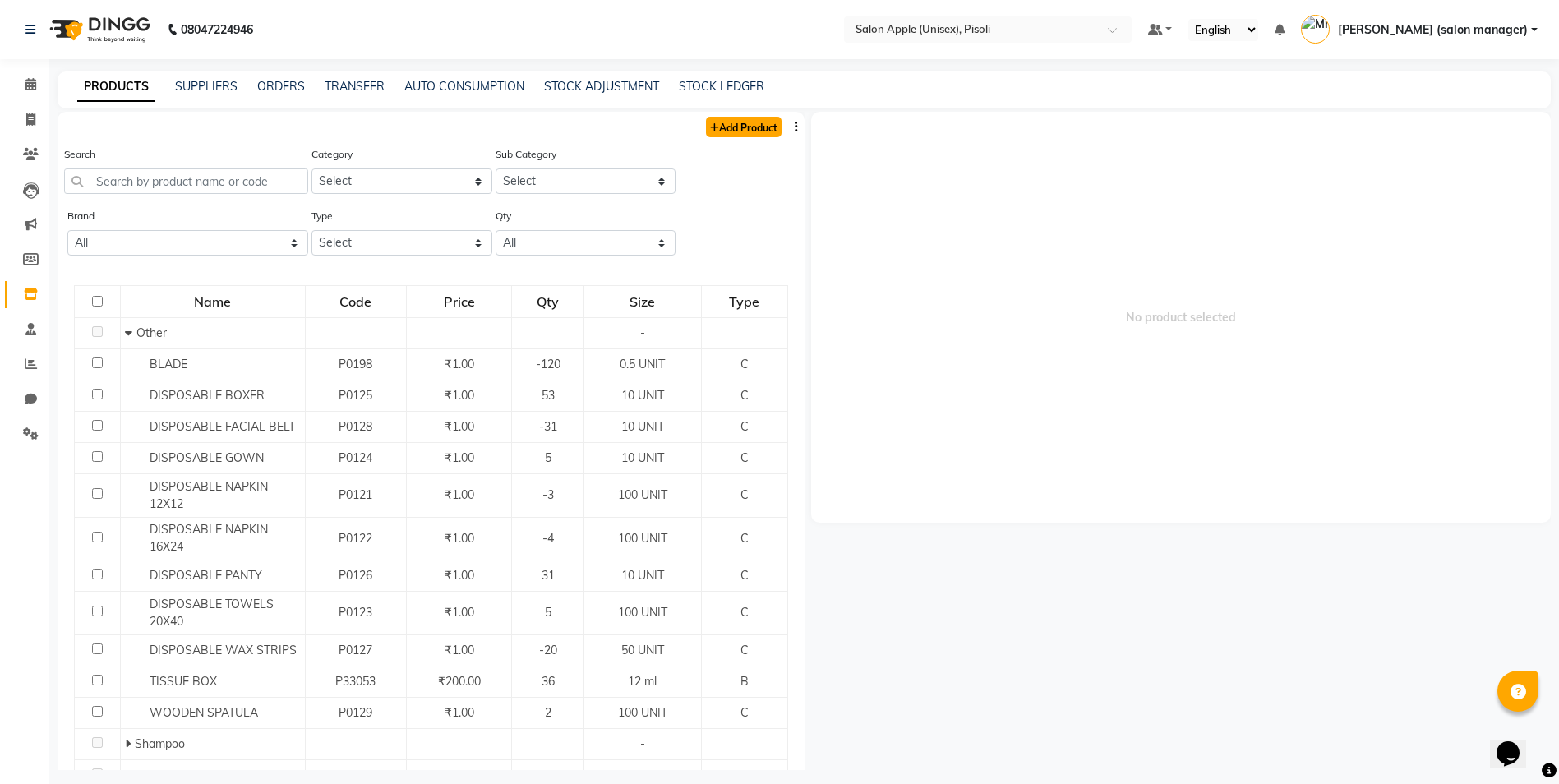
click at [710, 127] on icon at bounding box center [714, 128] width 9 height 10
select select "true"
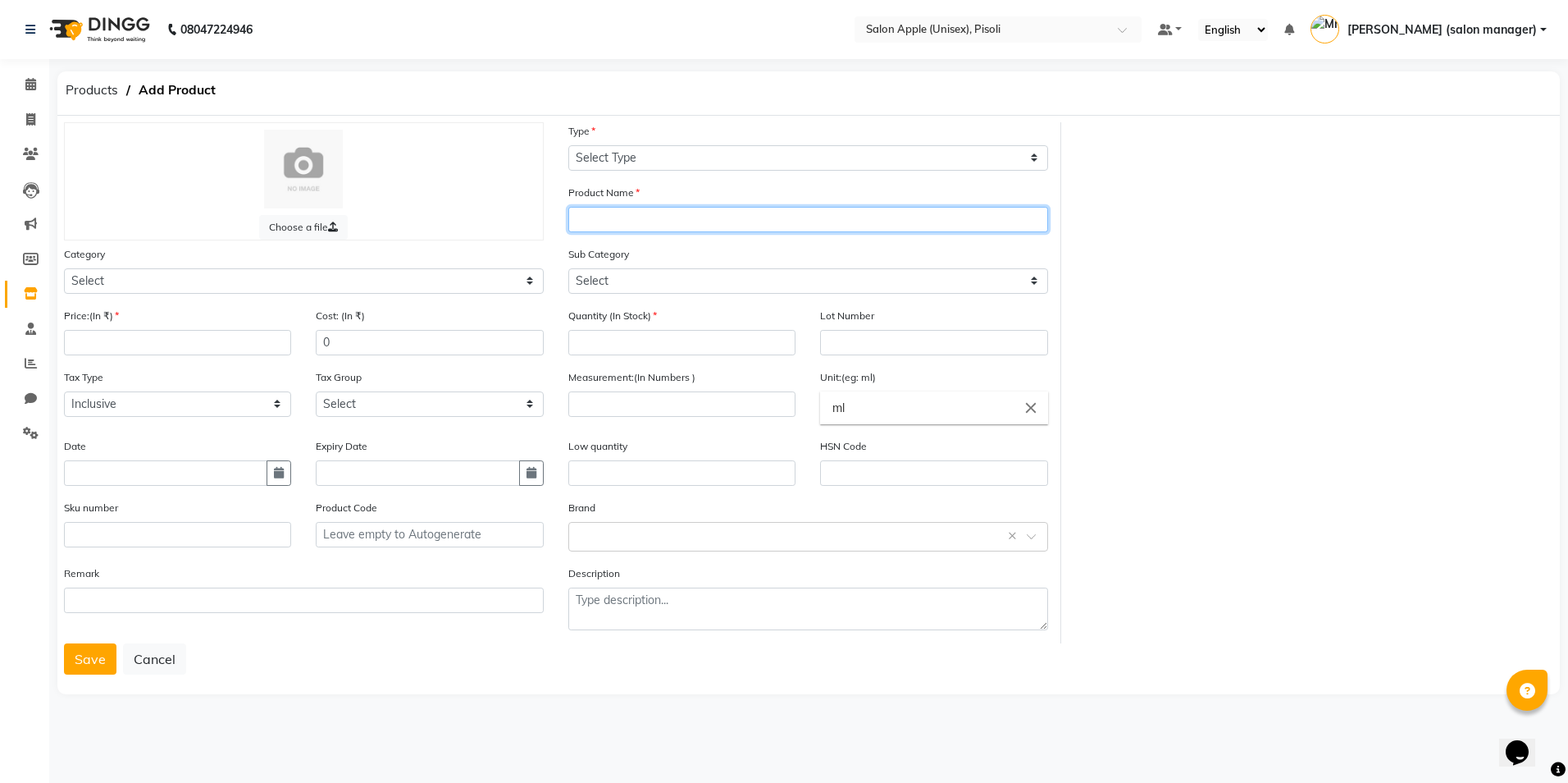
click at [665, 208] on input "text" at bounding box center [808, 220] width 480 height 25
type input "SIGNATURE FACIAL KIT FOR OILY SKIN"
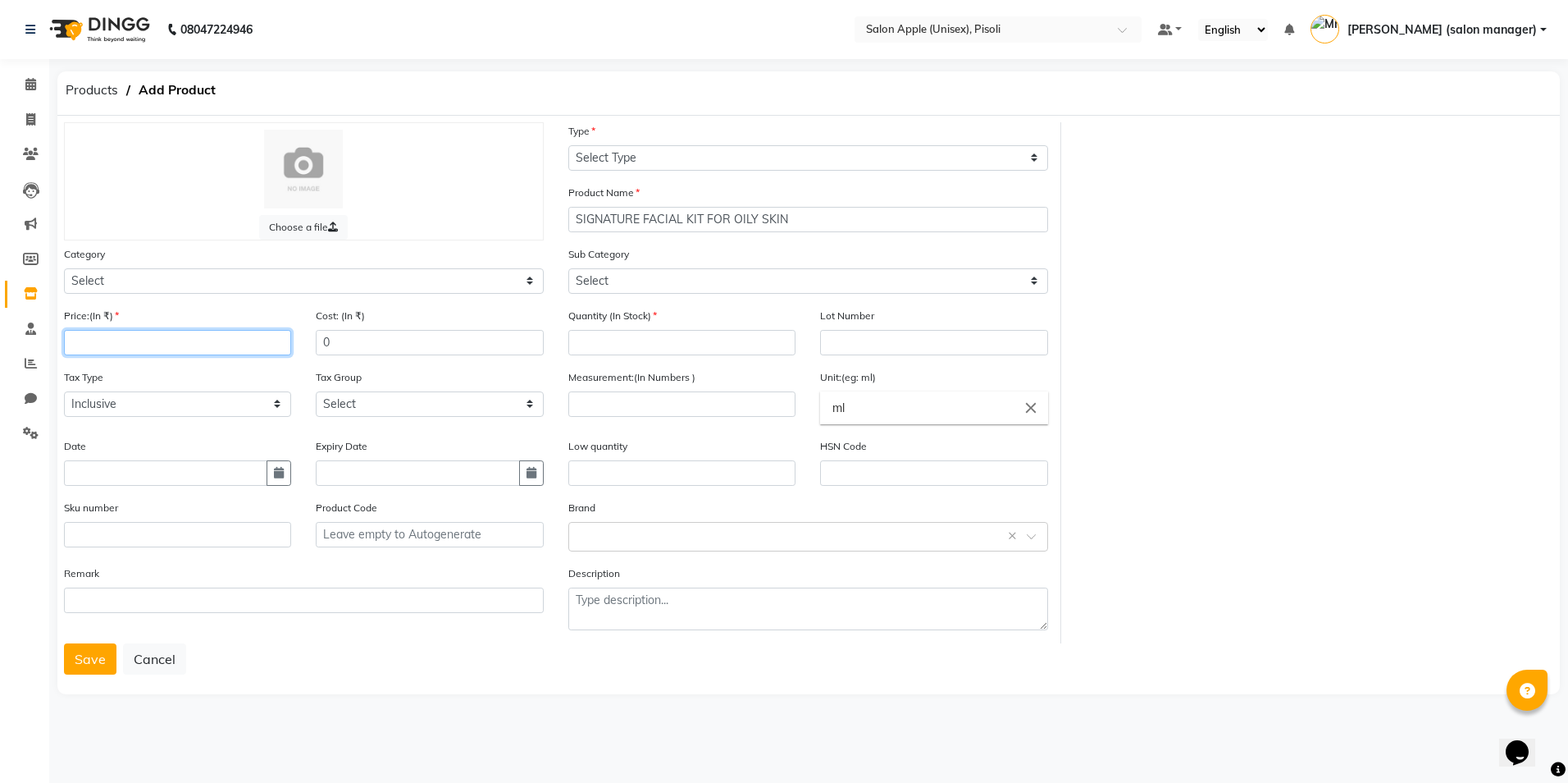
type input "1"
type input "01-10-2025"
type input "0"
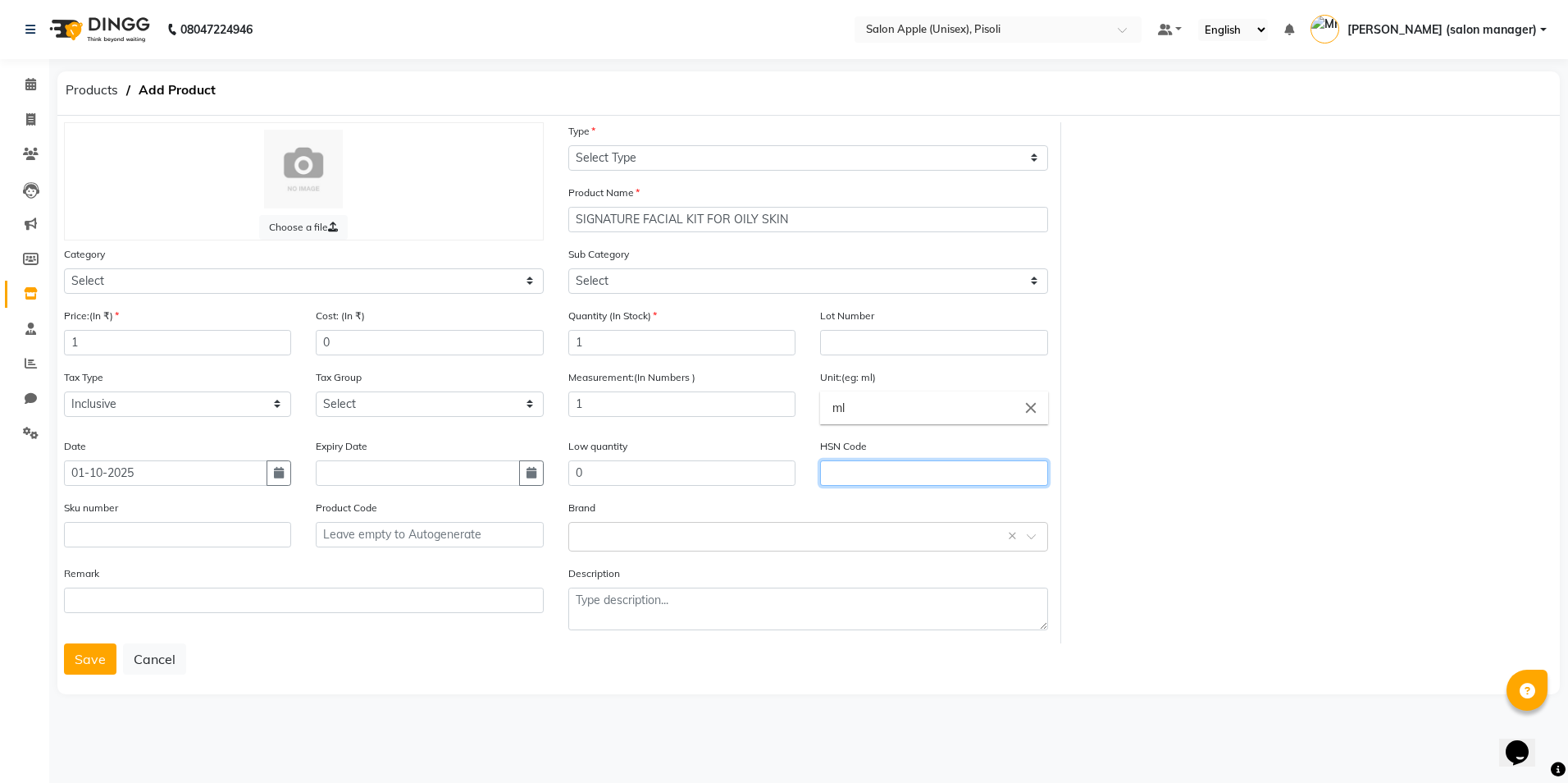
type input "1"
click at [199, 351] on input "1" at bounding box center [177, 343] width 227 height 25
type input "393"
click at [106, 648] on button "Save" at bounding box center [90, 659] width 52 height 31
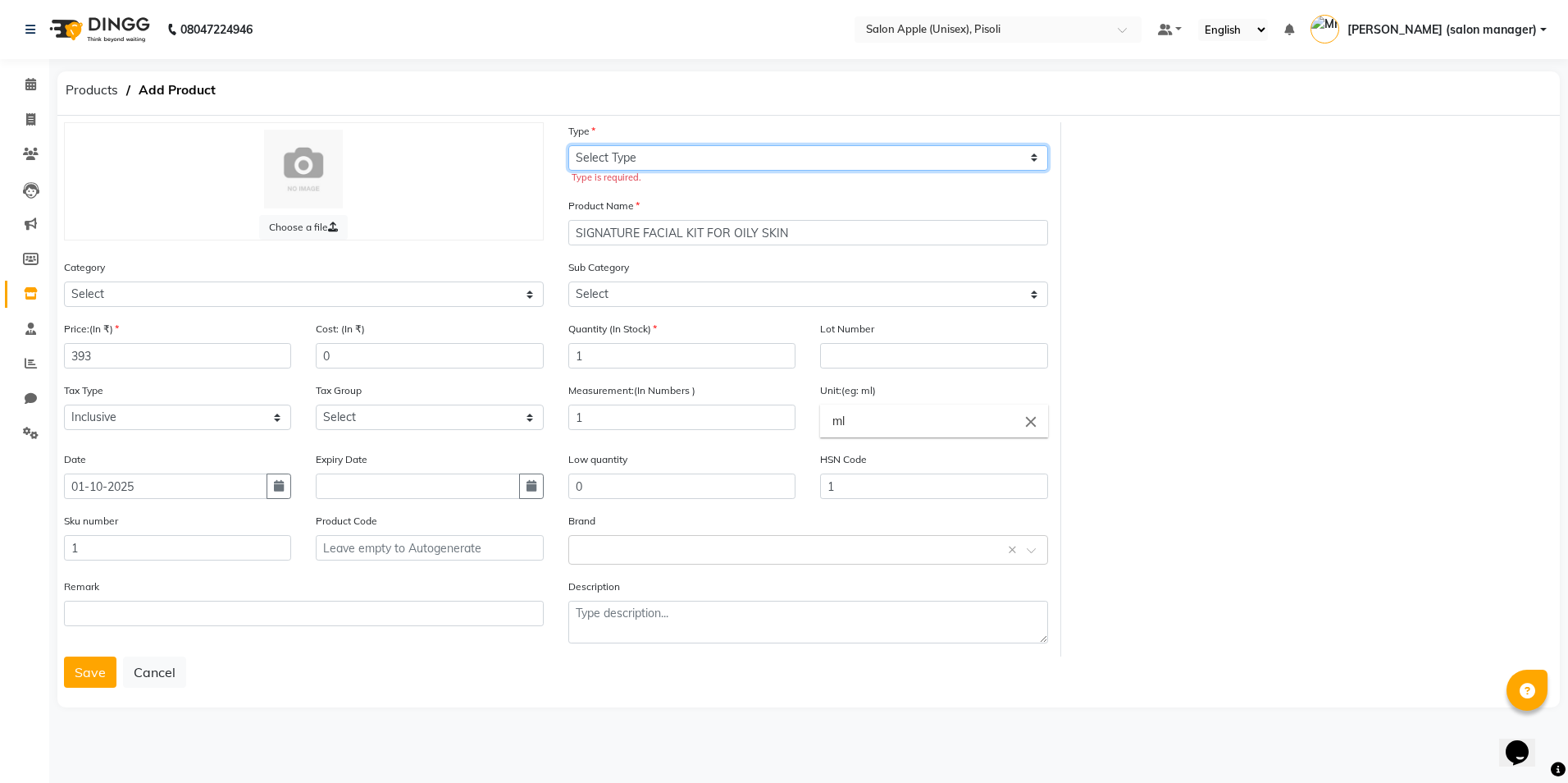
click at [723, 161] on select "Select Type Both Retail Consumable" at bounding box center [808, 158] width 480 height 25
select select "B"
click at [568, 145] on select "Select Type Both Retail Consumable" at bounding box center [808, 158] width 480 height 25
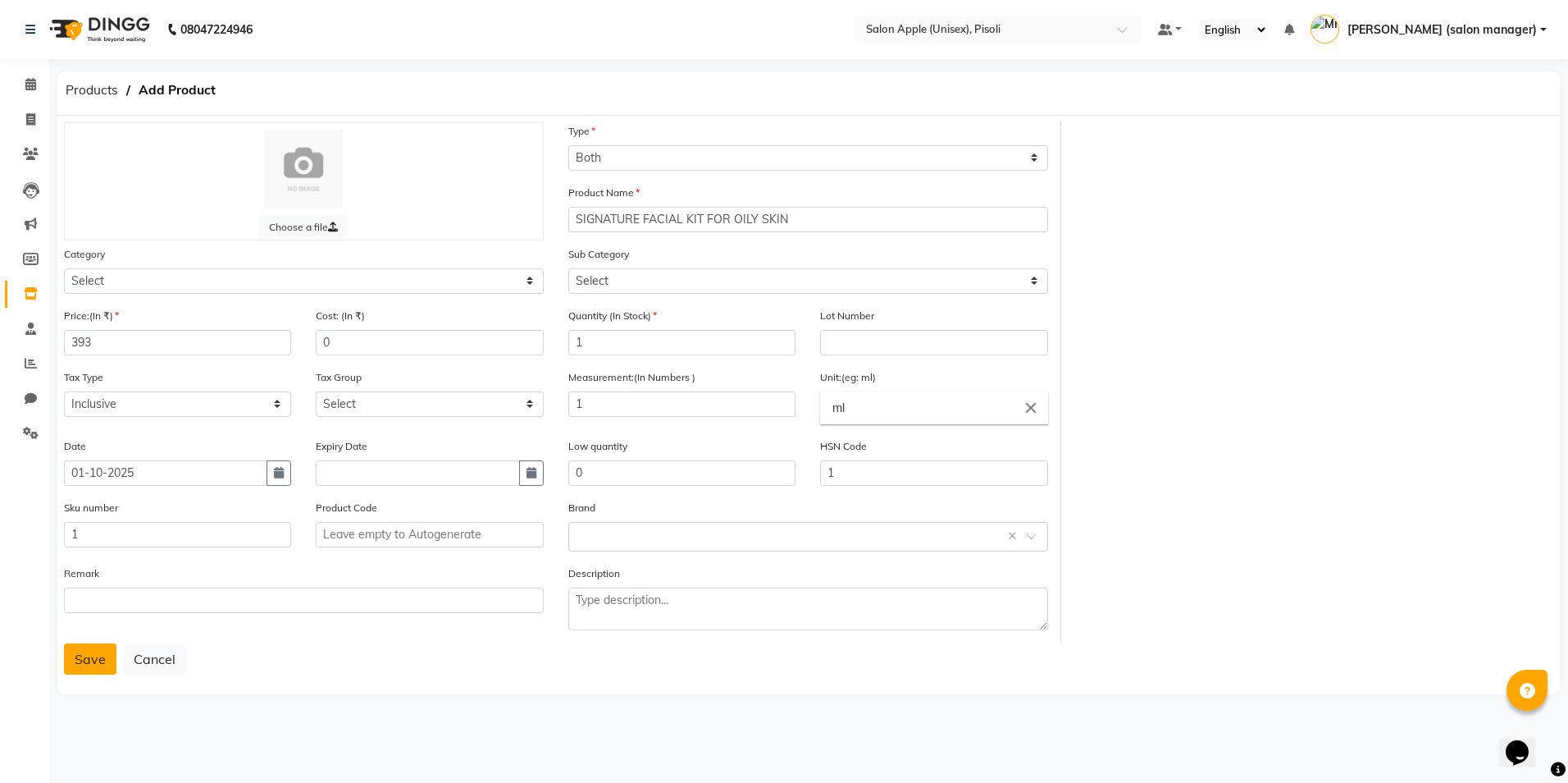
click at [101, 653] on button "Save" at bounding box center [90, 659] width 52 height 31
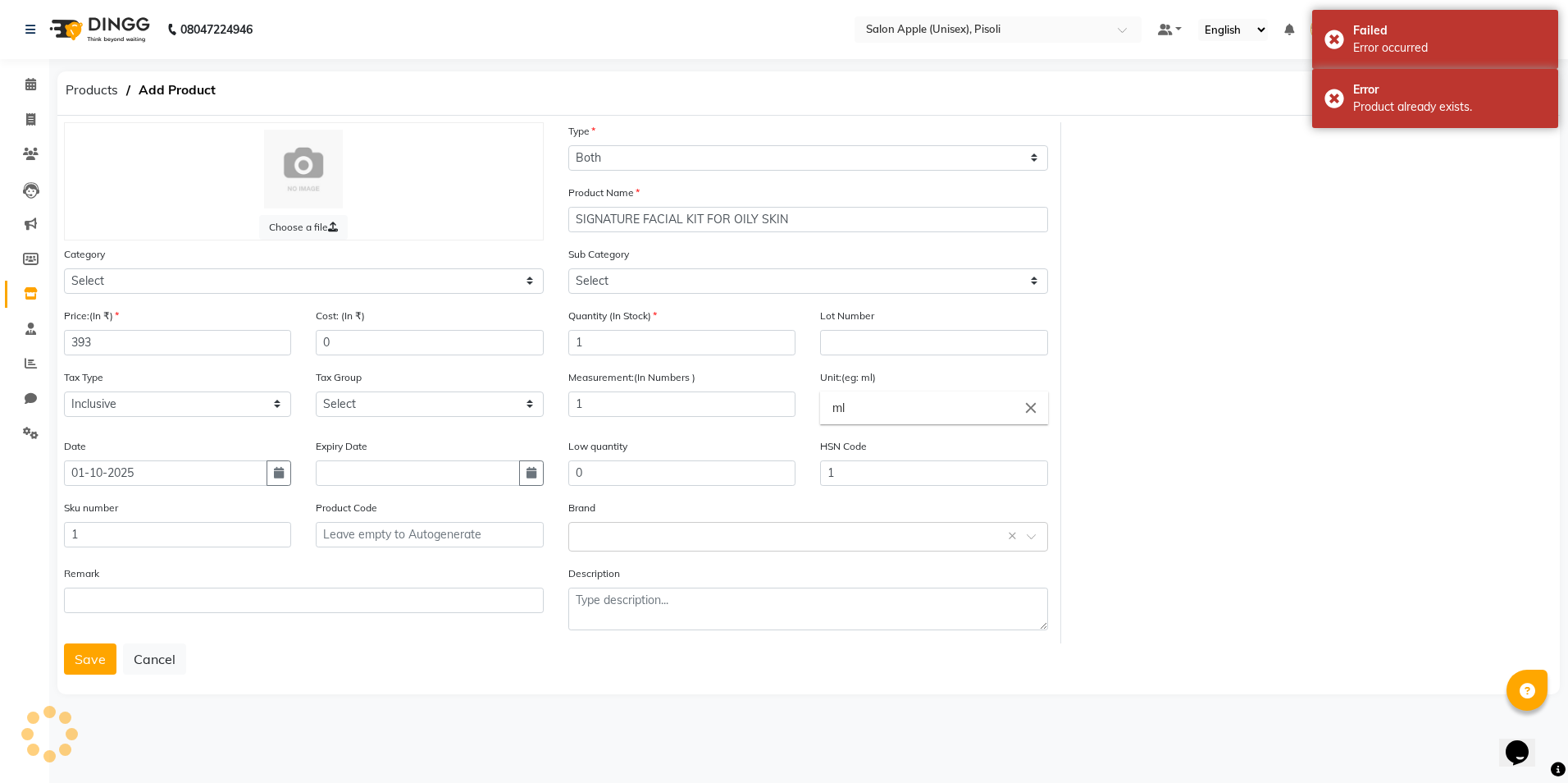
click at [1035, 409] on icon "close" at bounding box center [1030, 407] width 18 height 18
click at [1197, 444] on div at bounding box center [784, 391] width 1568 height 783
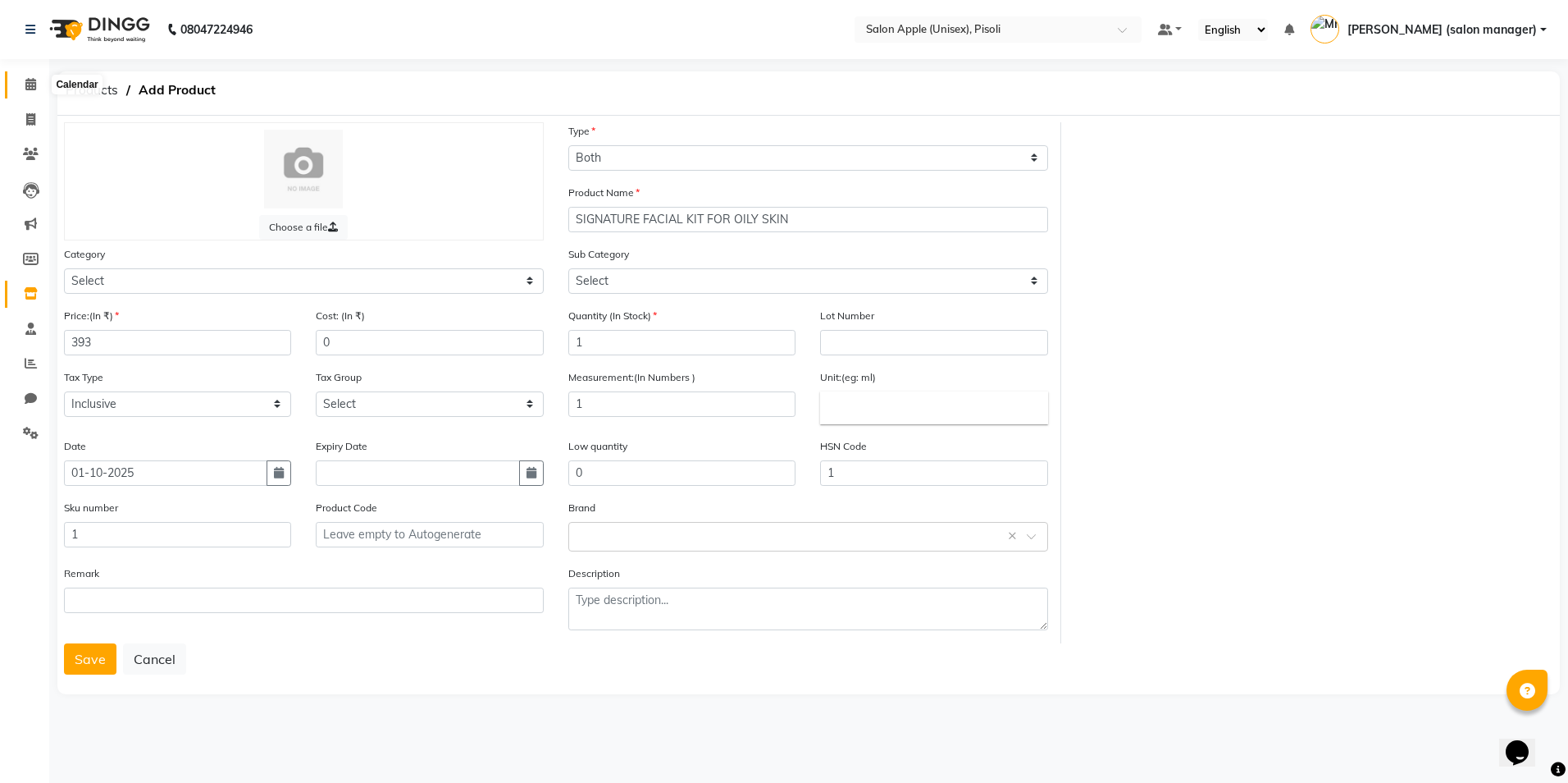
click at [30, 81] on icon at bounding box center [30, 84] width 11 height 13
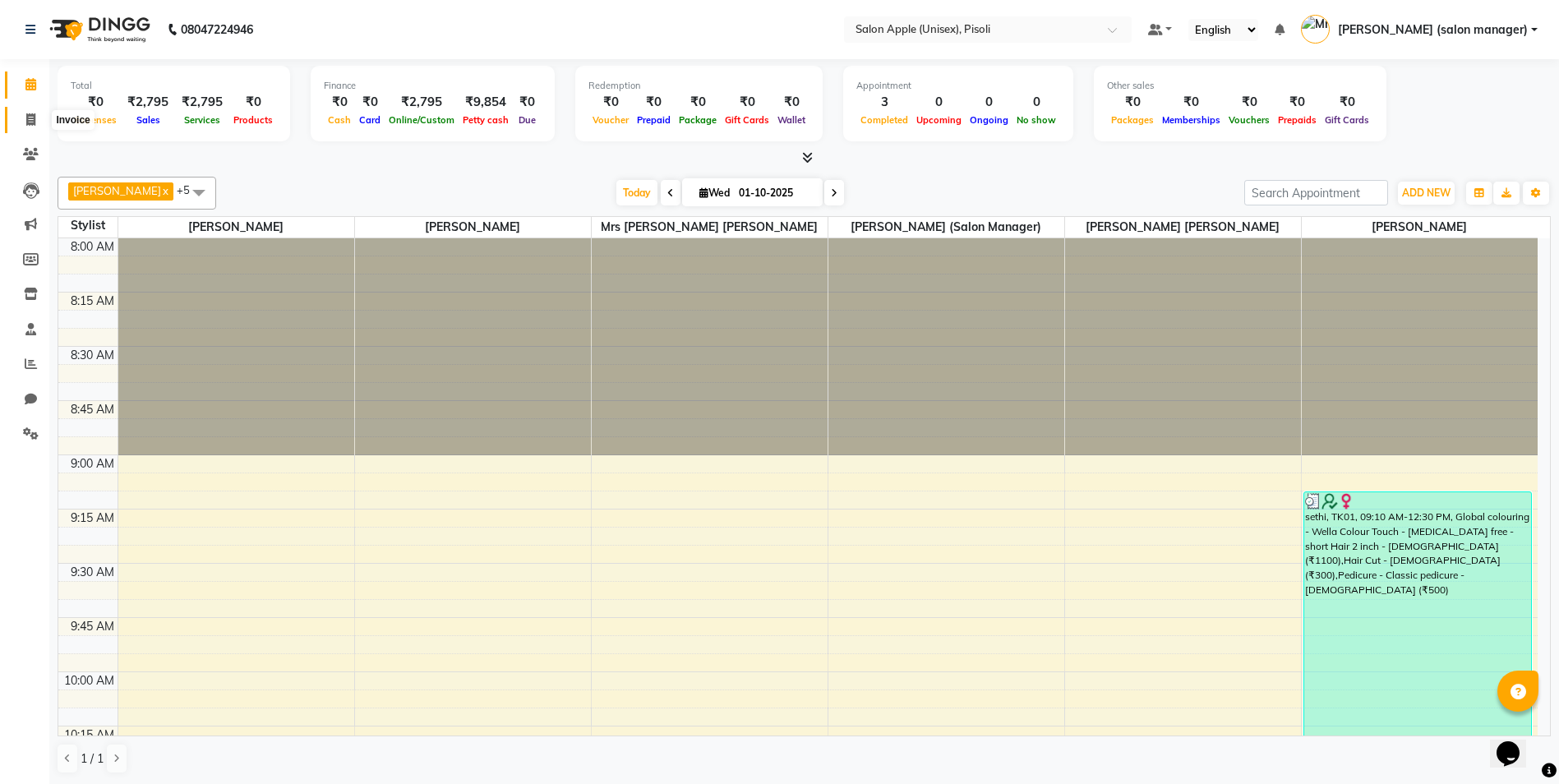
click at [32, 118] on icon at bounding box center [30, 119] width 9 height 13
select select "5282"
select select "service"
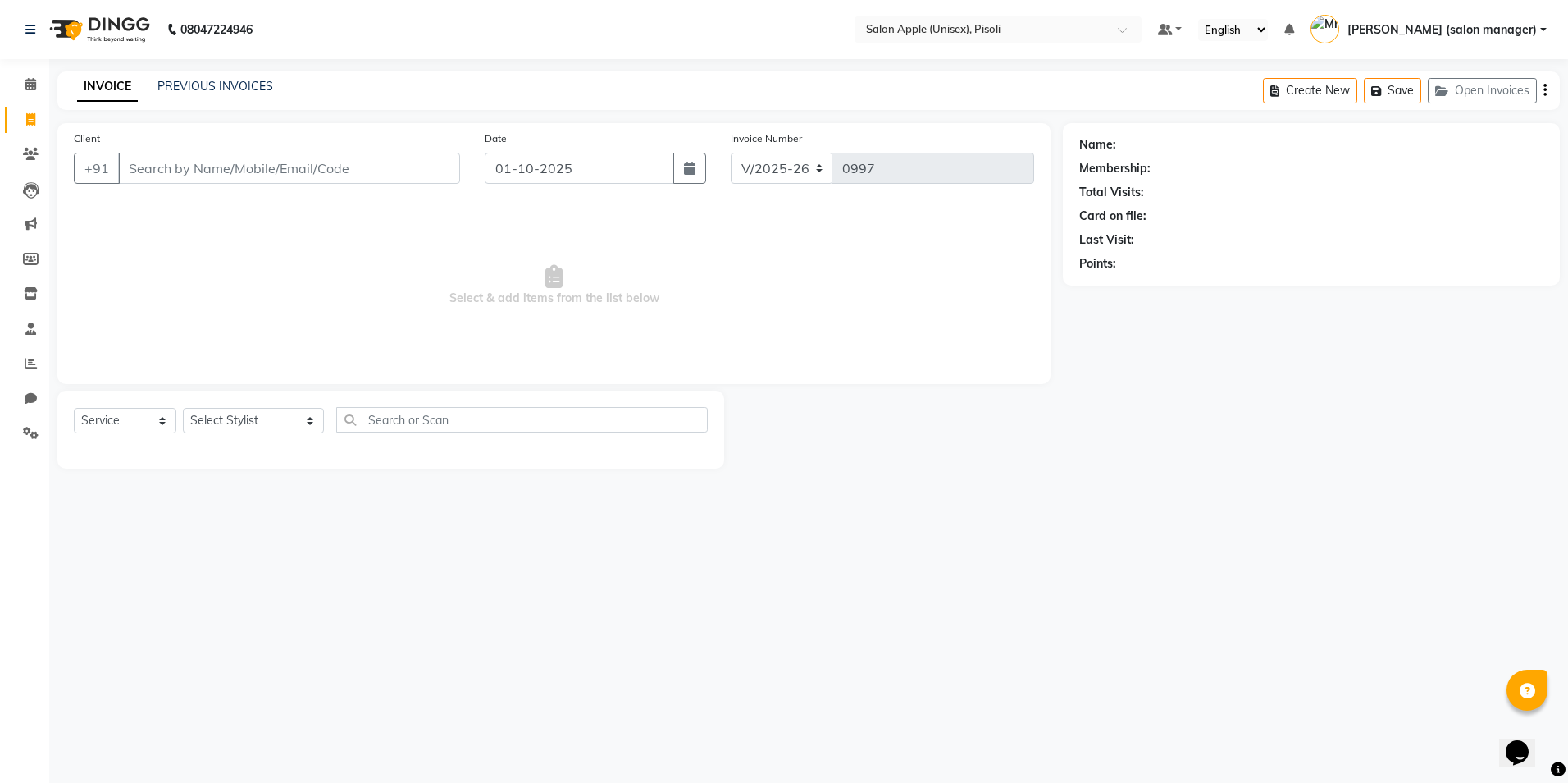
click at [218, 169] on input "Client" at bounding box center [288, 168] width 341 height 31
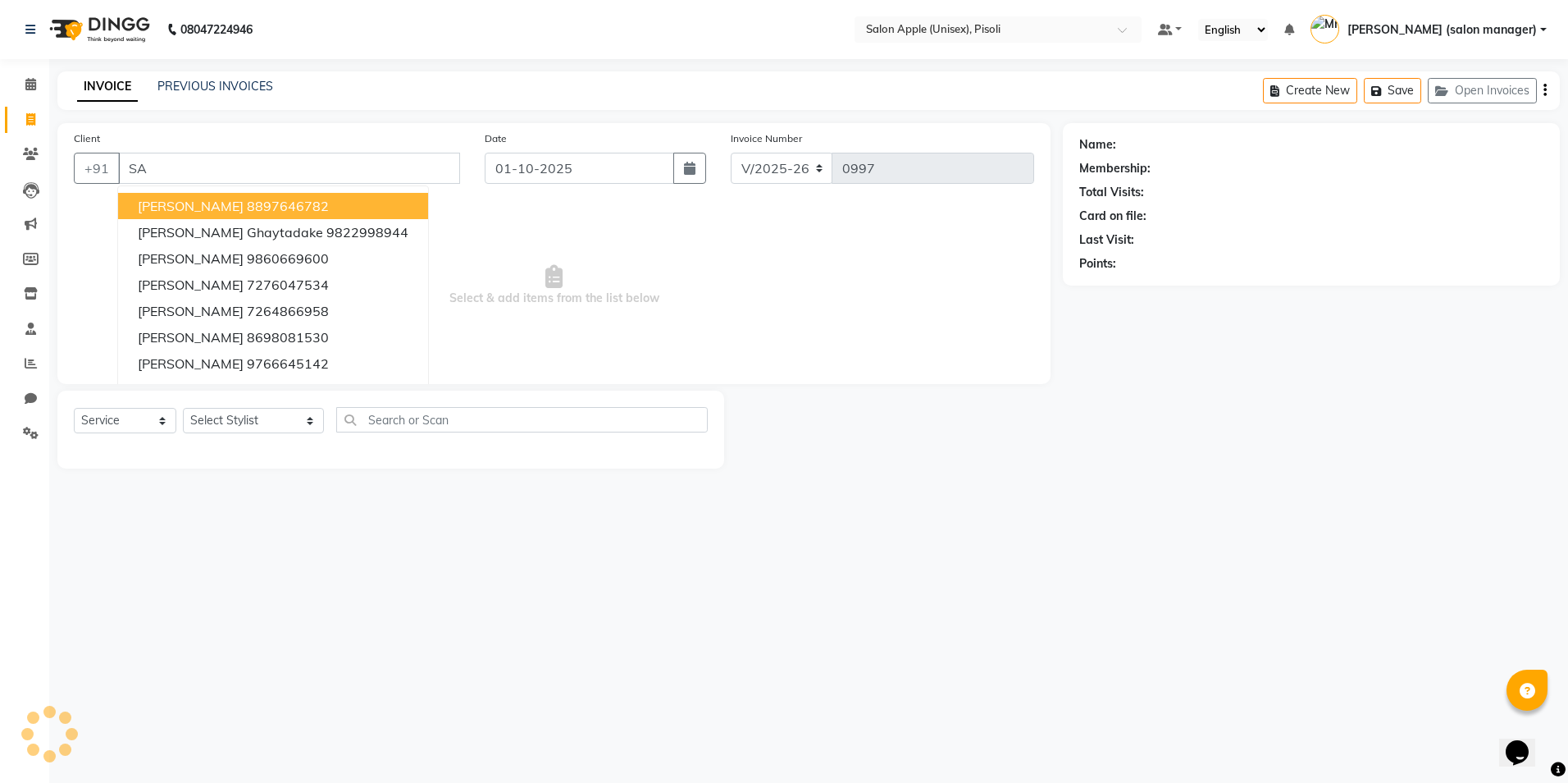
type input "S"
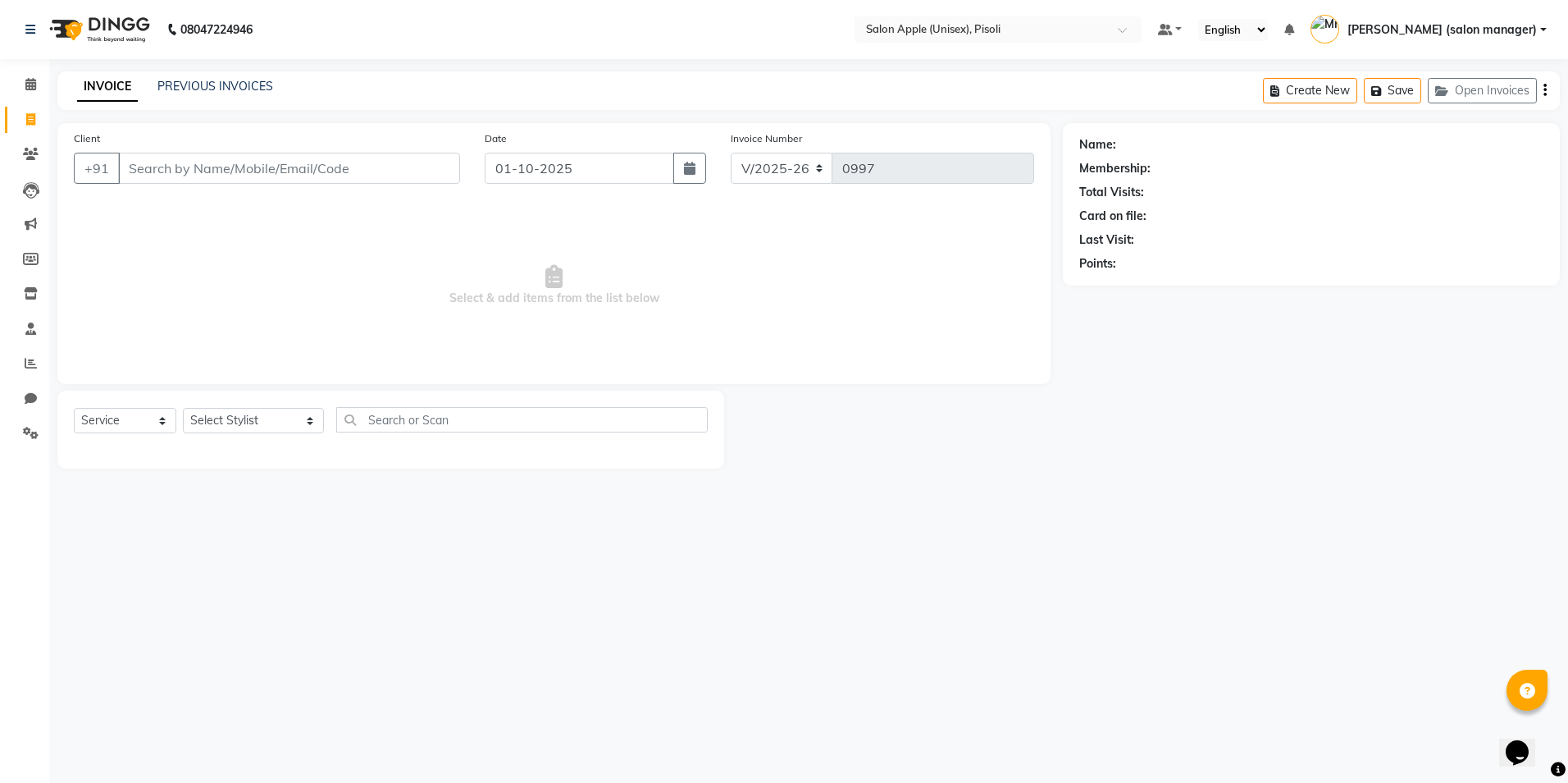
click at [213, 172] on input "Client" at bounding box center [288, 168] width 341 height 31
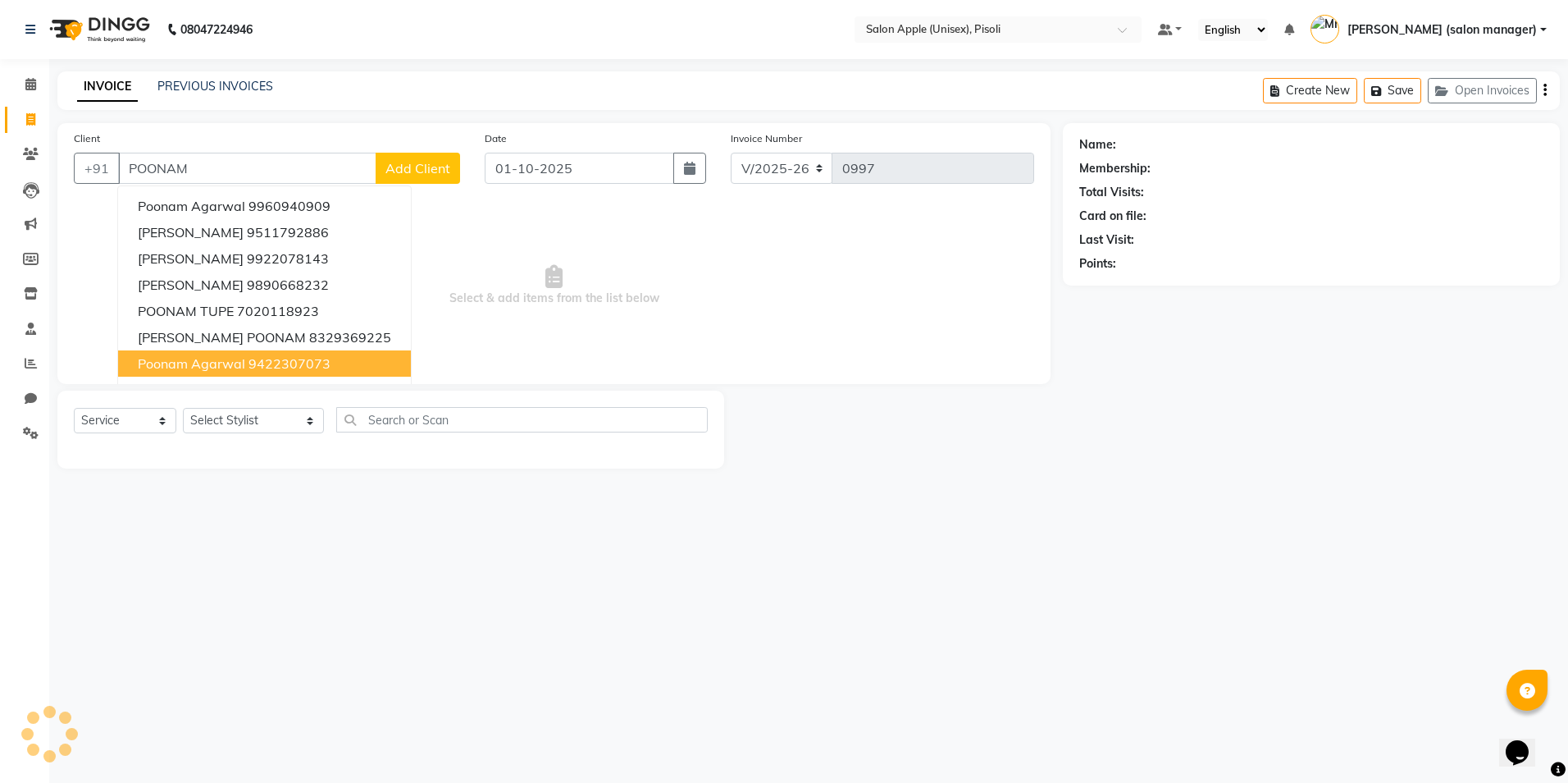
click at [272, 359] on ngb-highlight "9422307073" at bounding box center [289, 363] width 82 height 16
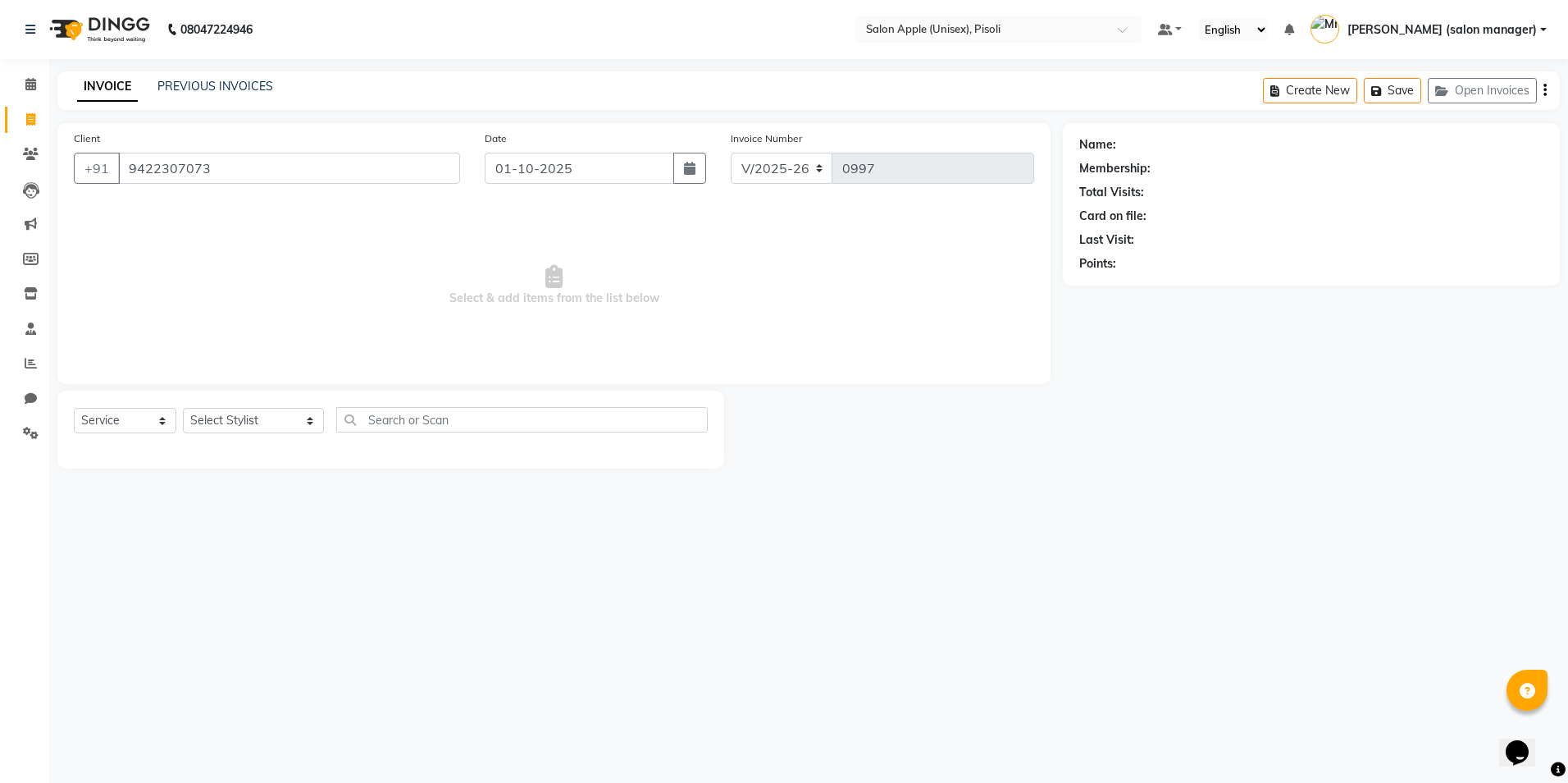
type input "9422307073"
click at [230, 426] on select "Select Stylist [PERSON_NAME] Owner [PERSON_NAME] Owner [PERSON_NAME] [PERSON_NA…" at bounding box center [253, 420] width 141 height 25
select select "68043"
click at [183, 407] on select "Select Stylist [PERSON_NAME] Owner [PERSON_NAME] Owner [PERSON_NAME] [PERSON_NA…" at bounding box center [253, 420] width 141 height 25
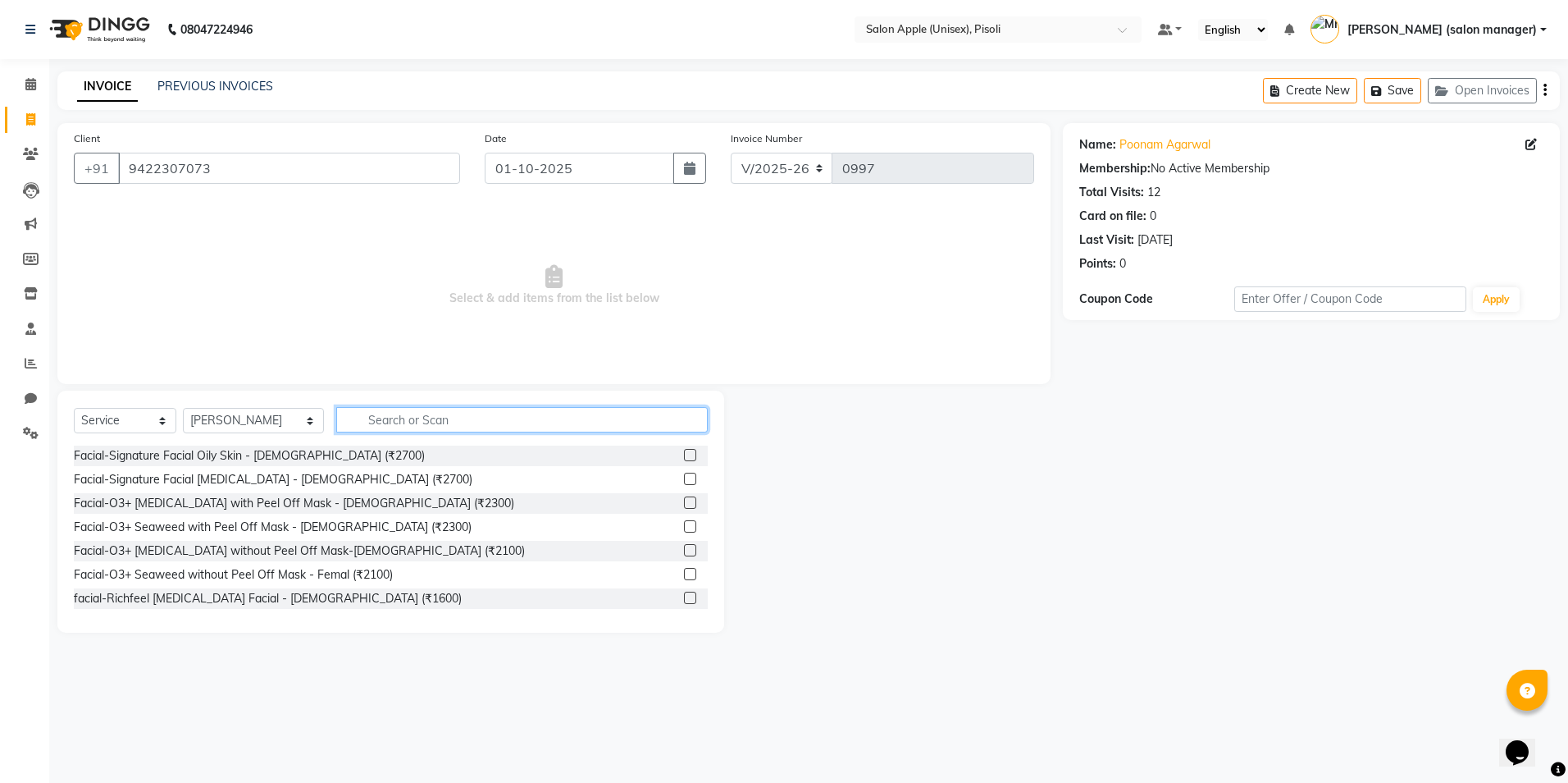
click at [437, 428] on input "text" at bounding box center [522, 419] width 371 height 25
click at [684, 452] on label at bounding box center [690, 455] width 13 height 13
click at [684, 452] on input "checkbox" at bounding box center [689, 455] width 11 height 11
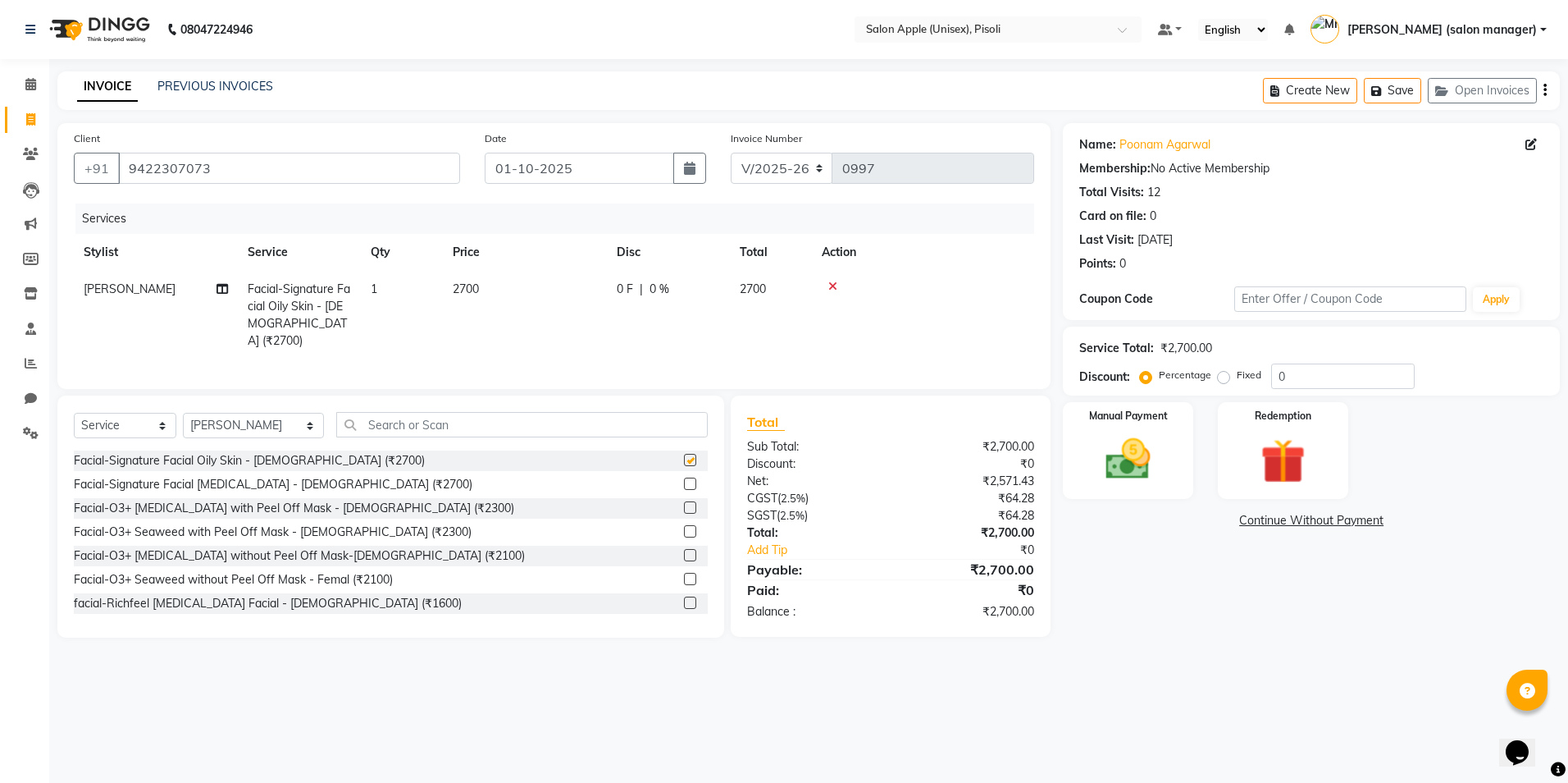
checkbox input "false"
click at [1236, 379] on label "Fixed" at bounding box center [1248, 375] width 24 height 15
click at [1225, 379] on input "Fixed" at bounding box center [1227, 375] width 12 height 12
radio input "true"
click at [1295, 377] on input "0" at bounding box center [1343, 376] width 143 height 25
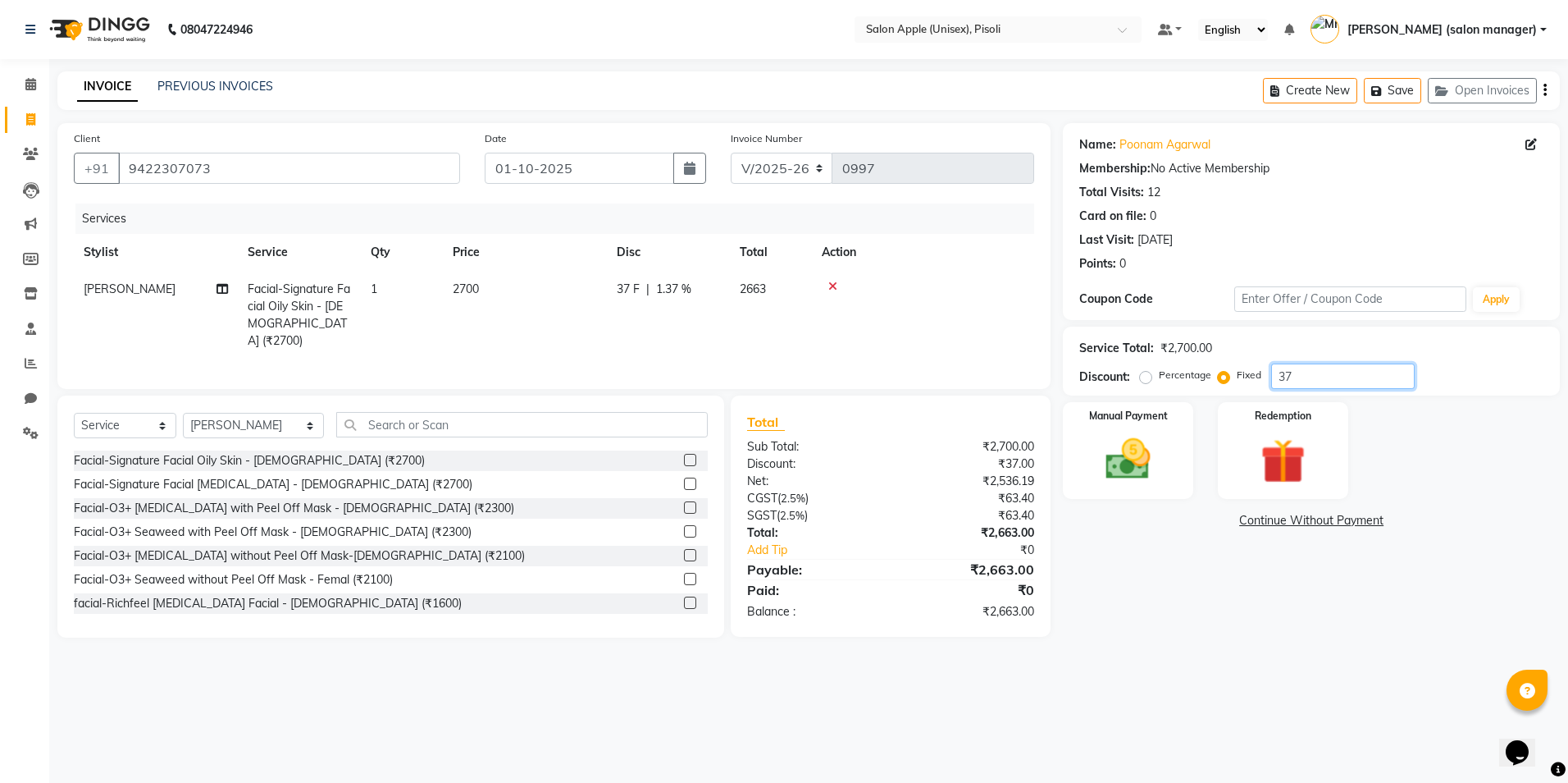
type input "3"
click at [622, 285] on span "0 F" at bounding box center [624, 289] width 16 height 17
select select "68043"
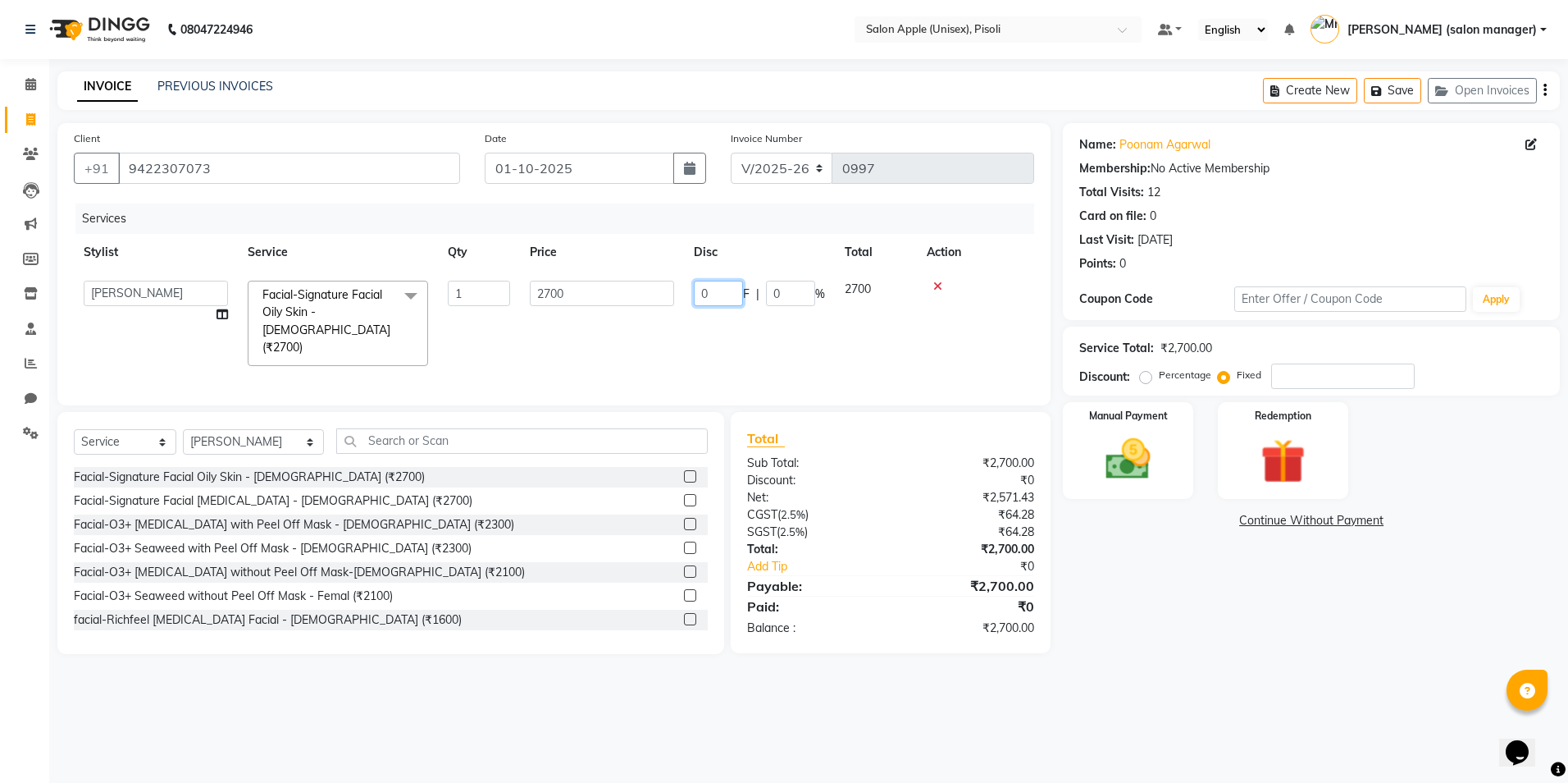
click at [715, 291] on input "0" at bounding box center [718, 293] width 49 height 25
type input "2327"
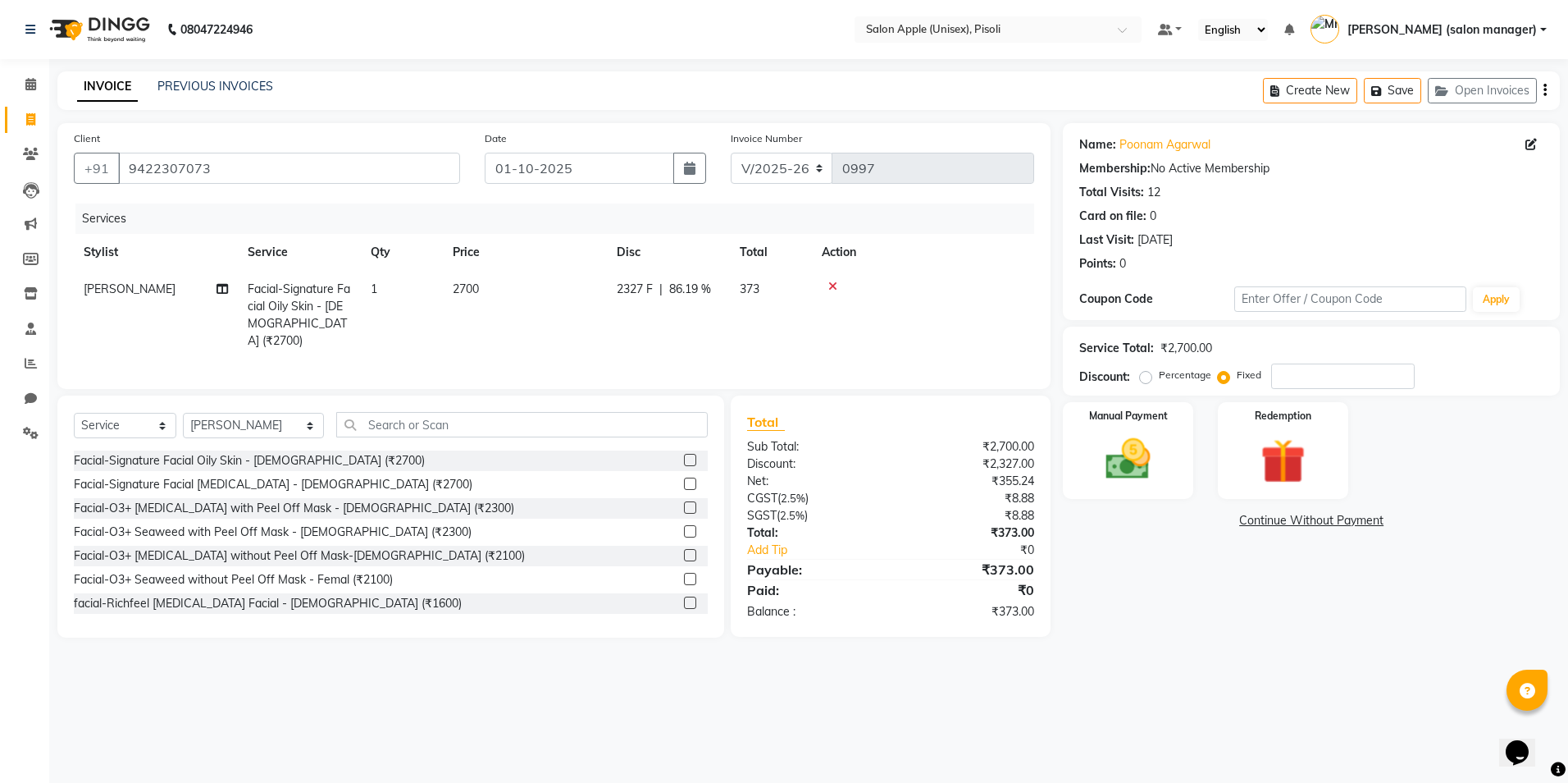
click at [1143, 586] on div "Name: [PERSON_NAME] Membership: No Active Membership Total Visits: 12 Card on f…" at bounding box center [1317, 379] width 509 height 514
click at [1133, 451] on img at bounding box center [1128, 460] width 76 height 54
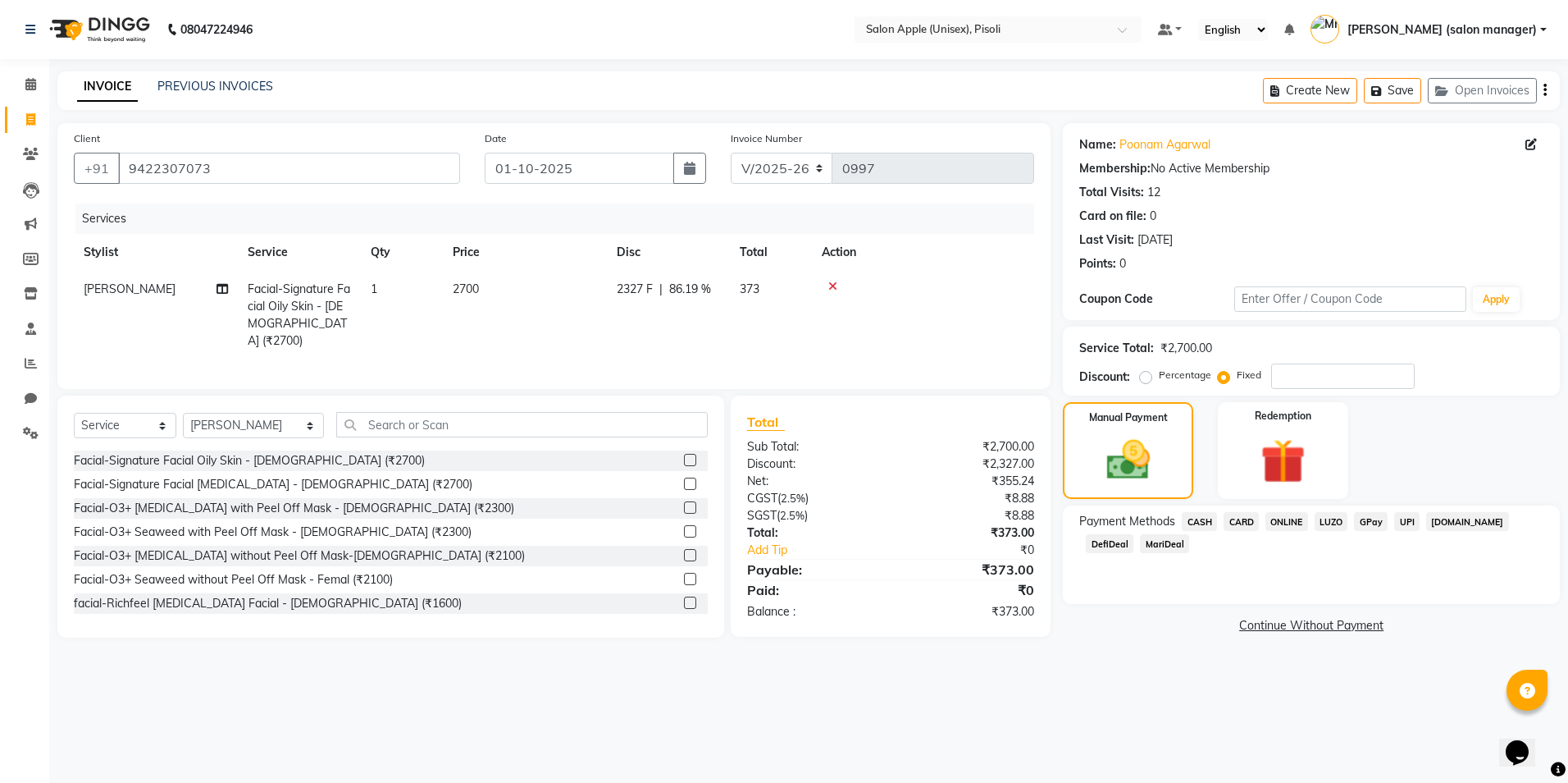
click at [1277, 521] on span "ONLINE" at bounding box center [1287, 521] width 43 height 18
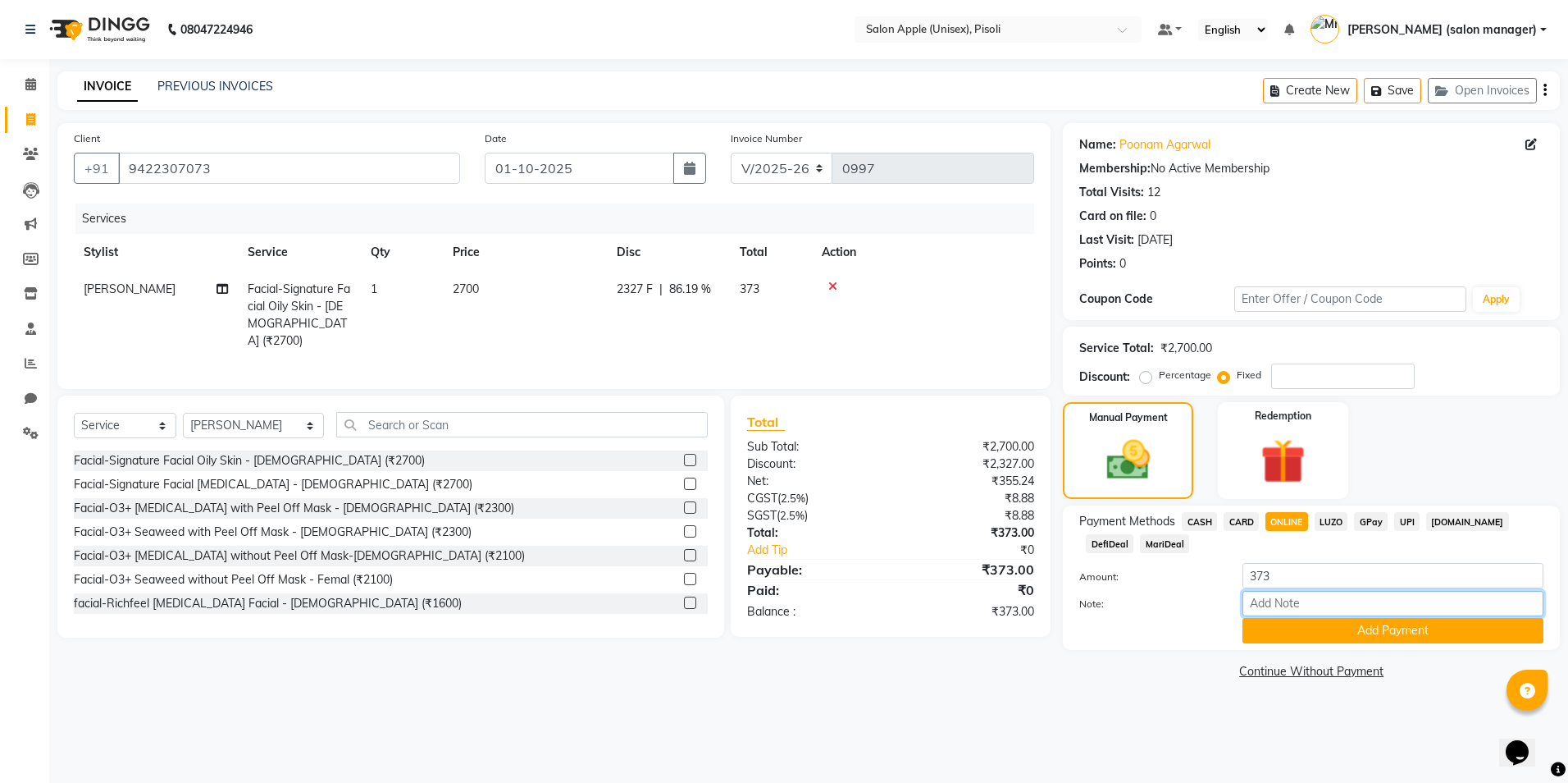
click at [1307, 605] on input "Note:" at bounding box center [1392, 603] width 301 height 25
type input "SIGNATURE FACIAL OIL KIT TAKEN BY POONAM"
click at [1333, 627] on button "Add Payment" at bounding box center [1392, 630] width 301 height 25
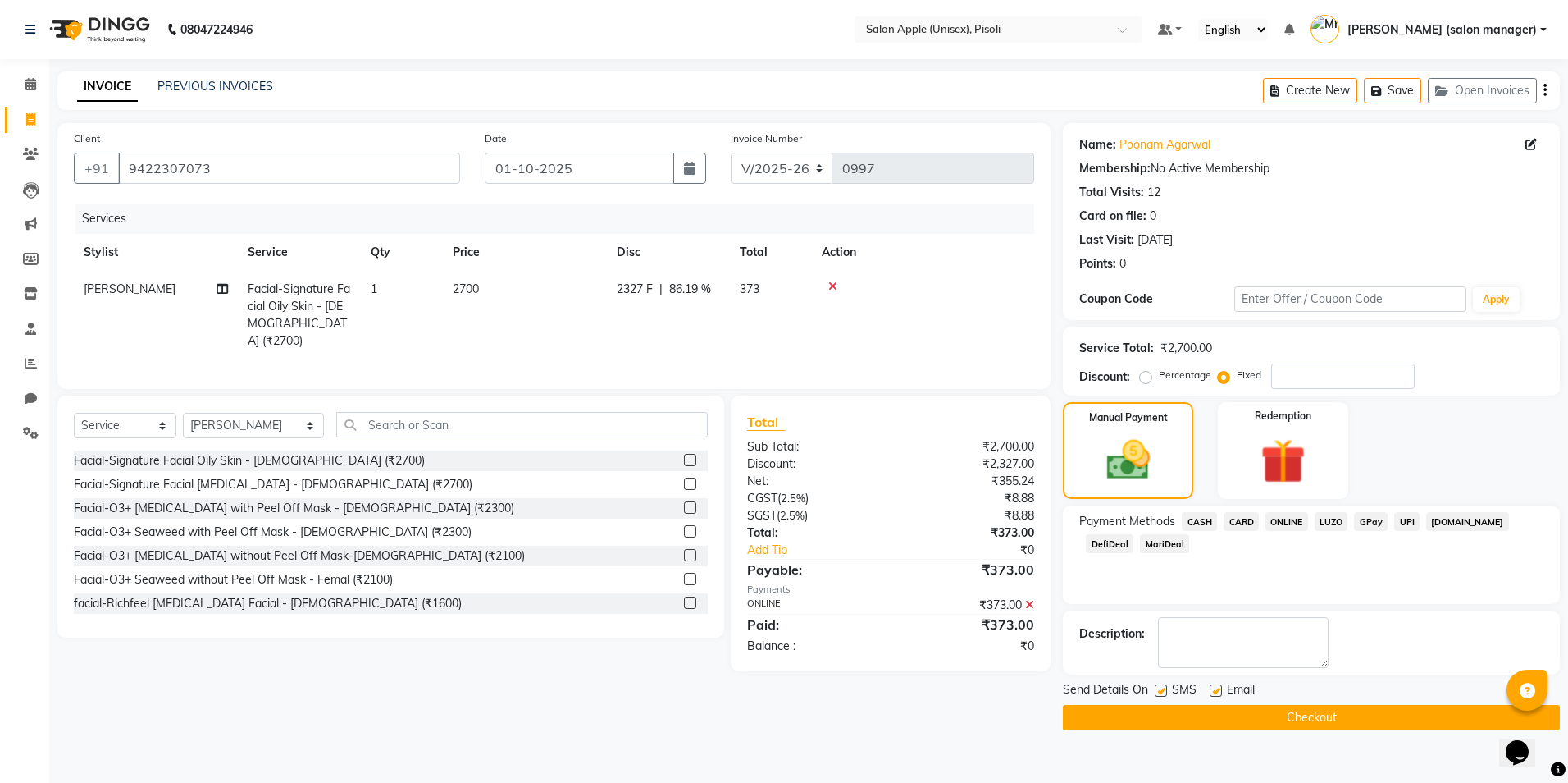
drag, startPoint x: 1219, startPoint y: 688, endPoint x: 1214, endPoint y: 702, distance: 14.9
click at [1217, 688] on label at bounding box center [1215, 690] width 13 height 13
click at [1217, 688] on input "checkbox" at bounding box center [1214, 691] width 11 height 11
checkbox input "false"
click at [1214, 713] on button "Checkout" at bounding box center [1312, 717] width 497 height 25
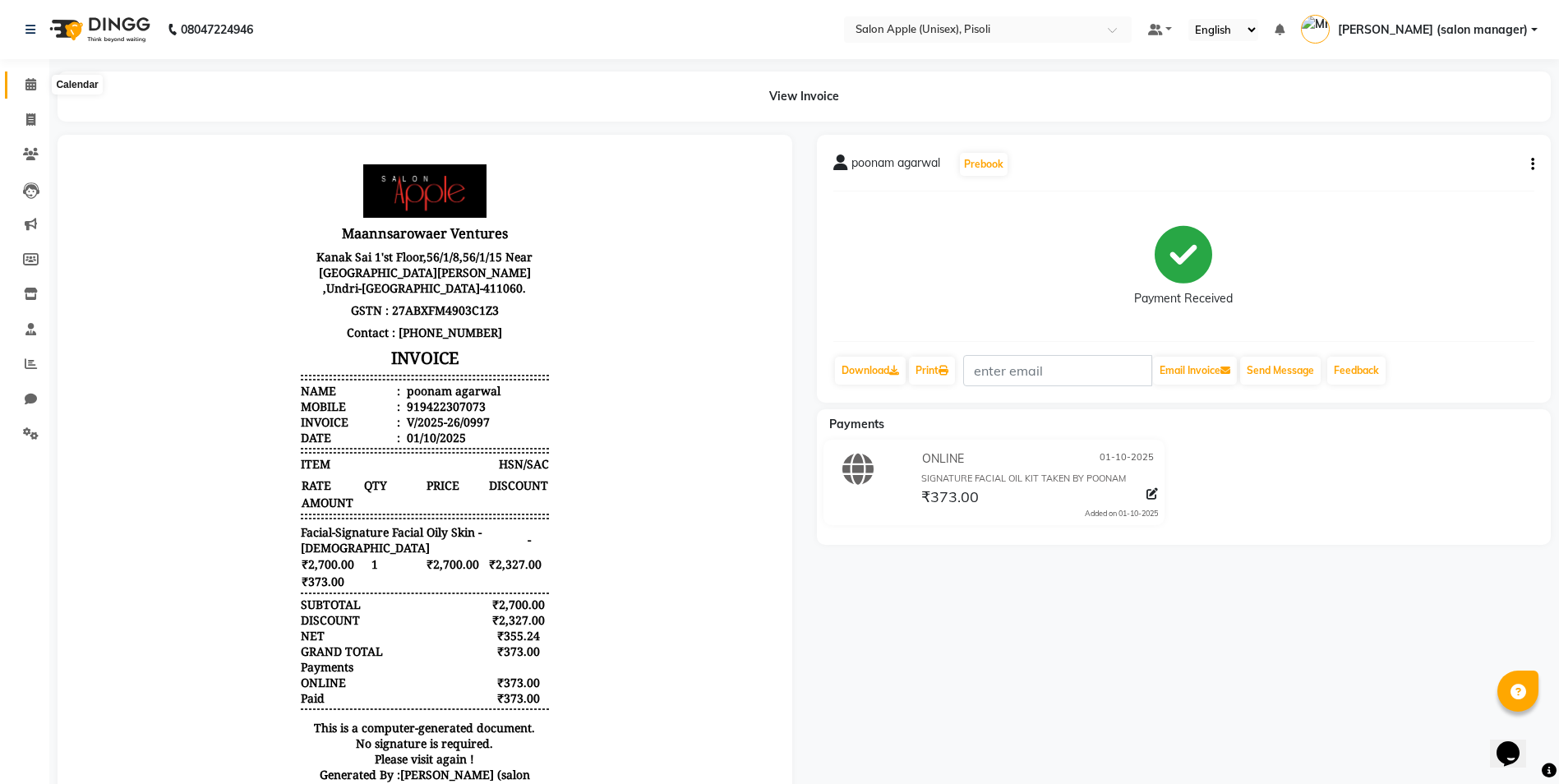
click at [34, 89] on icon at bounding box center [30, 84] width 11 height 13
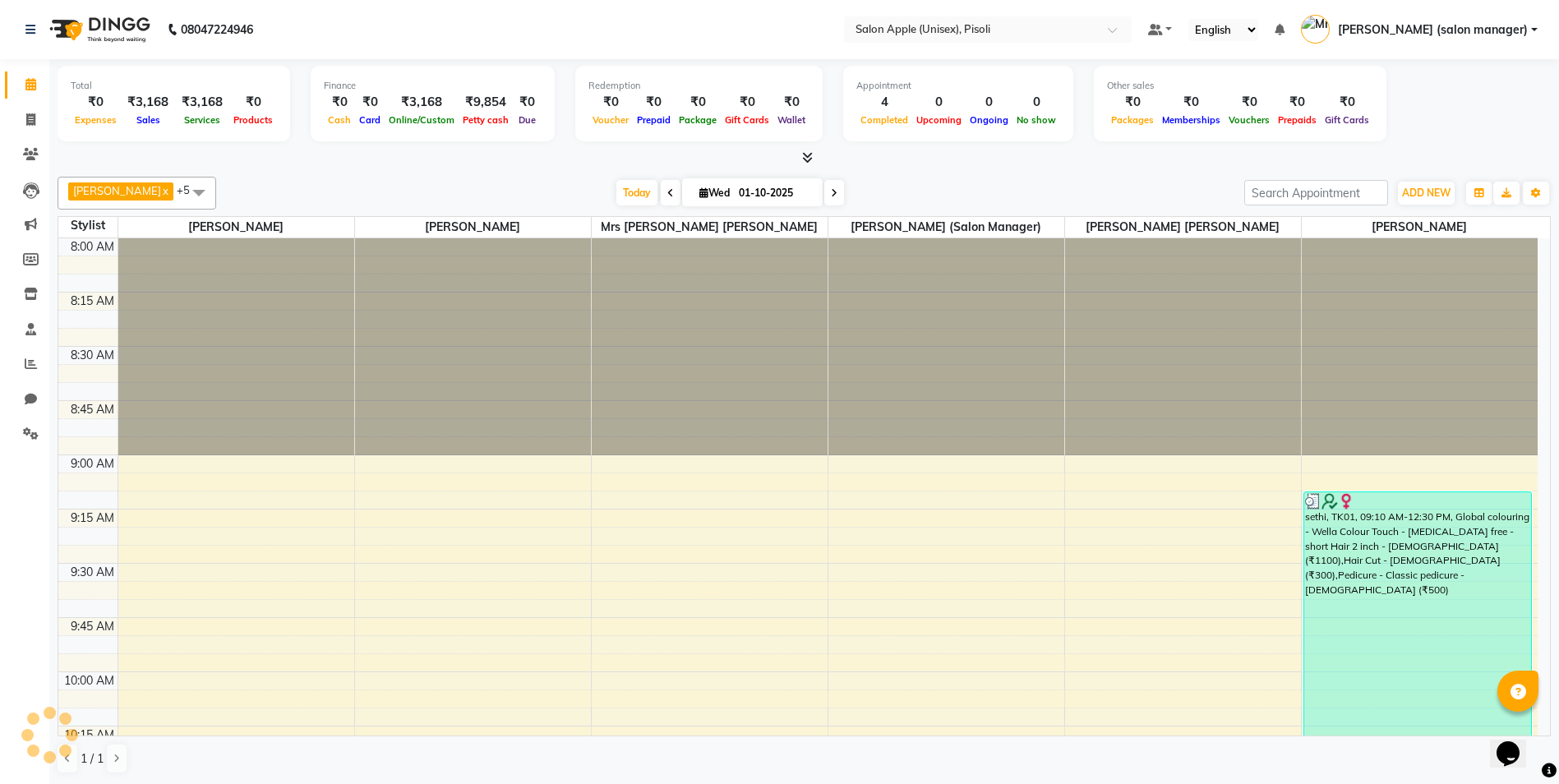
scroll to position [2170, 0]
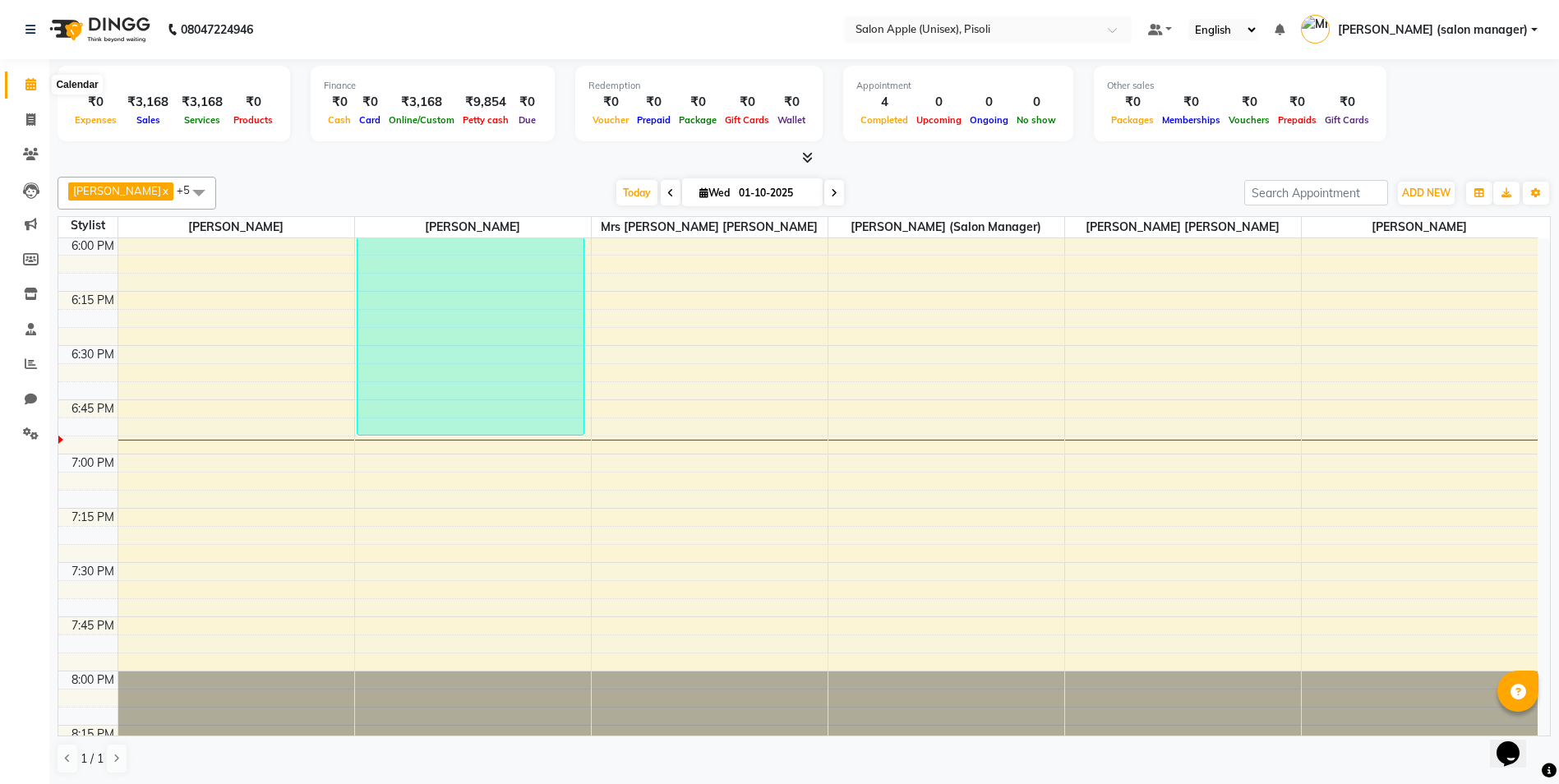
click at [30, 82] on icon at bounding box center [30, 84] width 11 height 13
click at [29, 117] on icon at bounding box center [30, 119] width 9 height 13
select select "service"
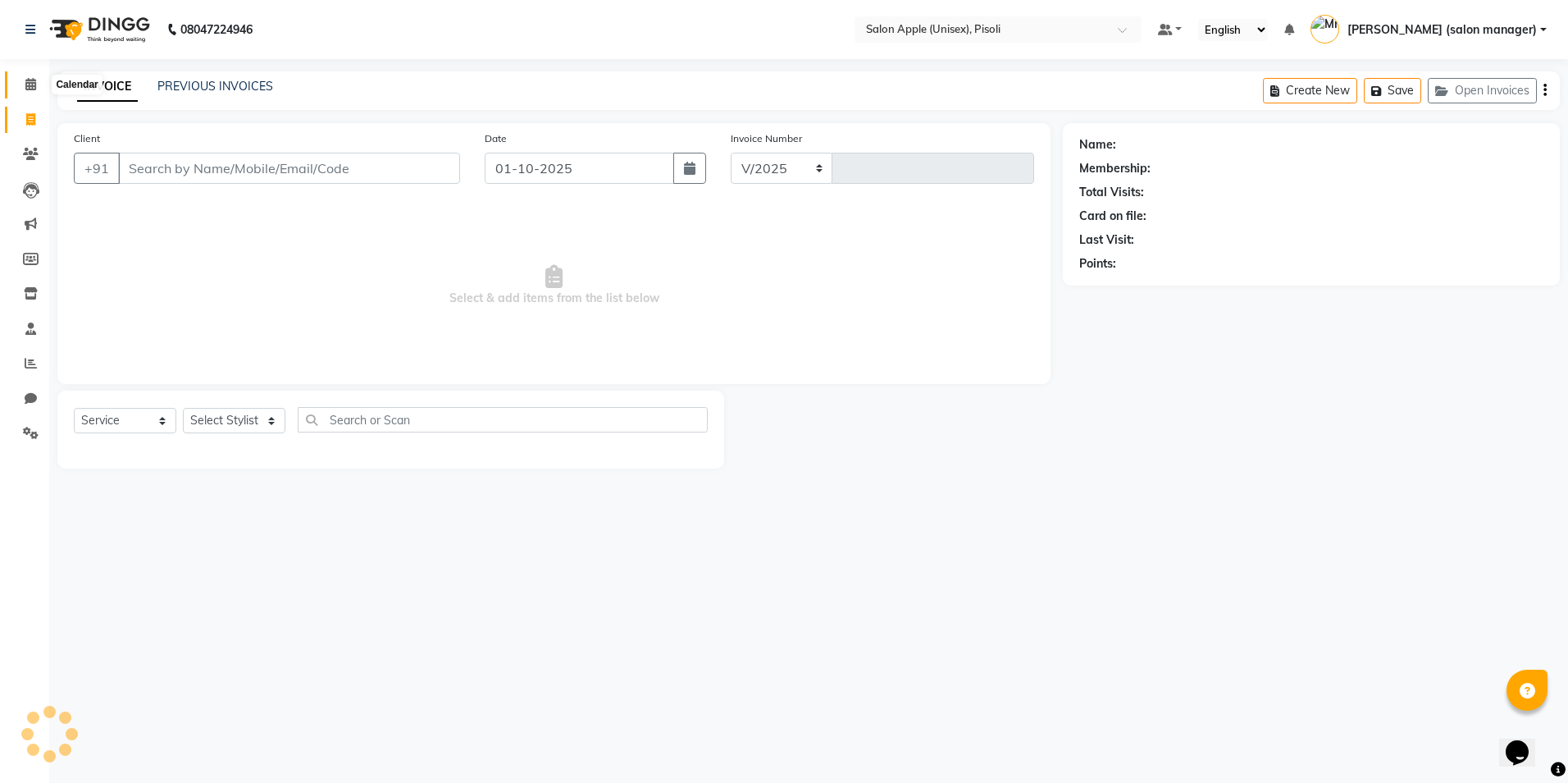
select select "5282"
type input "0998"
click at [29, 79] on icon at bounding box center [30, 84] width 11 height 13
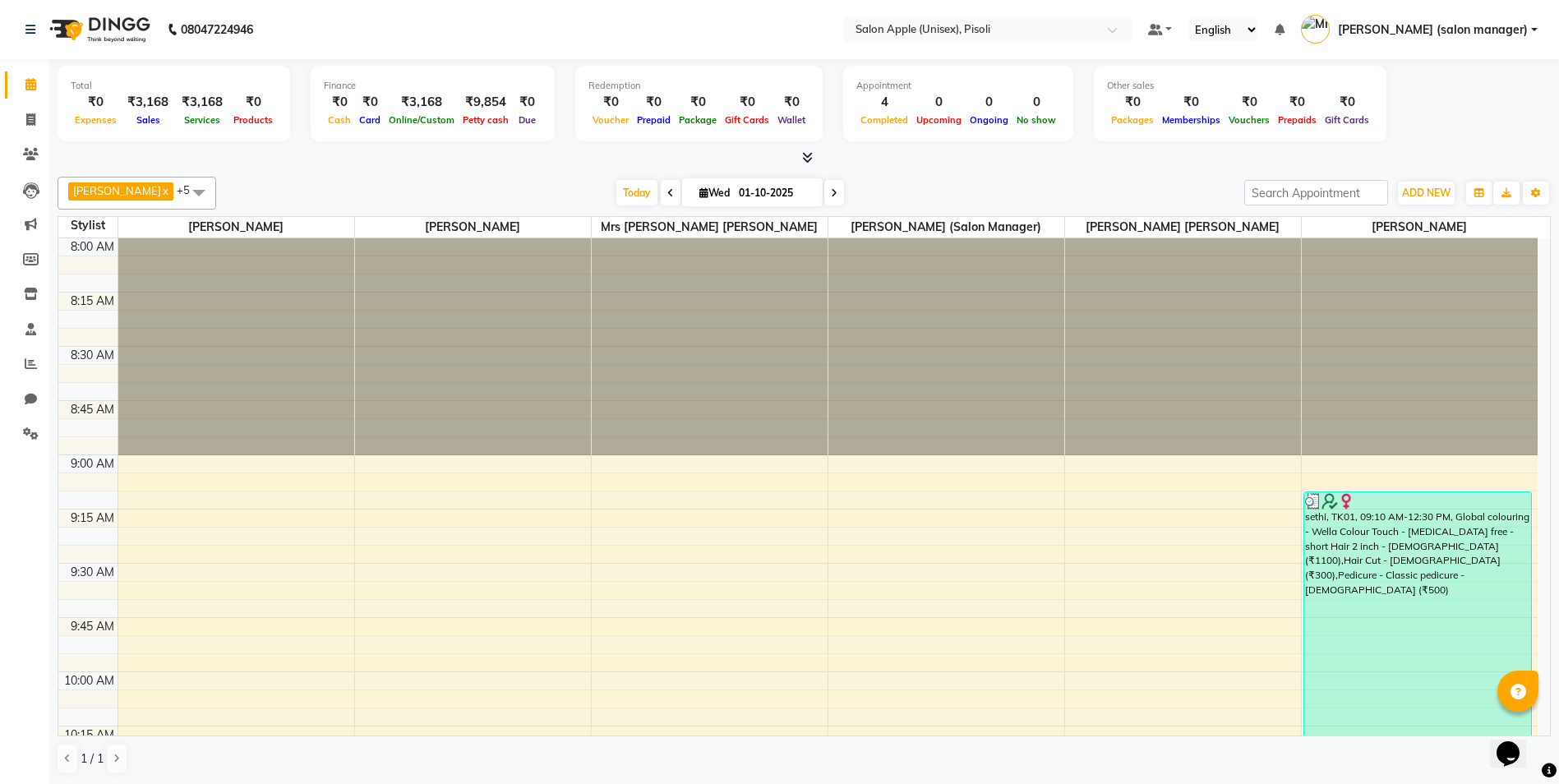
click at [936, 183] on div "[DATE] [DATE]" at bounding box center [729, 192] width 1011 height 24
click at [1132, 182] on div "[DATE] [DATE]" at bounding box center [729, 192] width 1011 height 24
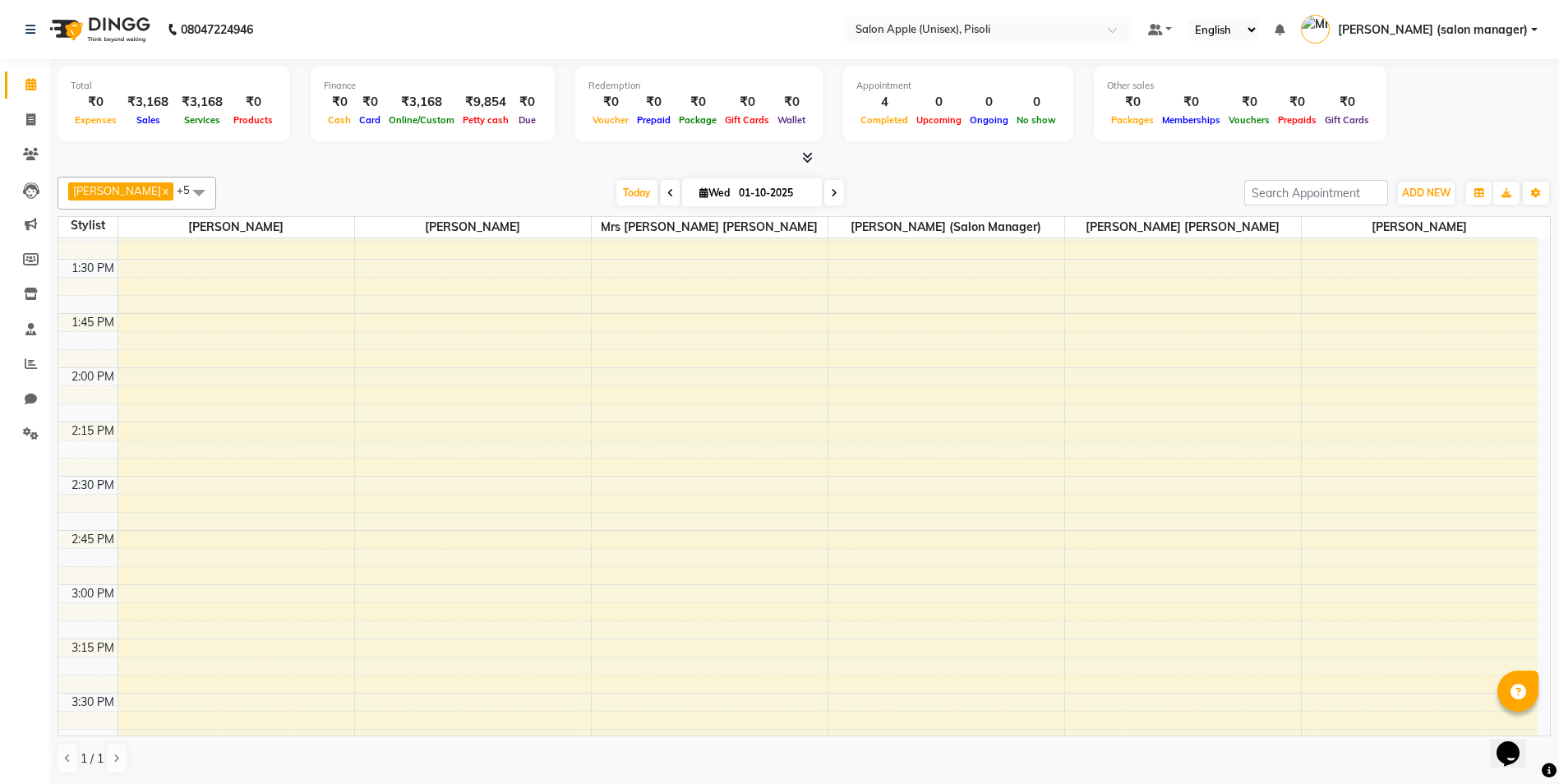
scroll to position [1089, 0]
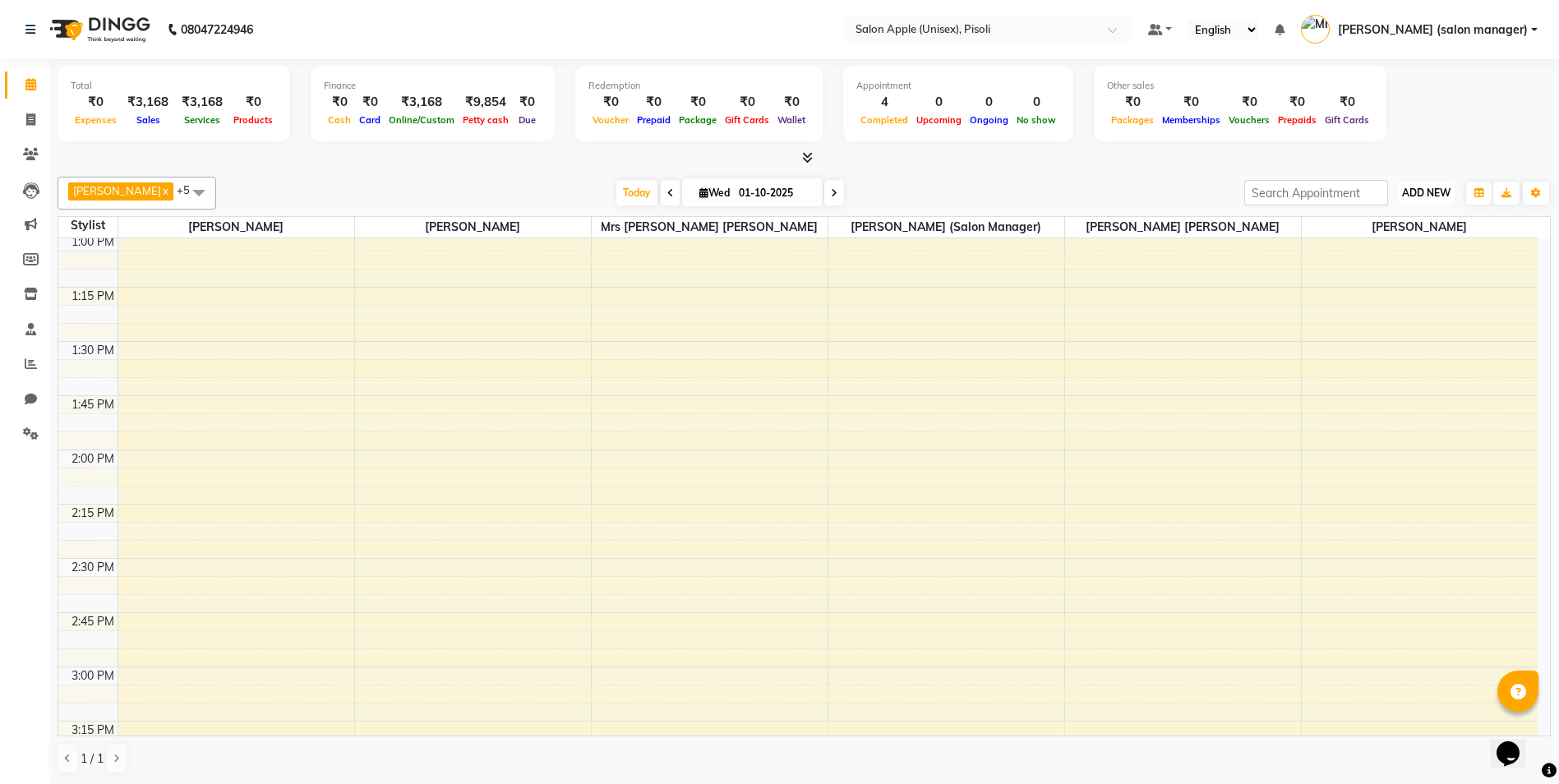
click at [1423, 188] on span "ADD NEW" at bounding box center [1426, 192] width 48 height 13
click at [1354, 267] on link "Add Expense" at bounding box center [1389, 267] width 130 height 21
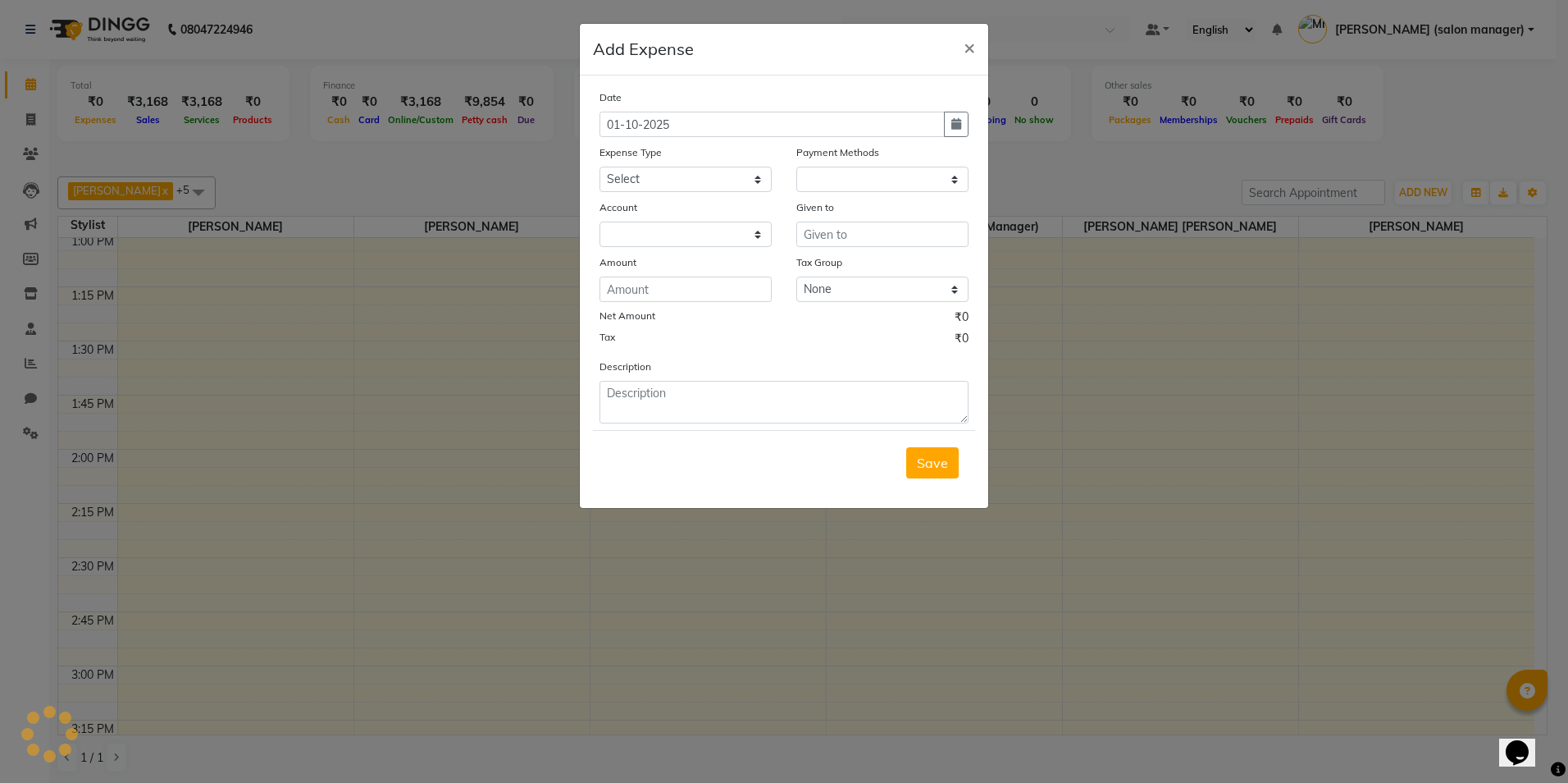
select select "1"
select select "4195"
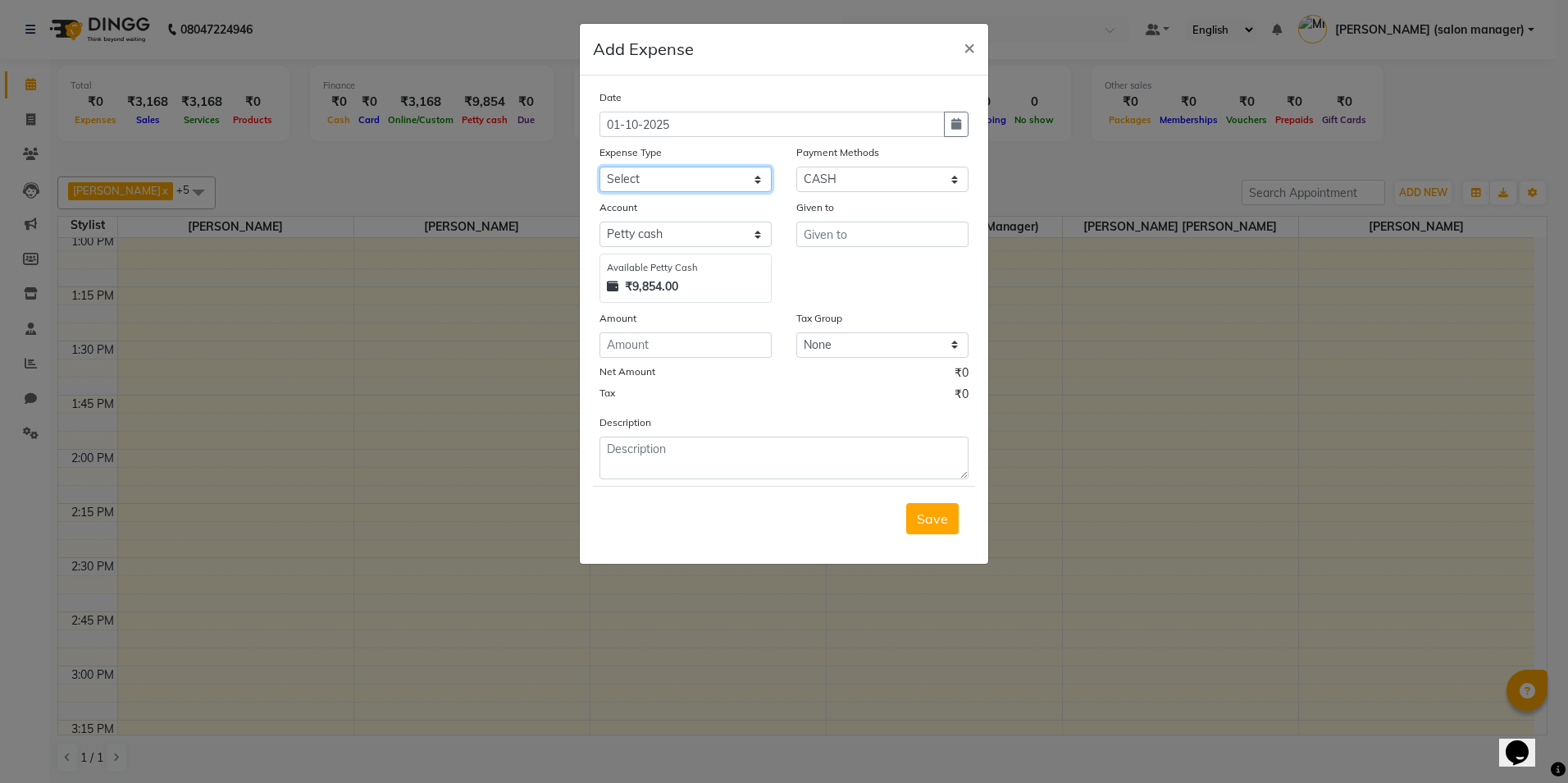
click at [667, 179] on select "Select CASH HANDED OVER TO OWNER Client Snacks Equipment Groceries House keepin…" at bounding box center [686, 179] width 172 height 25
select select "20978"
click at [600, 166] on select "Select CASH HANDED OVER TO OWNER Client Snacks Equipment Groceries House keepin…" at bounding box center [686, 179] width 172 height 25
click at [822, 232] on input "text" at bounding box center [882, 234] width 172 height 25
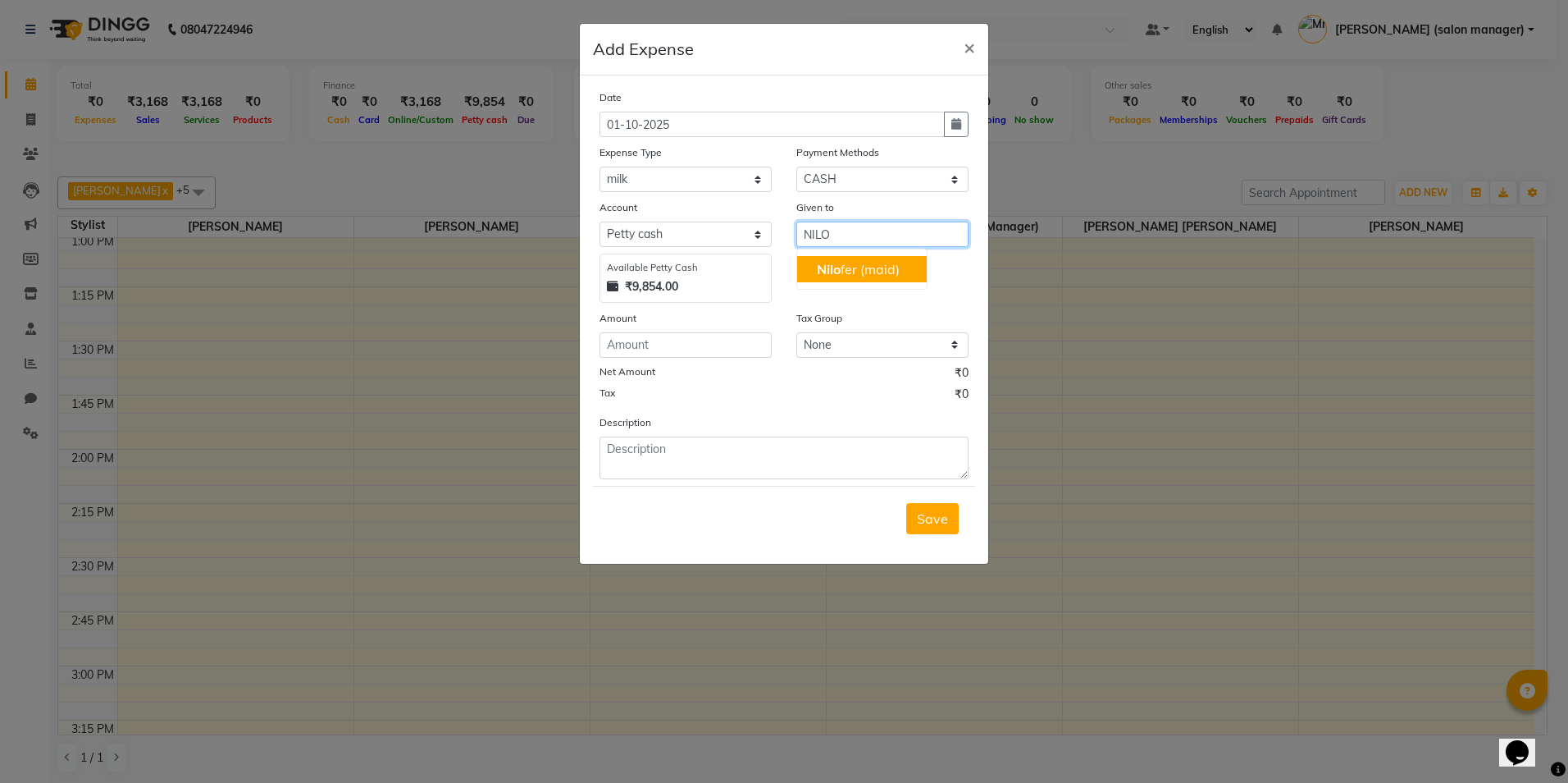
click at [843, 272] on ngb-highlight "[PERSON_NAME] (maid)" at bounding box center [858, 269] width 83 height 16
type input "Nilofer (maid)"
click at [681, 352] on input "number" at bounding box center [686, 345] width 172 height 25
type input "54"
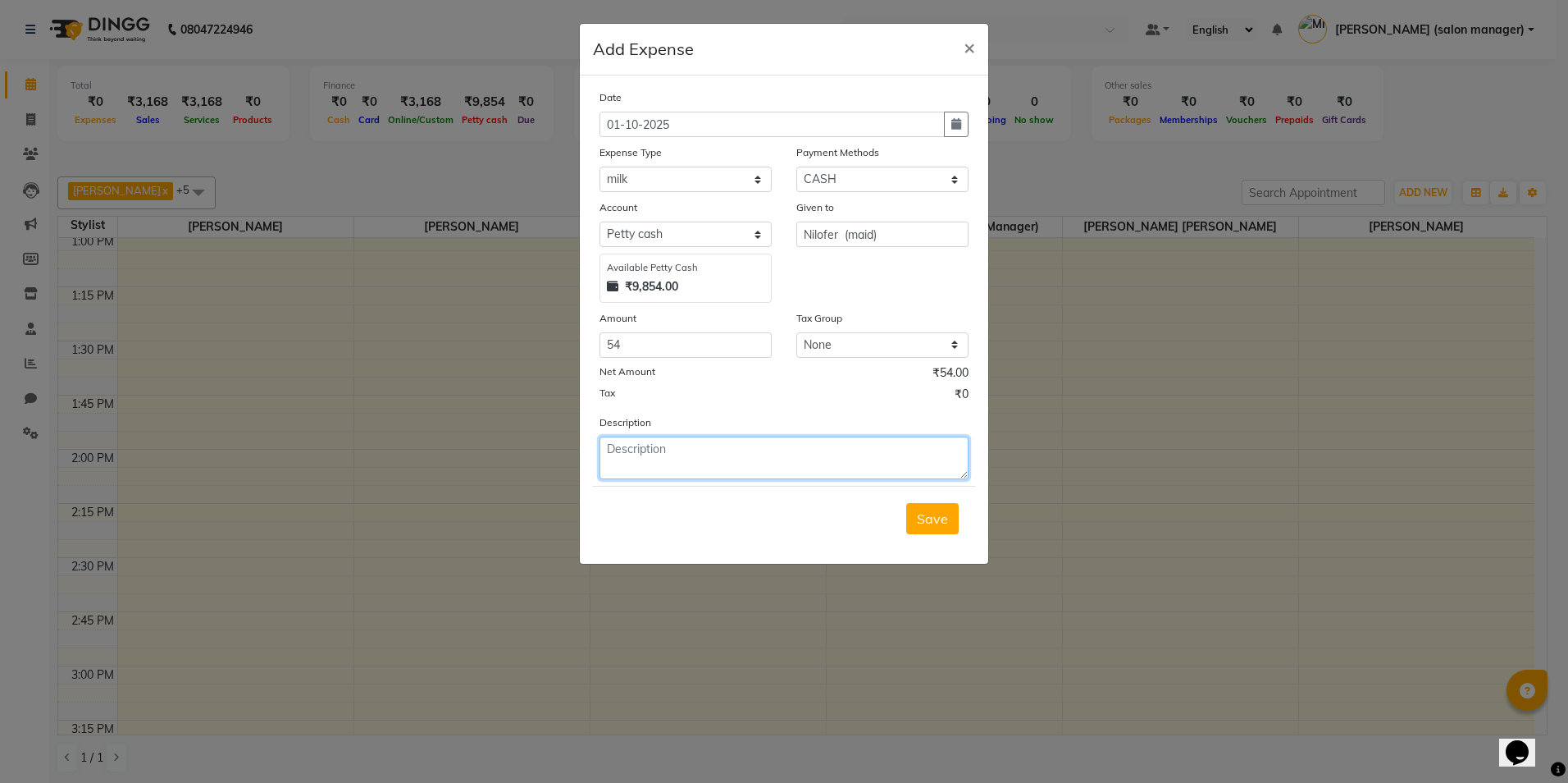
click at [654, 470] on textarea at bounding box center [784, 458] width 369 height 43
type textarea "MILK AND LEMON"
click at [918, 515] on span "Save" at bounding box center [932, 518] width 31 height 16
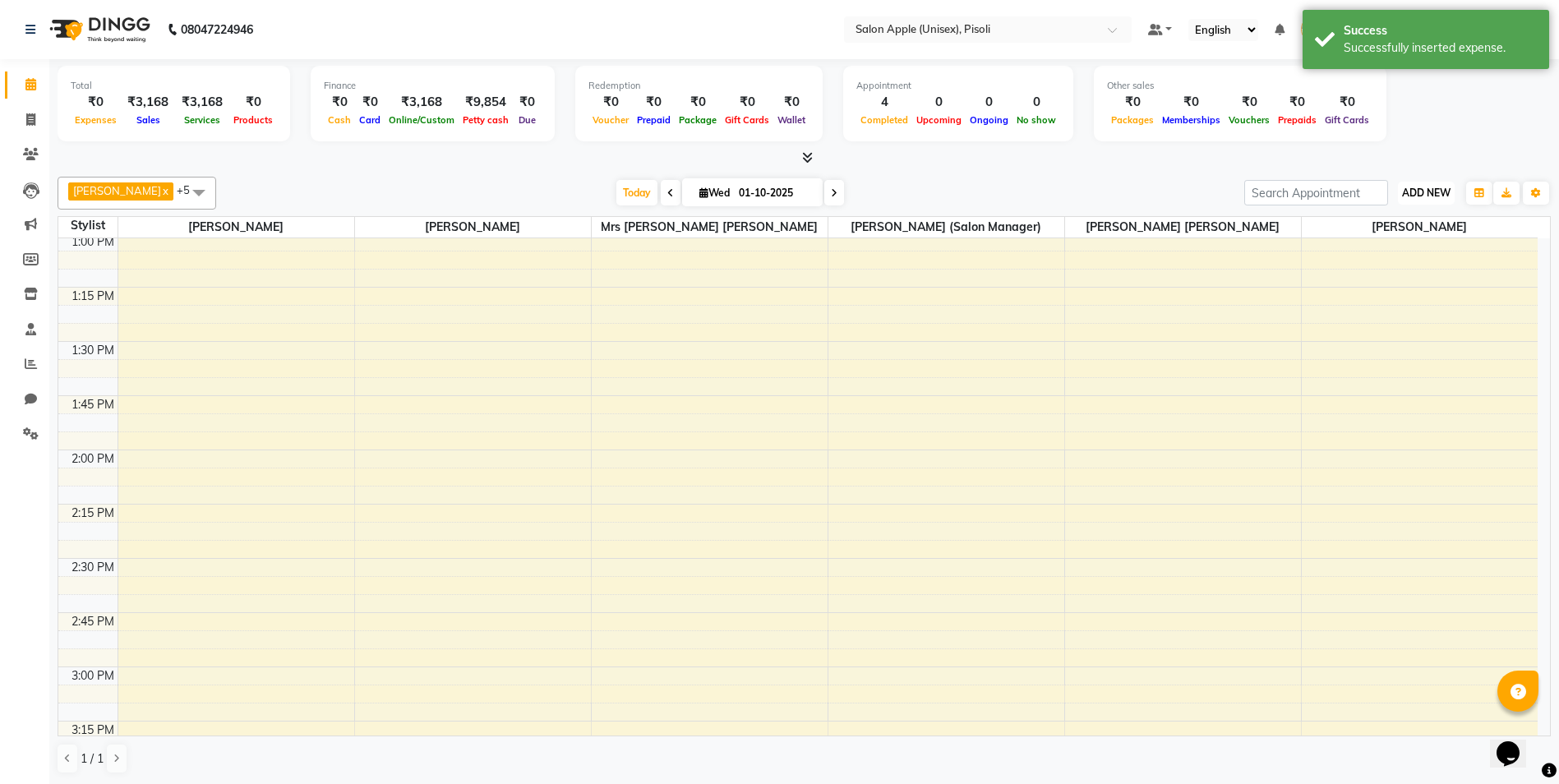
click at [1427, 190] on span "ADD NEW" at bounding box center [1426, 192] width 48 height 13
click at [1386, 267] on link "Add Expense" at bounding box center [1389, 267] width 130 height 21
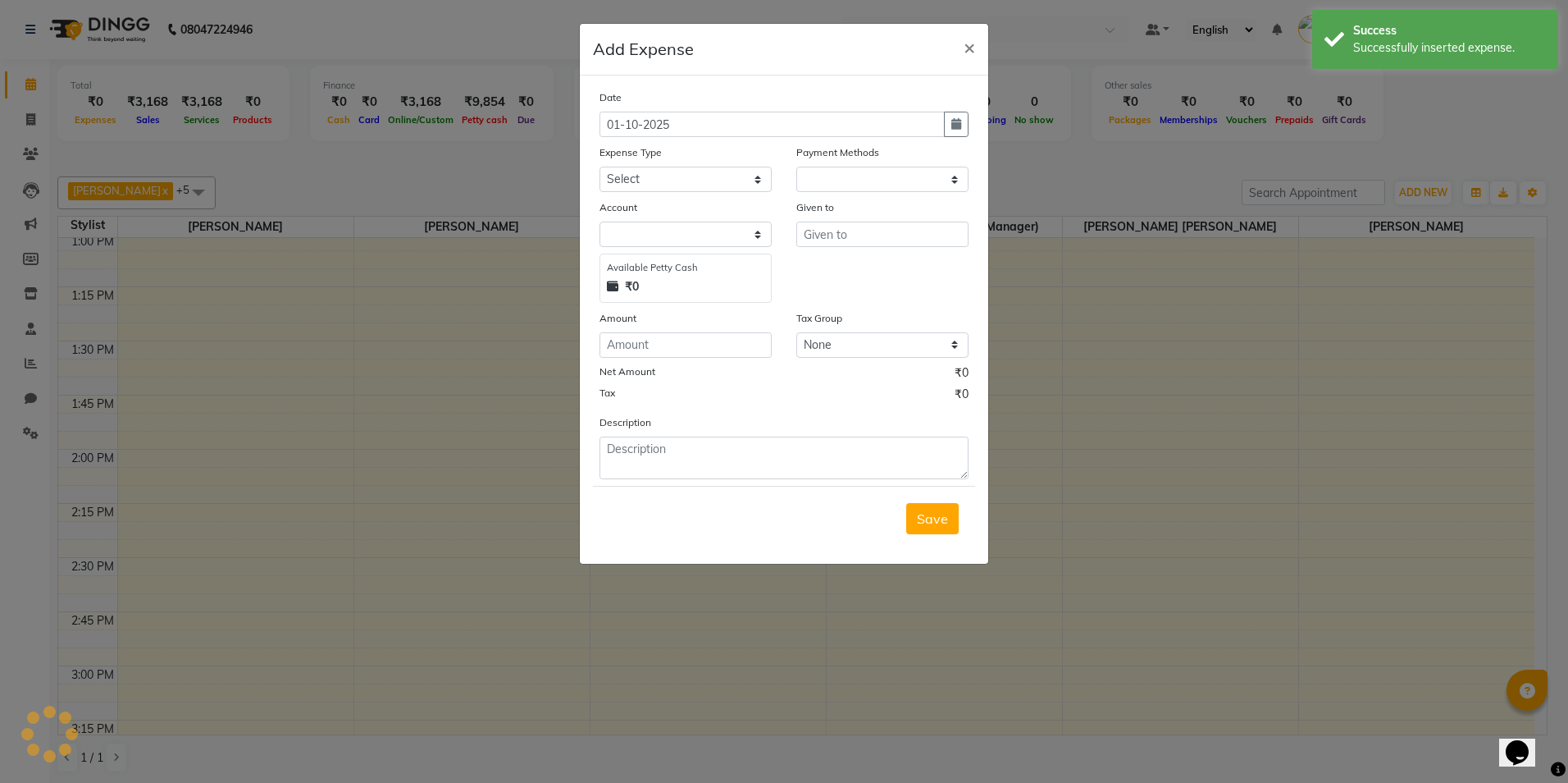
select select "1"
select select "4195"
click at [692, 177] on select "Select CASH HANDED OVER TO OWNER Client Snacks Equipment Groceries House keepin…" at bounding box center [686, 179] width 172 height 25
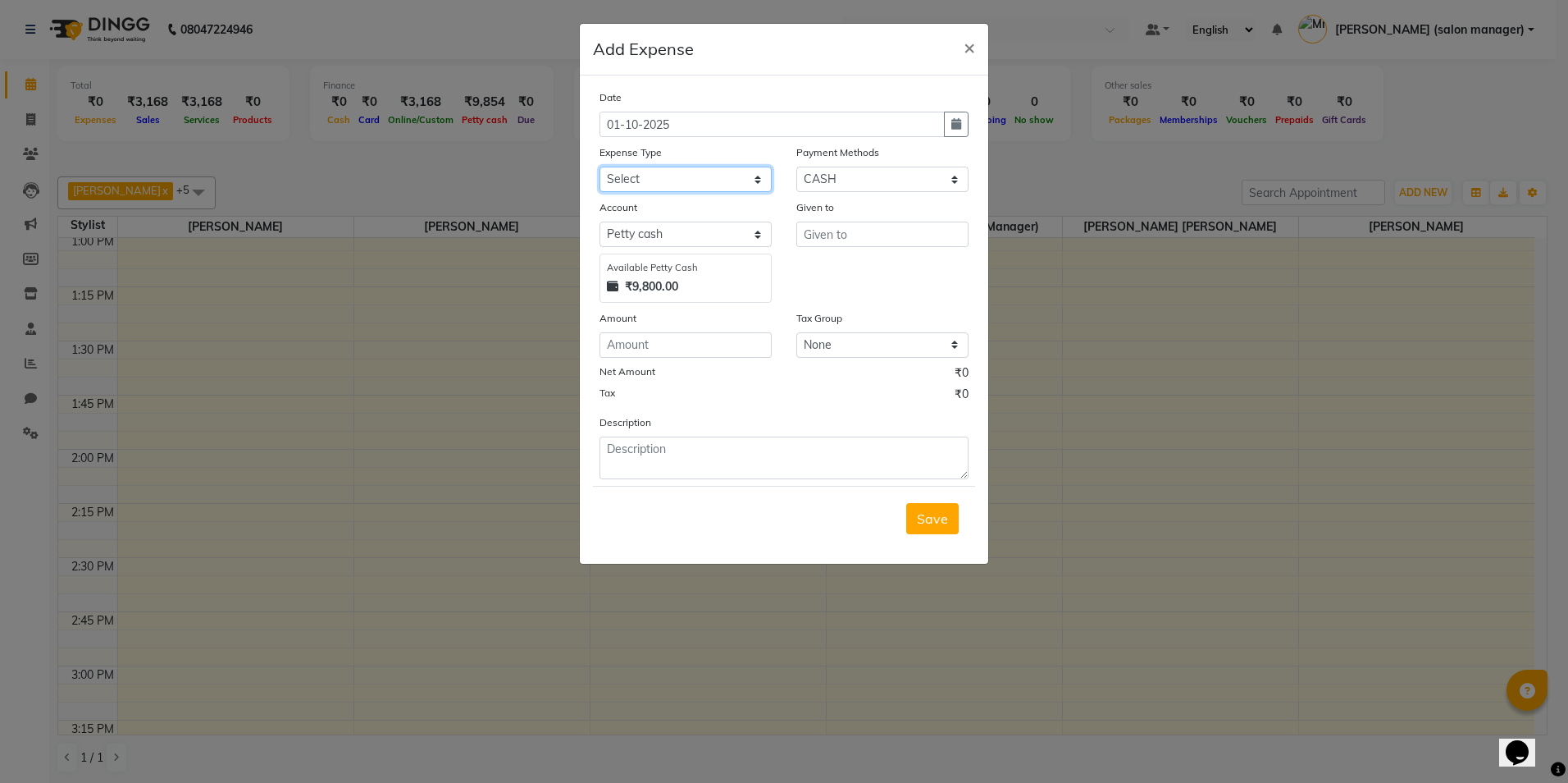
select select "1924"
click at [600, 166] on select "Select CASH HANDED OVER TO OWNER Client Snacks Equipment Groceries House keepin…" at bounding box center [686, 179] width 172 height 25
click at [843, 237] on input "text" at bounding box center [882, 234] width 172 height 25
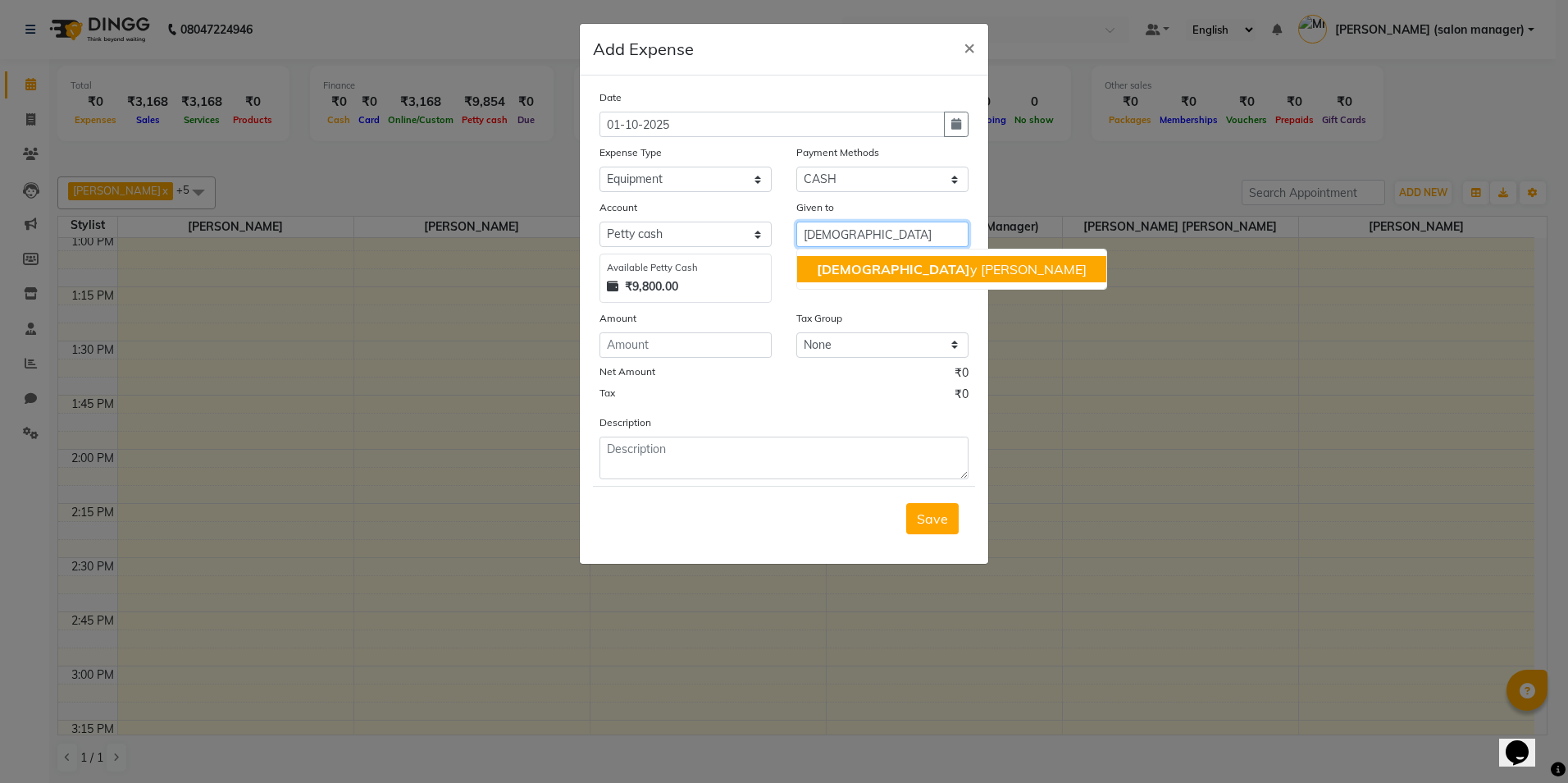
click at [846, 274] on span "[DEMOGRAPHIC_DATA]" at bounding box center [893, 269] width 154 height 16
type input "[PERSON_NAME]"
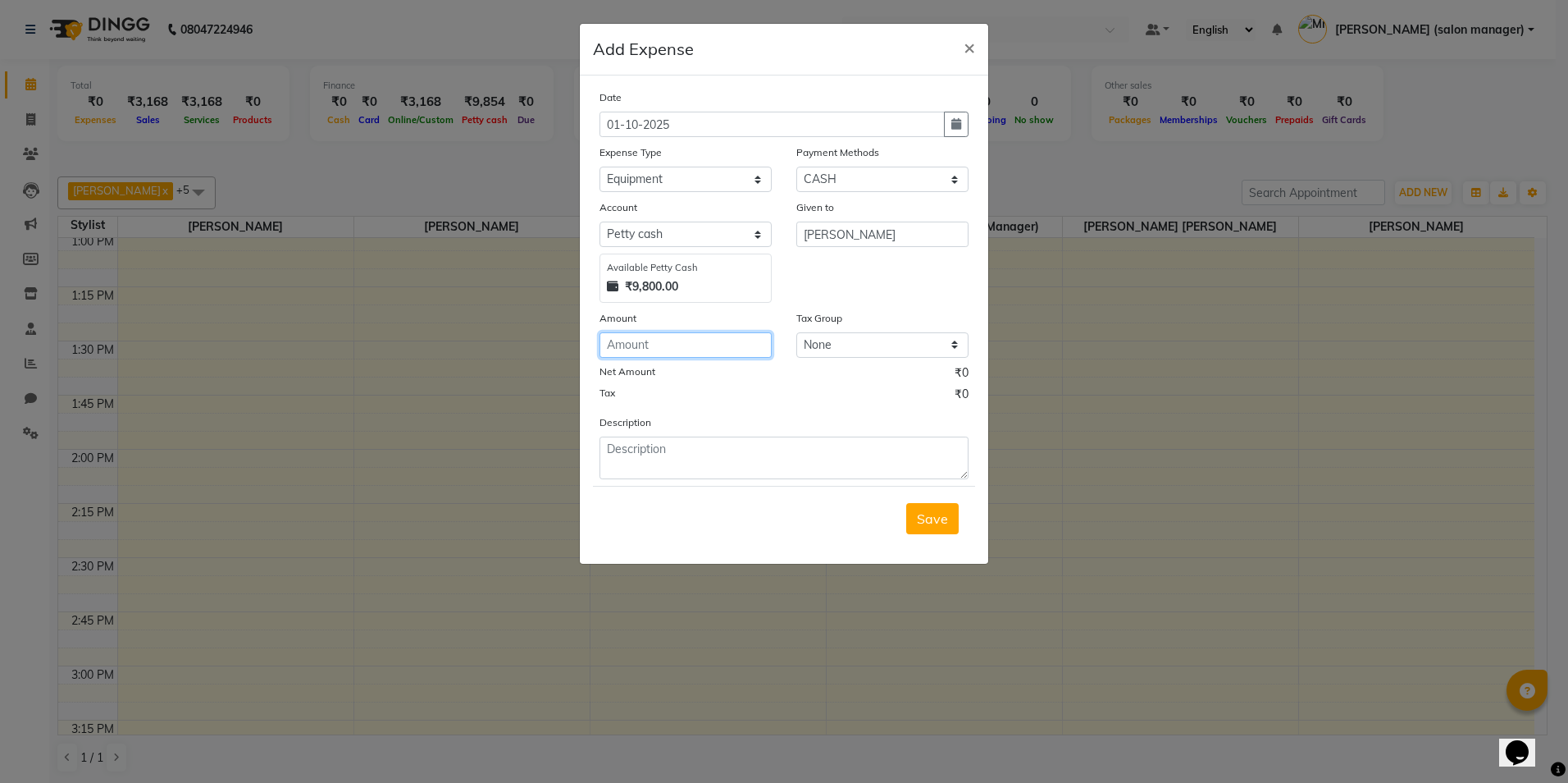
click at [694, 342] on input "number" at bounding box center [686, 345] width 172 height 25
type input "990"
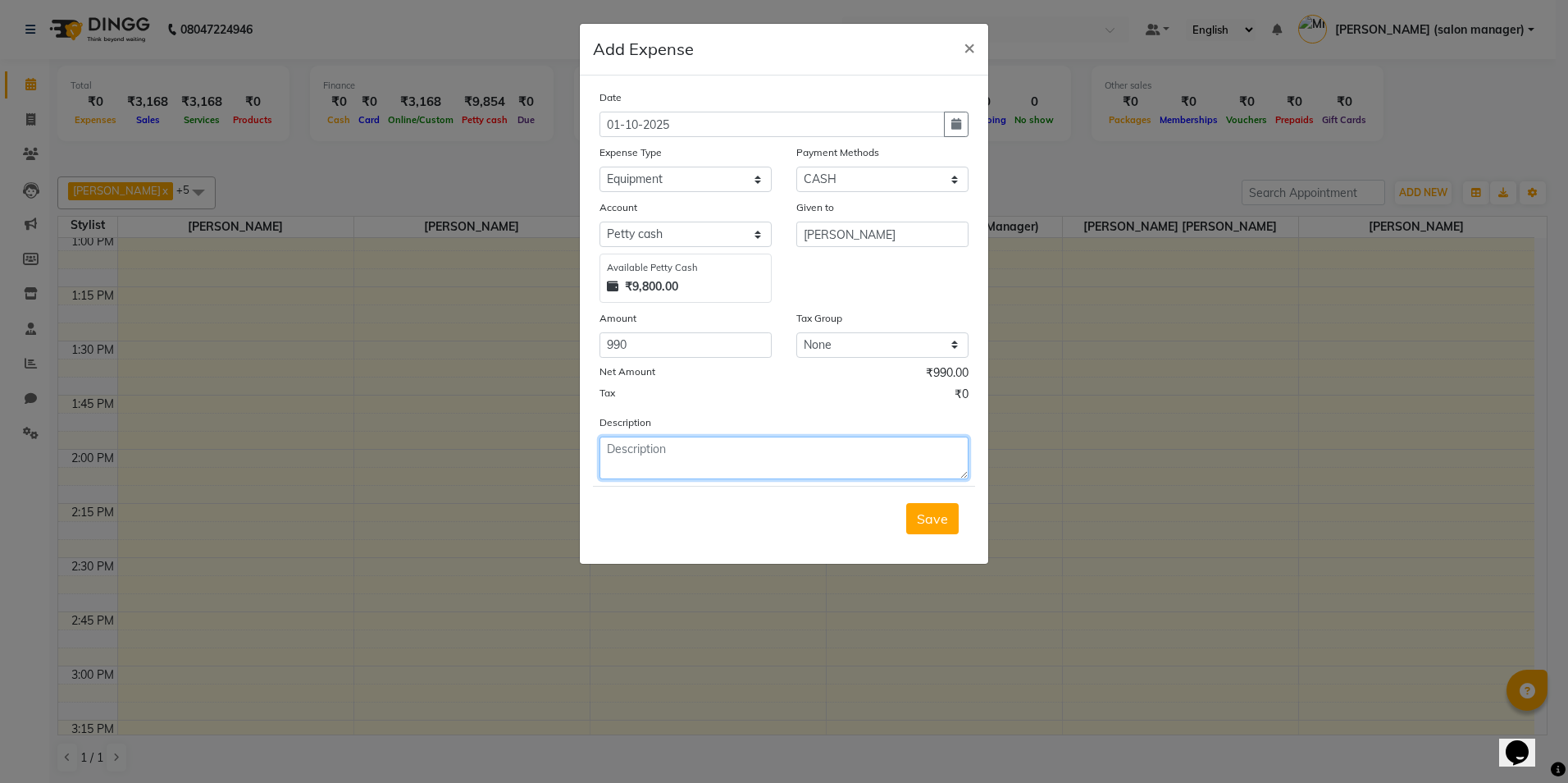
click at [681, 471] on textarea at bounding box center [784, 458] width 369 height 43
type textarea "TRIMMER VGR"
click at [944, 518] on span "Save" at bounding box center [932, 518] width 31 height 16
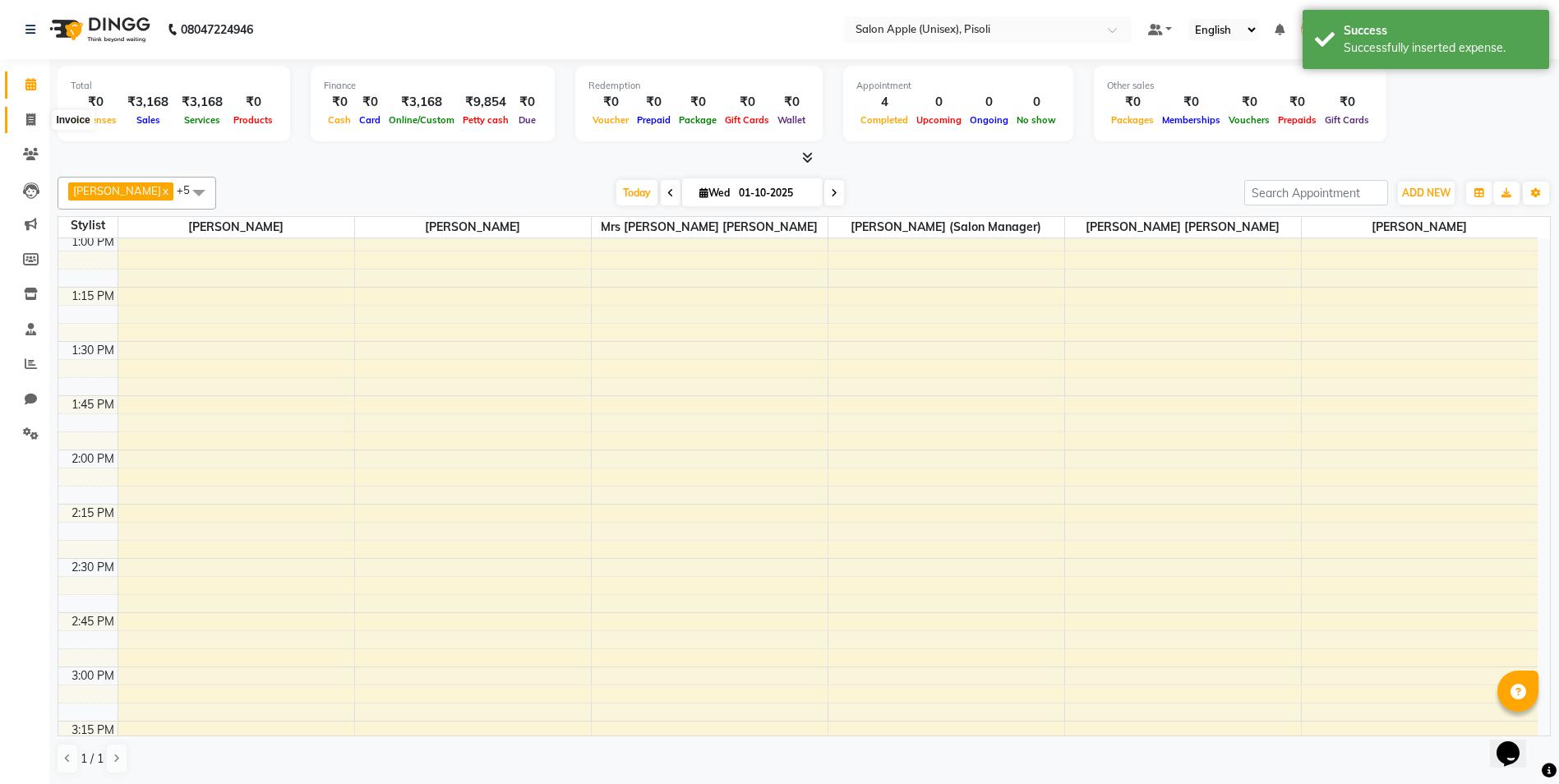
click at [29, 122] on icon at bounding box center [30, 119] width 9 height 13
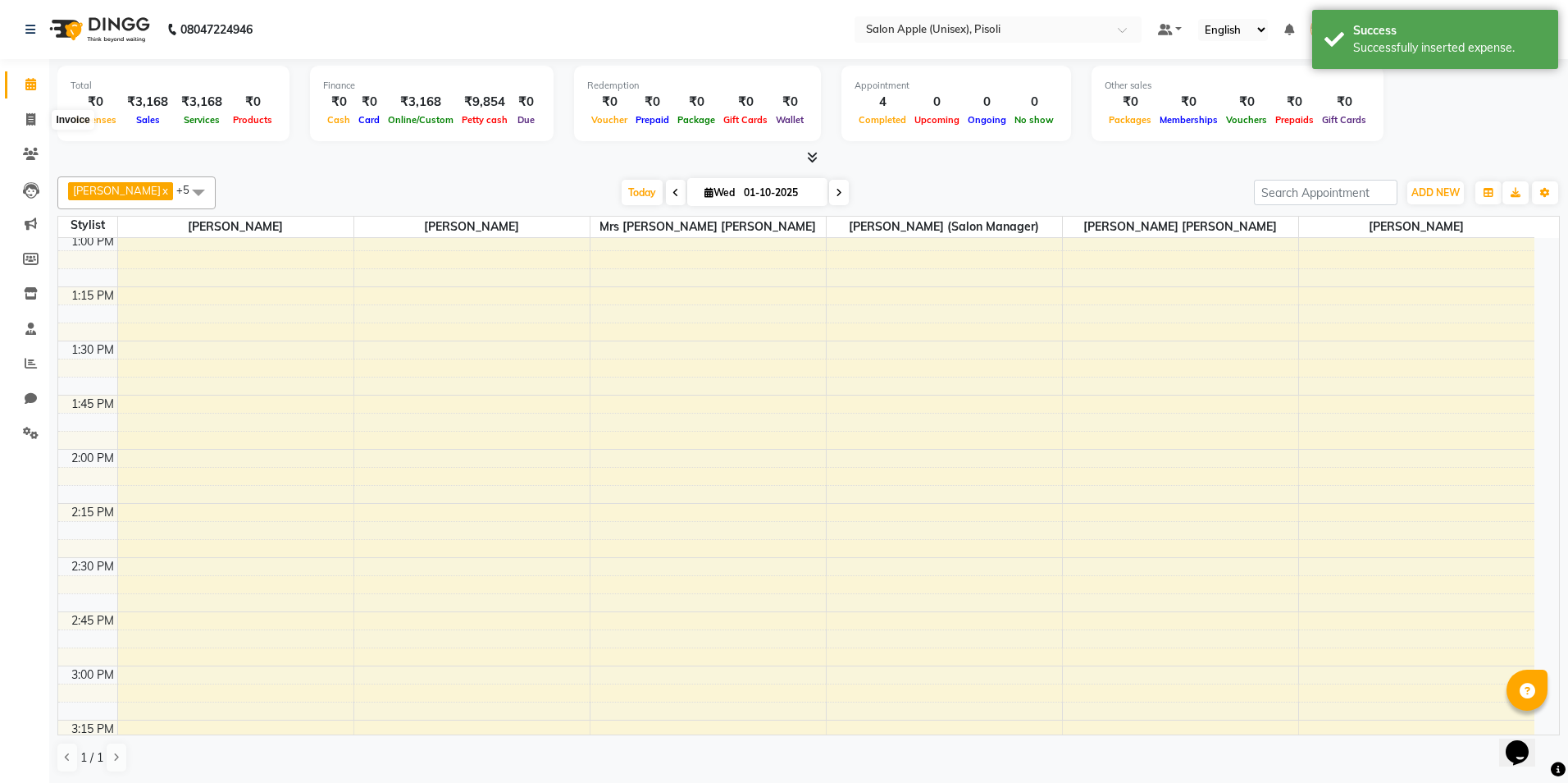
select select "5282"
select select "service"
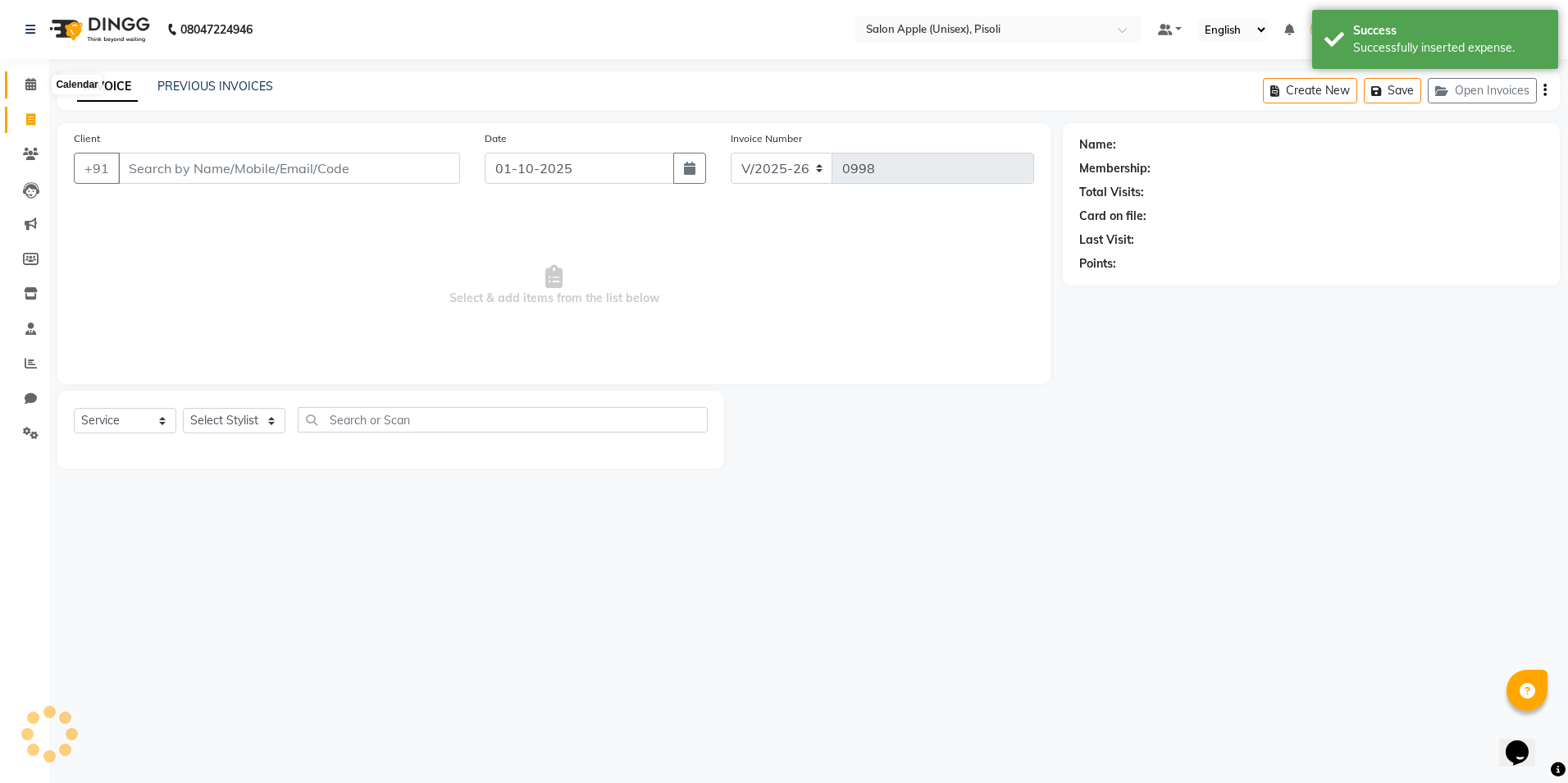
click at [32, 83] on icon at bounding box center [30, 84] width 11 height 13
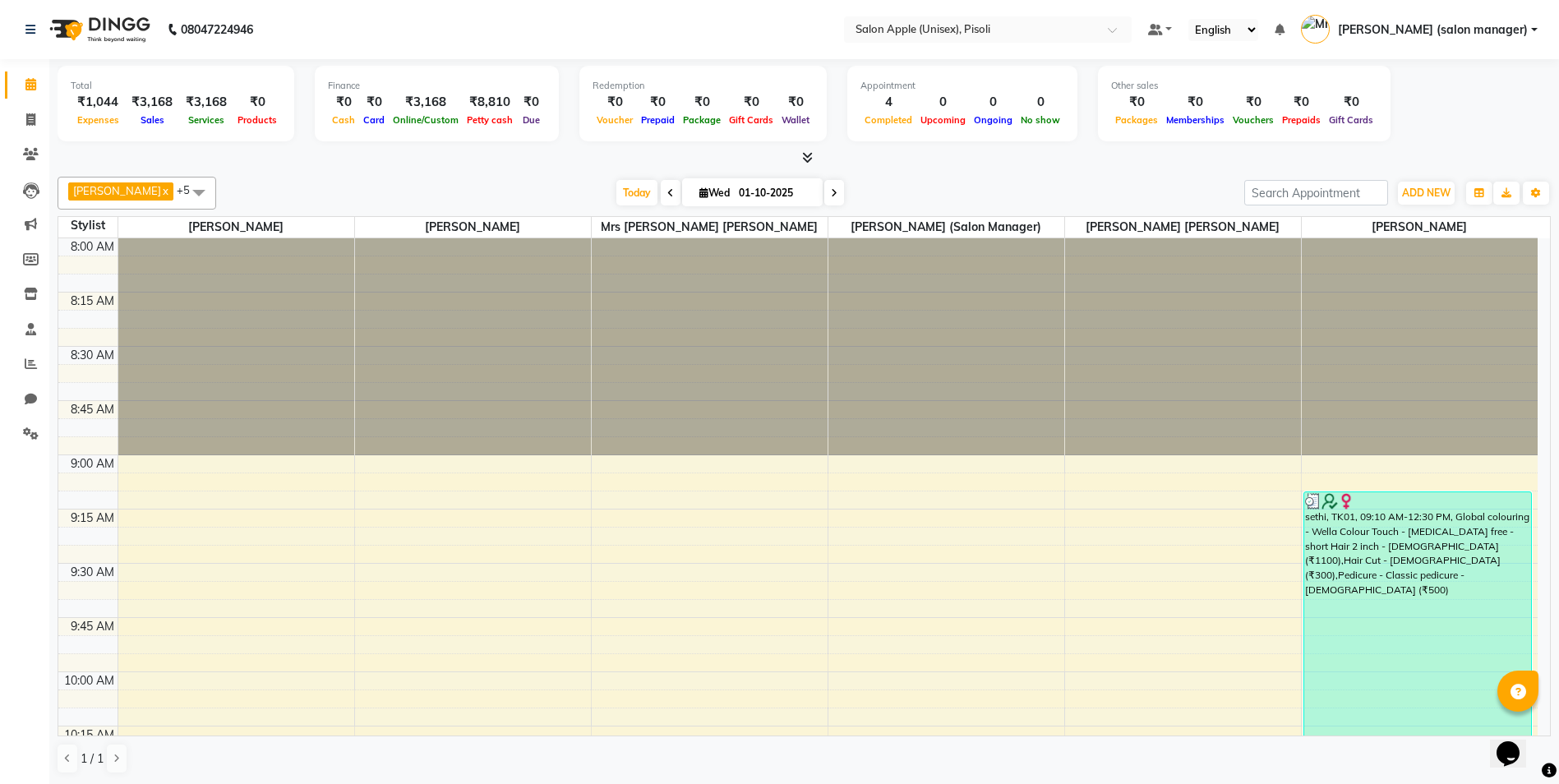
click at [989, 164] on div at bounding box center [804, 158] width 1493 height 17
click at [1029, 184] on div "[DATE] [DATE]" at bounding box center [729, 192] width 1011 height 24
drag, startPoint x: 35, startPoint y: 122, endPoint x: 61, endPoint y: 123, distance: 26.0
click at [35, 122] on icon at bounding box center [30, 119] width 9 height 13
select select "service"
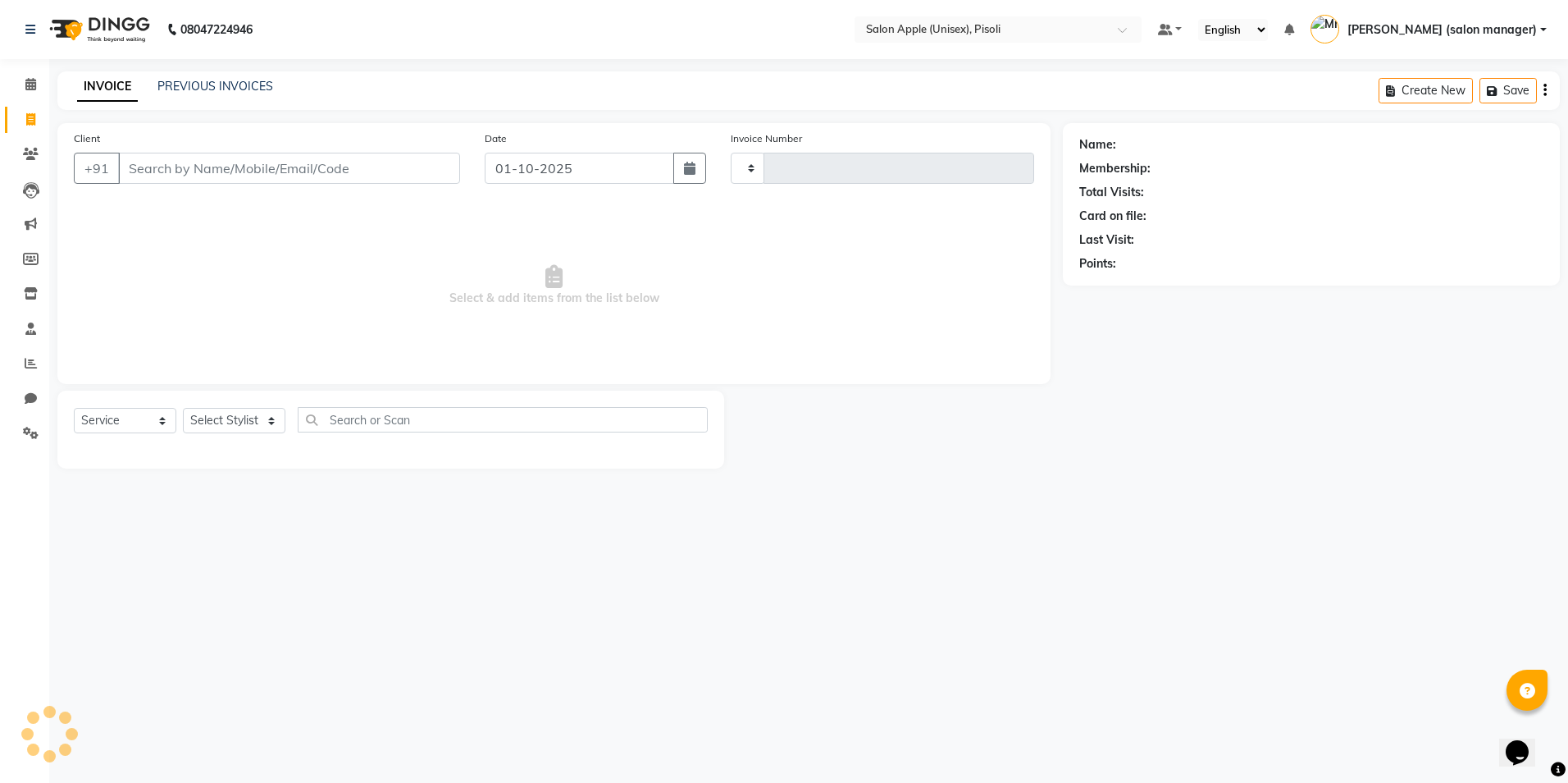
type input "0998"
select select "5282"
click at [1472, 90] on button "Open Invoices" at bounding box center [1482, 91] width 109 height 25
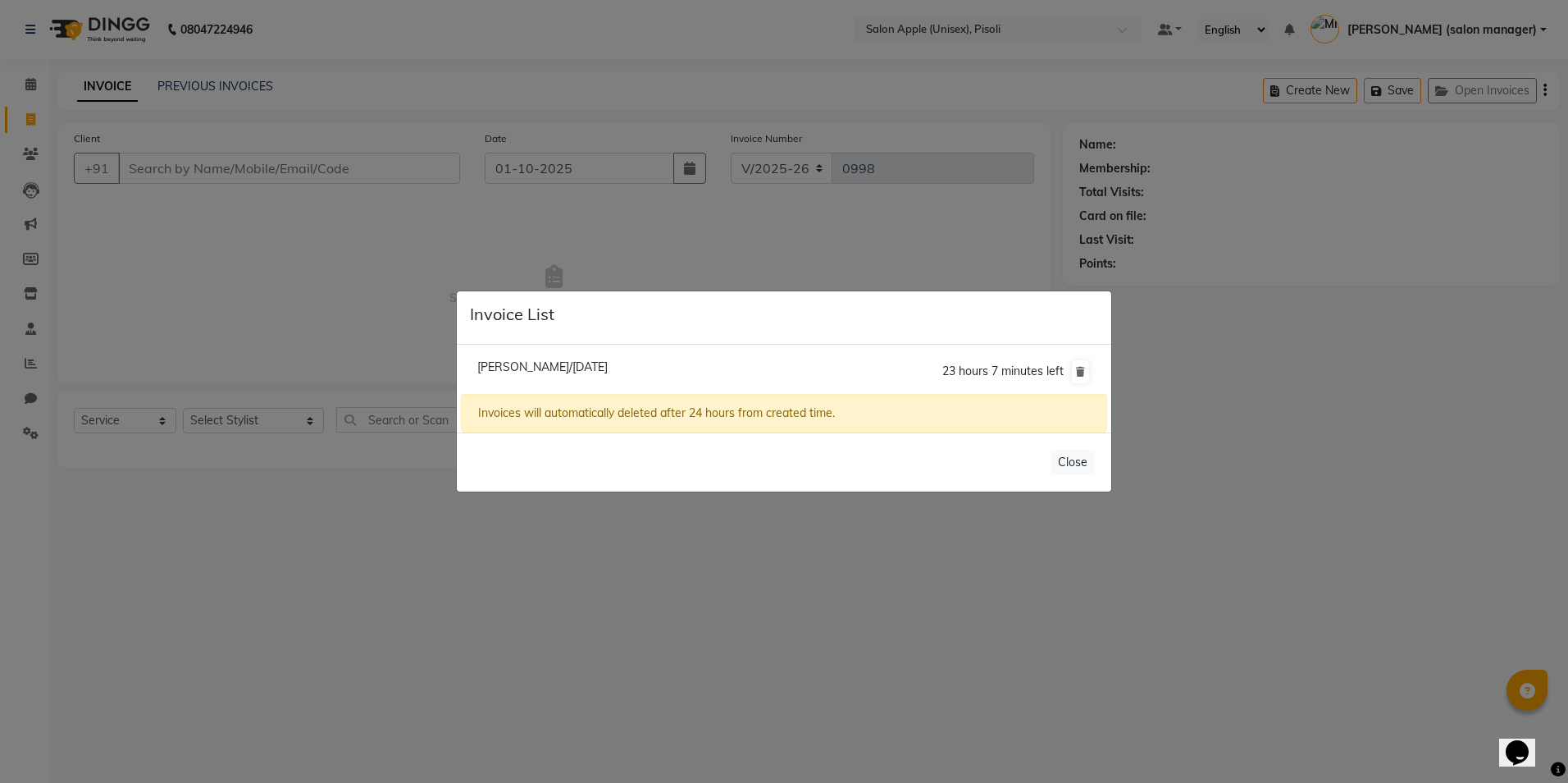
click at [571, 366] on span "[PERSON_NAME]/[DATE]" at bounding box center [542, 366] width 131 height 15
type input "9561318235"
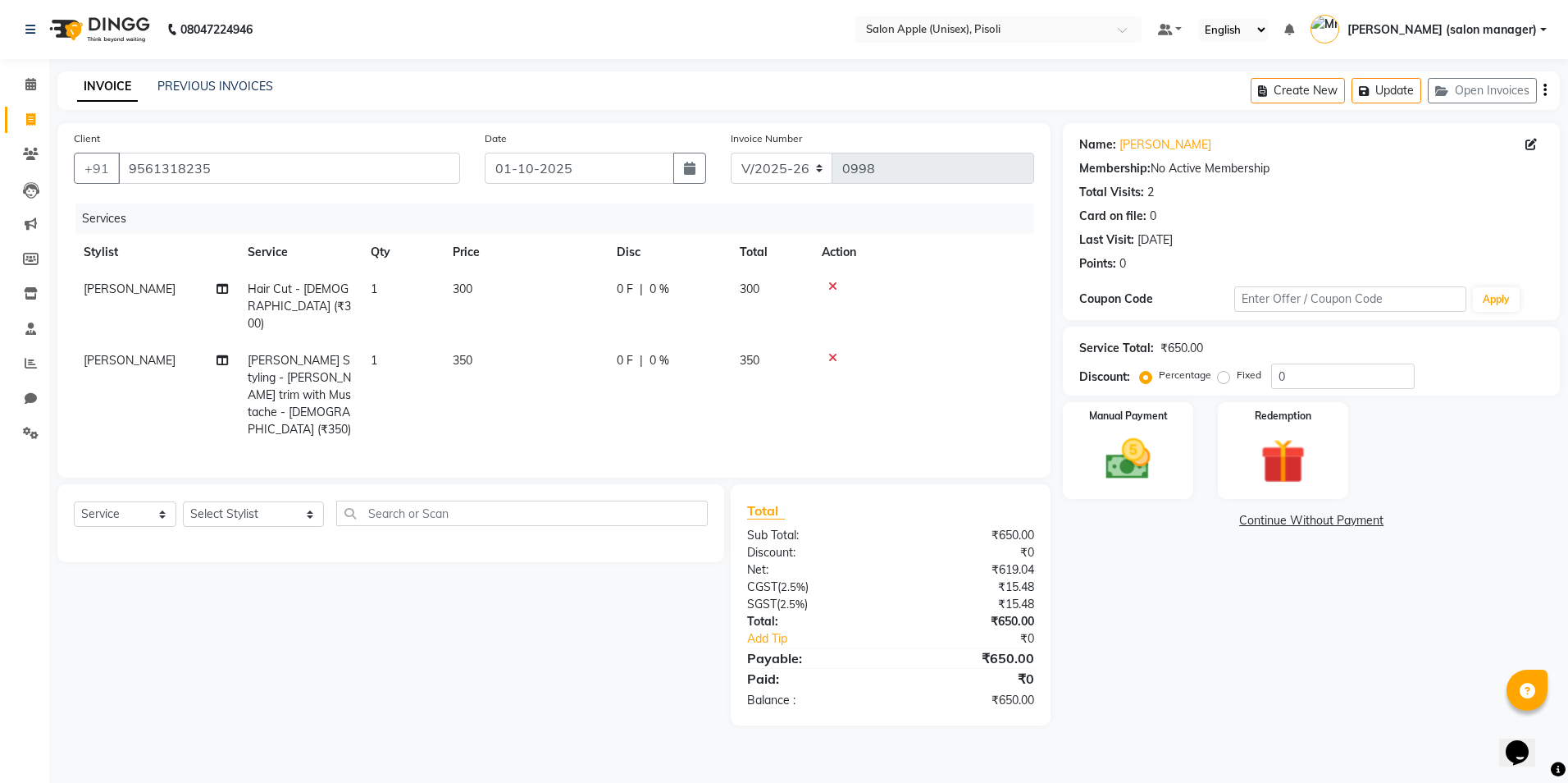
click at [829, 352] on icon at bounding box center [832, 358] width 9 height 12
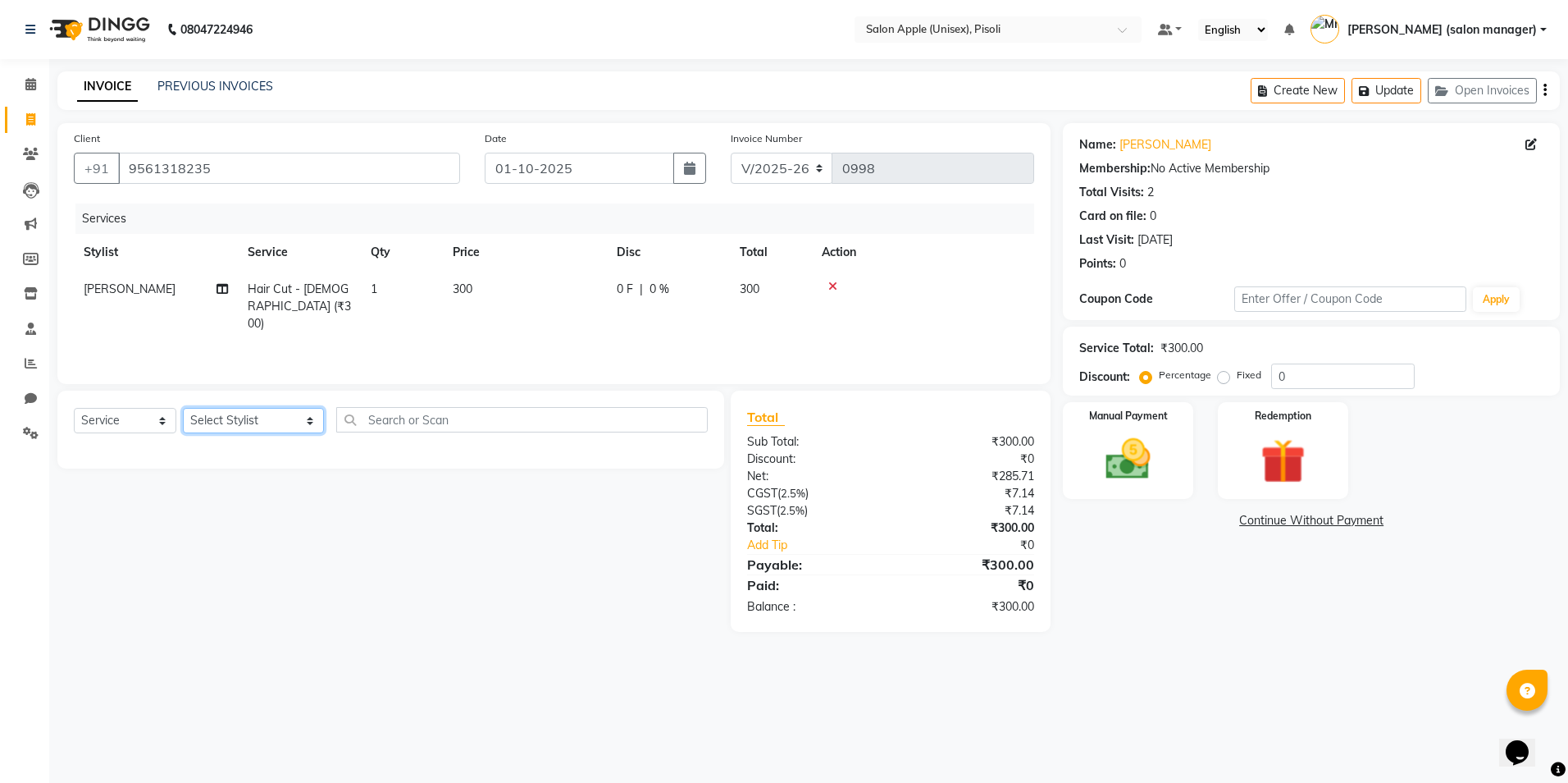
click at [240, 424] on select "Select Stylist [PERSON_NAME] Owner [PERSON_NAME] Owner [PERSON_NAME] [PERSON_NA…" at bounding box center [253, 420] width 141 height 25
select select "70544"
click at [183, 407] on select "Select Stylist [PERSON_NAME] Owner [PERSON_NAME] Owner [PERSON_NAME] [PERSON_NA…" at bounding box center [253, 420] width 141 height 25
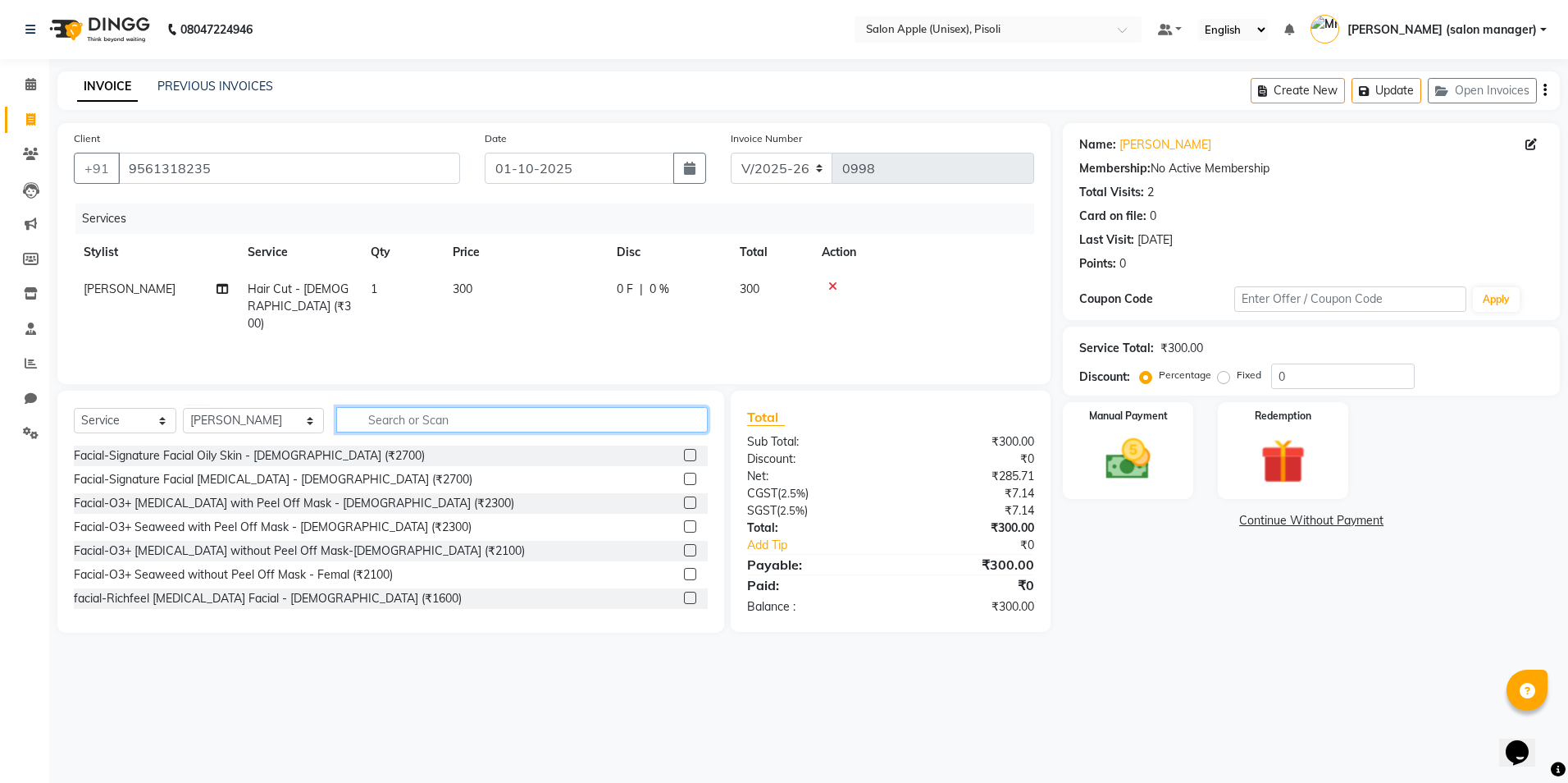
click at [472, 431] on input "text" at bounding box center [522, 419] width 371 height 25
type input "BEAR"
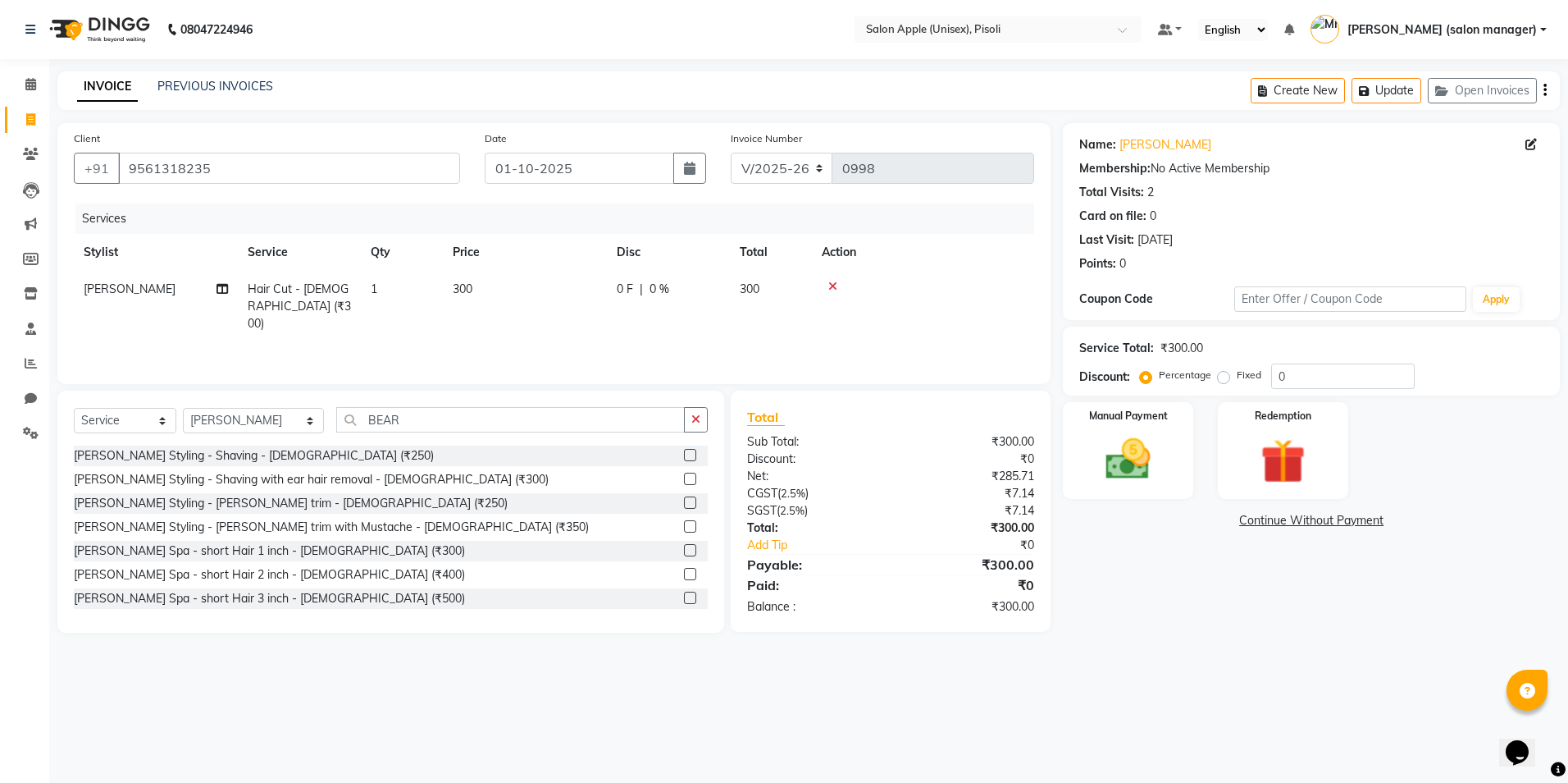
click at [684, 501] on label at bounding box center [690, 502] width 13 height 13
click at [684, 501] on input "checkbox" at bounding box center [689, 503] width 11 height 11
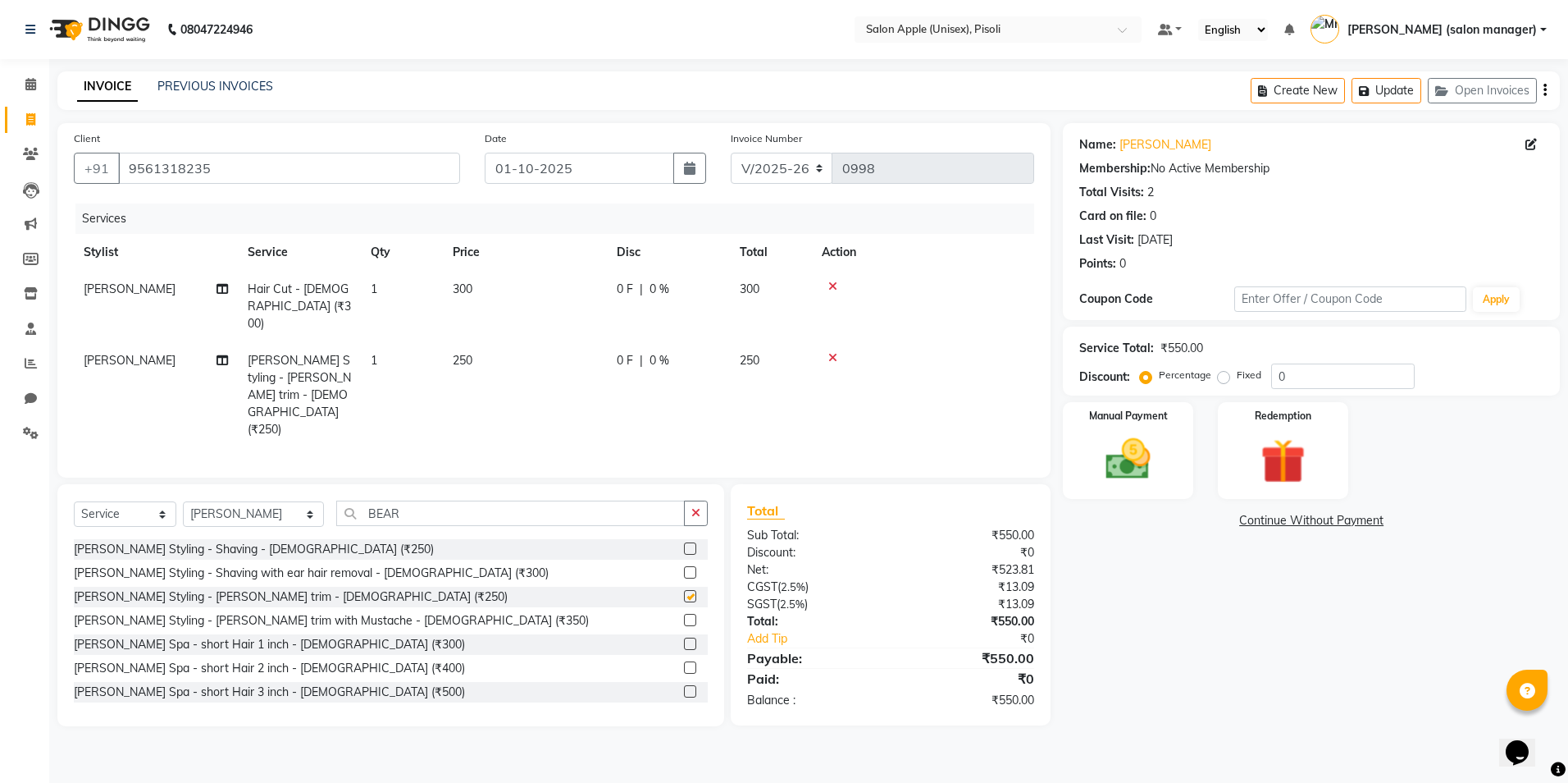
checkbox input "false"
click at [1243, 660] on div "Name: [PERSON_NAME] Membership: No Active Membership Total Visits: 2 Card on fi…" at bounding box center [1317, 424] width 509 height 603
click at [1143, 616] on div "Name: [PERSON_NAME] Membership: No Active Membership Total Visits: 2 Card on fi…" at bounding box center [1317, 424] width 509 height 603
click at [1106, 430] on div "Manual Payment" at bounding box center [1128, 451] width 135 height 101
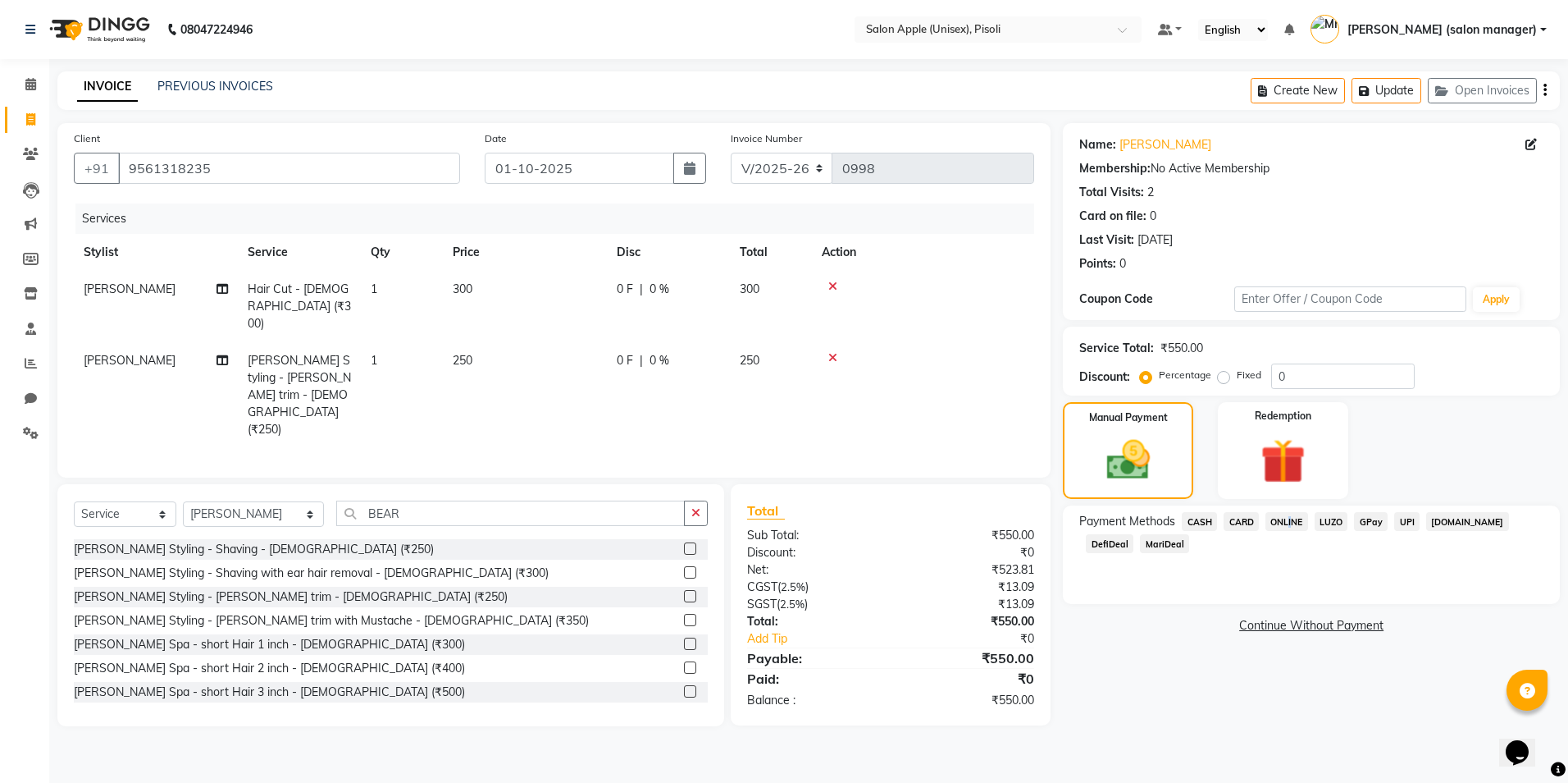
click at [1287, 520] on span "ONLINE" at bounding box center [1287, 521] width 43 height 18
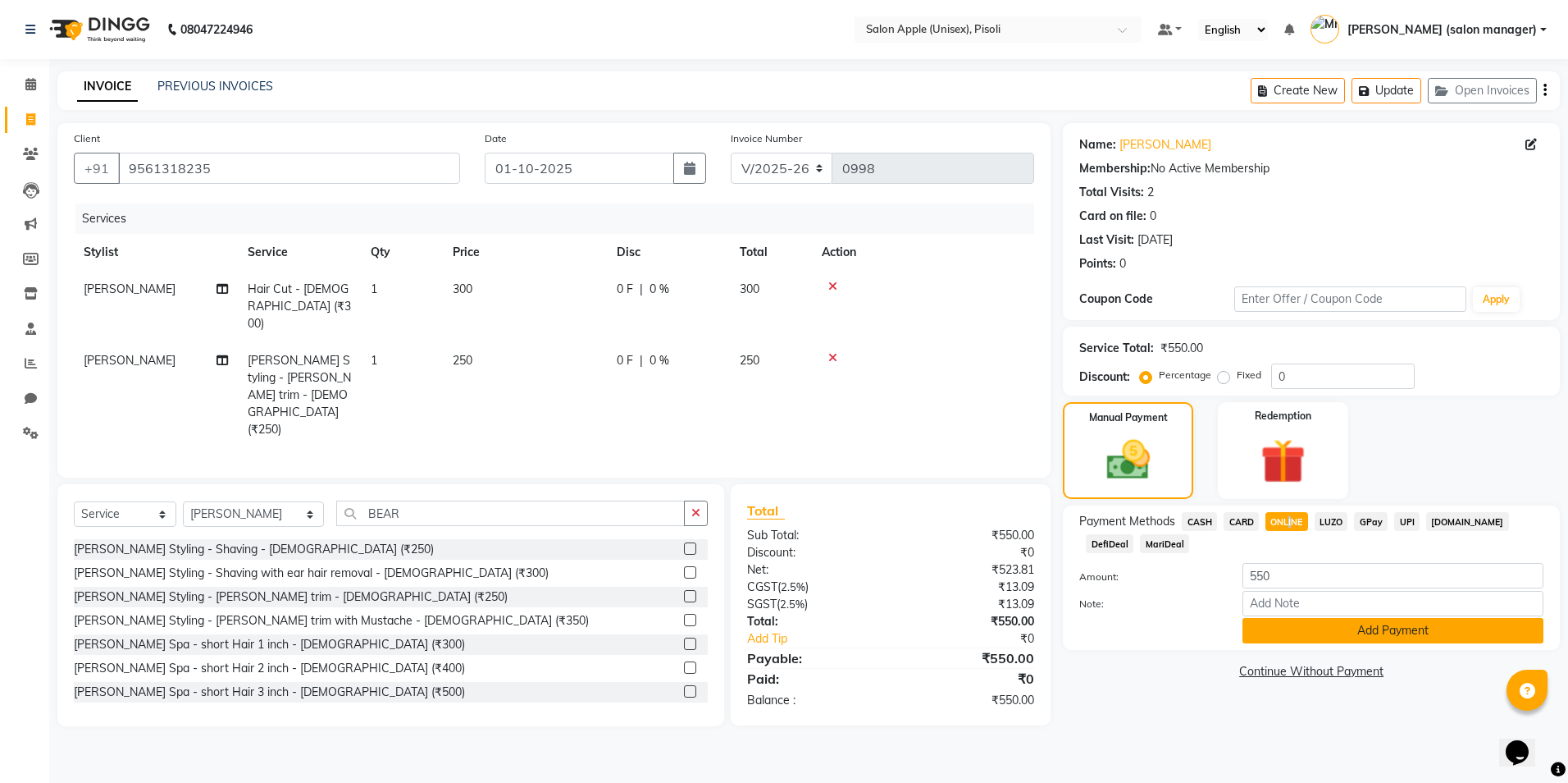
click at [1304, 627] on button "Add Payment" at bounding box center [1392, 630] width 301 height 25
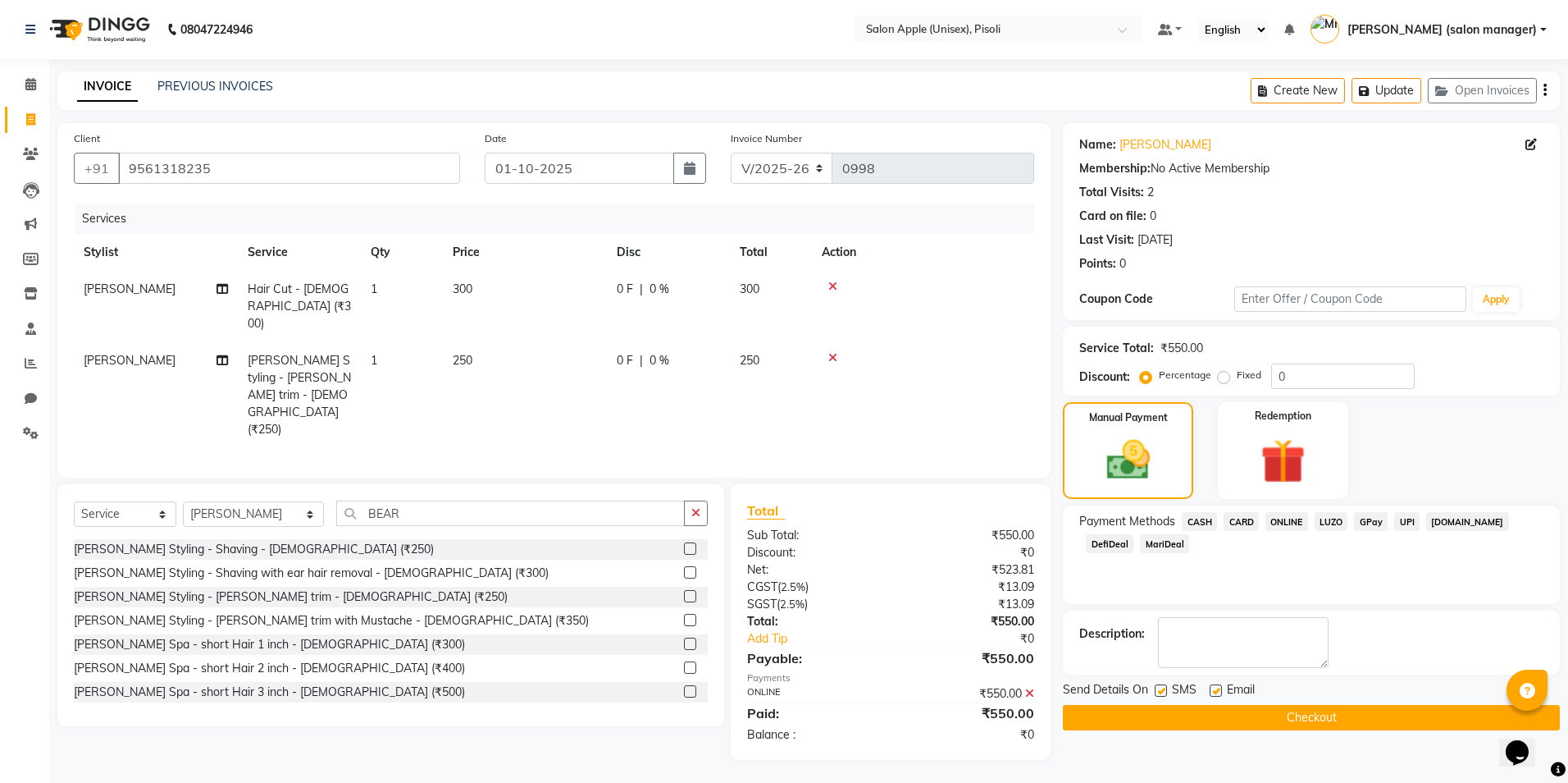
click at [1217, 689] on label at bounding box center [1215, 690] width 13 height 13
click at [1217, 689] on input "checkbox" at bounding box center [1214, 691] width 11 height 11
checkbox input "false"
click at [1235, 713] on button "Checkout" at bounding box center [1312, 717] width 497 height 25
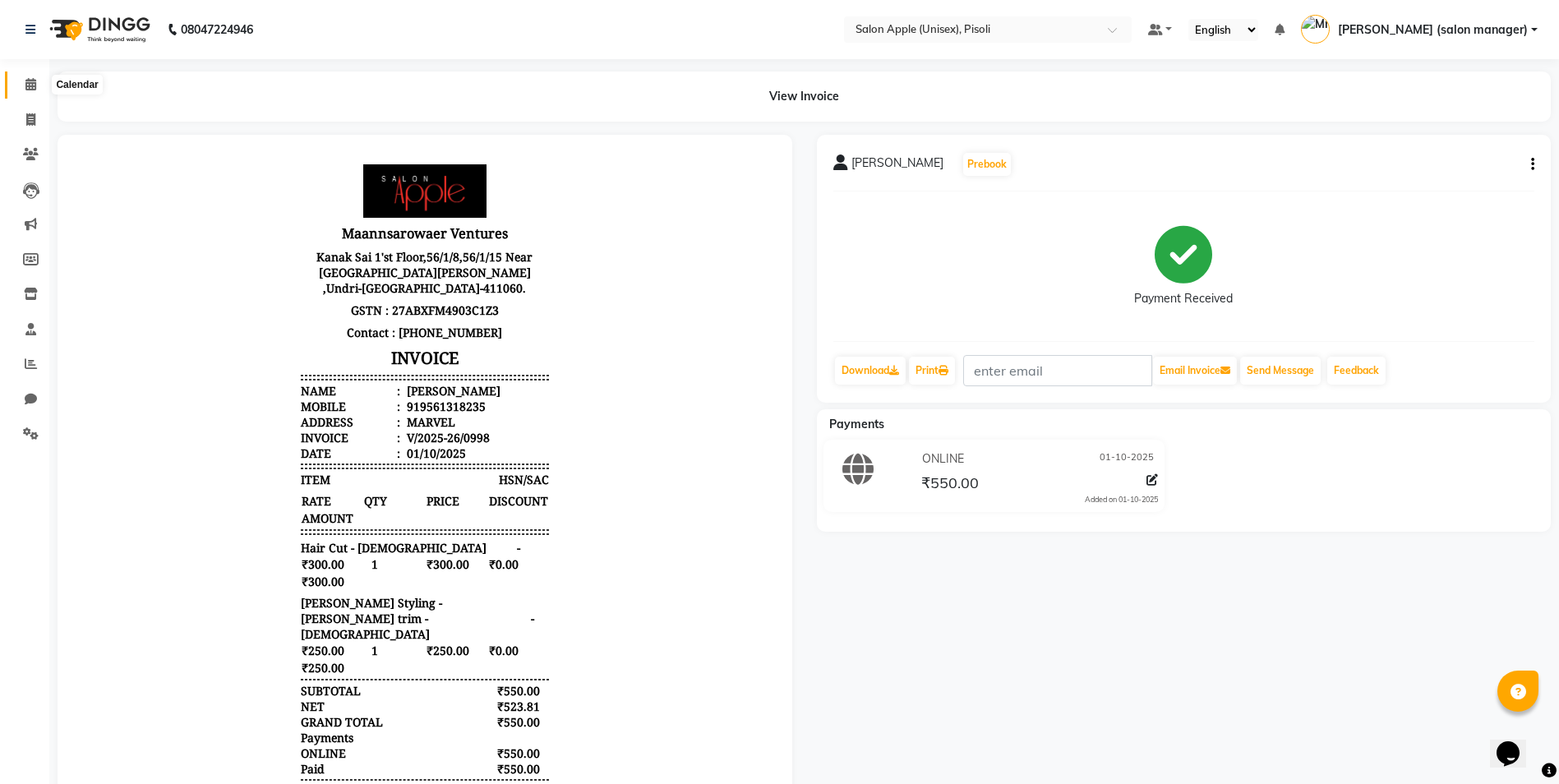
click at [28, 80] on icon at bounding box center [30, 84] width 11 height 13
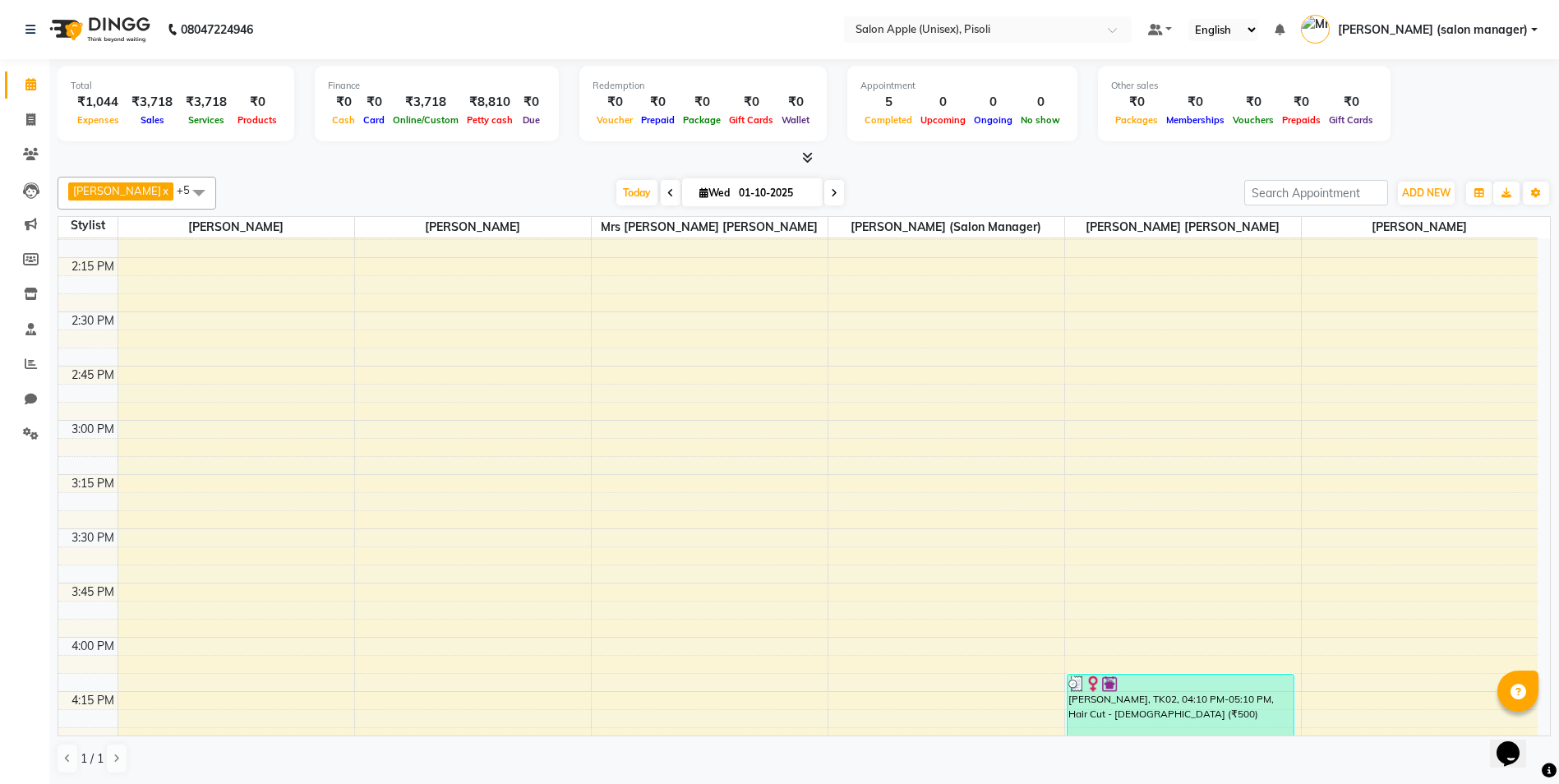
scroll to position [1253, 0]
